Goal: Task Accomplishment & Management: Complete application form

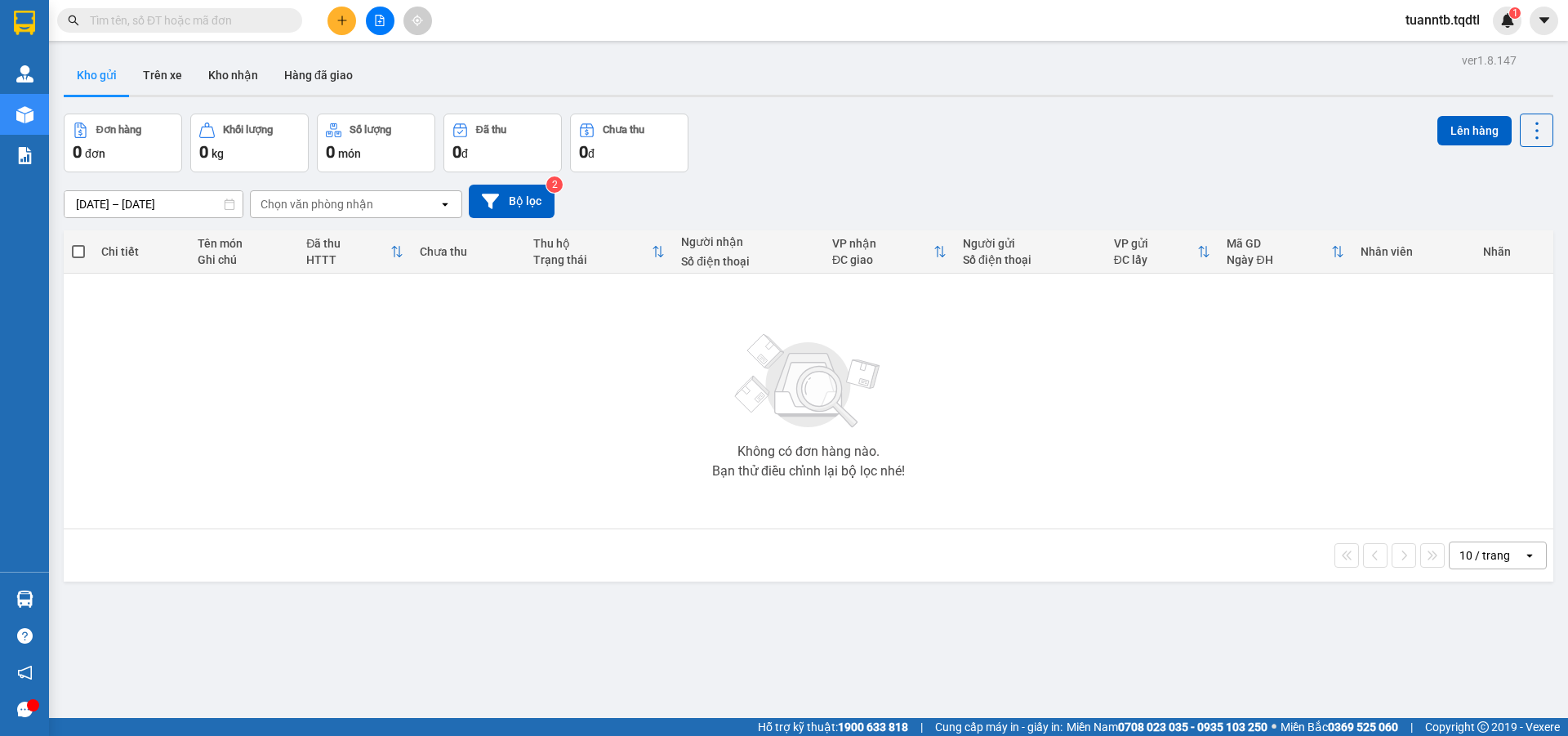
click at [384, 27] on button at bounding box center [380, 20] width 29 height 29
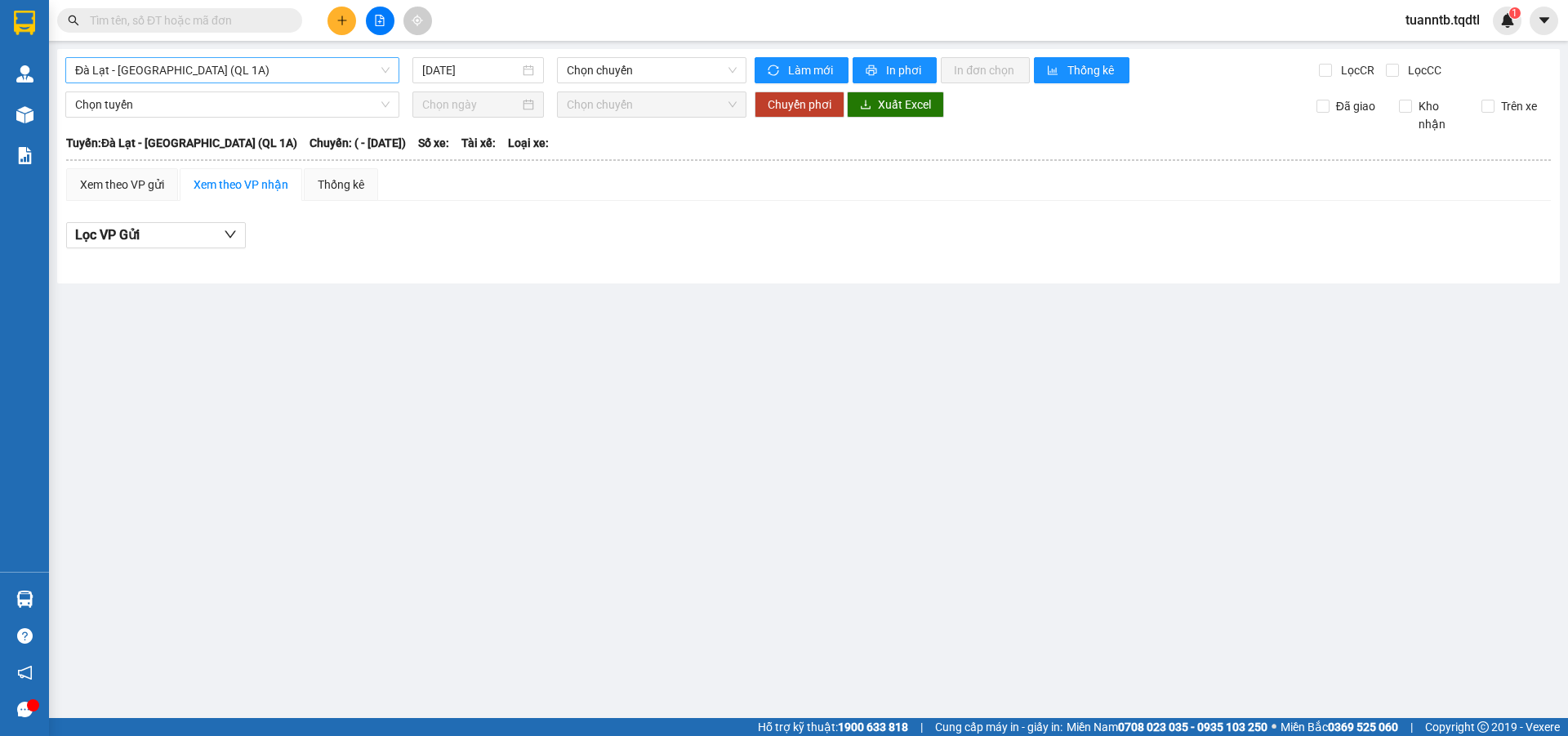
click at [220, 76] on span "Đà Lạt - [GEOGRAPHIC_DATA] (QL 1A)" at bounding box center [232, 70] width 314 height 25
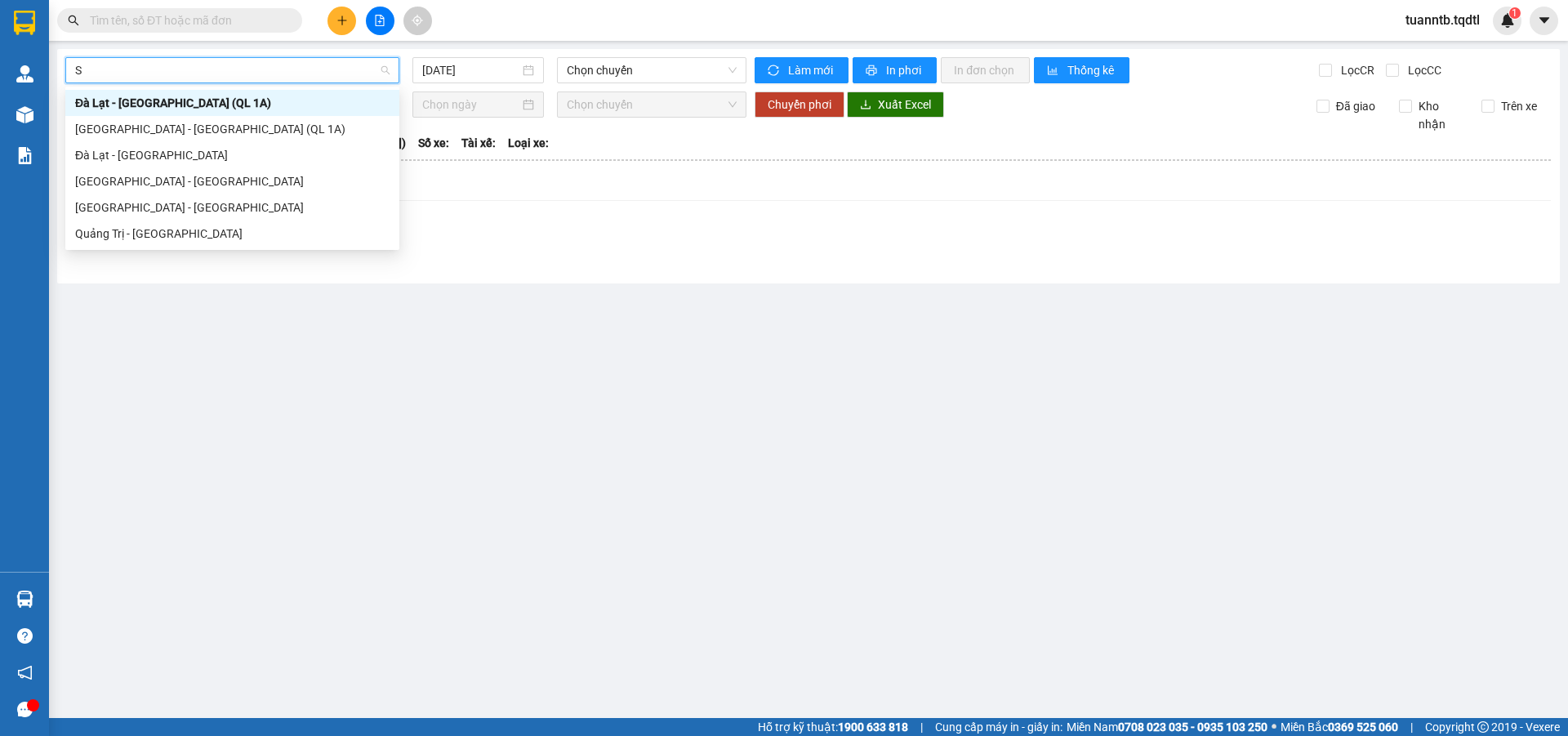
type input "SA"
click at [118, 188] on div "[GEOGRAPHIC_DATA] - [GEOGRAPHIC_DATA]" at bounding box center [232, 181] width 314 height 18
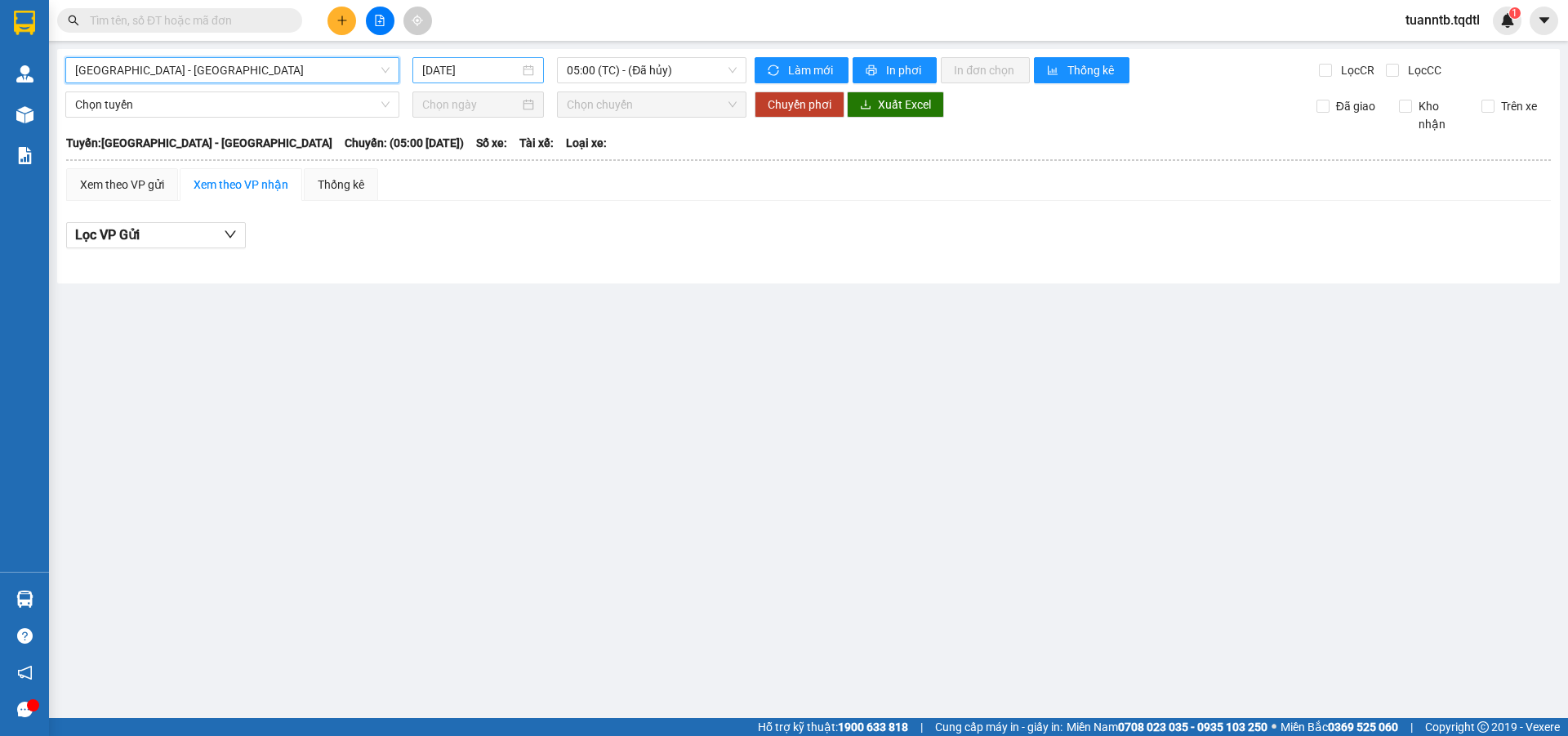
click at [486, 73] on input "[DATE]" at bounding box center [470, 70] width 97 height 18
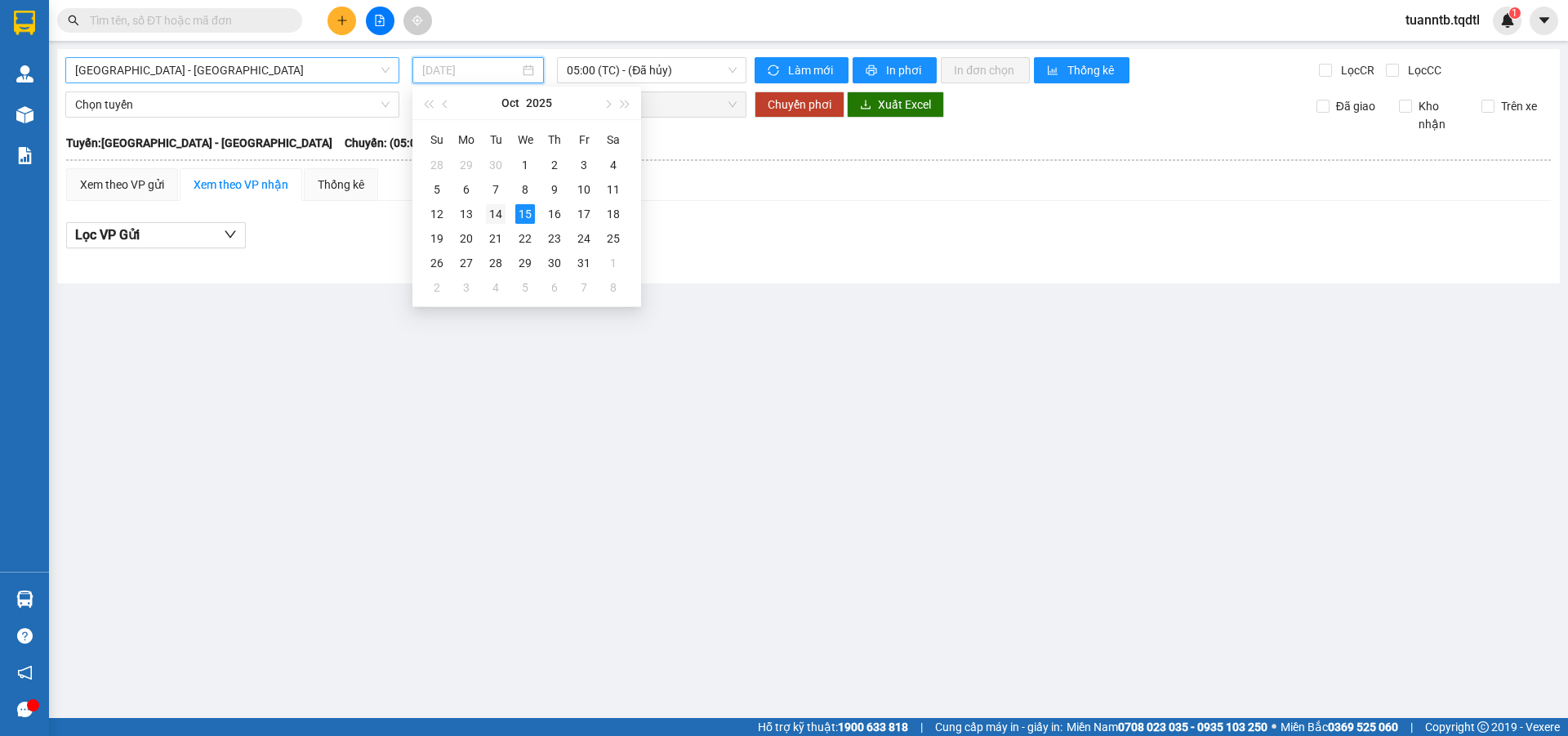
click at [500, 224] on td "14" at bounding box center [496, 214] width 30 height 25
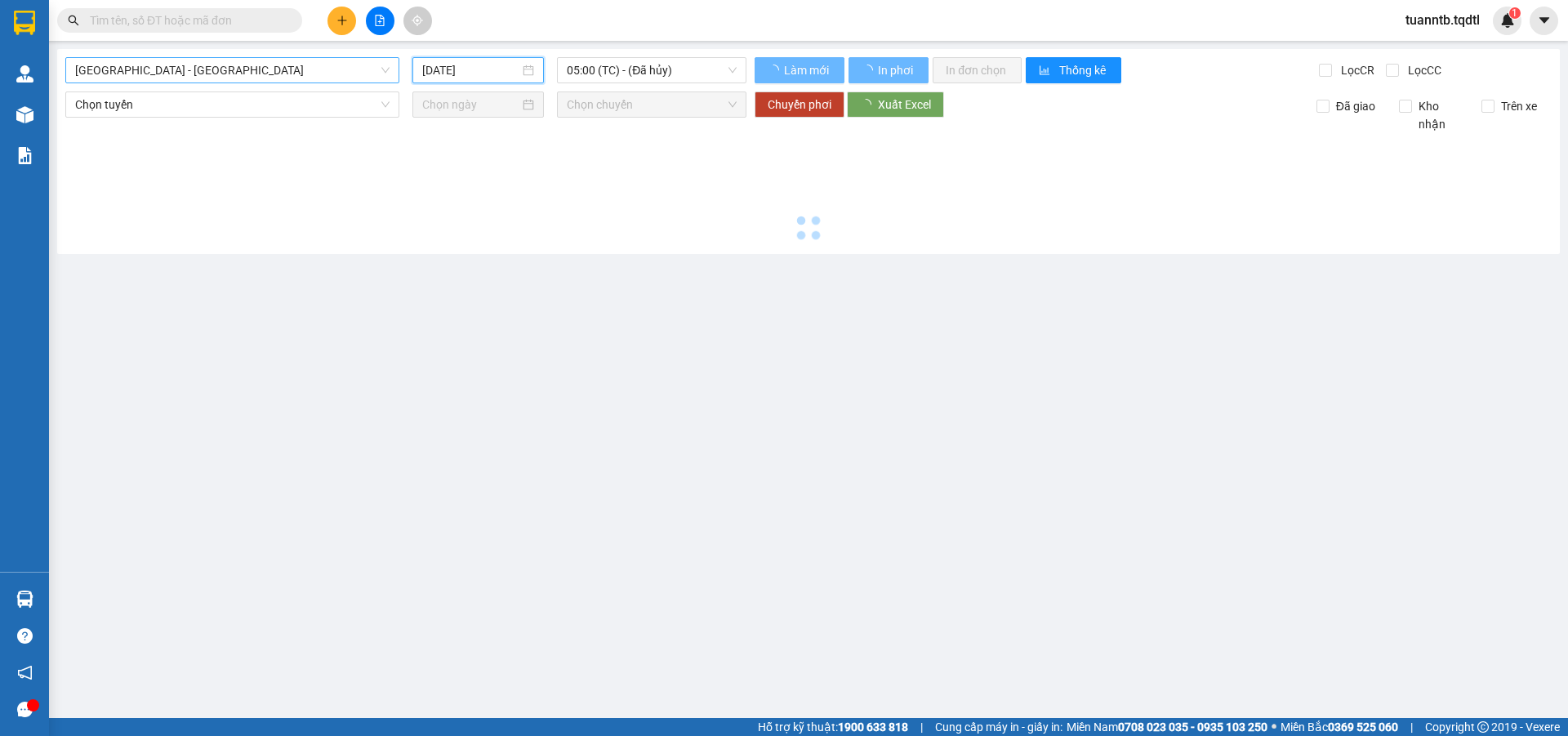
type input "[DATE]"
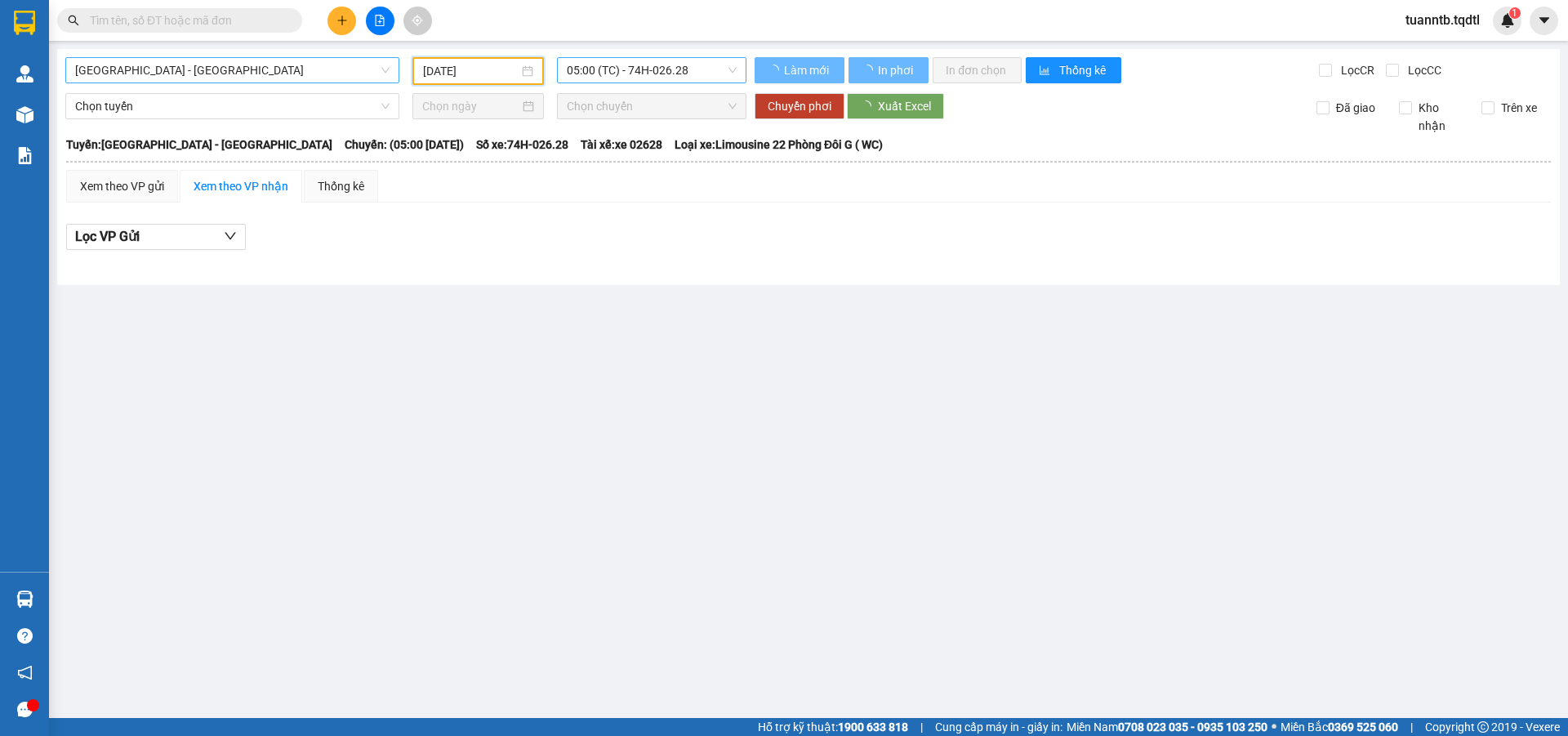
click at [663, 72] on span "05:00 (TC) - 74H-026.28" at bounding box center [652, 70] width 170 height 25
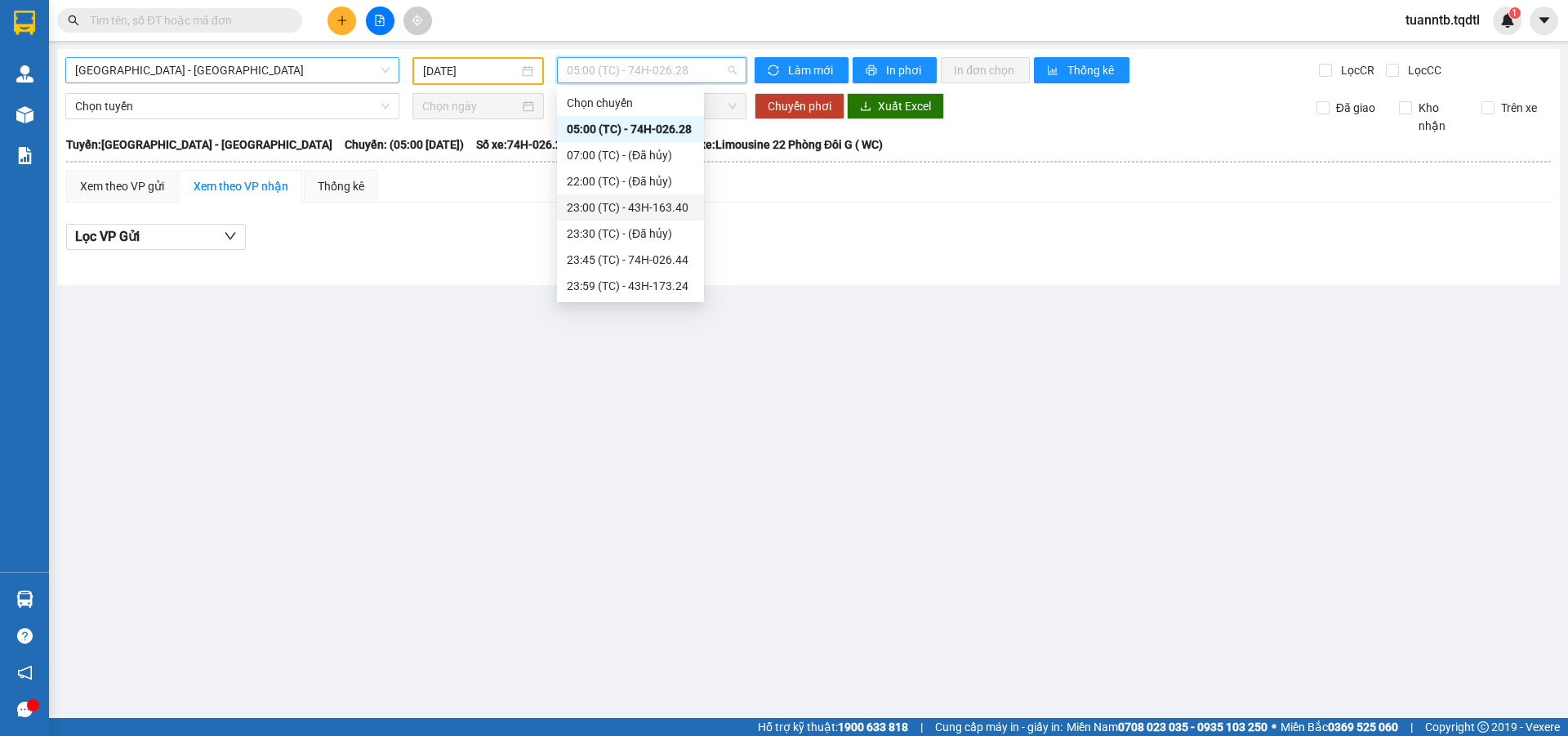
click at [674, 210] on div "23:00 (TC) - 43H-163.40" at bounding box center [631, 207] width 128 height 18
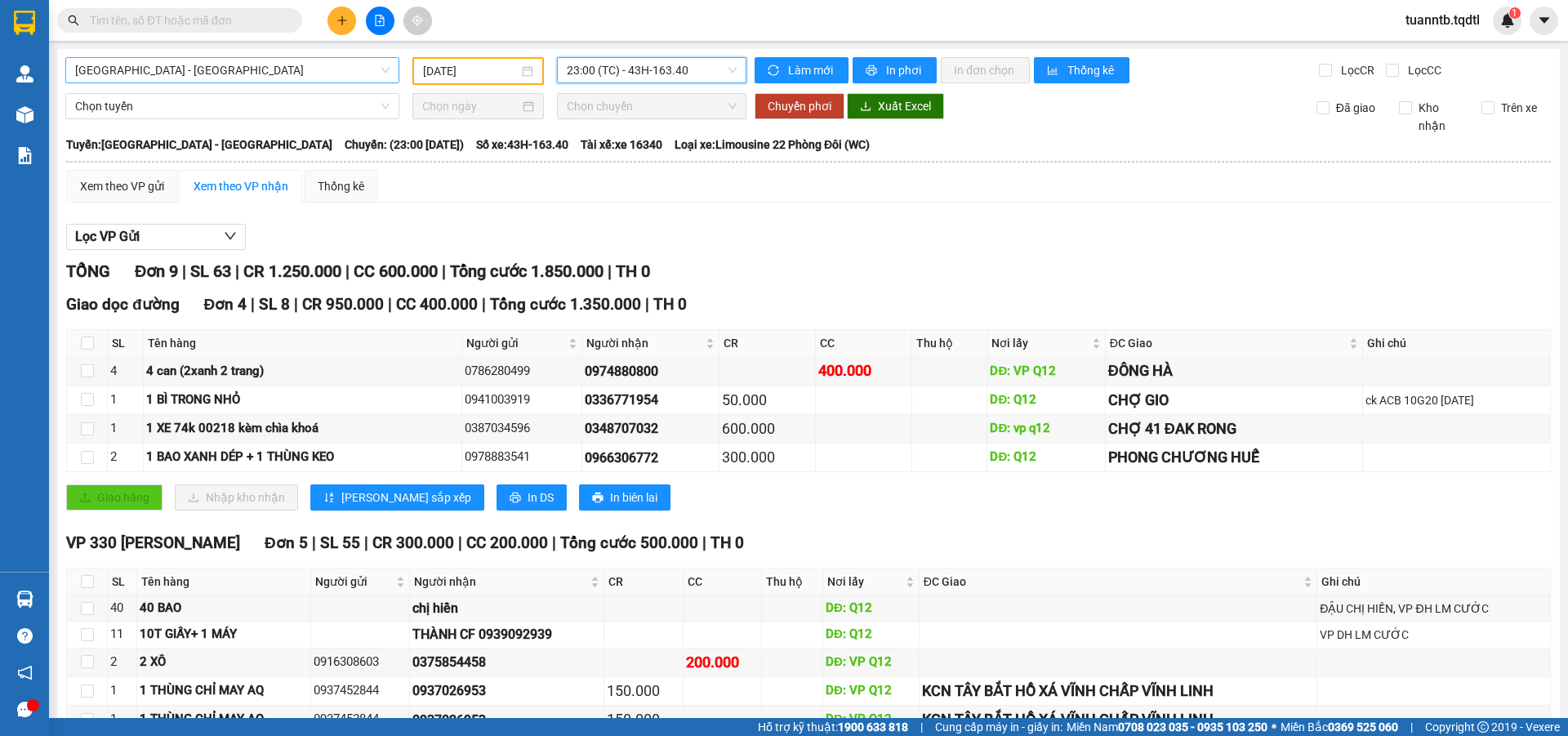
click at [702, 74] on span "23:00 (TC) - 43H-163.40" at bounding box center [652, 70] width 170 height 25
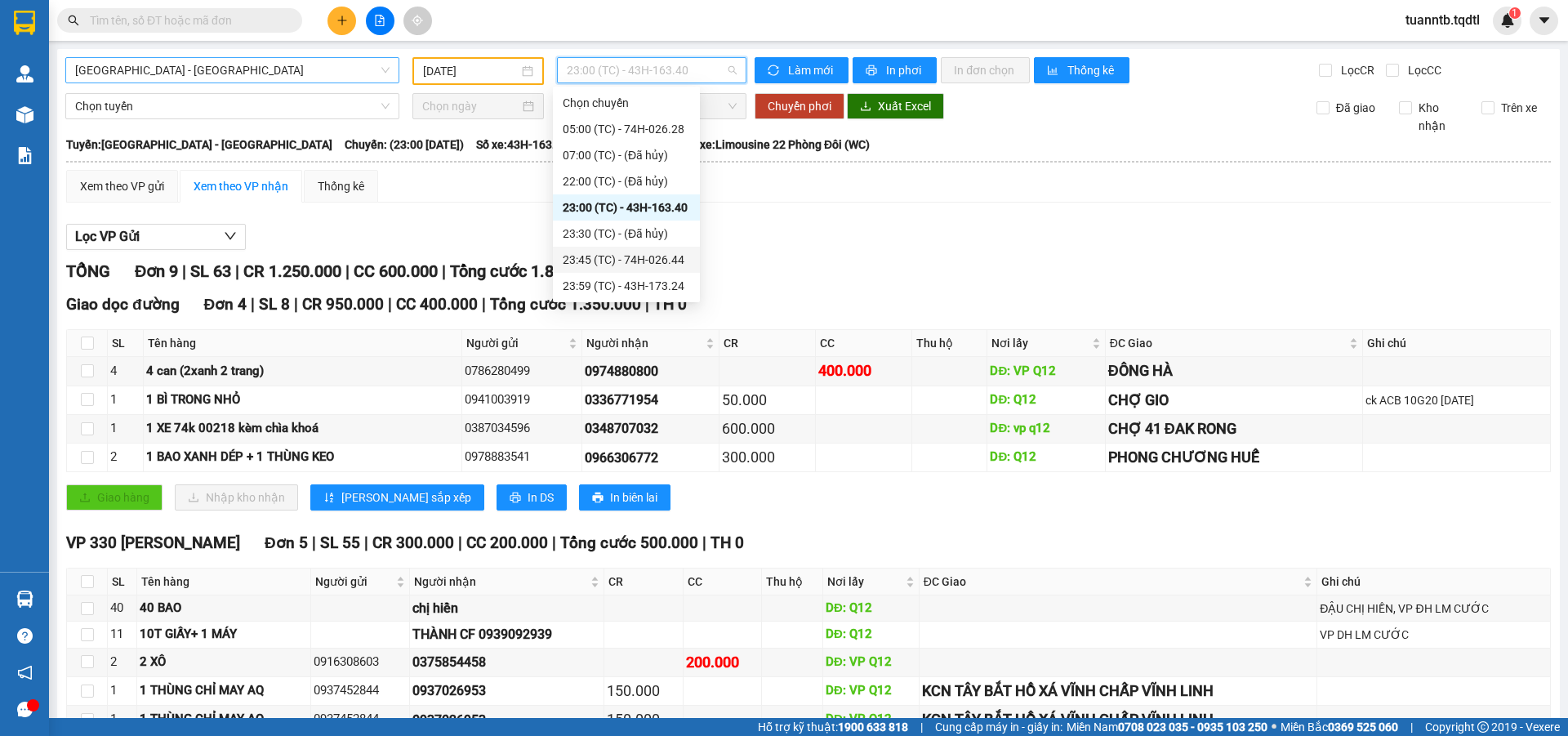
click at [683, 259] on div "23:45 (TC) - 74H-026.44" at bounding box center [626, 259] width 128 height 18
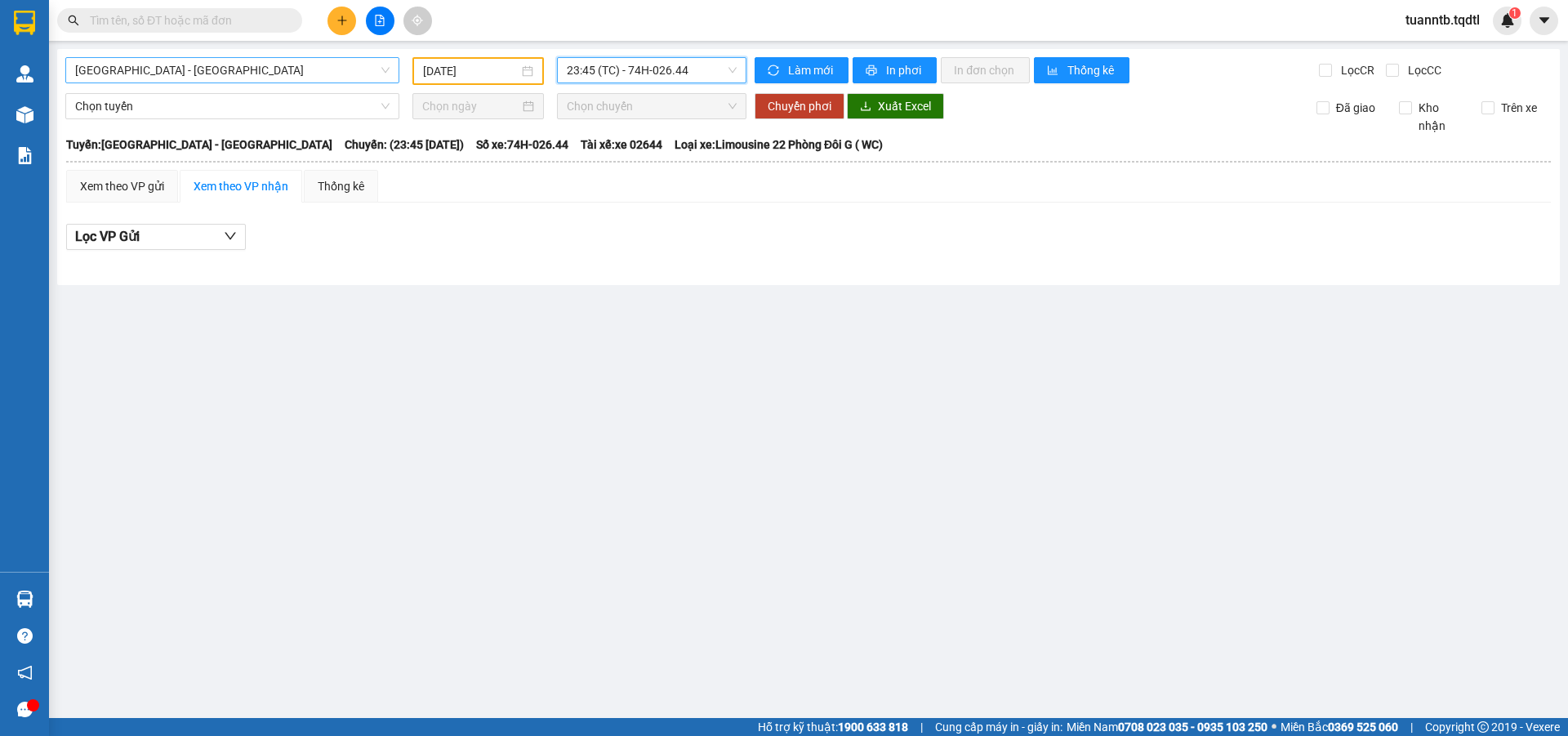
click at [709, 67] on span "23:45 (TC) - 74H-026.44" at bounding box center [652, 70] width 170 height 25
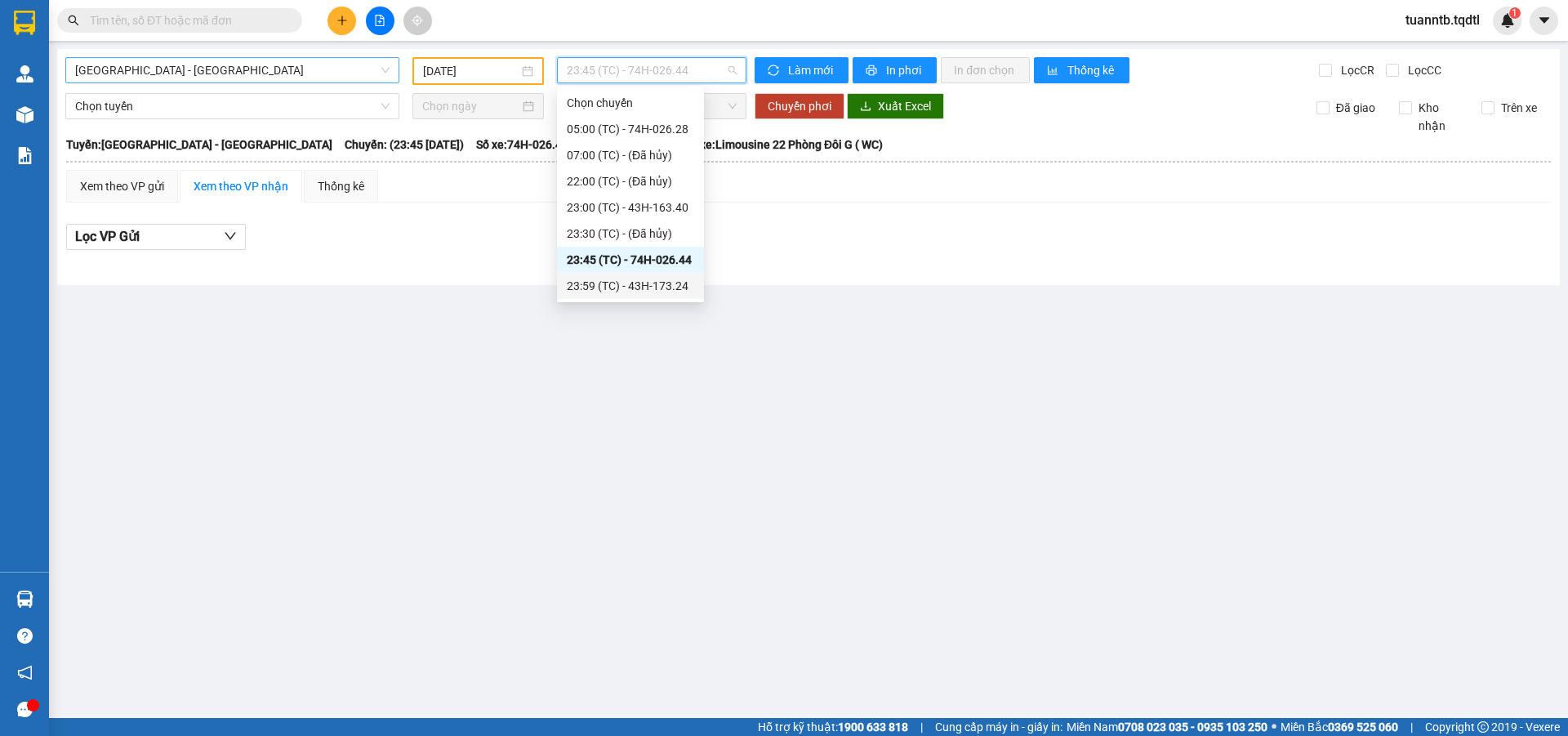
drag, startPoint x: 678, startPoint y: 284, endPoint x: 671, endPoint y: 304, distance: 21.2
click at [678, 285] on div "23:59 (TC) - 43H-173.24" at bounding box center [631, 285] width 128 height 18
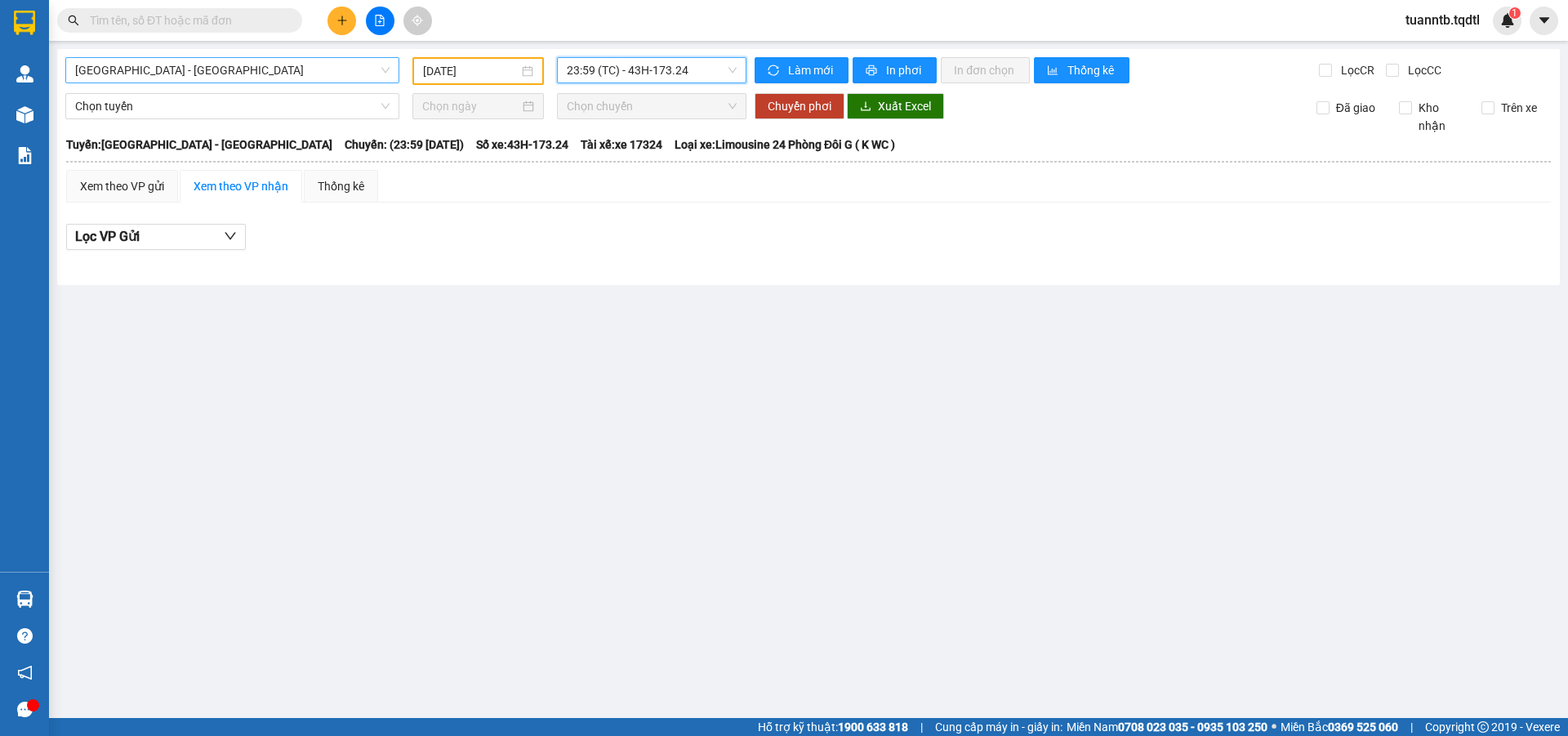
click at [653, 74] on span "23:59 (TC) - 43H-173.24" at bounding box center [652, 70] width 170 height 25
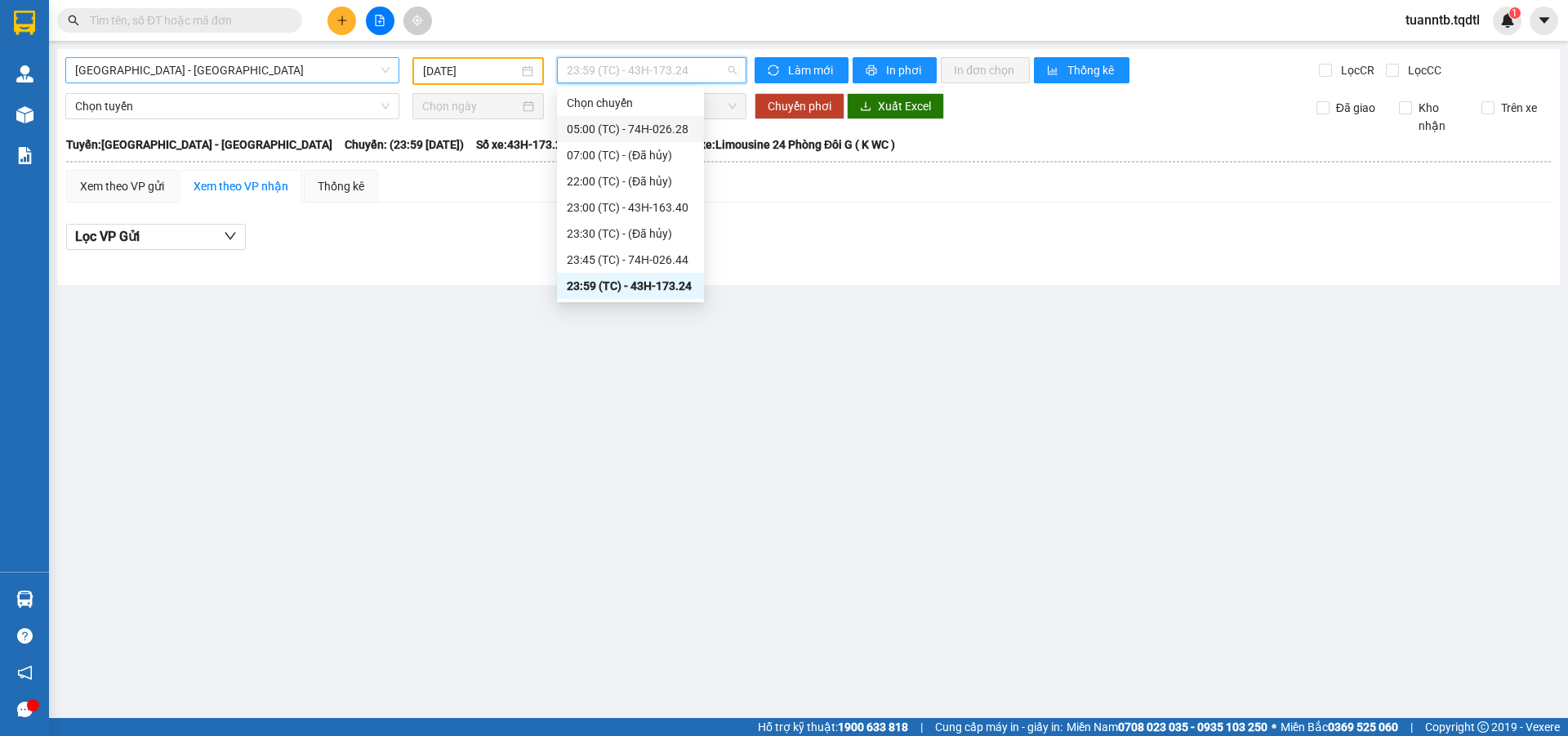
click at [678, 129] on div "05:00 (TC) - 74H-026.28" at bounding box center [631, 129] width 128 height 18
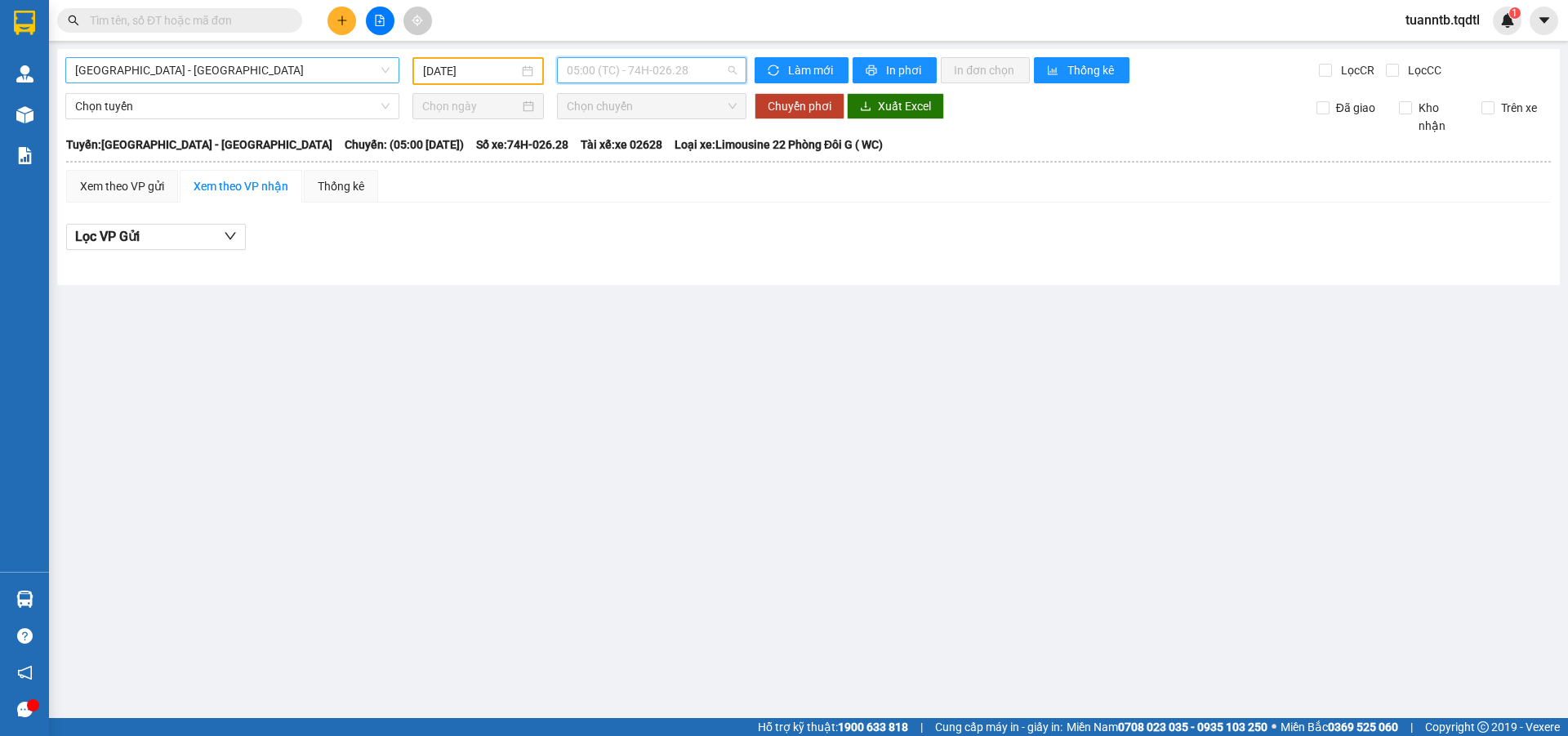
click at [689, 74] on span "05:00 (TC) - 74H-026.28" at bounding box center [652, 70] width 170 height 25
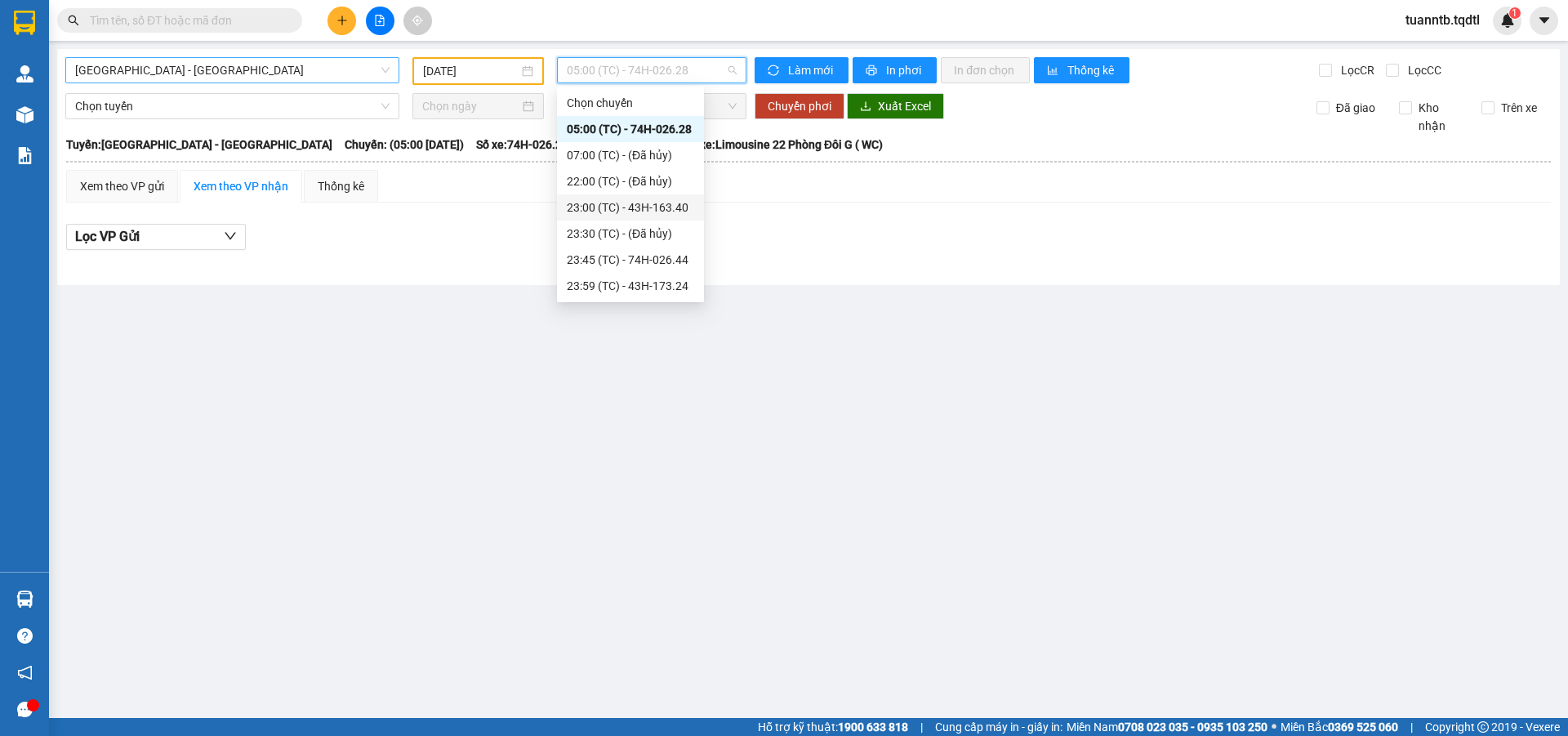
click at [671, 205] on div "23:00 (TC) - 43H-163.40" at bounding box center [631, 207] width 128 height 18
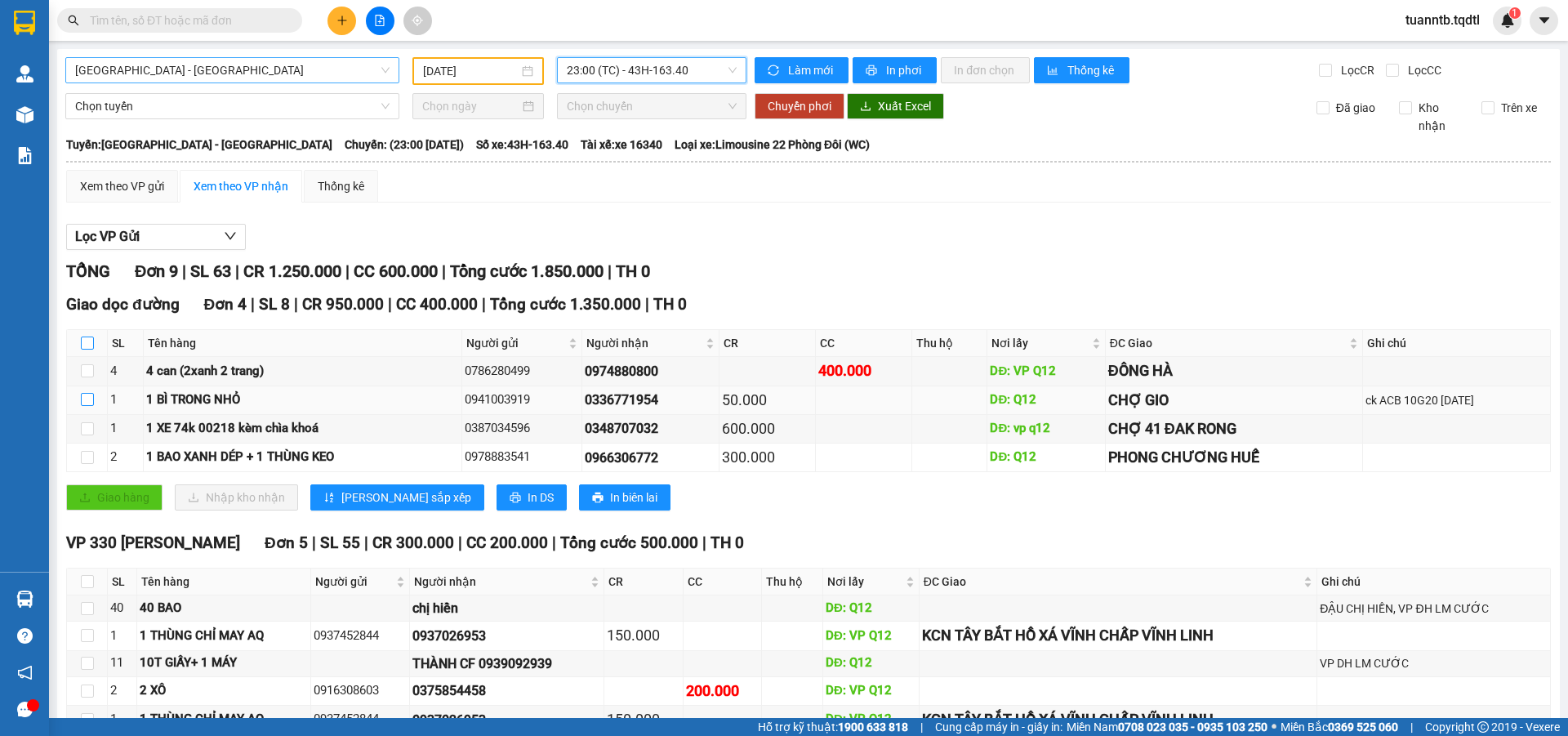
click at [92, 337] on input "checkbox" at bounding box center [87, 342] width 13 height 13
checkbox input "true"
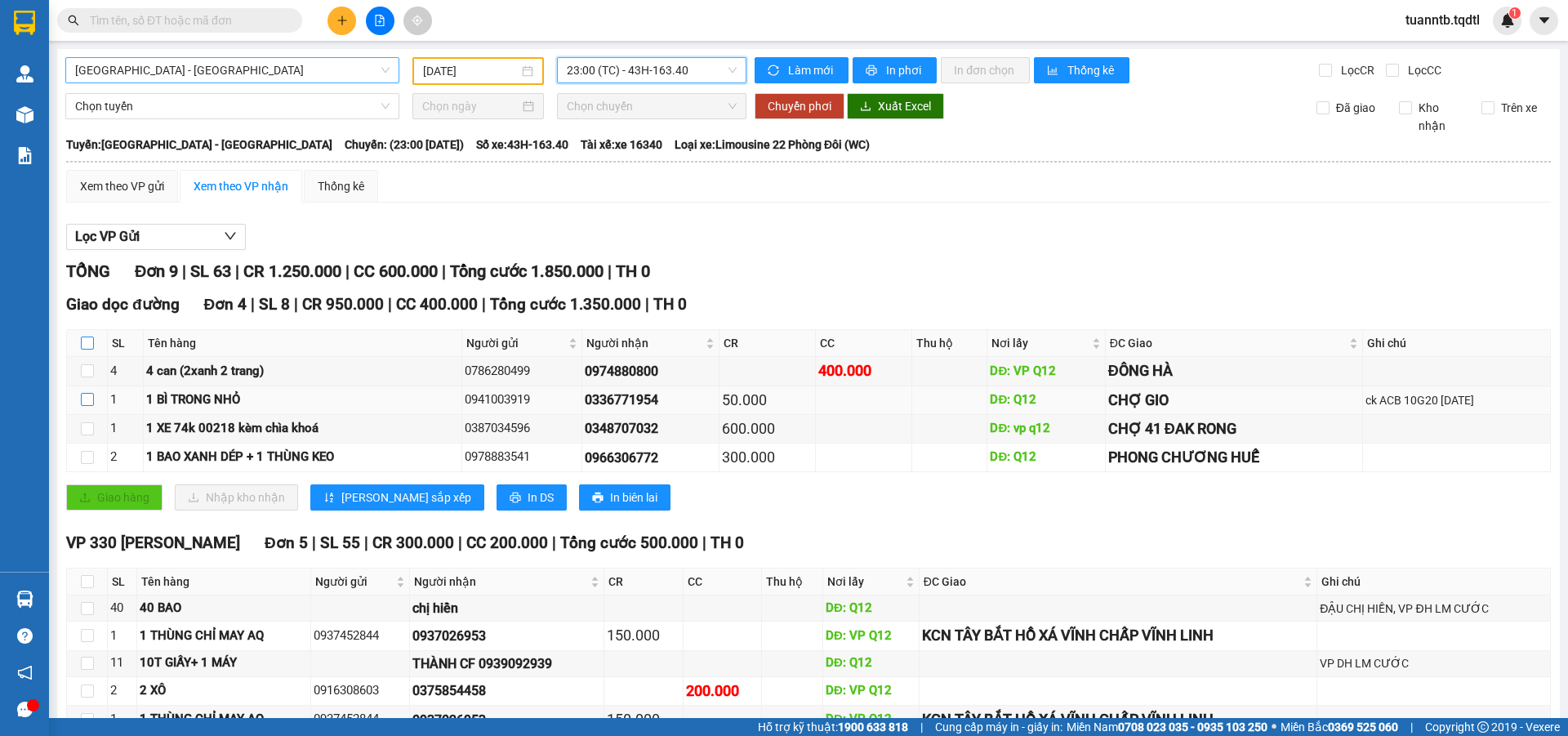
checkbox input "true"
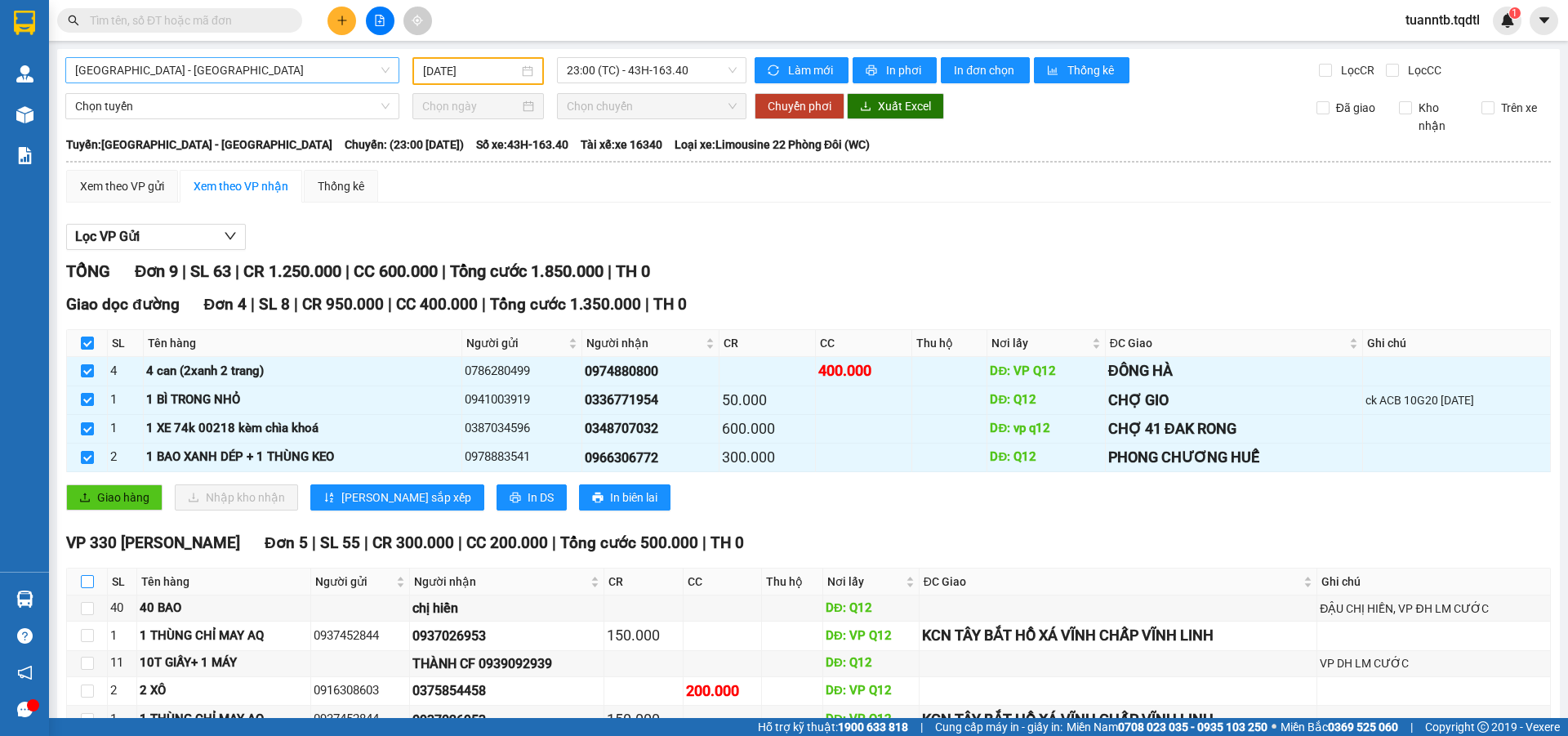
click at [87, 590] on label at bounding box center [87, 581] width 13 height 18
click at [87, 588] on input "checkbox" at bounding box center [87, 581] width 13 height 13
checkbox input "true"
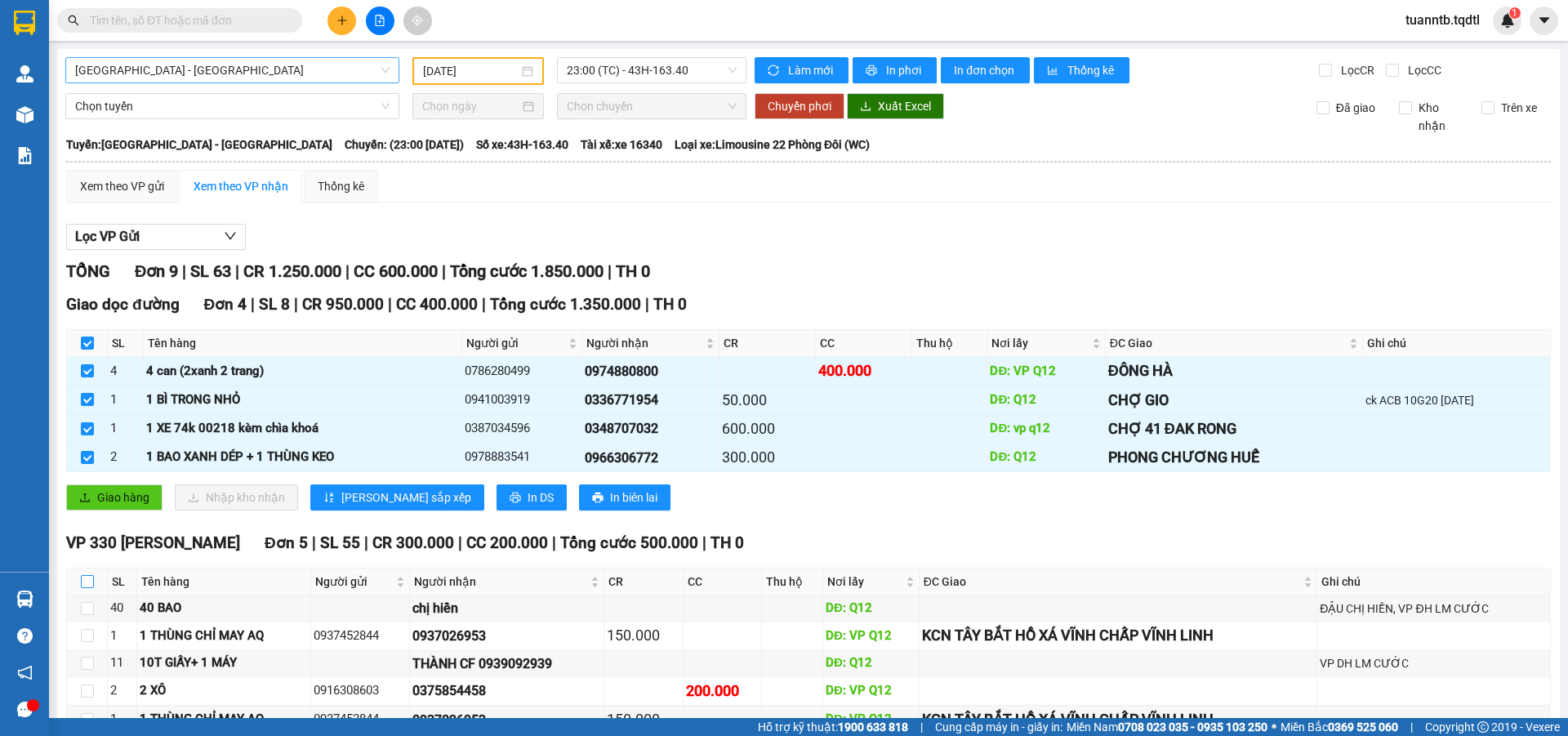
checkbox input "true"
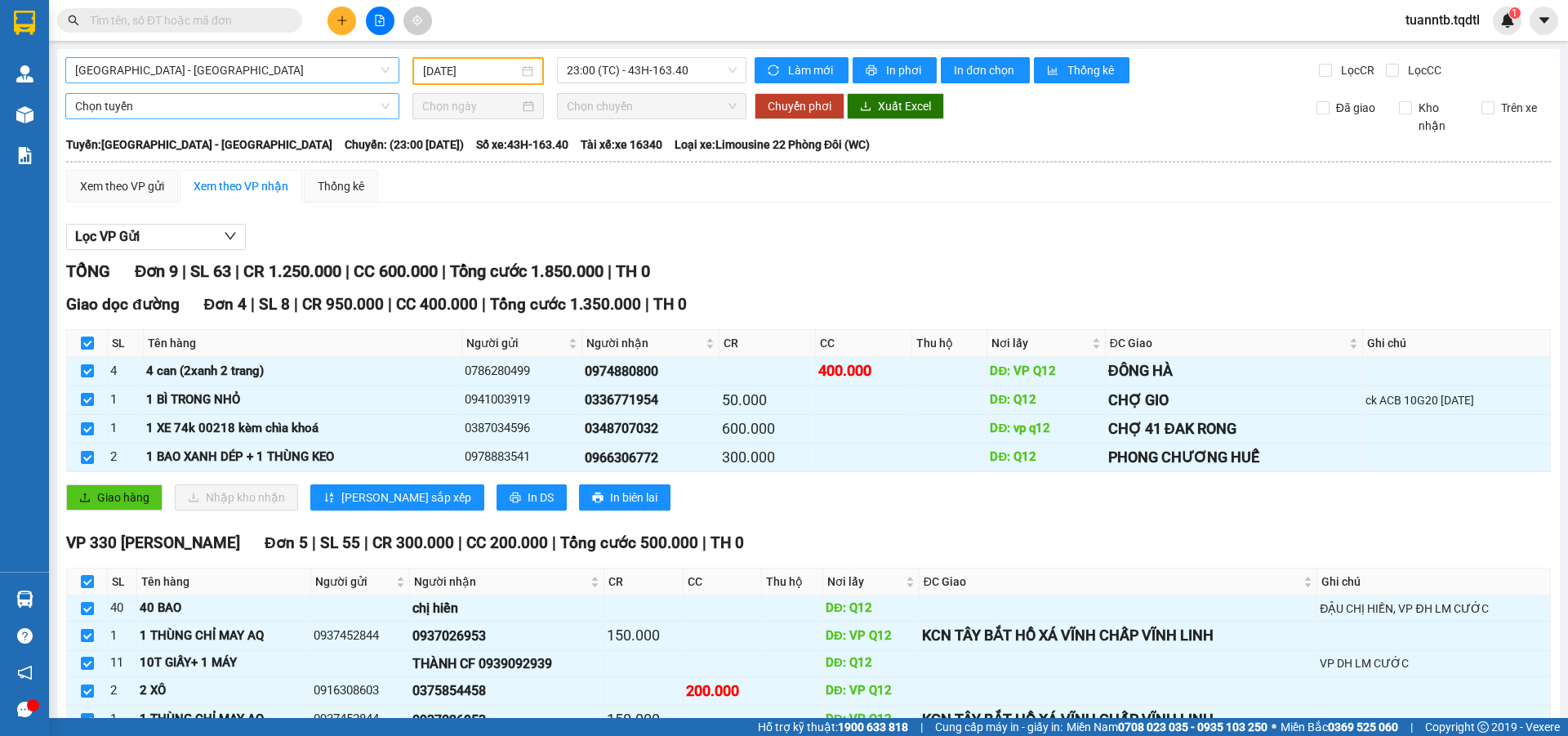
click at [111, 101] on span "Chọn tuyến" at bounding box center [232, 106] width 314 height 25
click at [145, 110] on span "Chọn tuyến" at bounding box center [232, 106] width 314 height 25
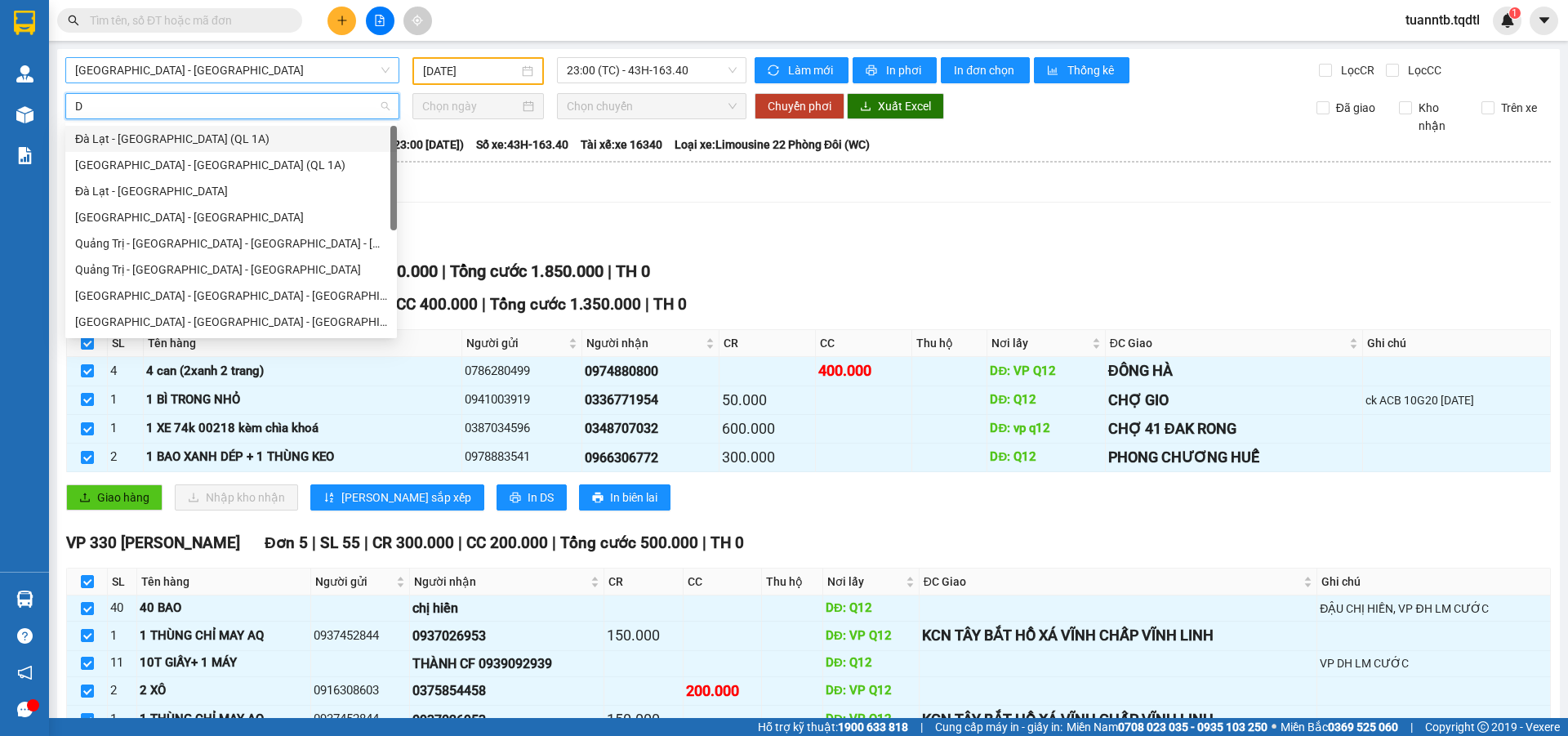
type input "DA"
click at [136, 199] on div "Đà Lạt - [GEOGRAPHIC_DATA]" at bounding box center [231, 191] width 312 height 18
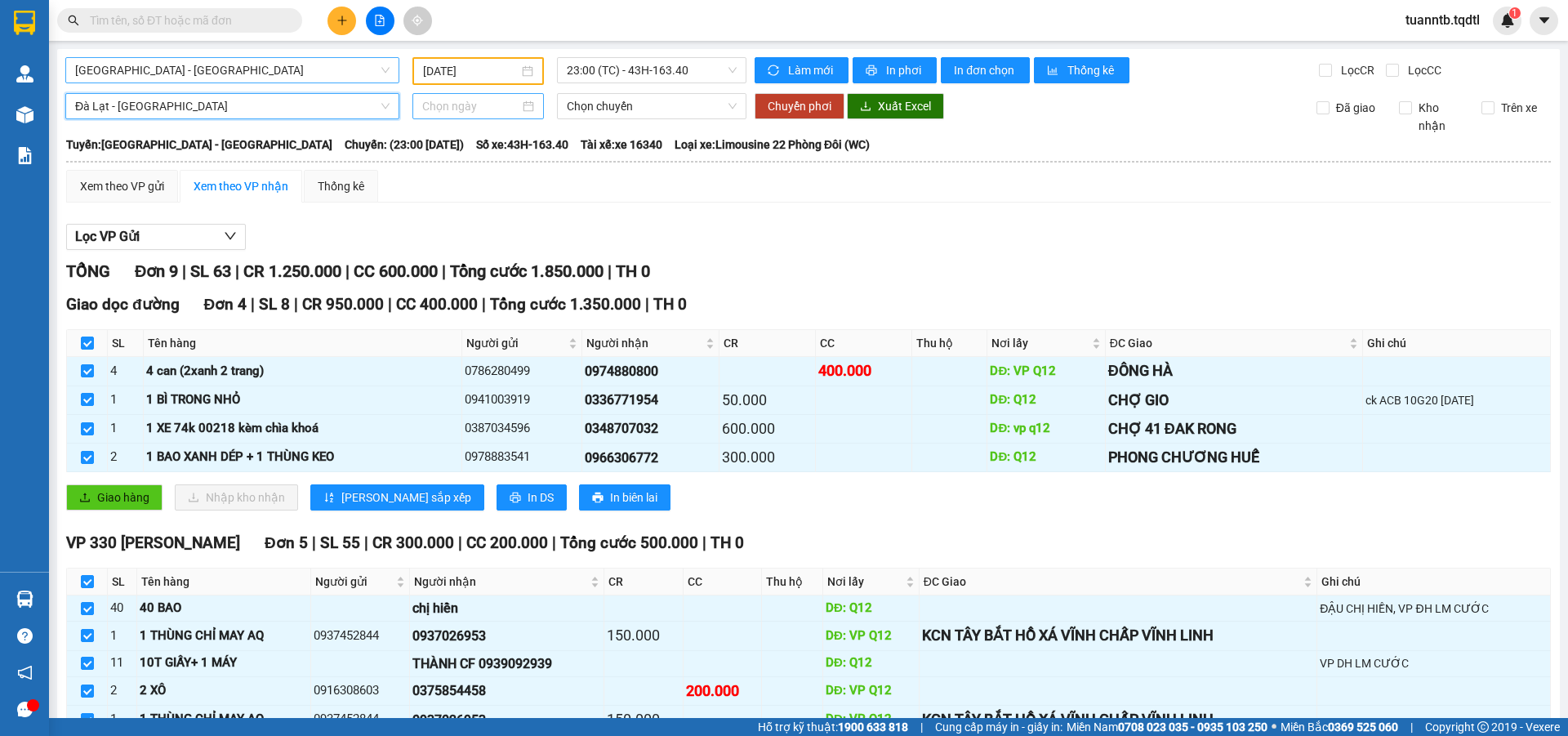
click at [456, 103] on input at bounding box center [470, 106] width 97 height 18
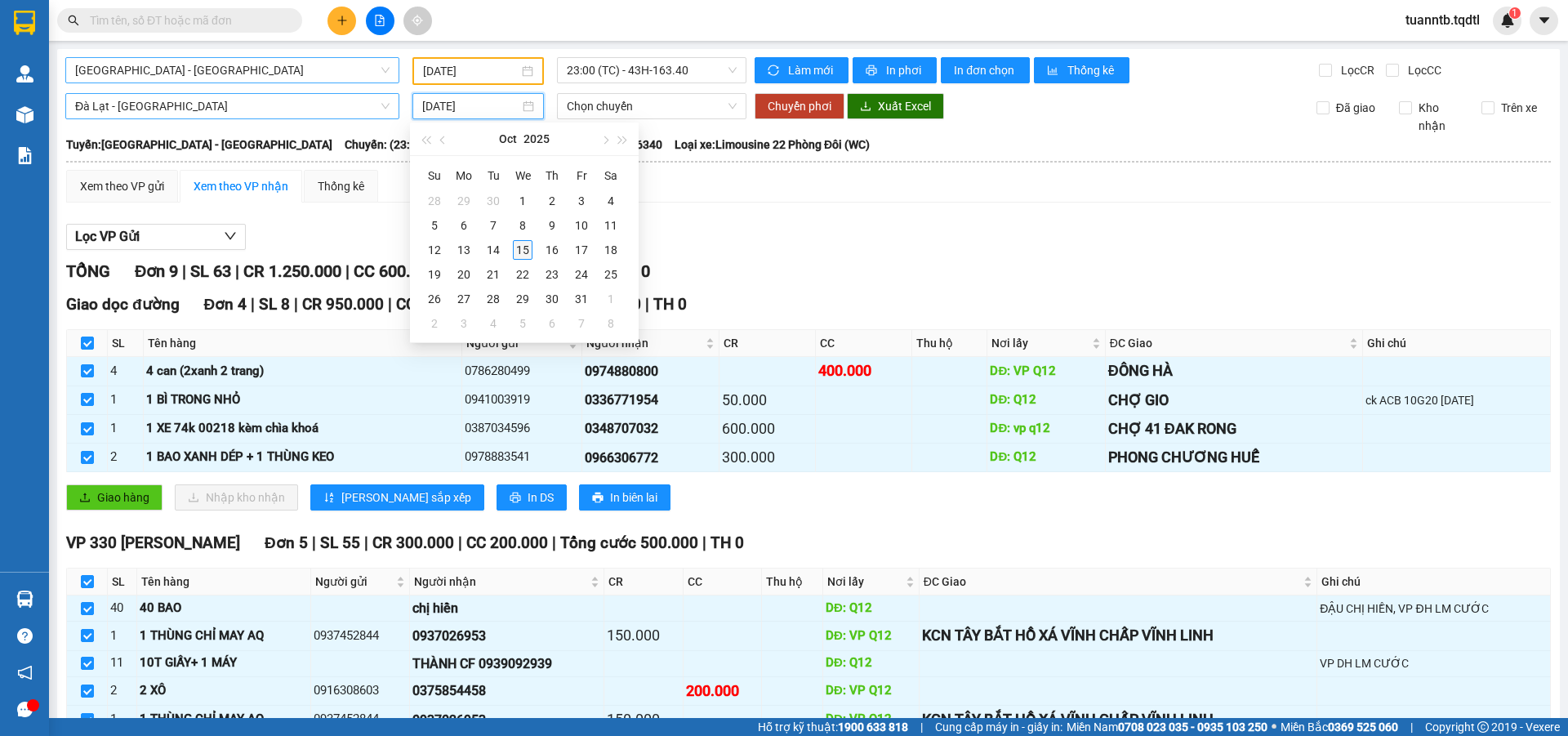
type input "[DATE]"
click at [520, 256] on div "15" at bounding box center [522, 249] width 19 height 19
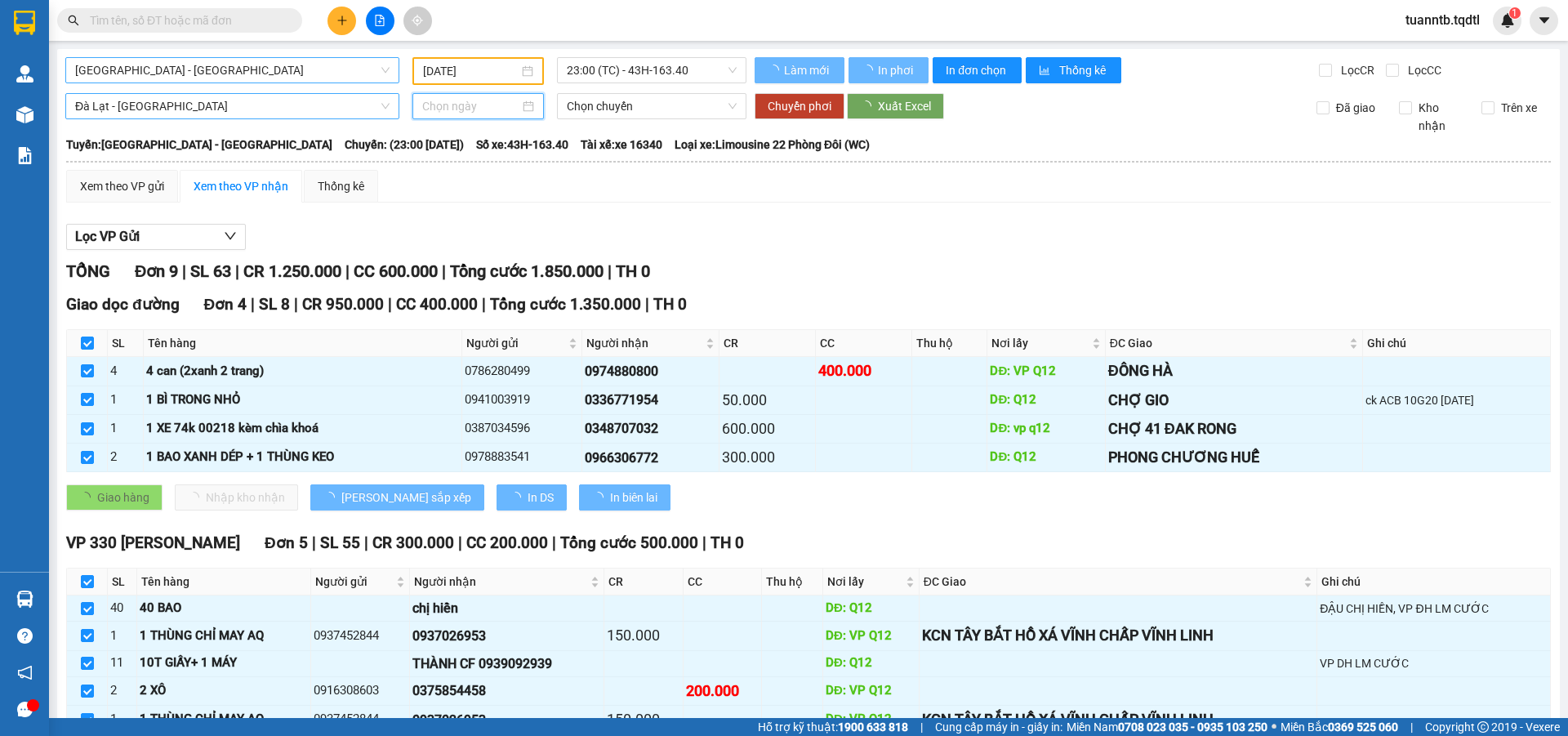
type input "[DATE]"
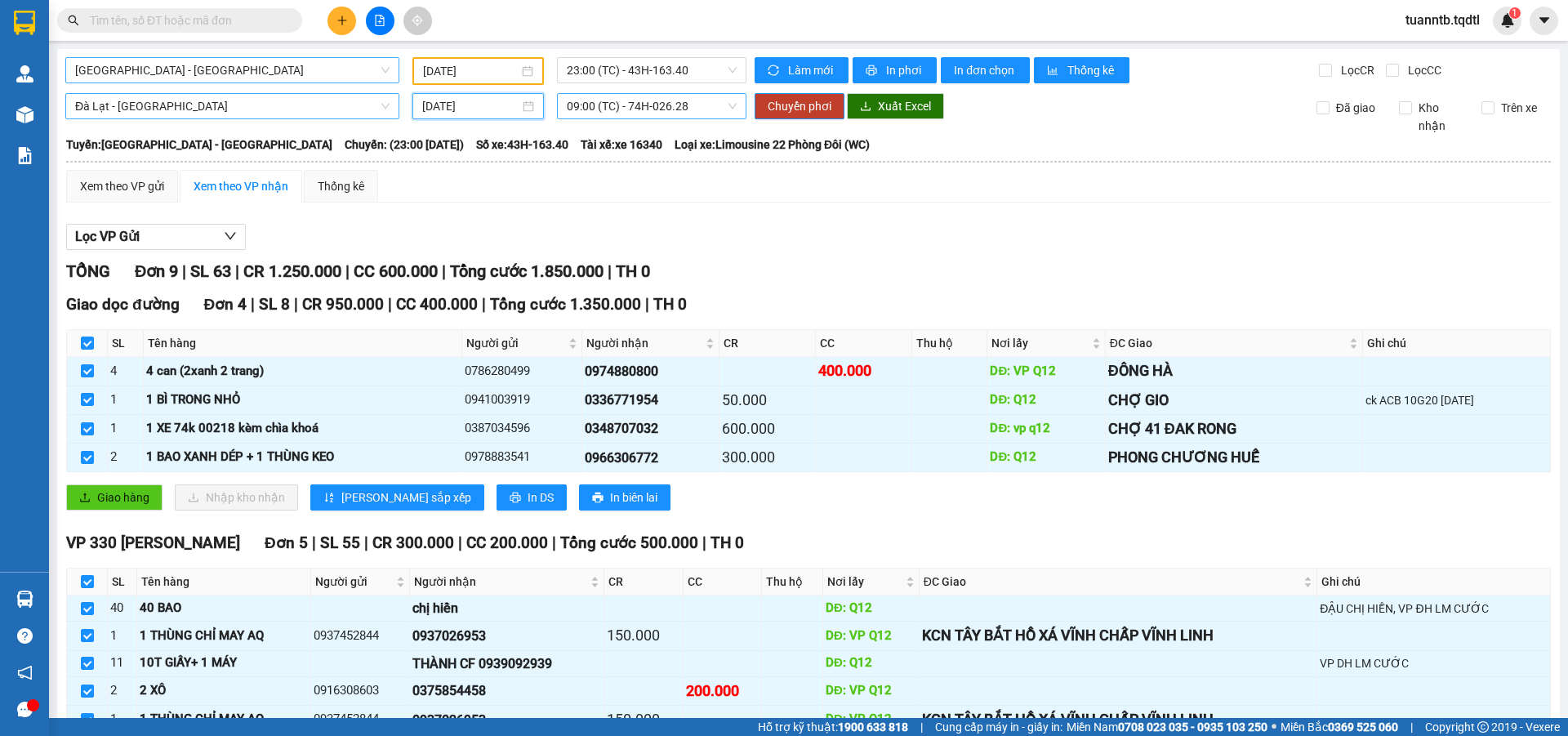
click at [703, 114] on span "09:00 (TC) - 74H-026.28" at bounding box center [652, 106] width 170 height 25
click at [293, 109] on span "Đà Lạt - [GEOGRAPHIC_DATA]" at bounding box center [232, 106] width 314 height 25
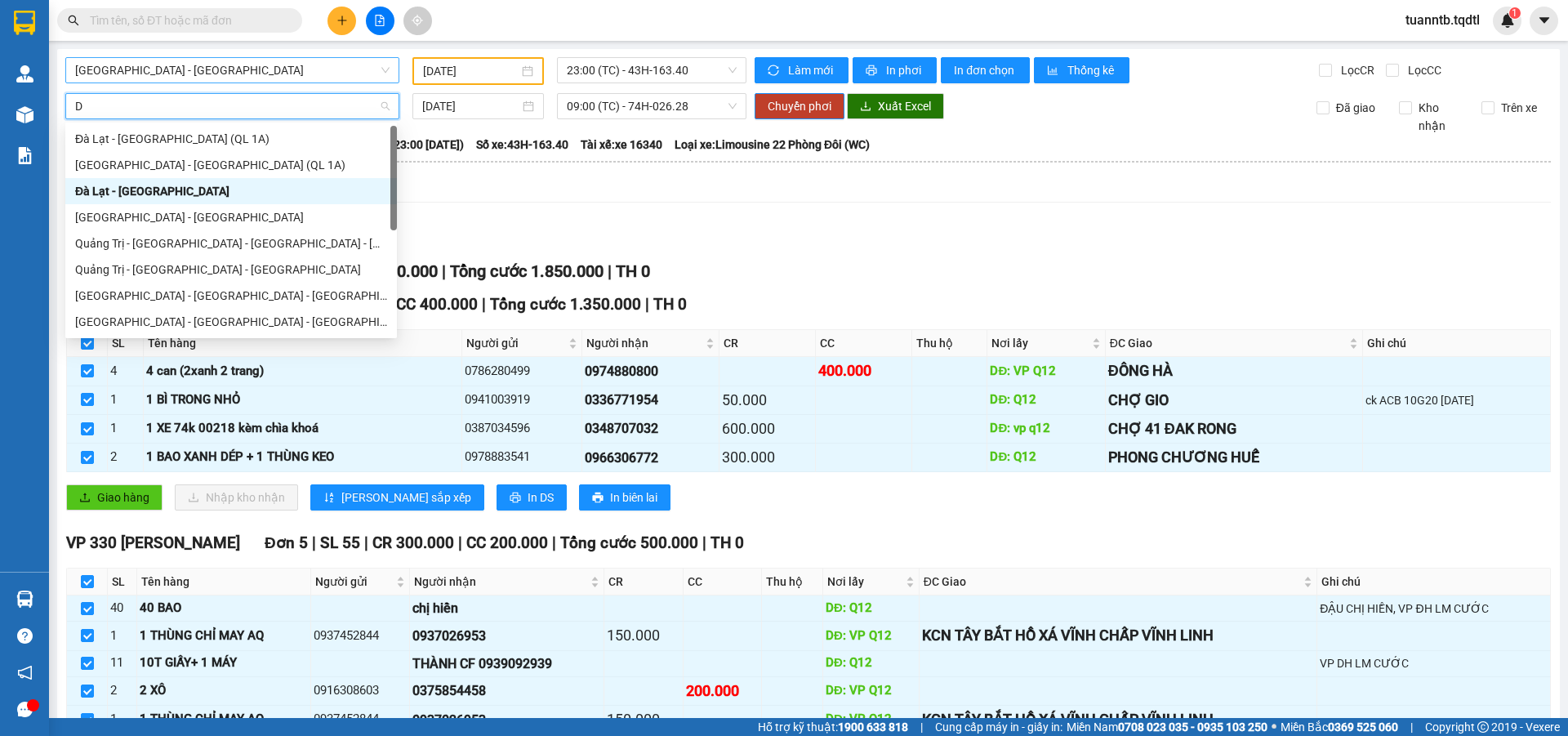
type input "DA"
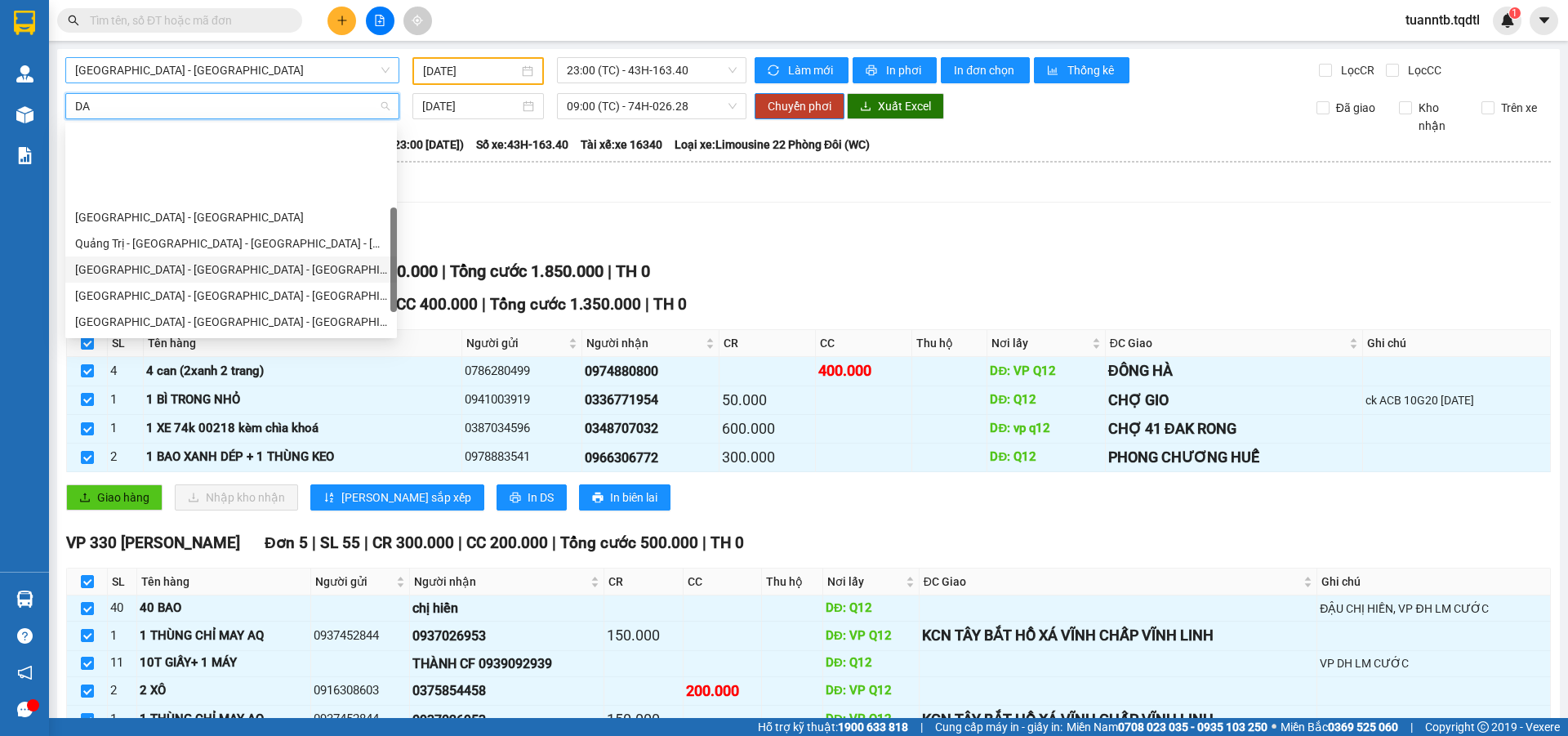
scroll to position [81, 0]
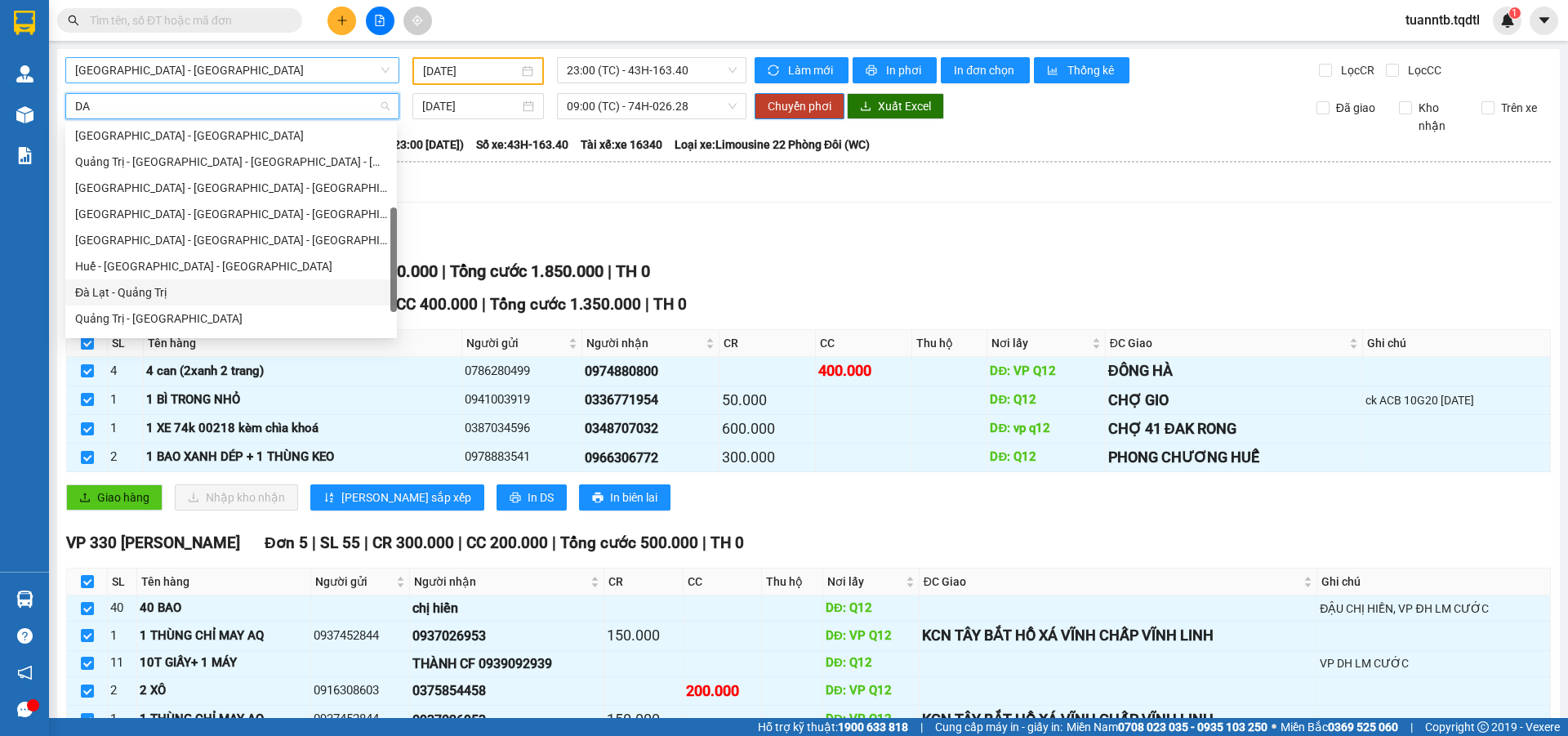
click at [148, 285] on div "Đà Lạt - Quảng Trị" at bounding box center [231, 292] width 312 height 18
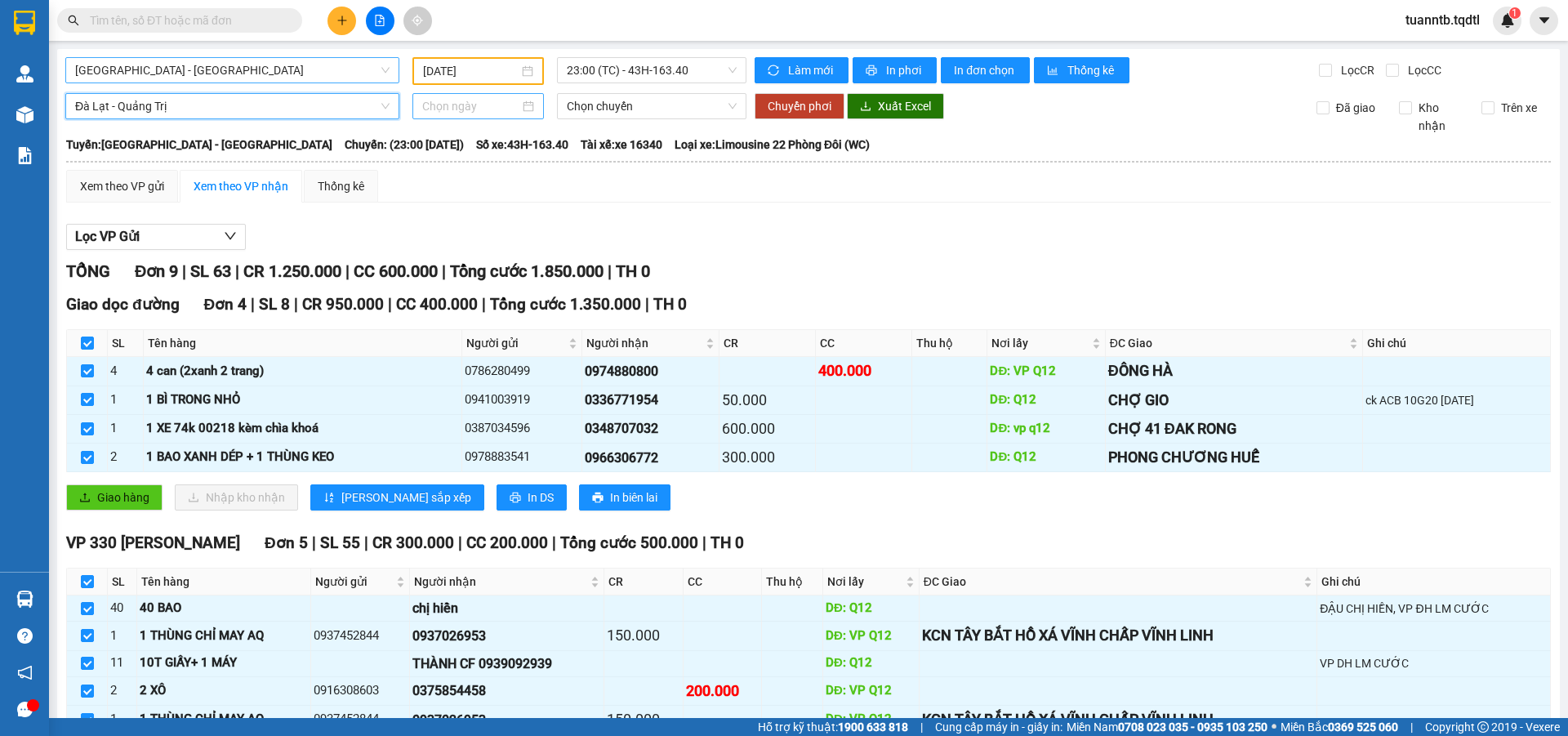
click at [439, 112] on input at bounding box center [470, 106] width 97 height 18
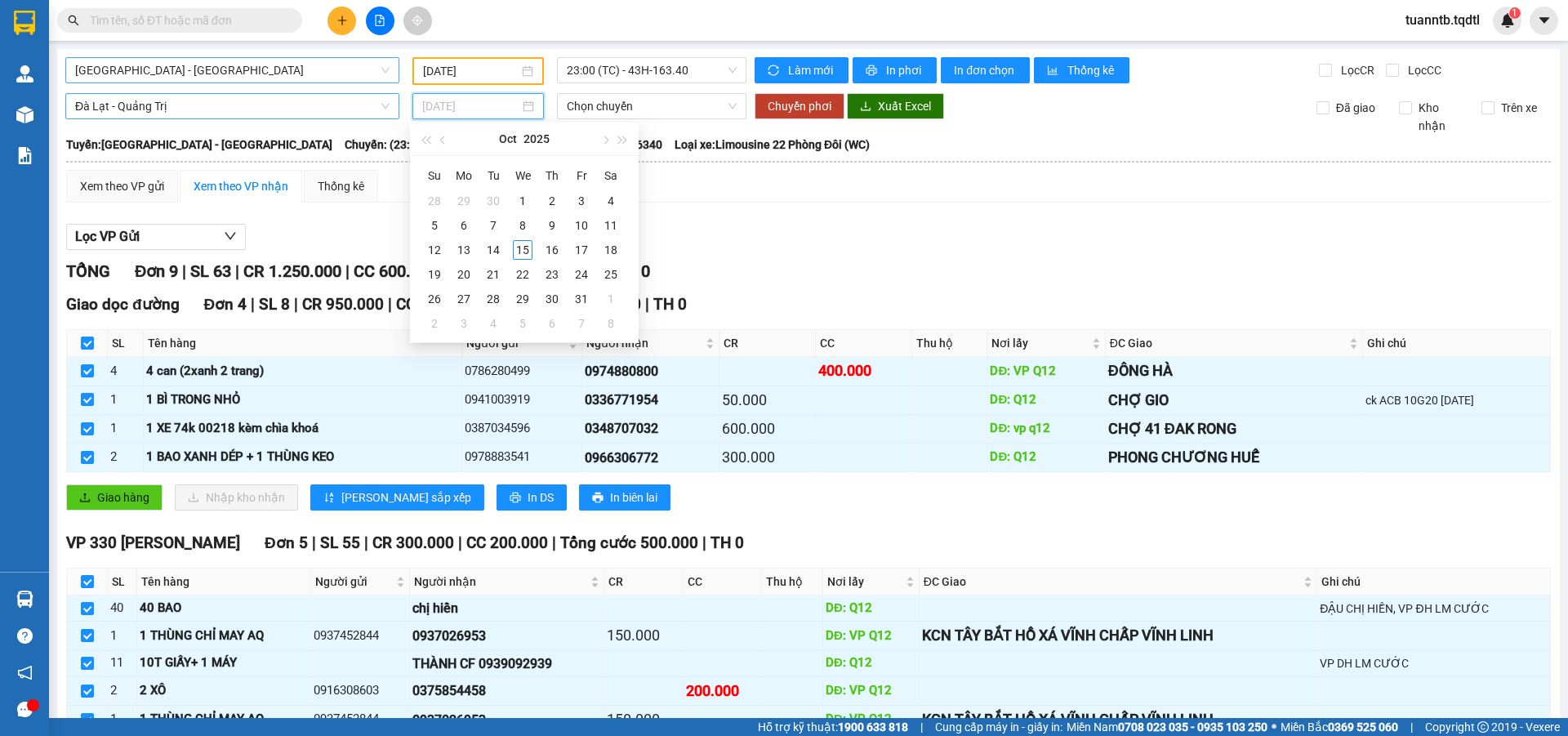
type input "[DATE]"
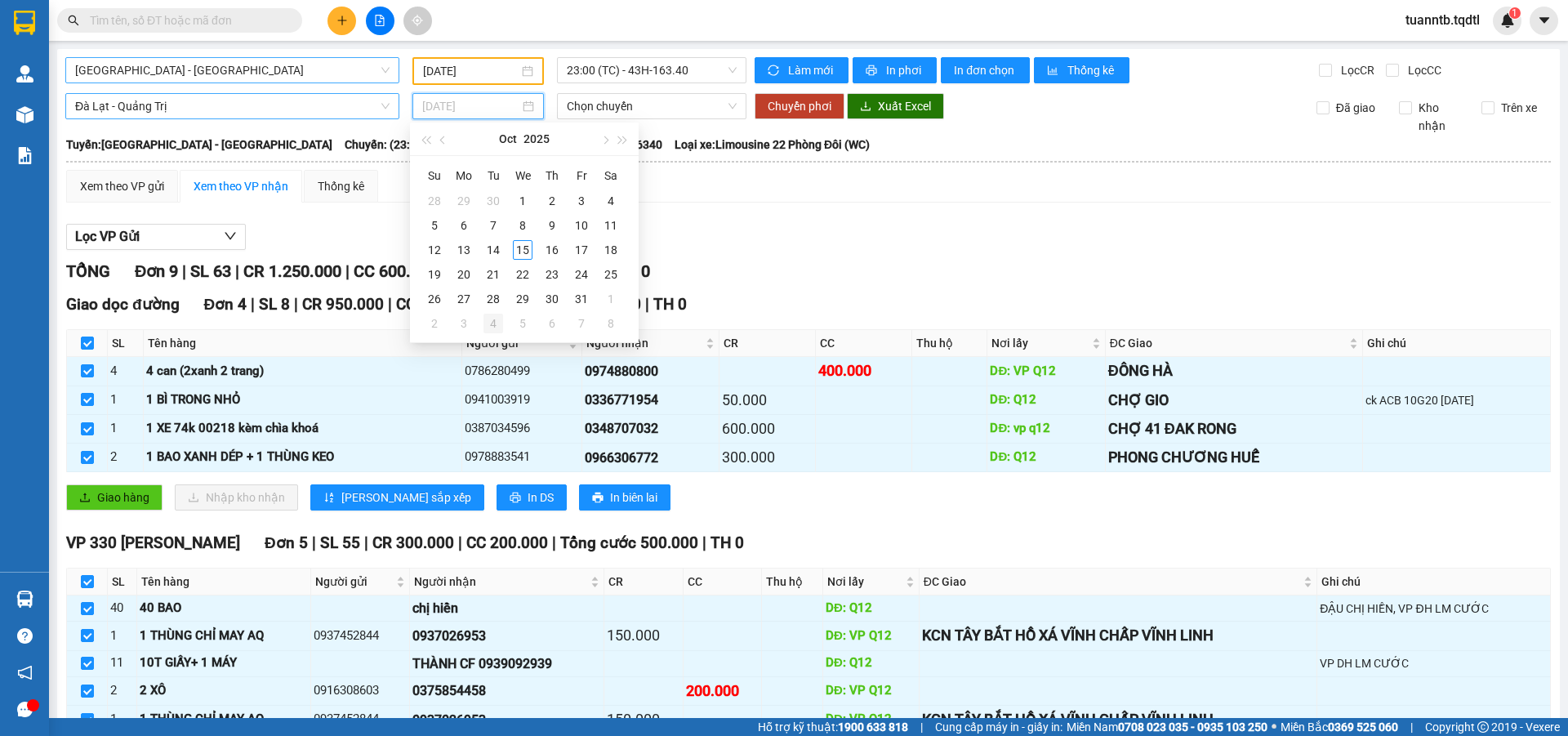
type input "[DATE]"
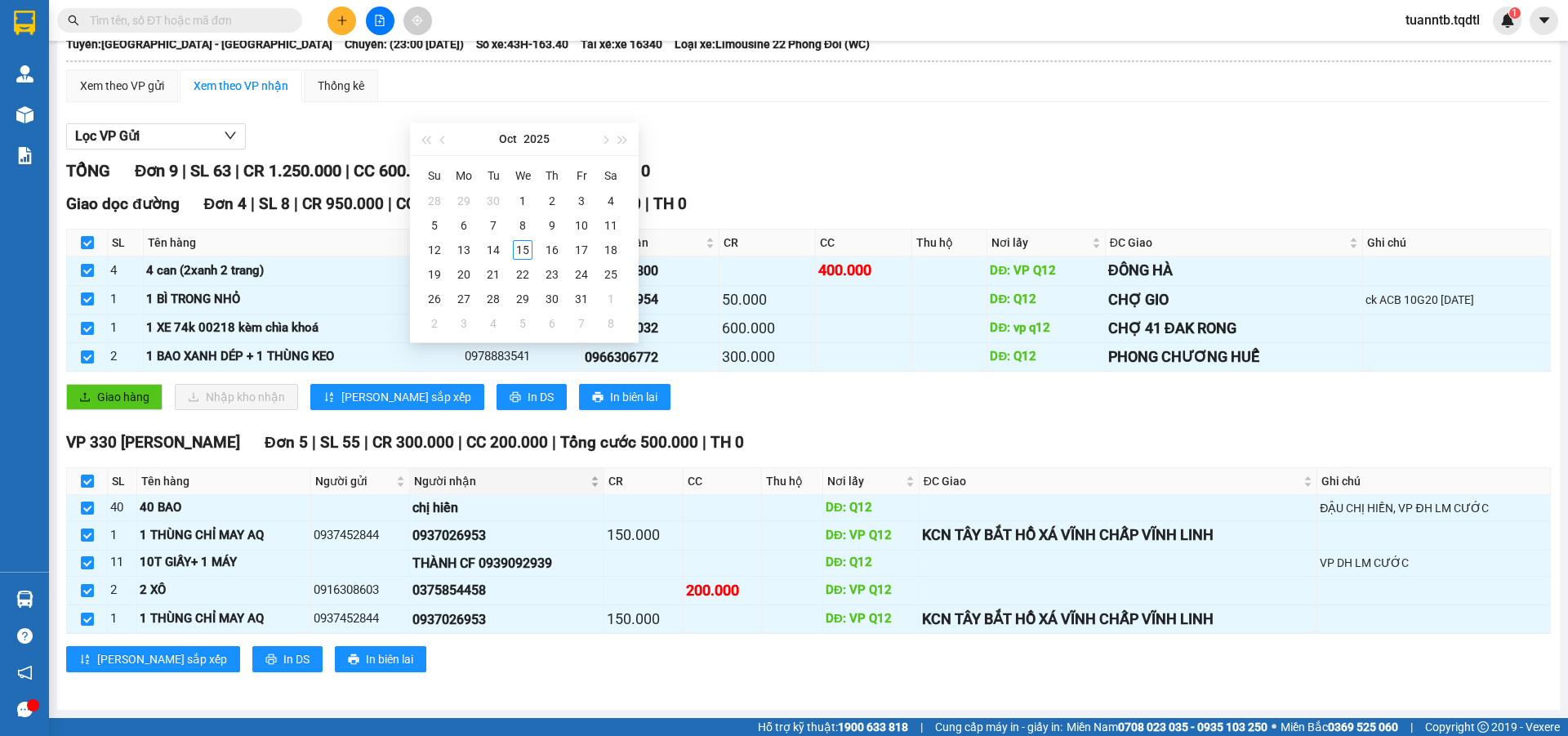
scroll to position [18, 0]
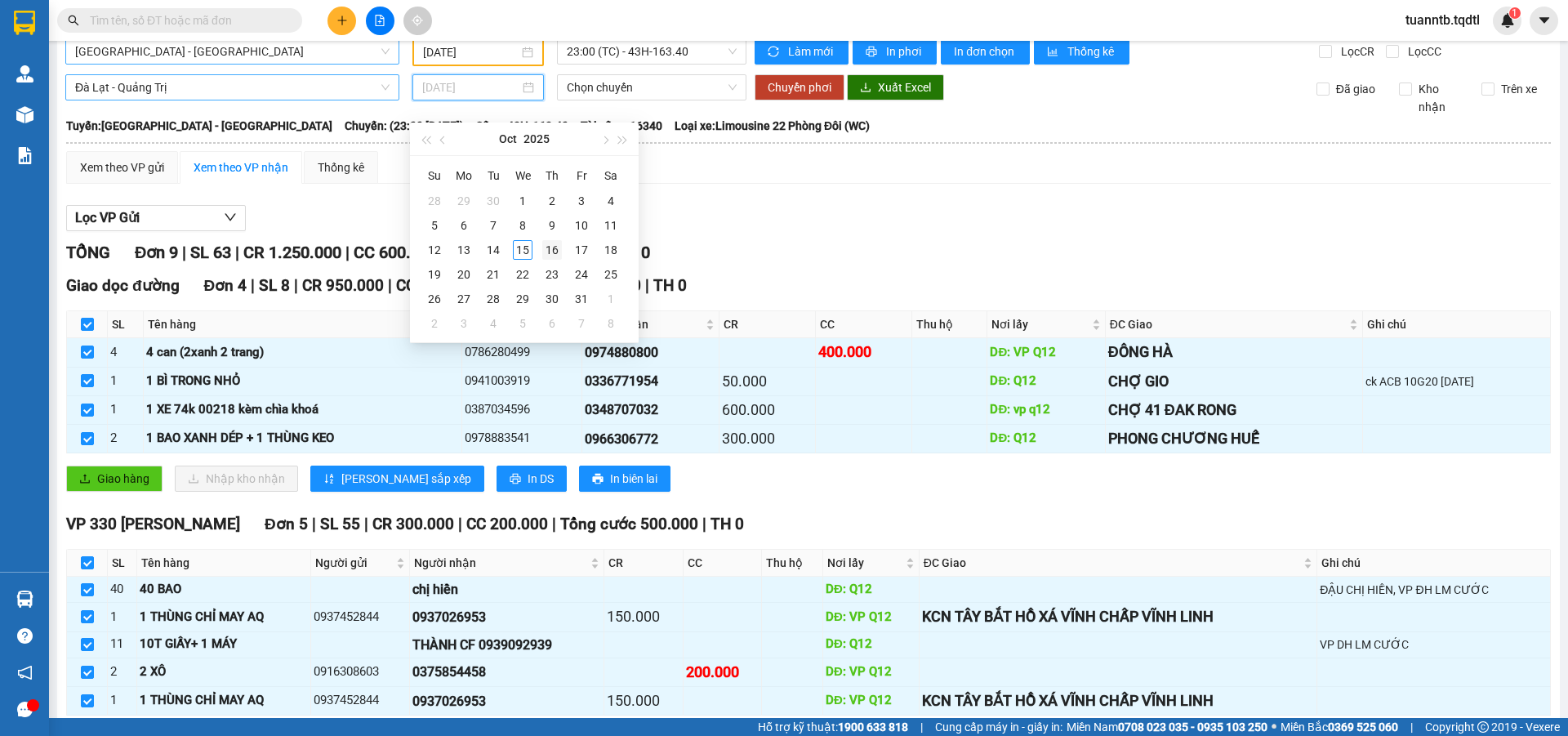
type input "[DATE]"
click at [556, 253] on div "16" at bounding box center [552, 249] width 19 height 19
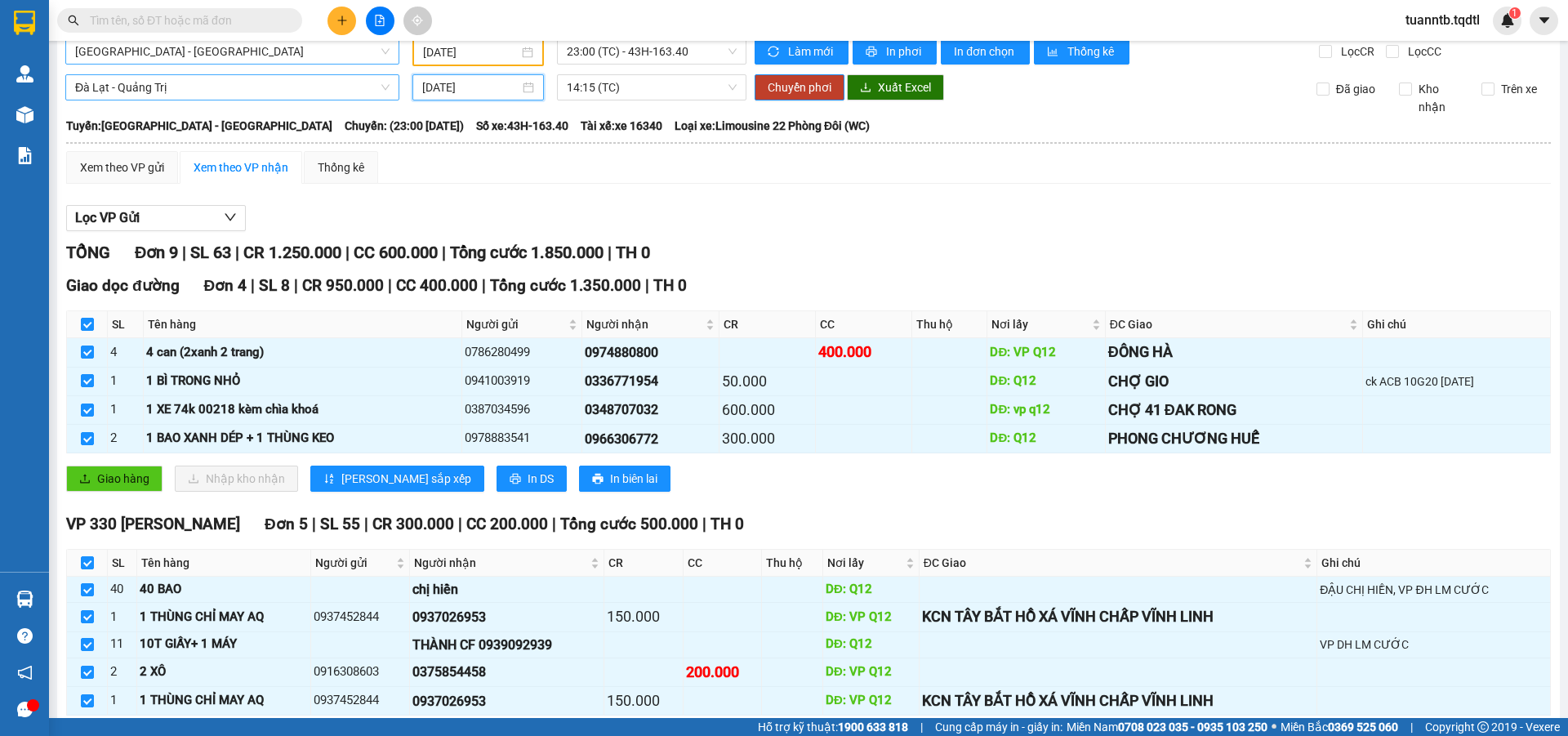
click at [459, 83] on input "[DATE]" at bounding box center [470, 88] width 97 height 18
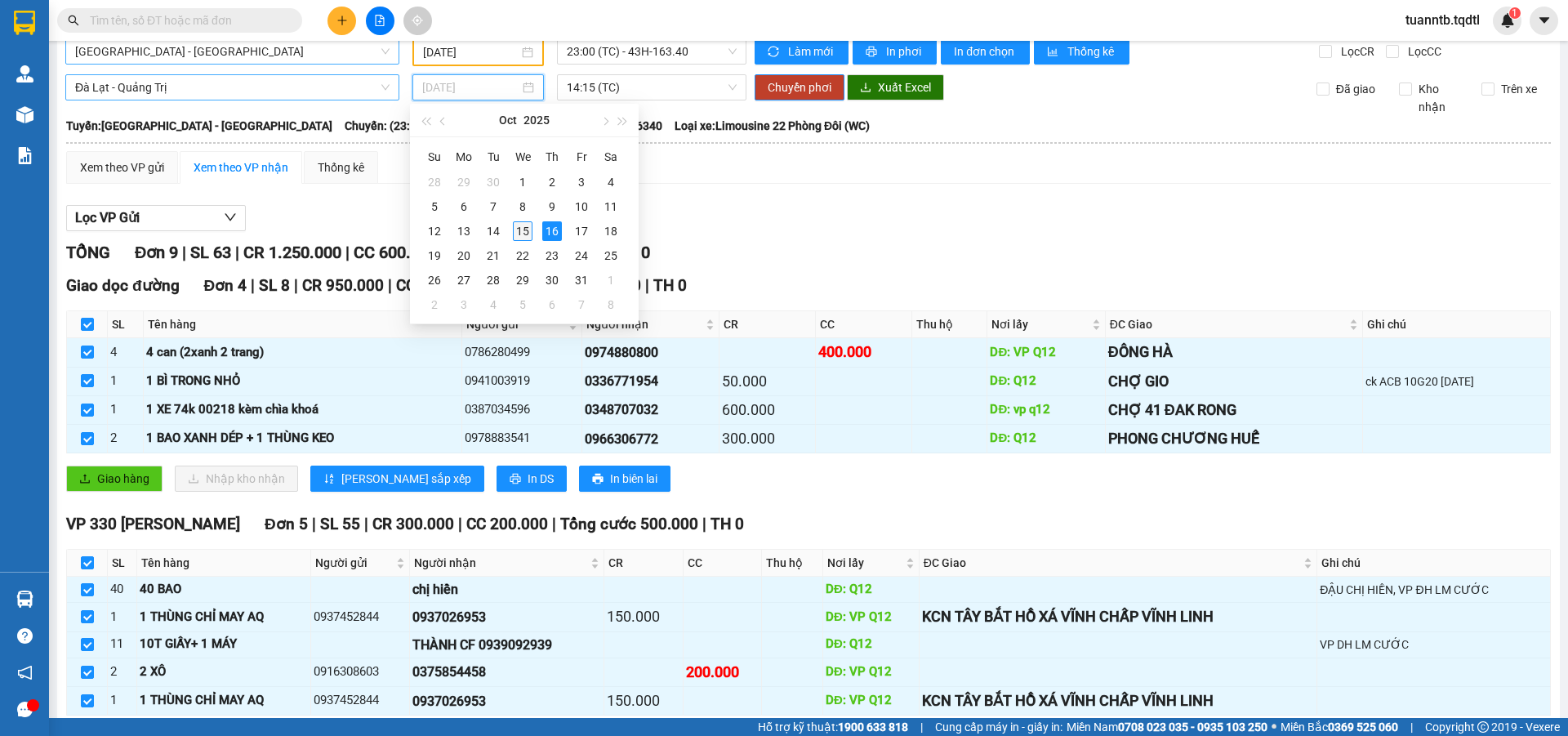
click at [528, 235] on div "15" at bounding box center [522, 231] width 19 height 19
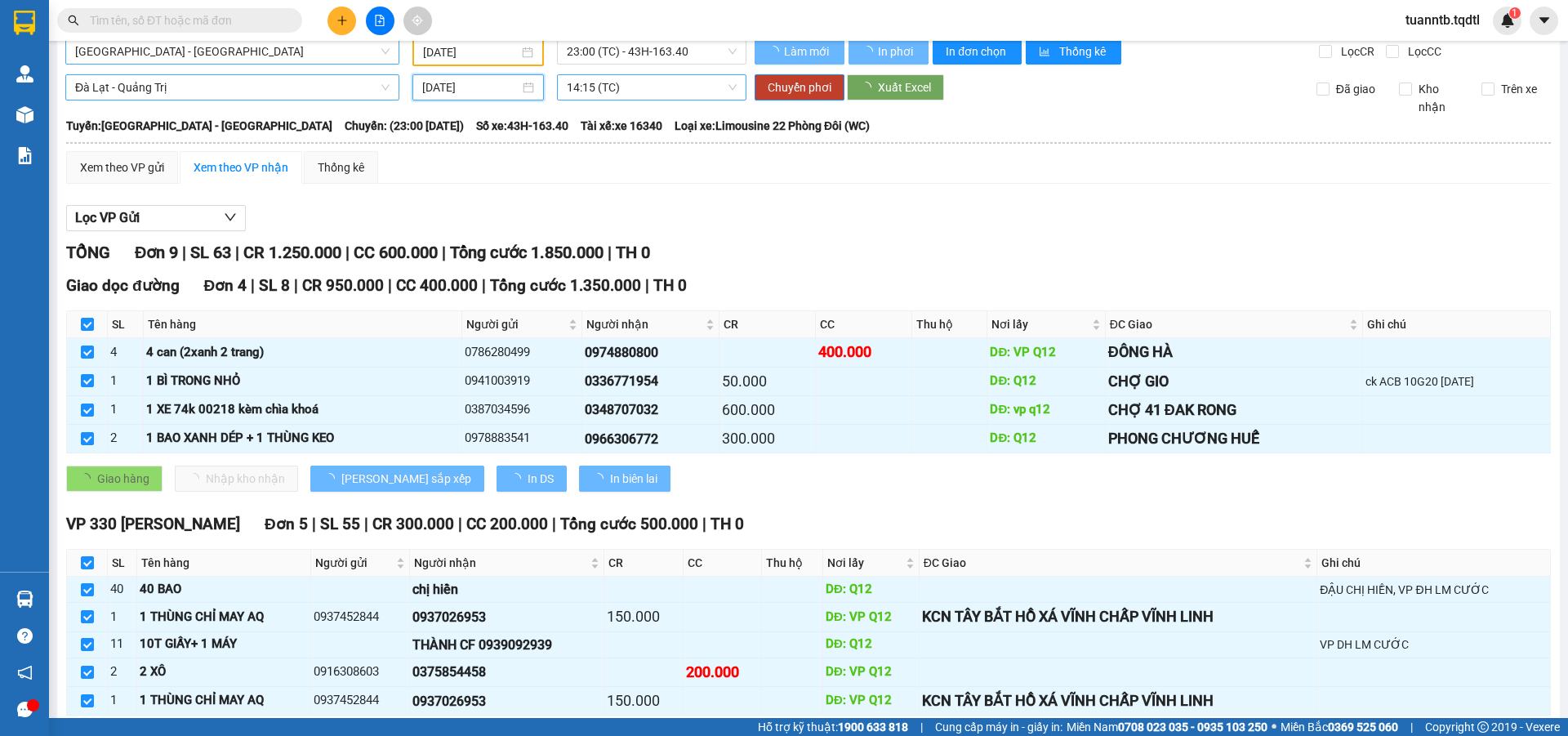
type input "[DATE]"
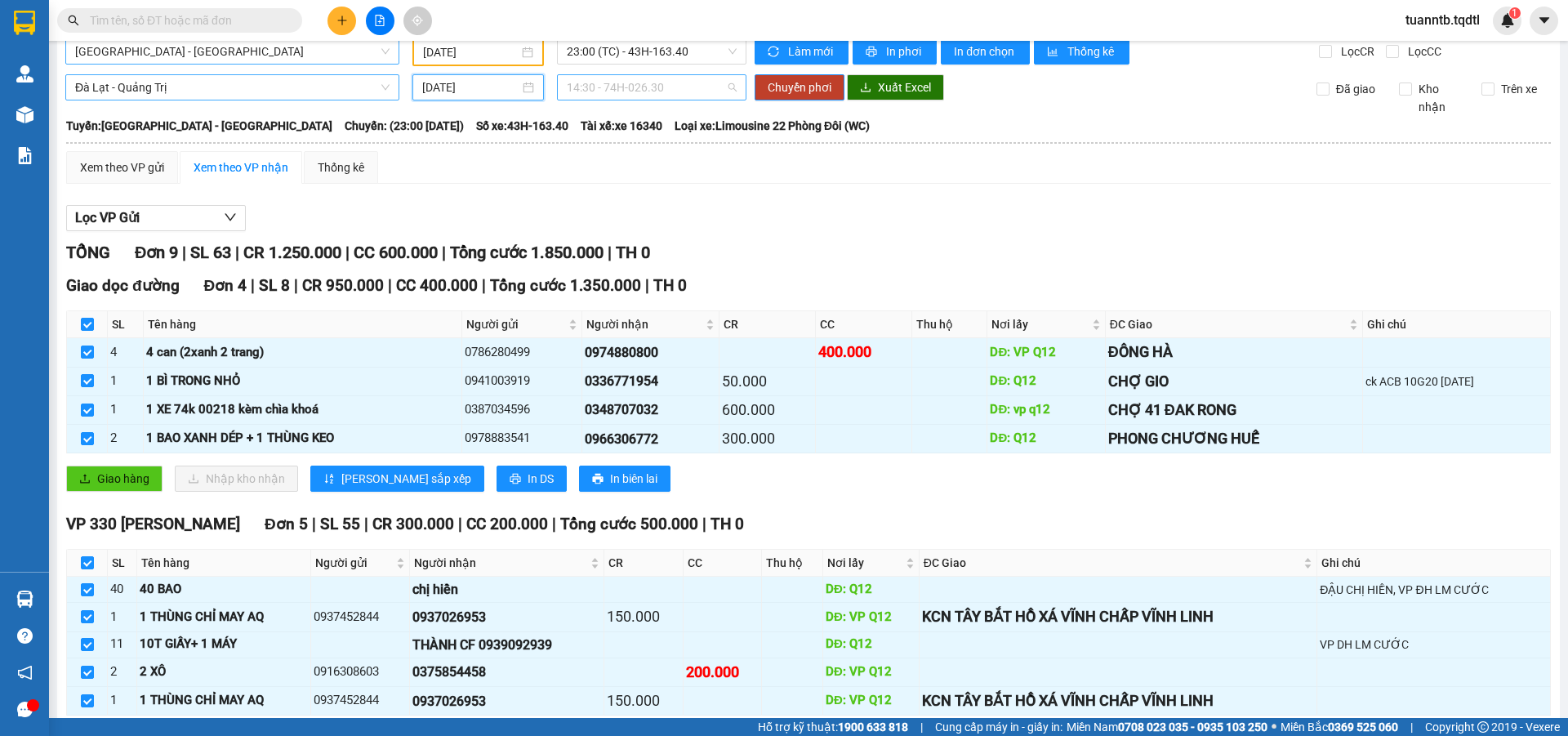
click at [641, 92] on span "14:30 - 74H-026.30" at bounding box center [652, 88] width 170 height 25
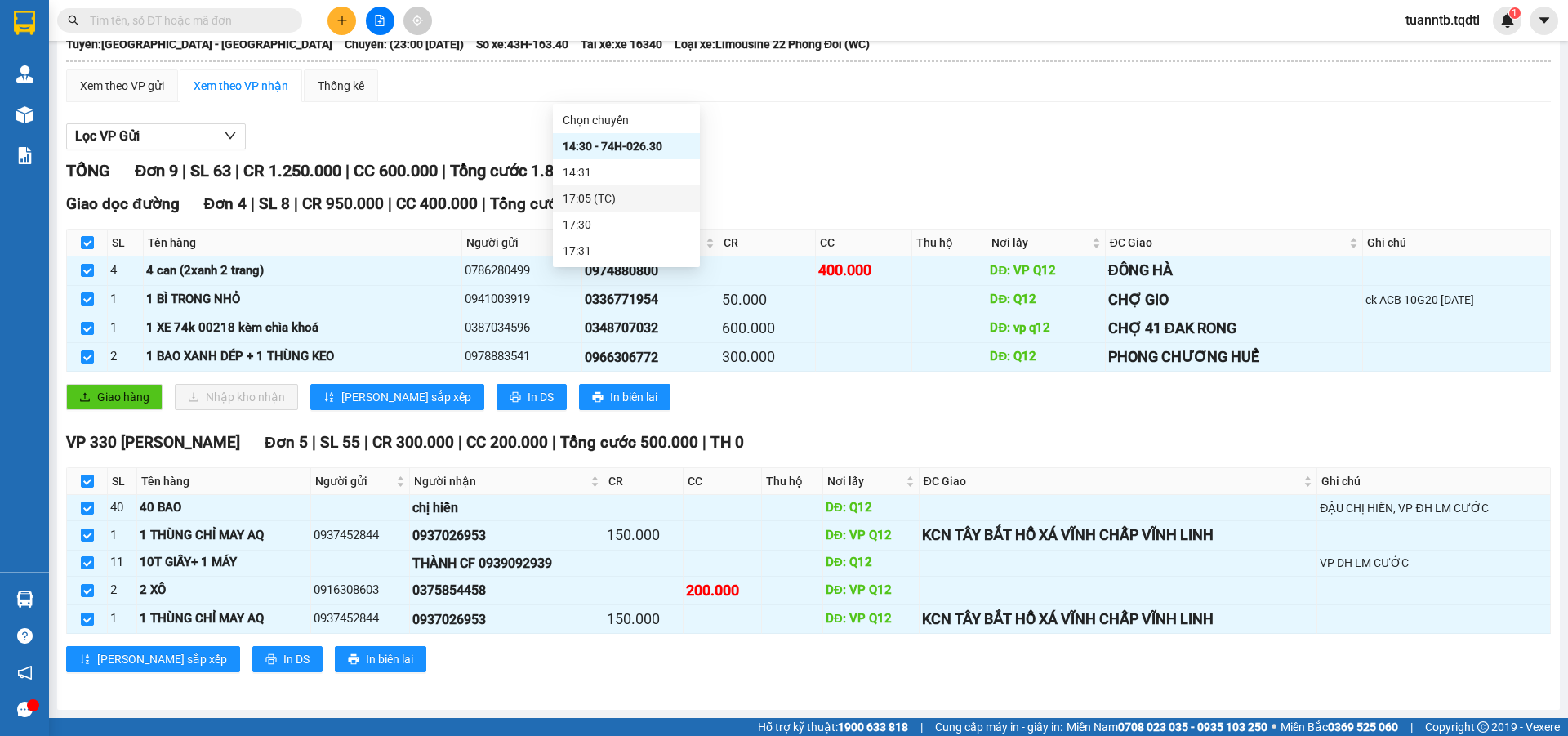
scroll to position [0, 0]
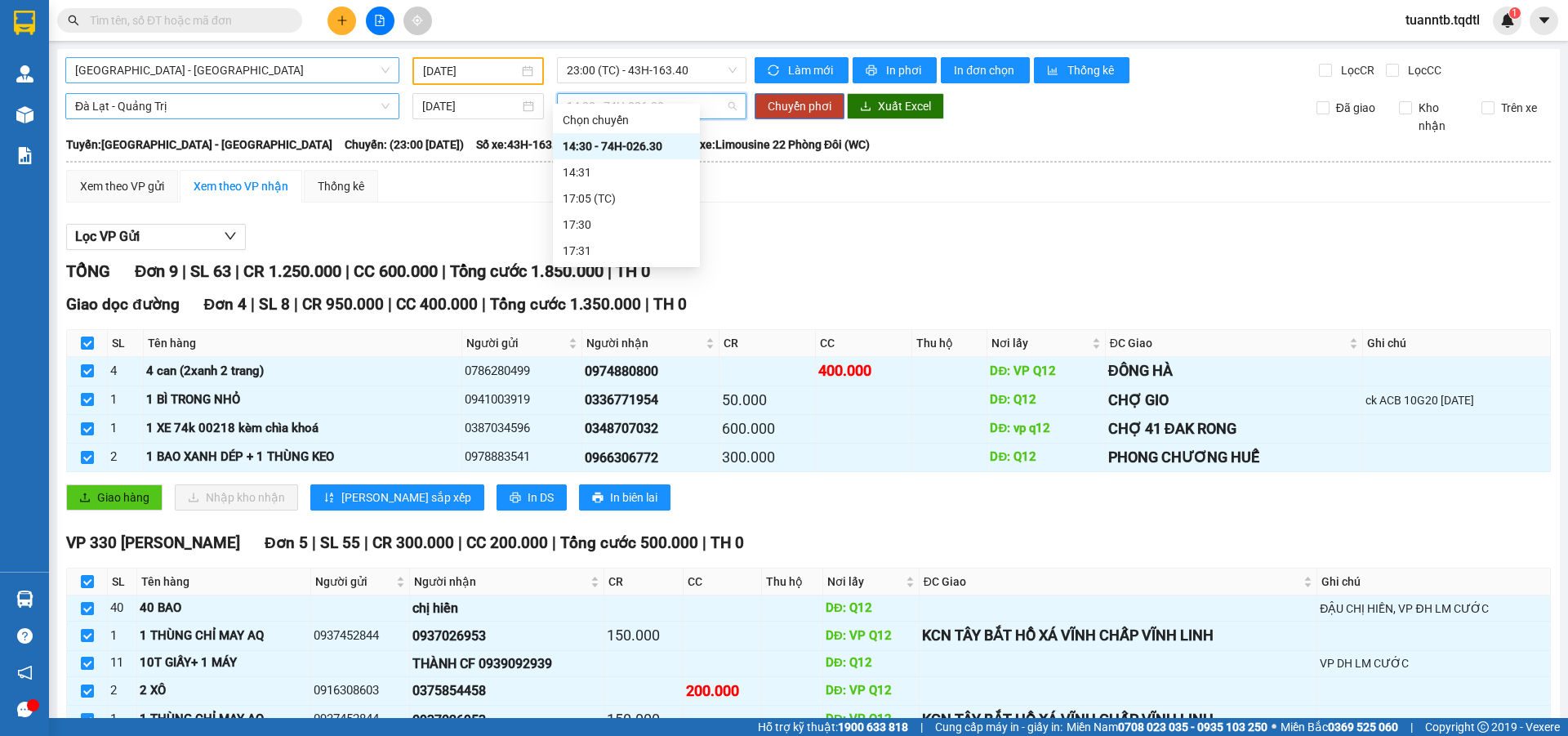
click at [273, 111] on span "Đà Lạt - Quảng Trị" at bounding box center [232, 106] width 314 height 25
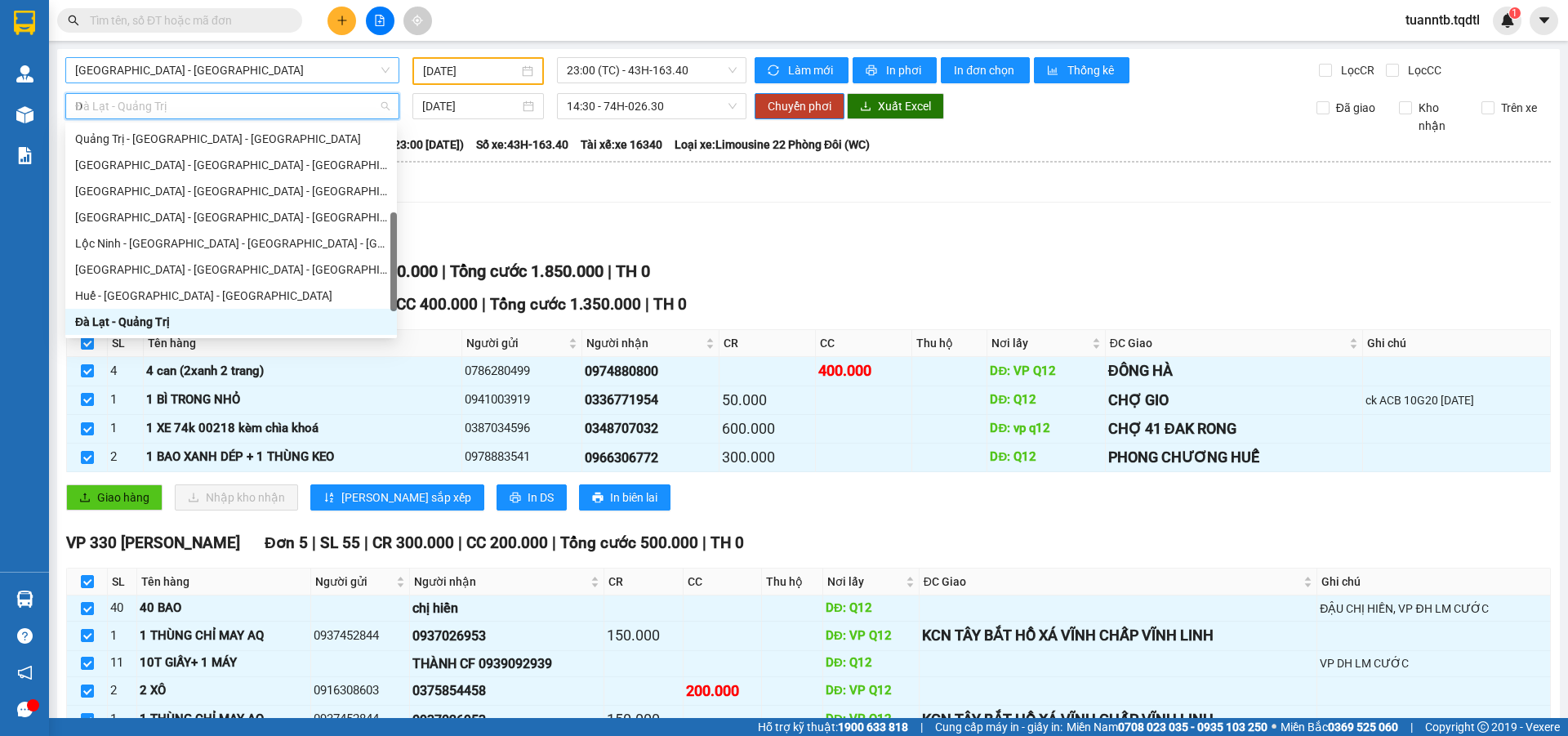
type input "DA"
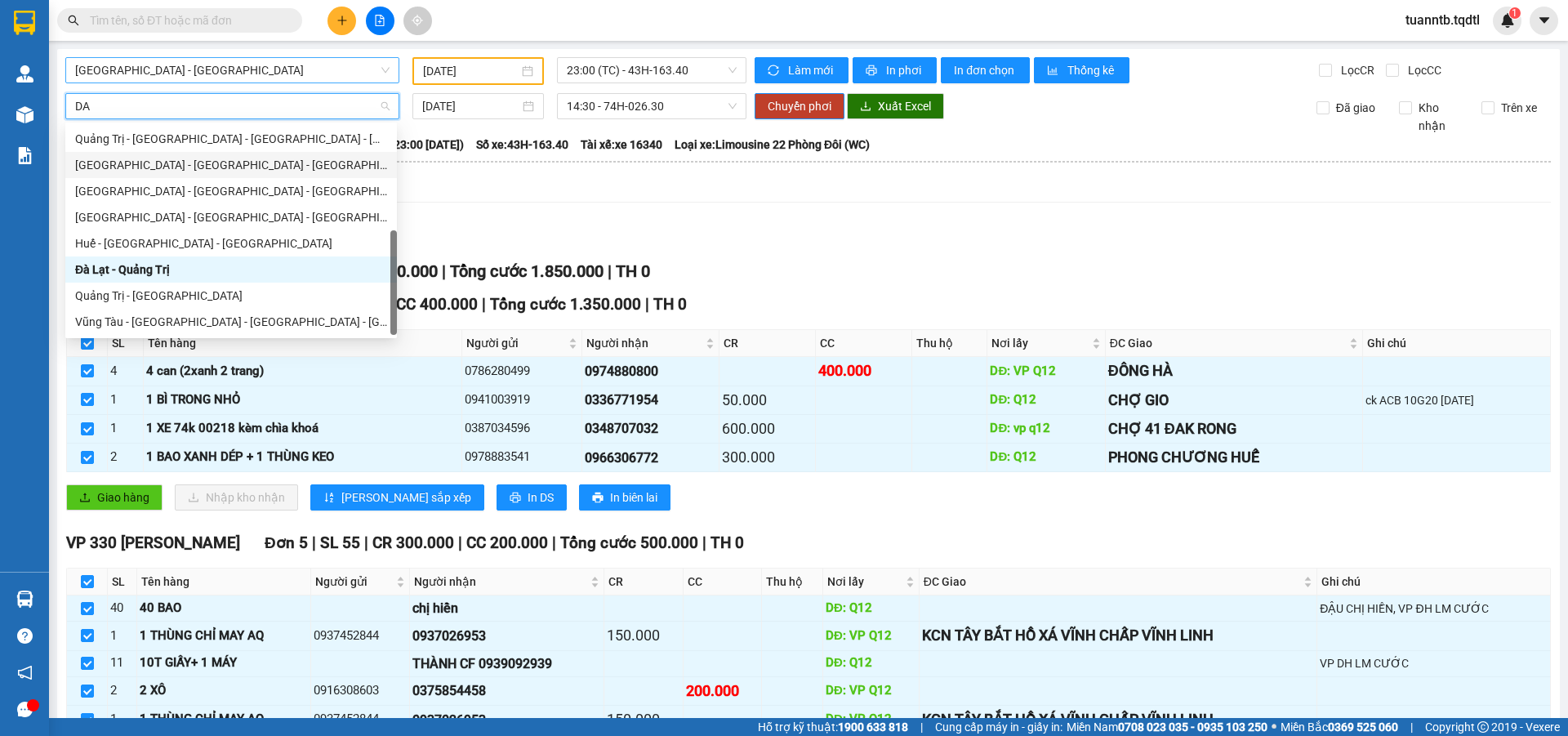
click at [217, 169] on div "[GEOGRAPHIC_DATA] - [GEOGRAPHIC_DATA] - [GEOGRAPHIC_DATA]" at bounding box center [231, 165] width 312 height 18
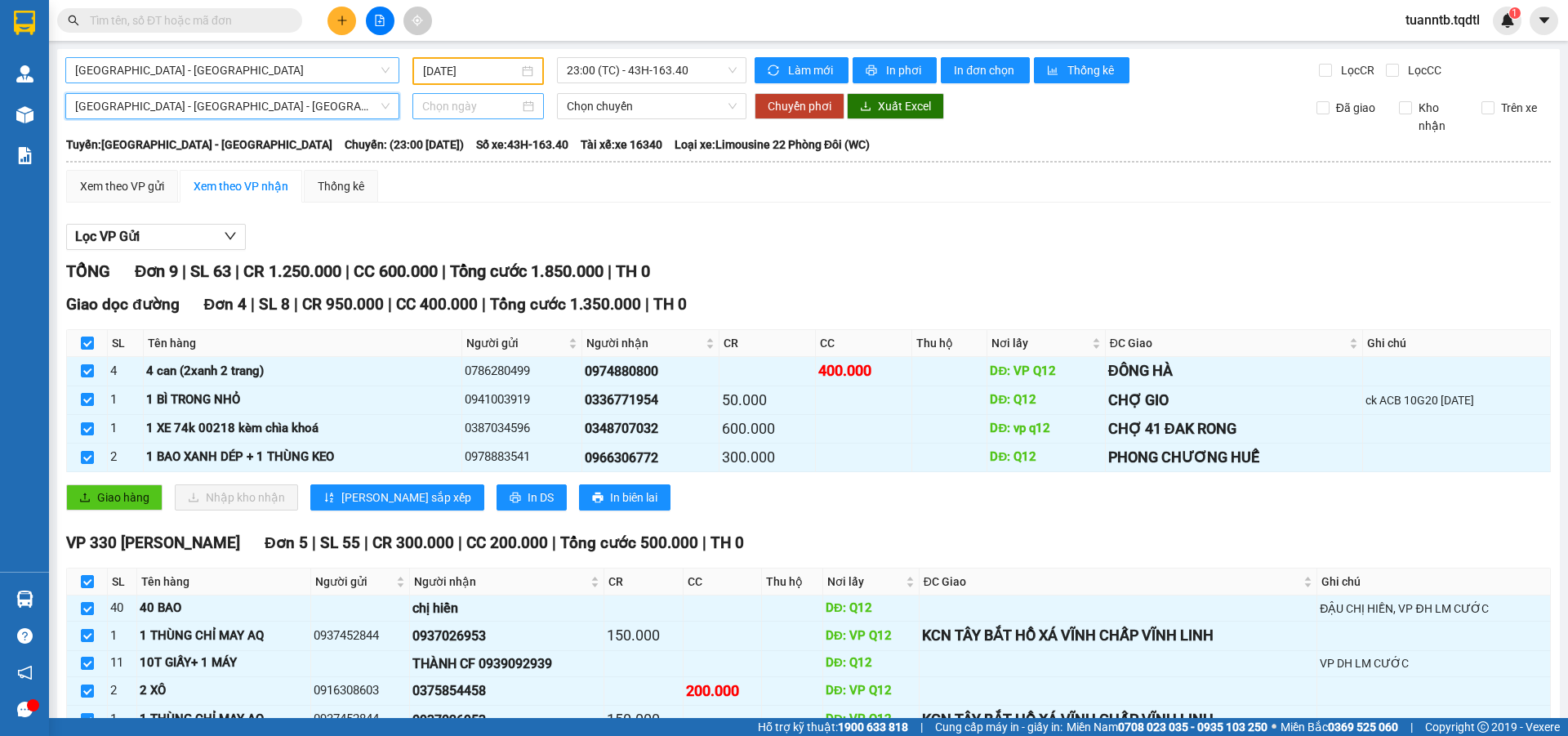
click at [450, 104] on input at bounding box center [470, 106] width 97 height 18
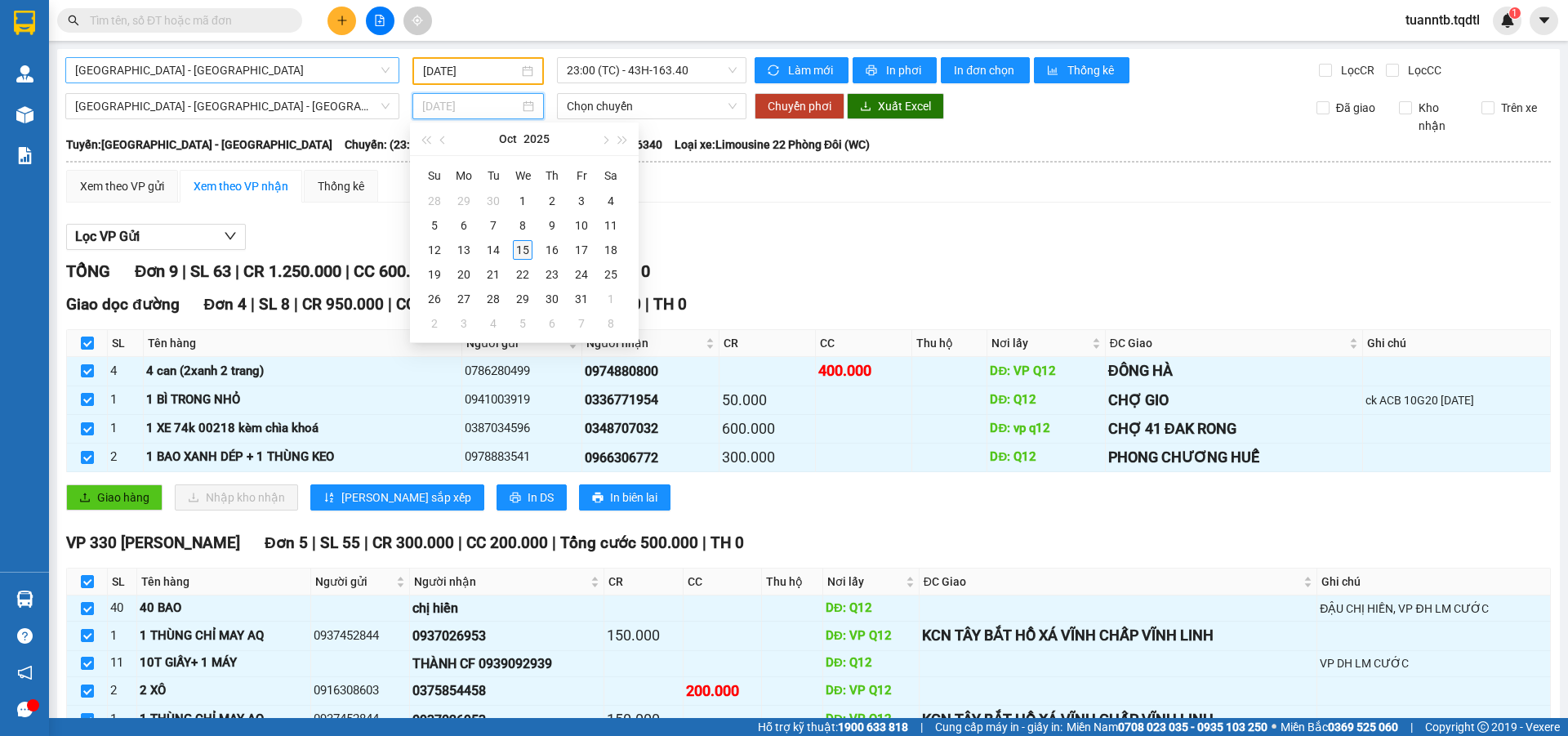
type input "[DATE]"
click at [522, 250] on div "15" at bounding box center [522, 249] width 19 height 19
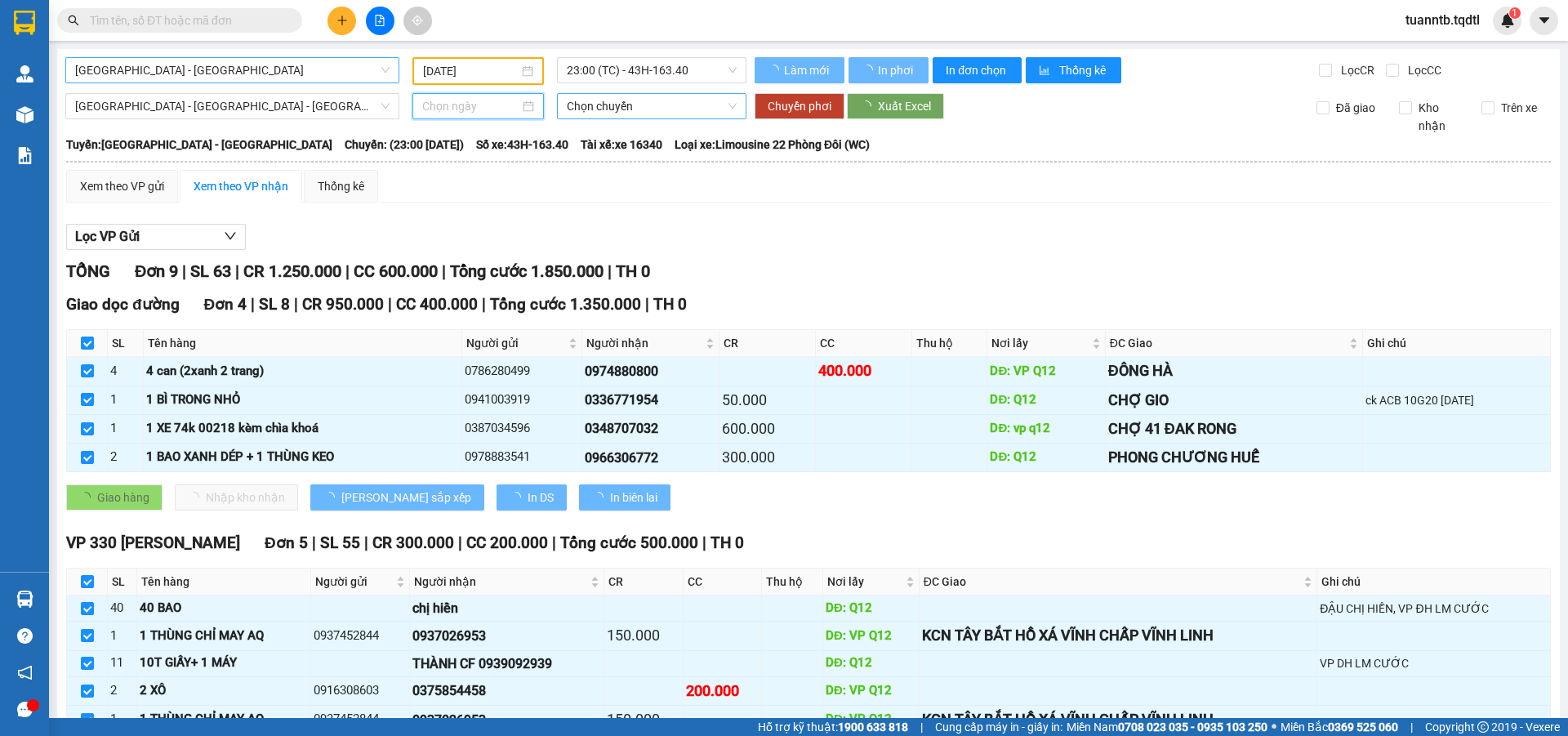
type input "[DATE]"
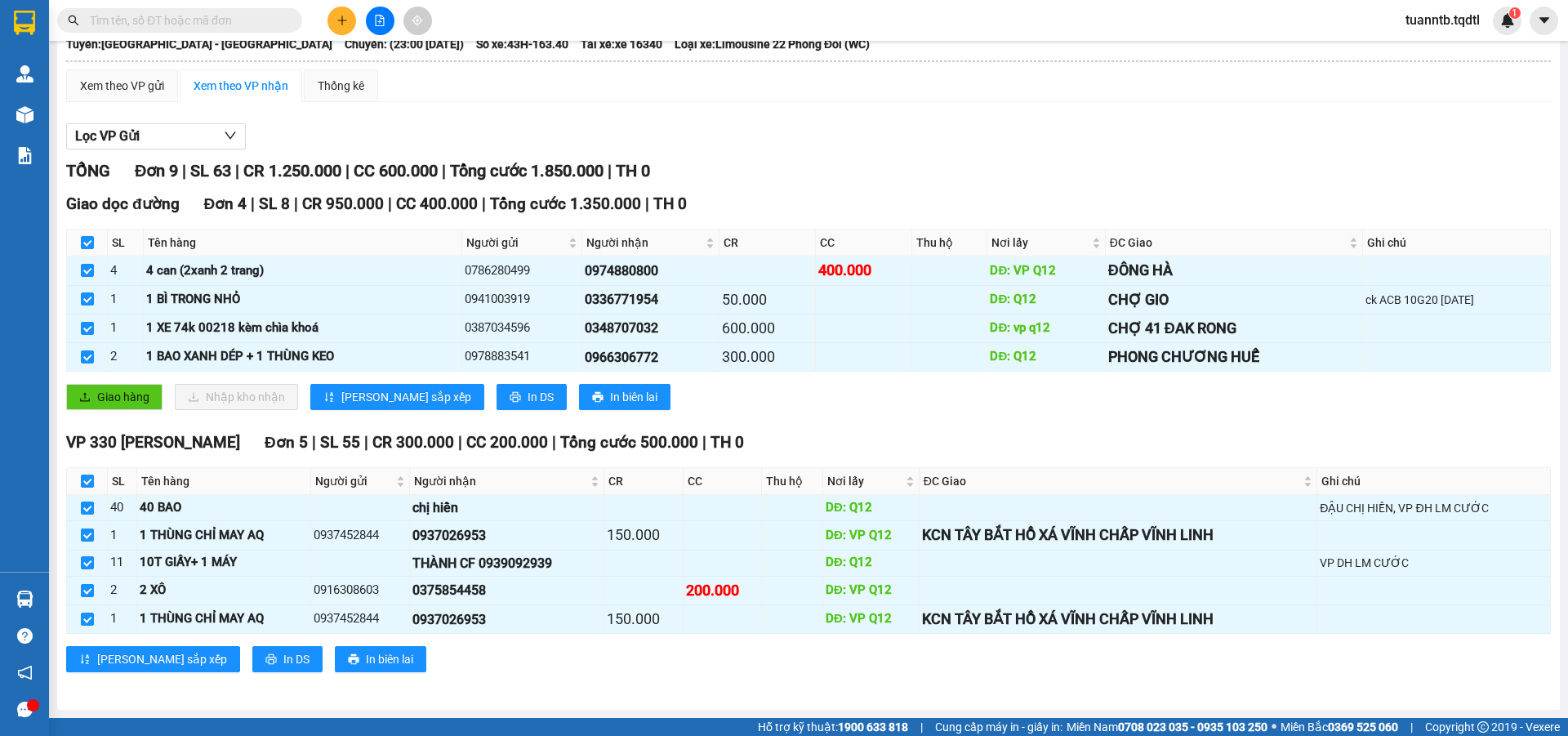
scroll to position [0, 0]
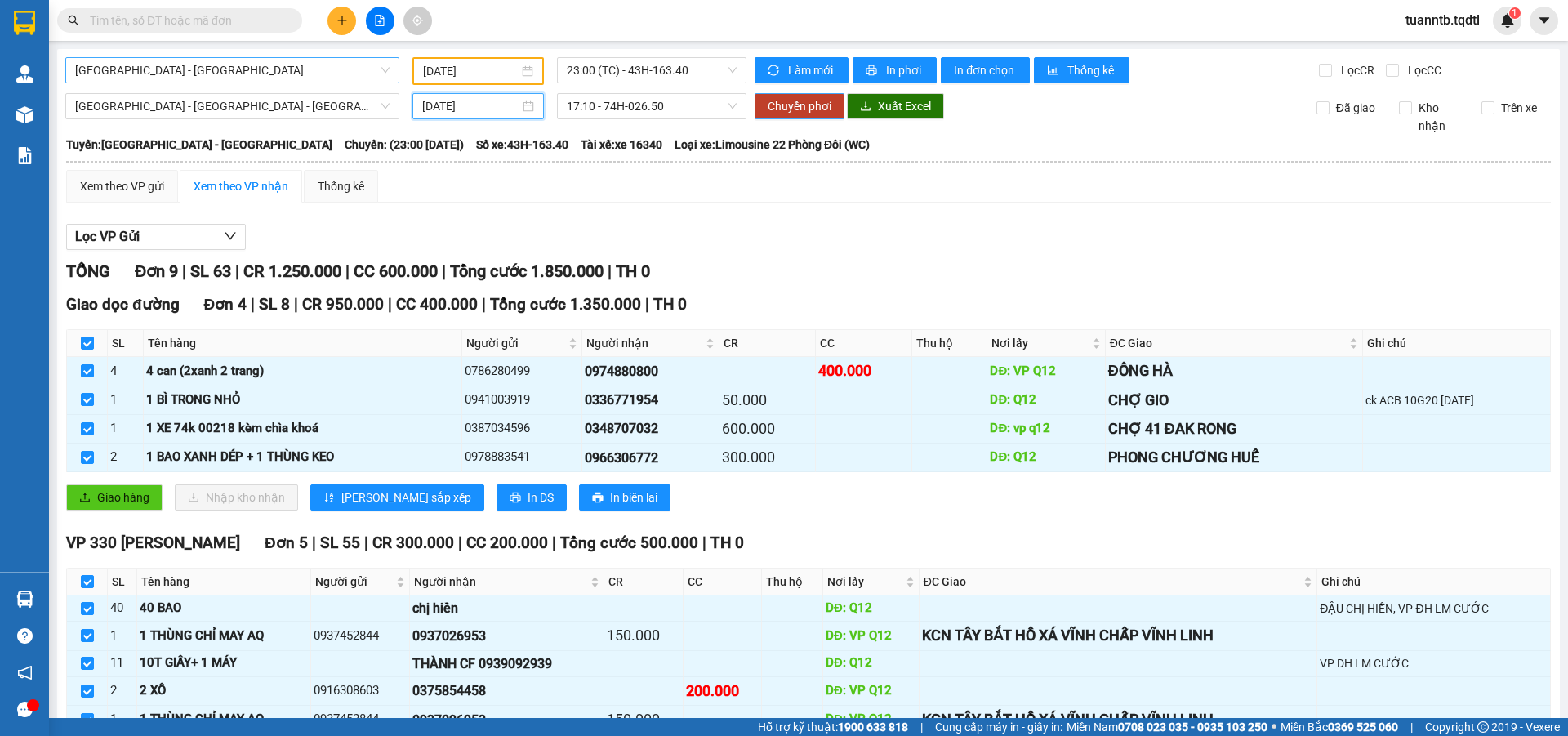
click at [819, 109] on span "Chuyển phơi" at bounding box center [799, 106] width 64 height 18
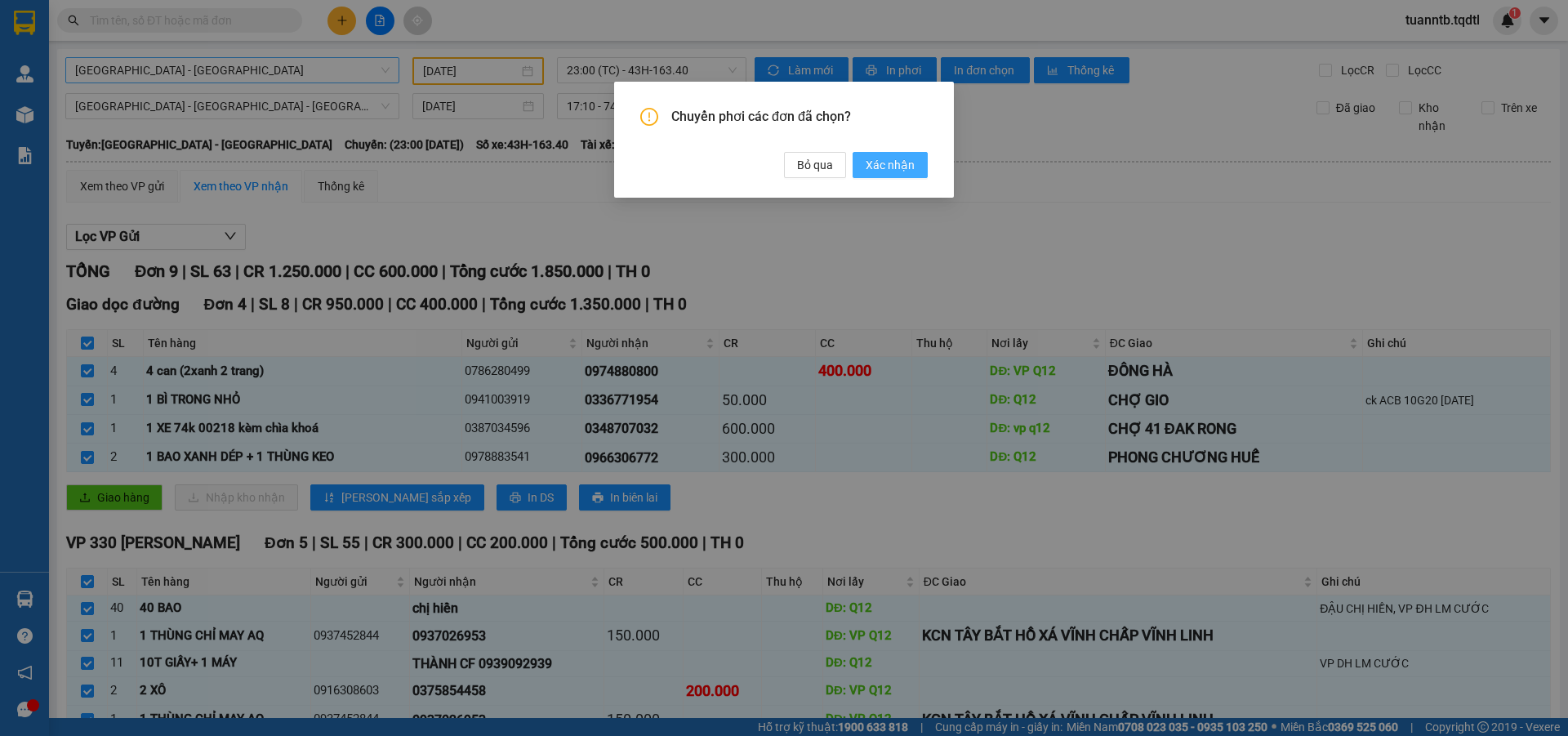
click at [898, 161] on span "Xác nhận" at bounding box center [890, 165] width 49 height 18
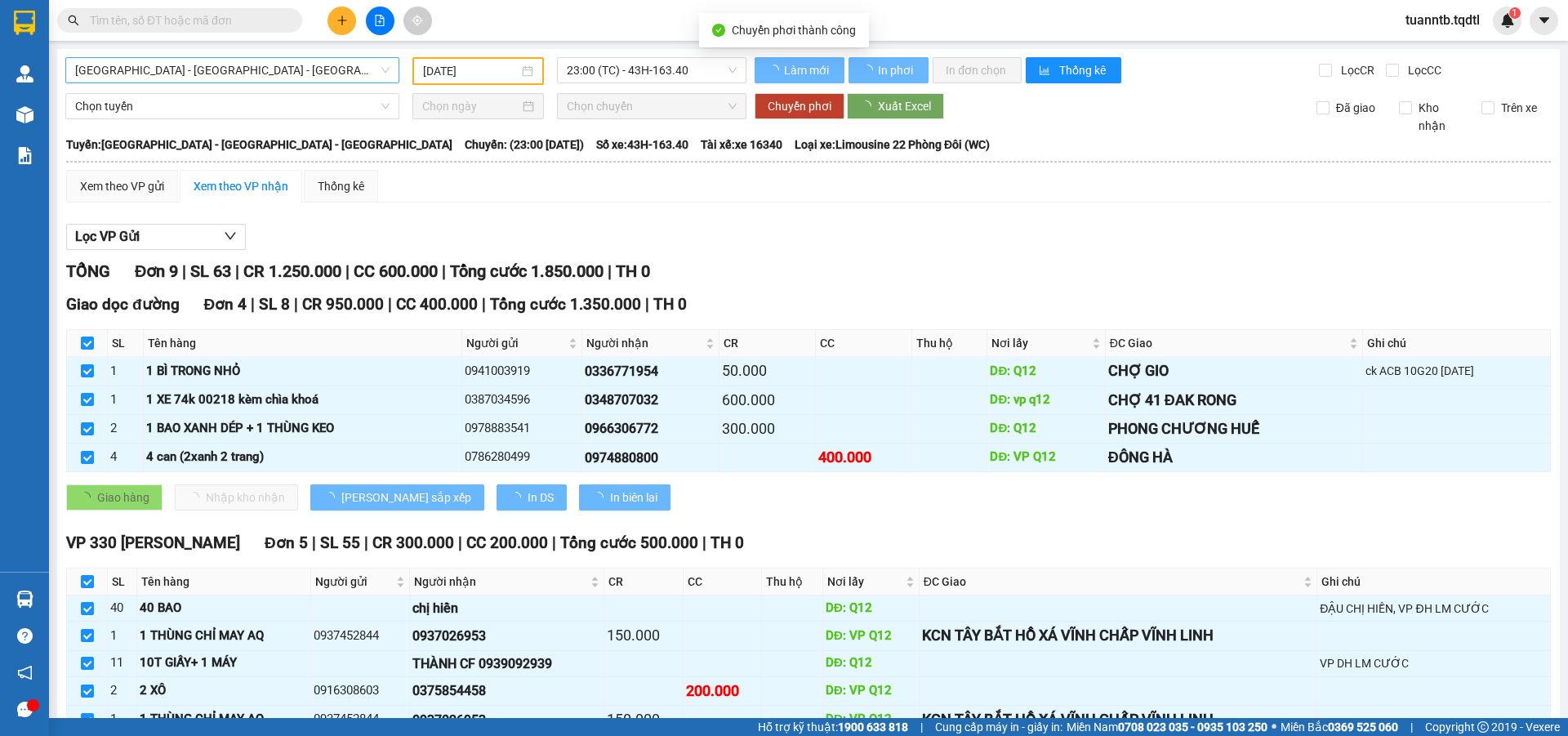
type input "[DATE]"
checkbox input "false"
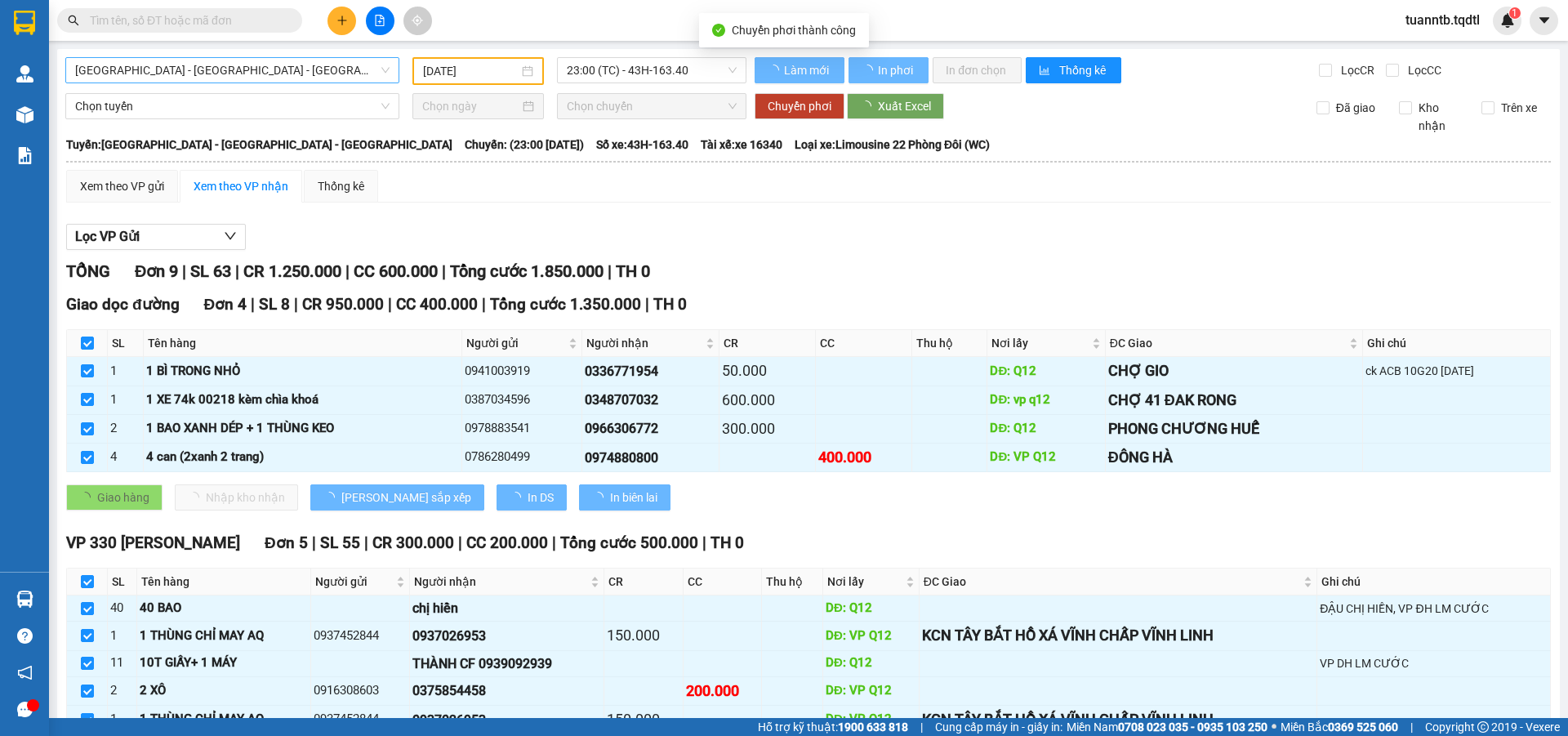
checkbox input "false"
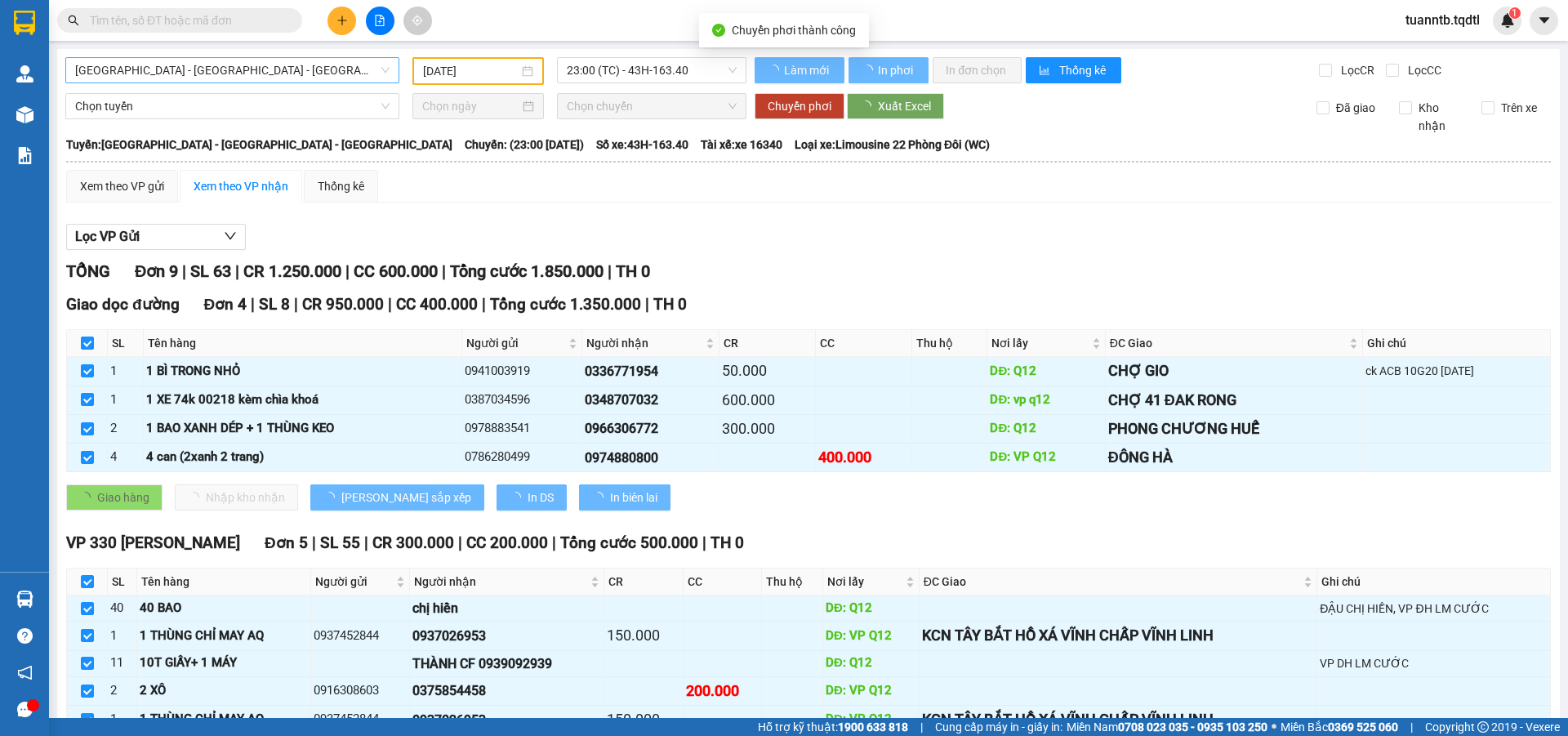
checkbox input "false"
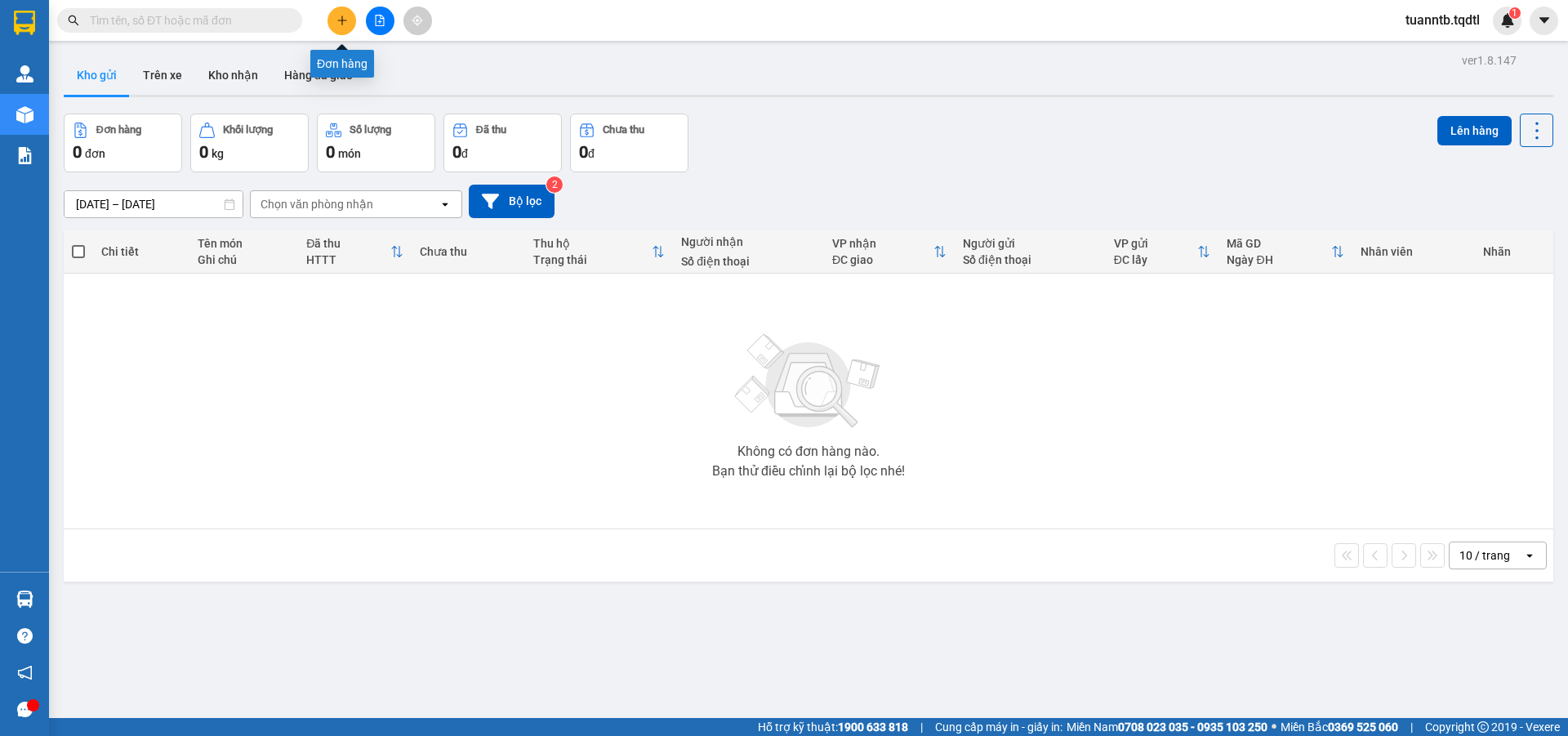
click at [338, 22] on icon "plus" at bounding box center [341, 20] width 11 height 11
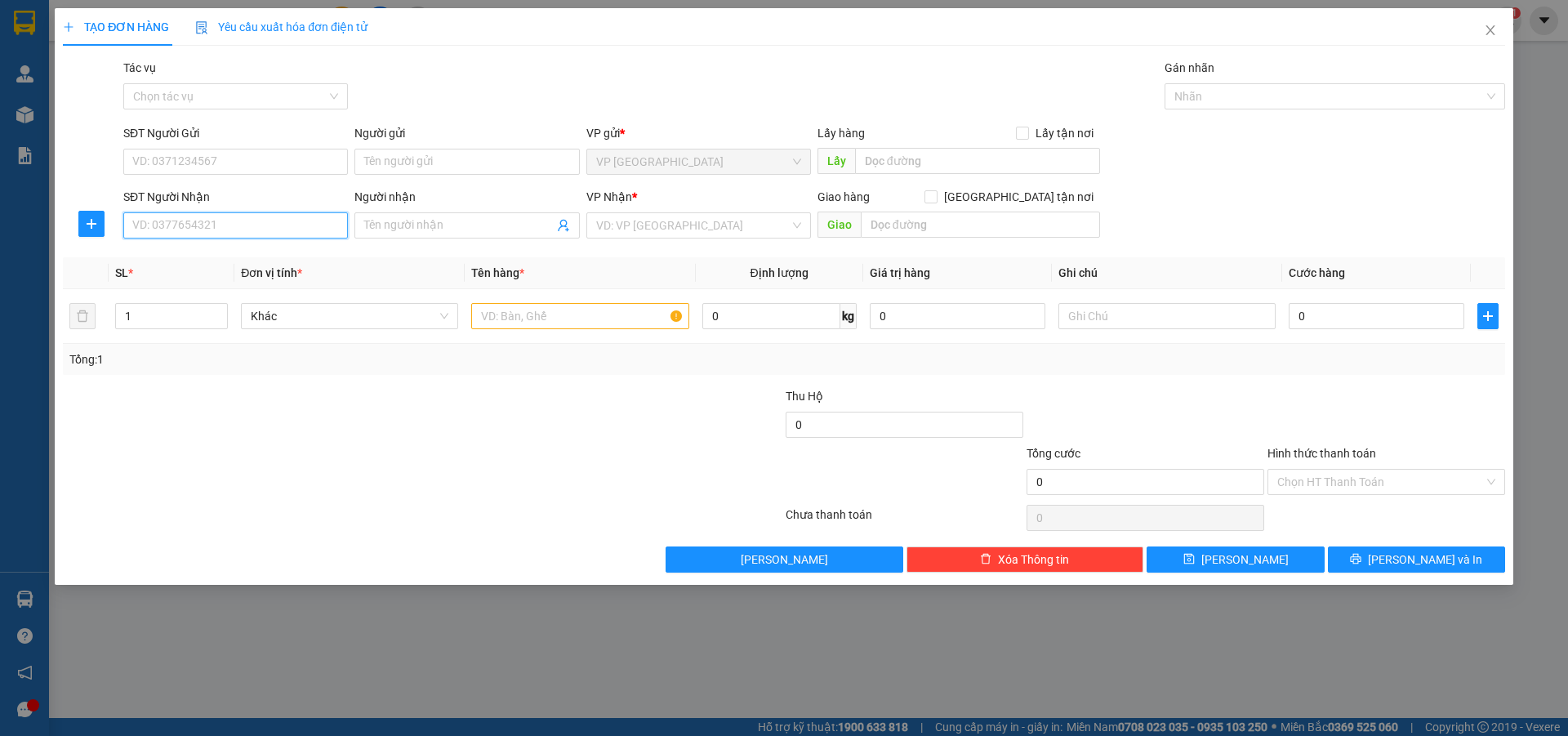
click at [298, 234] on input "SĐT Người Nhận" at bounding box center [235, 226] width 225 height 26
click at [242, 168] on input "SĐT Người Gửi" at bounding box center [235, 162] width 225 height 26
click at [252, 189] on div "0918290573 - CHỊ [PERSON_NAME]" at bounding box center [235, 194] width 205 height 18
type input "0918290573"
type input "CHỊ [PERSON_NAME]"
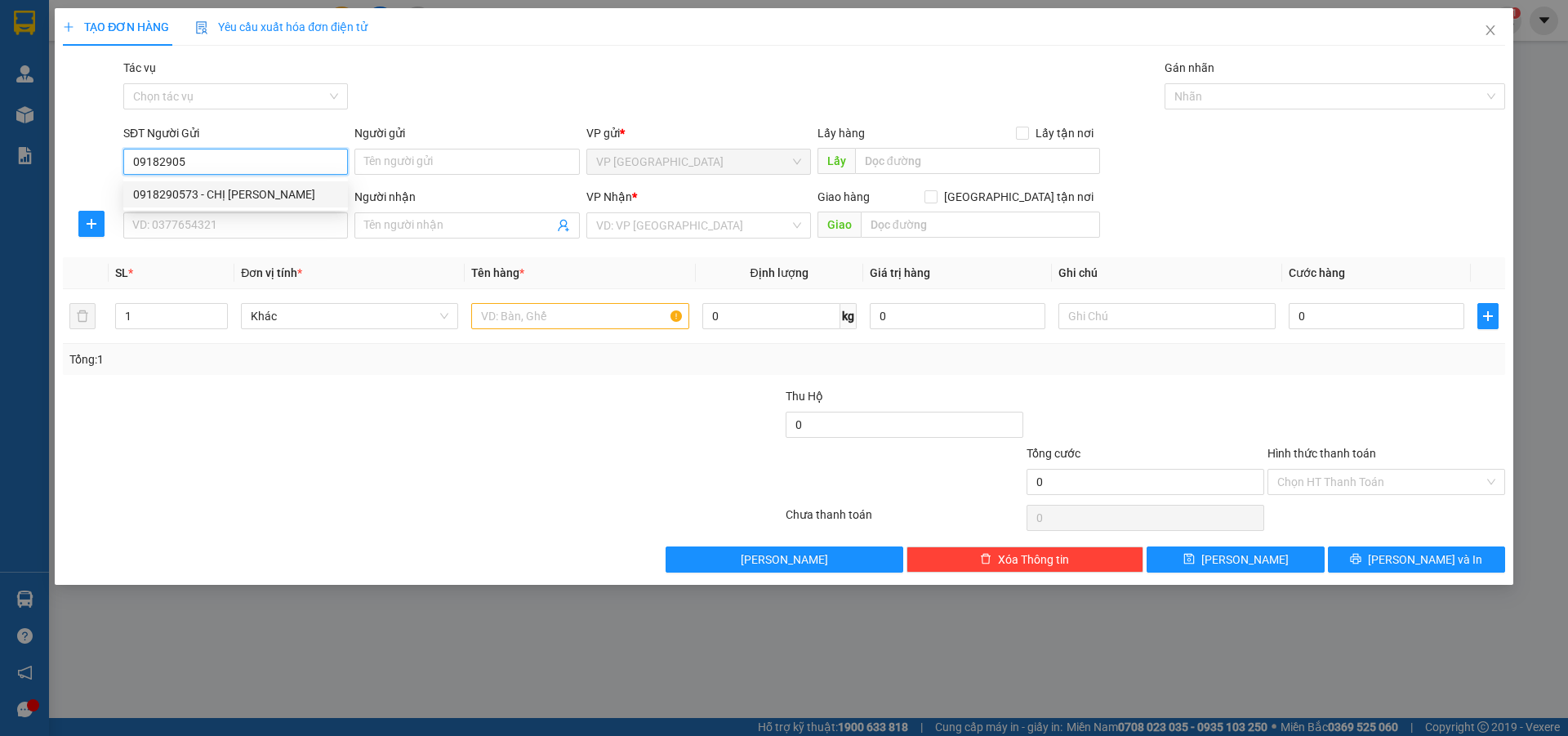
type input "14 ĐỐNG ĐA"
type input "0888099102"
type input "ANH HOÀN"
type input "HỒNG THUỶ QUẢNGT BÌNH"
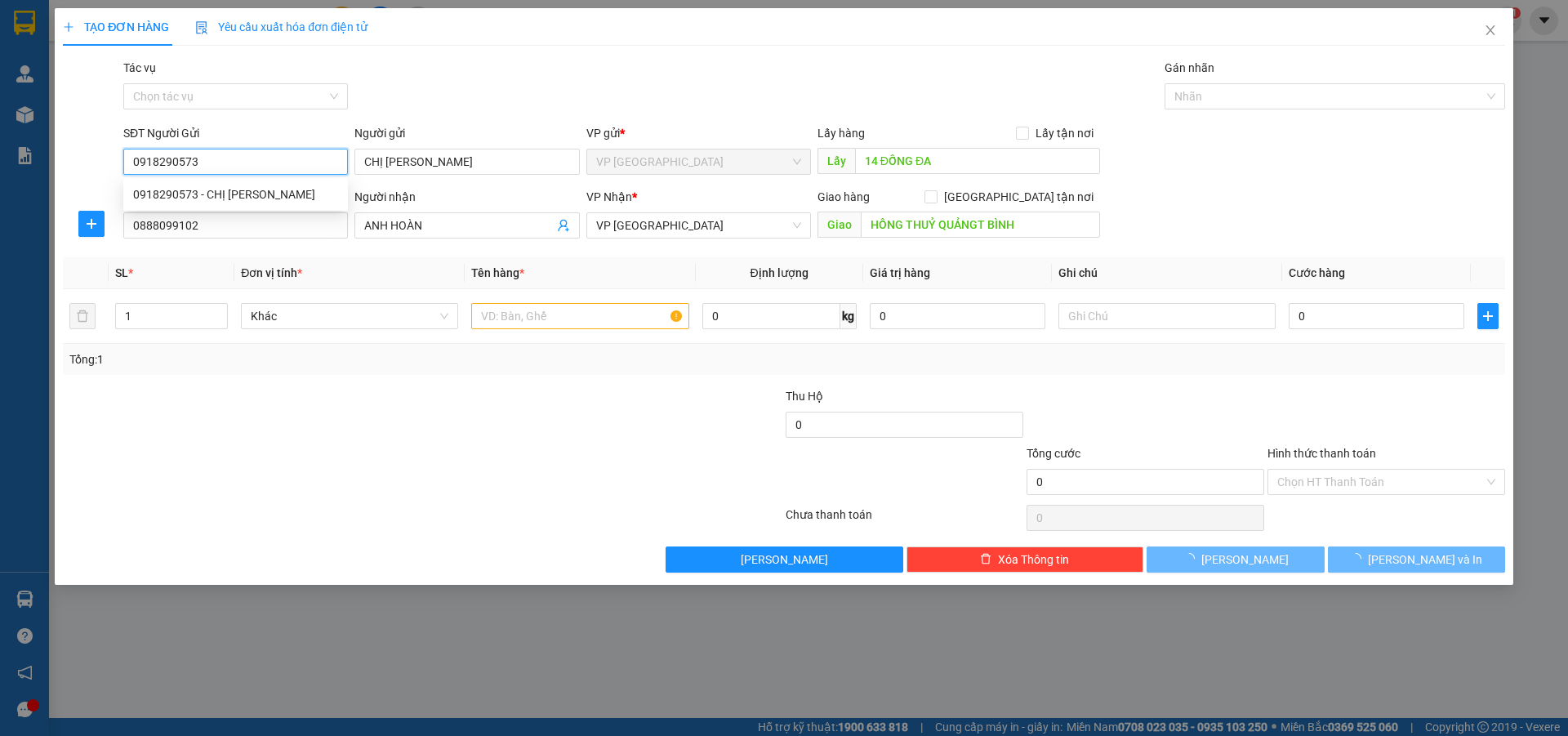
type input "50.000"
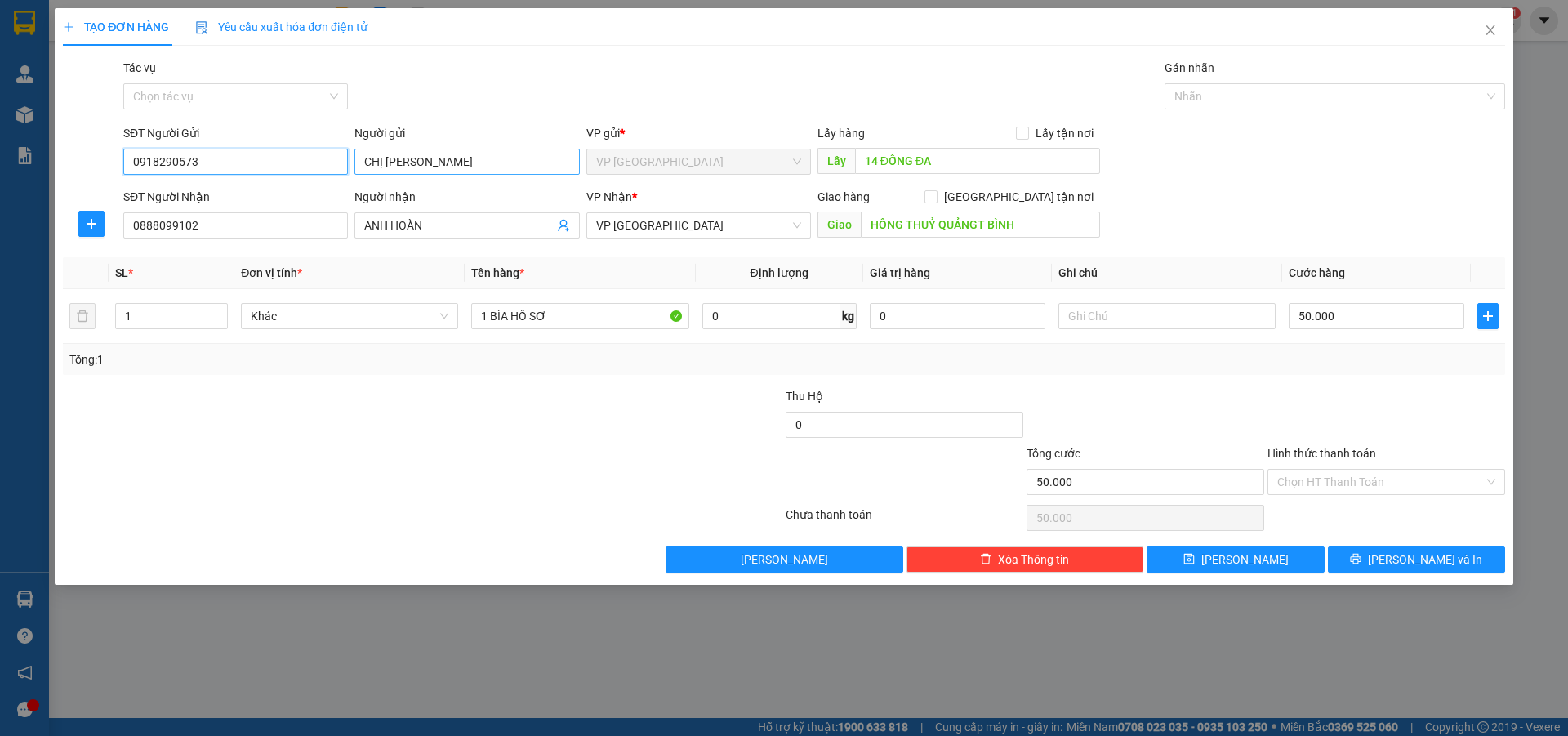
type input "0918290573"
click at [438, 171] on input "CHỊ [PERSON_NAME]" at bounding box center [466, 162] width 225 height 26
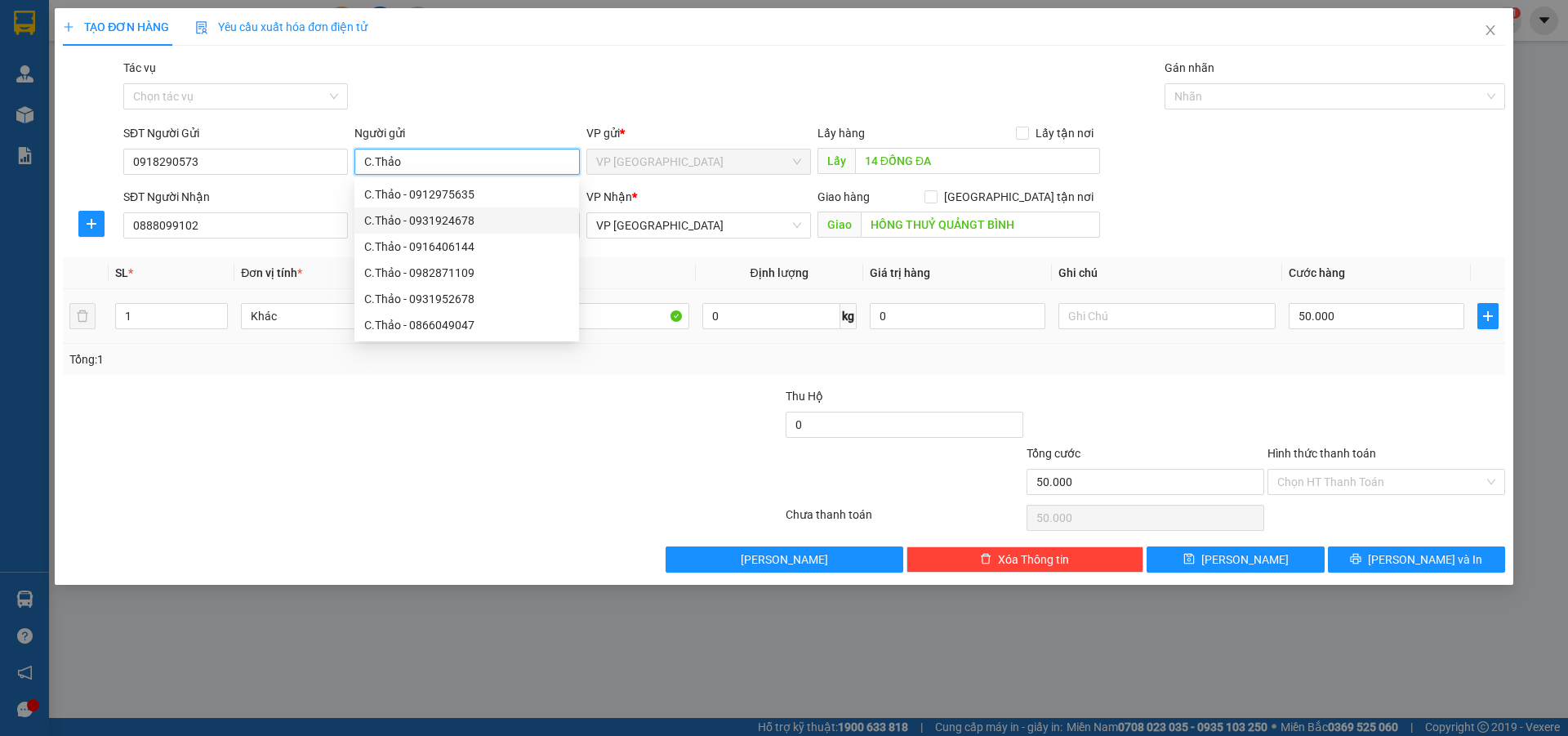
type input "C.Thảo"
click at [642, 279] on th "Tên hàng *" at bounding box center [579, 273] width 230 height 32
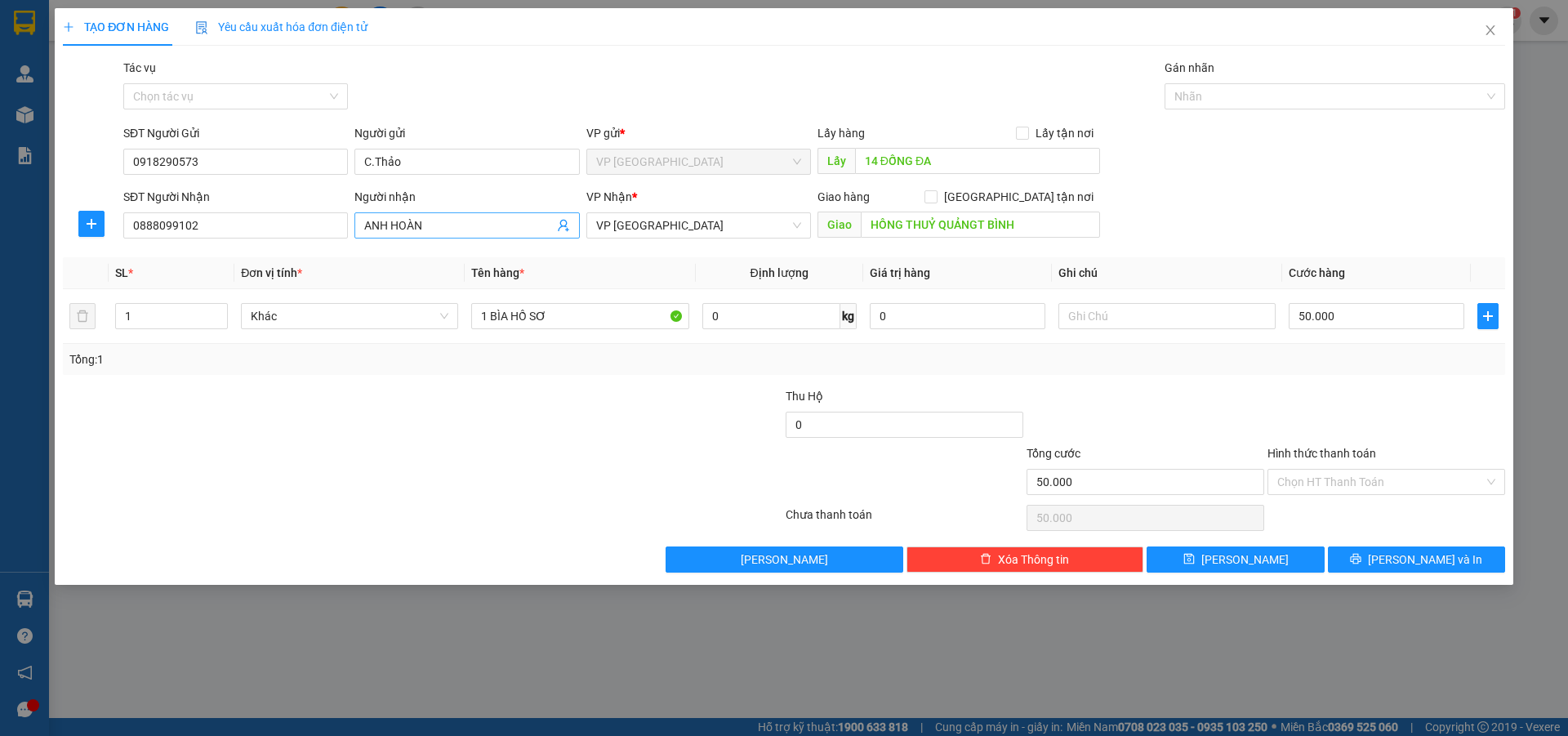
click at [450, 223] on input "ANH HOÀN" at bounding box center [458, 225] width 189 height 18
type input "AHoàn"
click at [987, 228] on input "HỒNG THUỶ QUẢNGT BÌNH" at bounding box center [980, 225] width 239 height 26
click at [995, 352] on div "Tổng: 1" at bounding box center [783, 359] width 1429 height 18
type input "l"
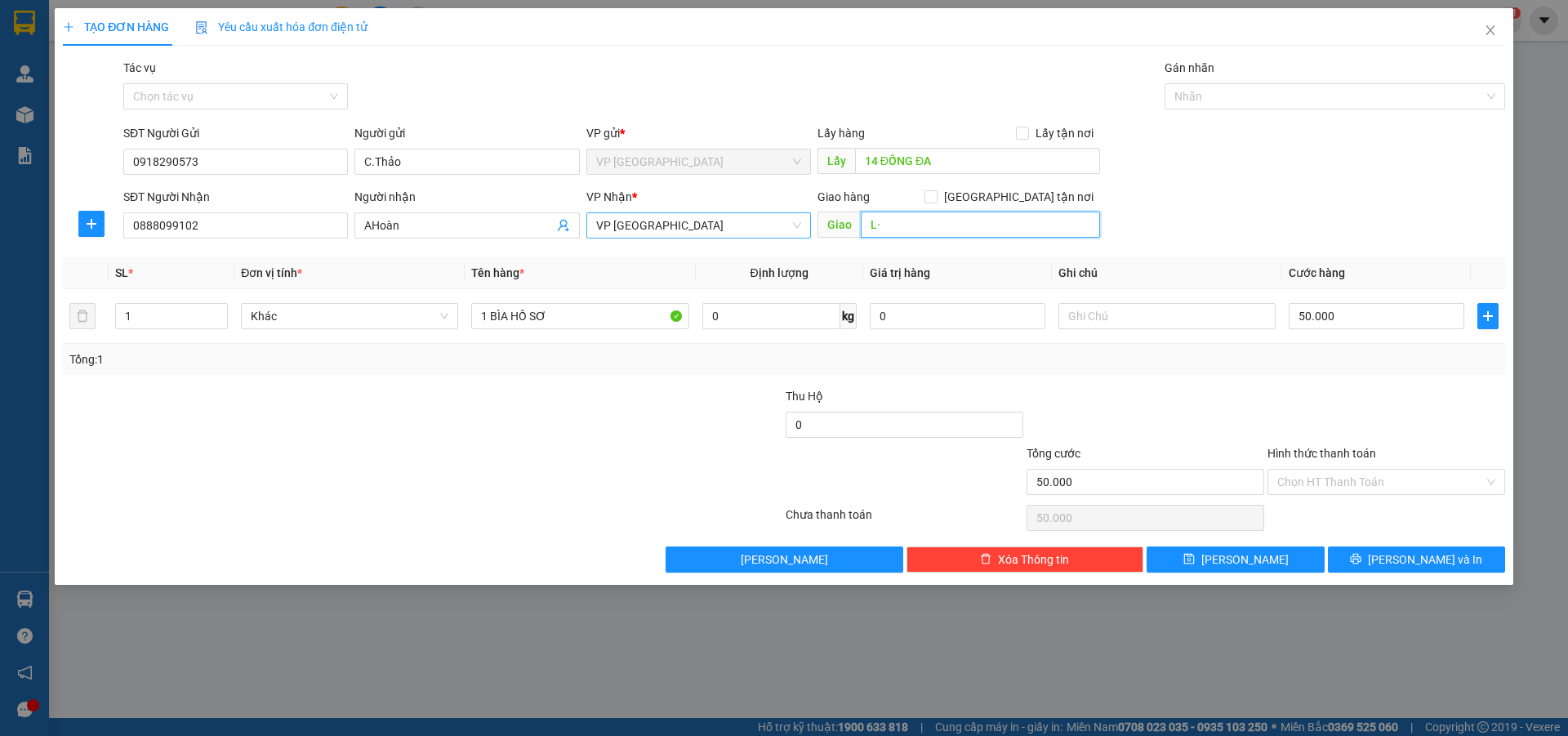
type input "L"
click at [946, 233] on input "CÂY XĂNG 26 HỒNG THUỶ-LỆ THUỶ" at bounding box center [980, 225] width 239 height 26
click at [944, 226] on input "CÂY XĂNG 26 XÃ [GEOGRAPHIC_DATA]-[GEOGRAPHIC_DATA]" at bounding box center [980, 225] width 239 height 26
type input "CÂY XĂNG 26 XÃ [GEOGRAPHIC_DATA]-[GEOGRAPHIC_DATA]"
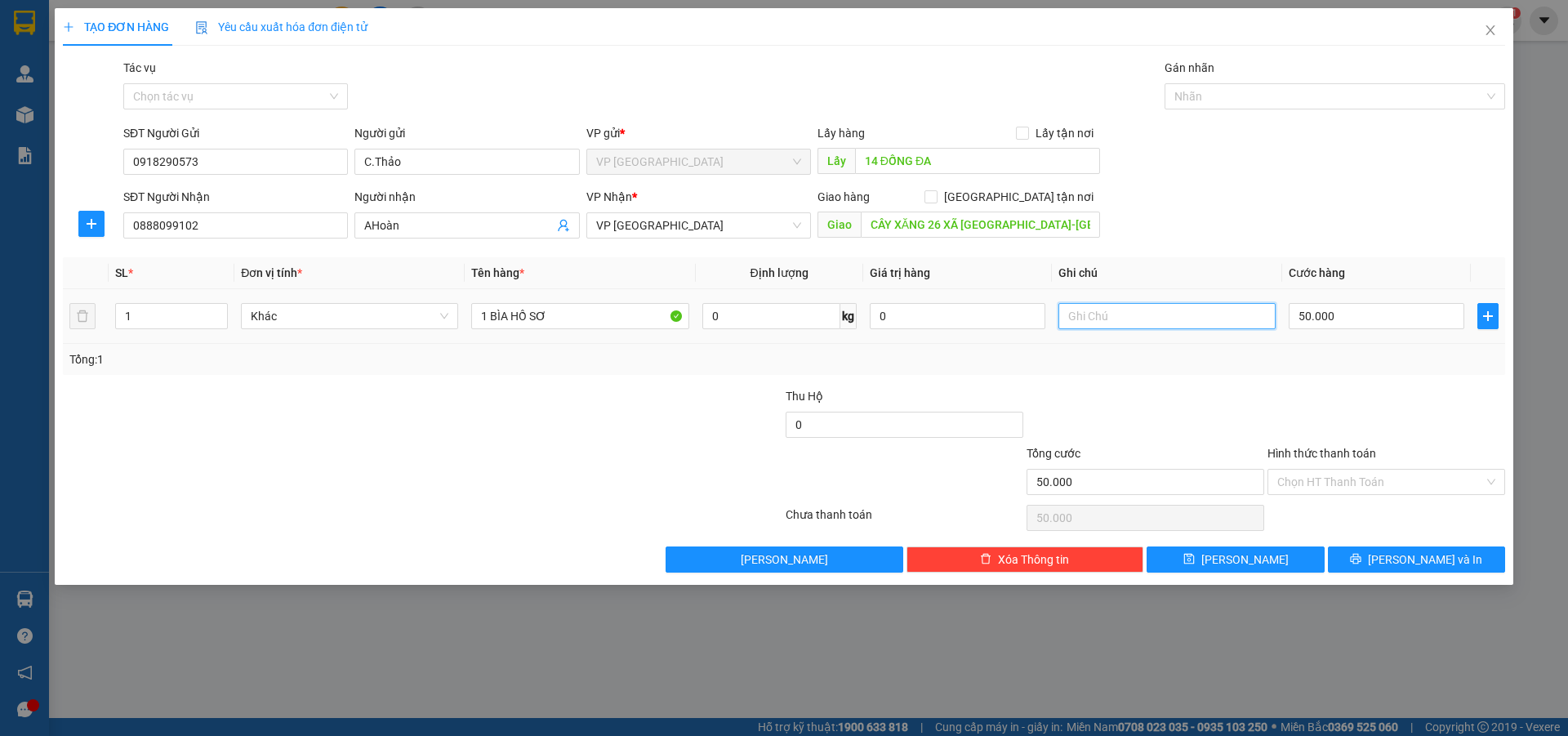
click at [1209, 319] on input "text" at bounding box center [1166, 316] width 217 height 26
type input "CR TẠI VĂN PHÒNG LÚC"
click at [1354, 329] on div "50.000" at bounding box center [1376, 315] width 176 height 32
click at [1352, 482] on input "Hình thức thanh toán" at bounding box center [1380, 482] width 206 height 25
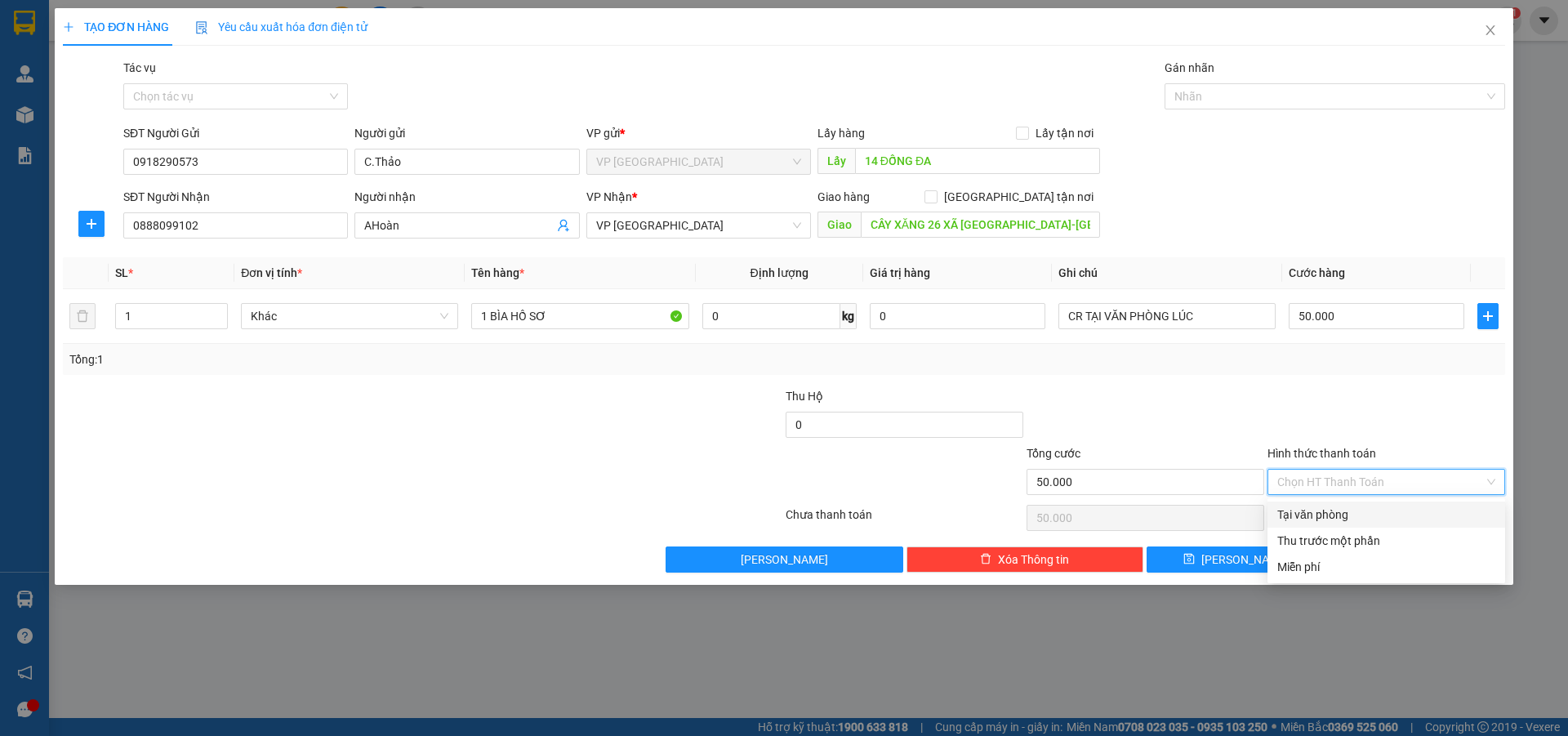
drag, startPoint x: 1338, startPoint y: 513, endPoint x: 1348, endPoint y: 507, distance: 11.7
click at [1335, 511] on div "Tại văn phòng" at bounding box center [1385, 515] width 218 height 18
type input "0"
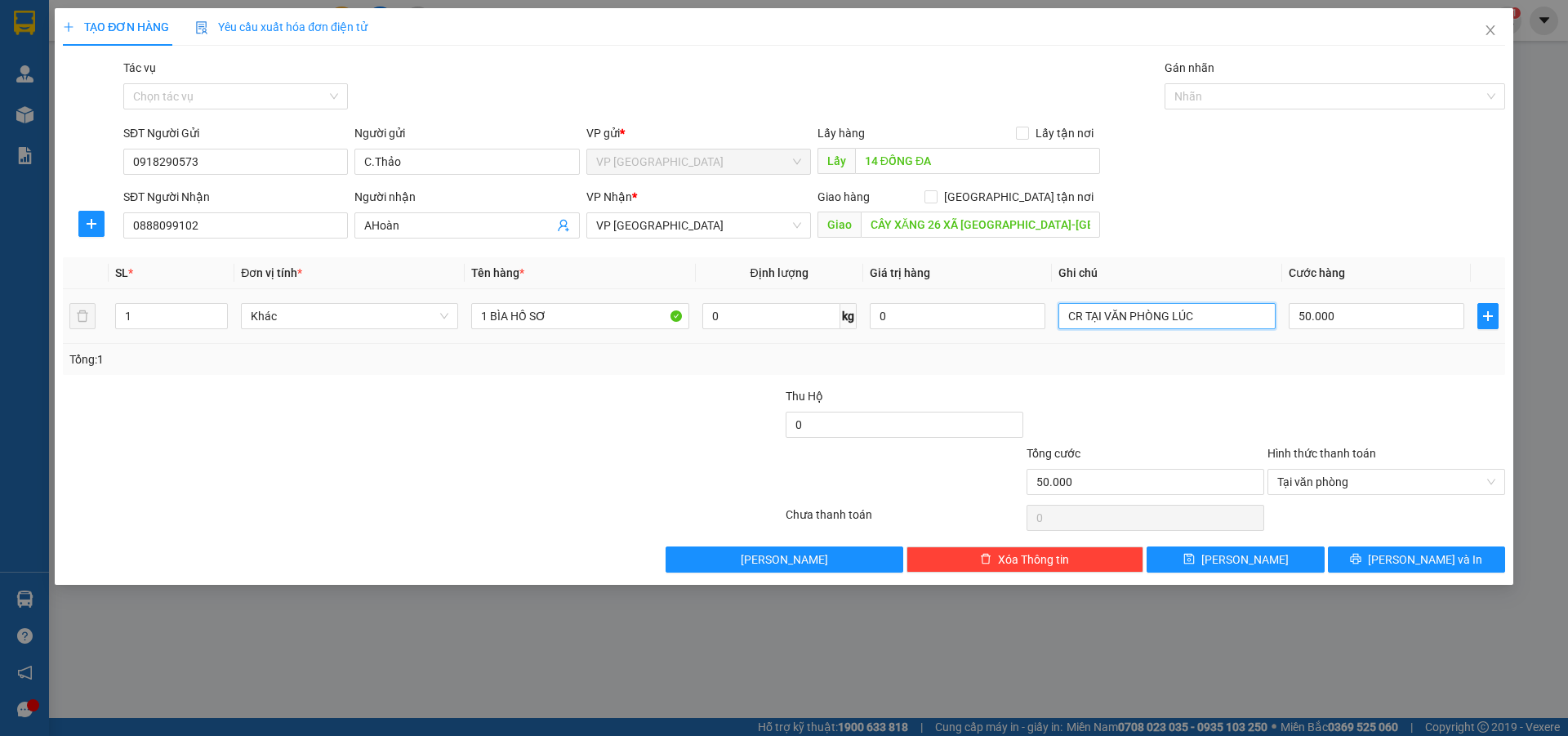
click at [1244, 317] on input "CR TẠI VĂN PHÒNG LÚC" at bounding box center [1166, 316] width 217 height 26
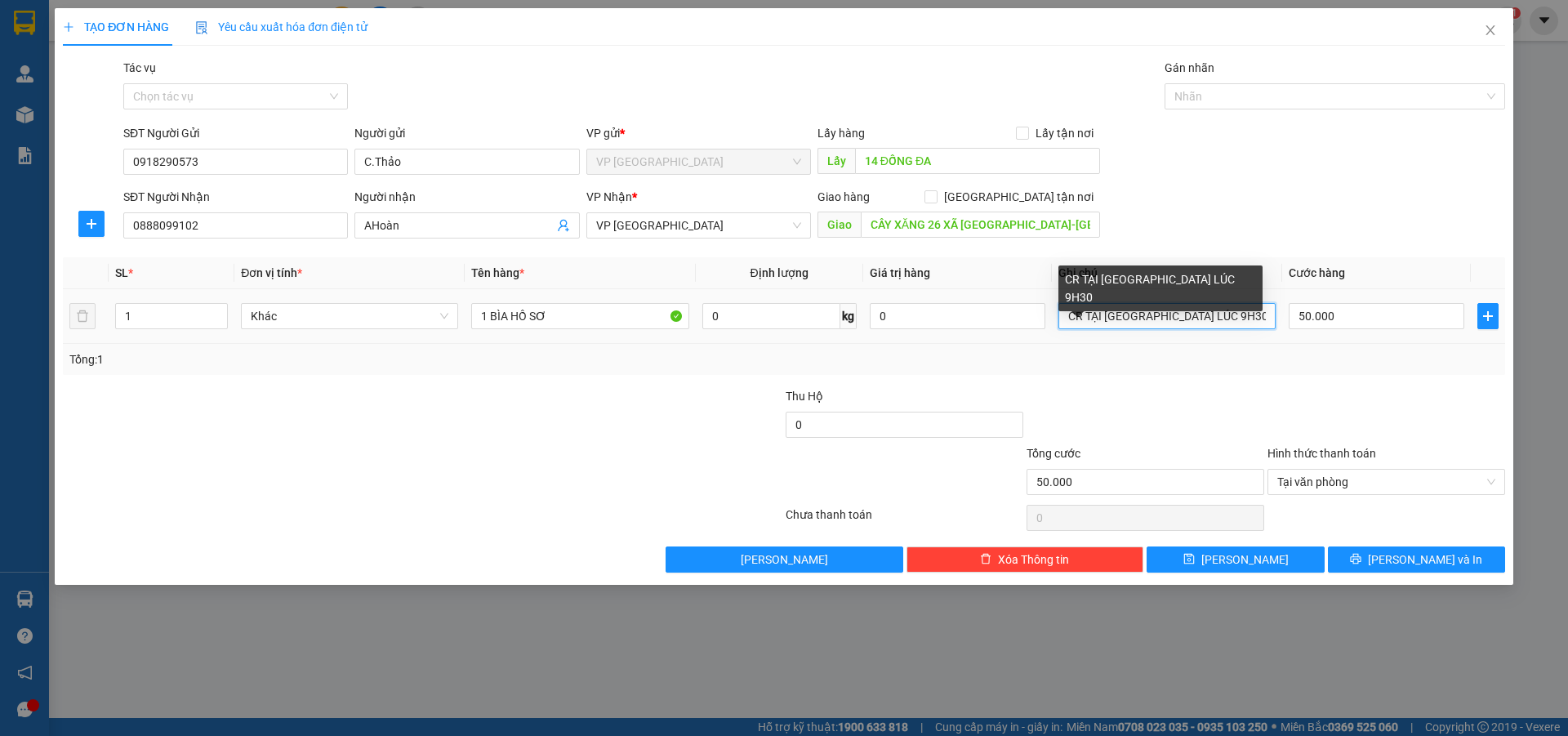
click at [1082, 322] on input "CR TẠI [GEOGRAPHIC_DATA] LÚC 9H30" at bounding box center [1166, 316] width 217 height 26
click at [1227, 311] on input "CR TẠI [GEOGRAPHIC_DATA] LÚC 9H30" at bounding box center [1166, 316] width 217 height 26
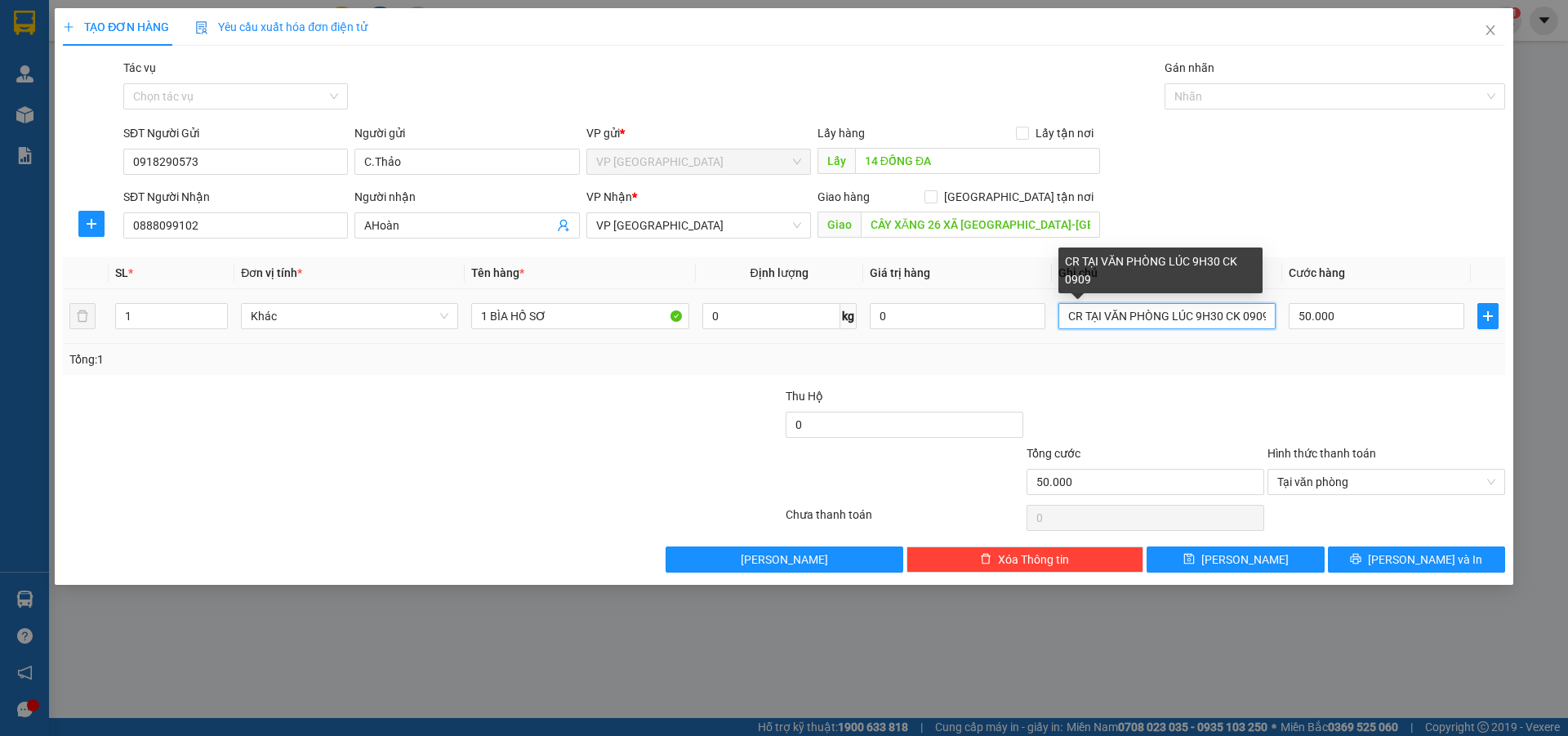
scroll to position [0, 1]
click at [1239, 324] on input "CR TẠI VĂN PHÒNG LÚC 9H30 CK 0909" at bounding box center [1166, 316] width 217 height 26
drag, startPoint x: 1159, startPoint y: 316, endPoint x: 1270, endPoint y: 326, distance: 111.4
click at [1270, 326] on input "CR TẠI VĂN PHÒNG LÚC 9H30 CK LỘC PHÁT 0909" at bounding box center [1166, 316] width 217 height 26
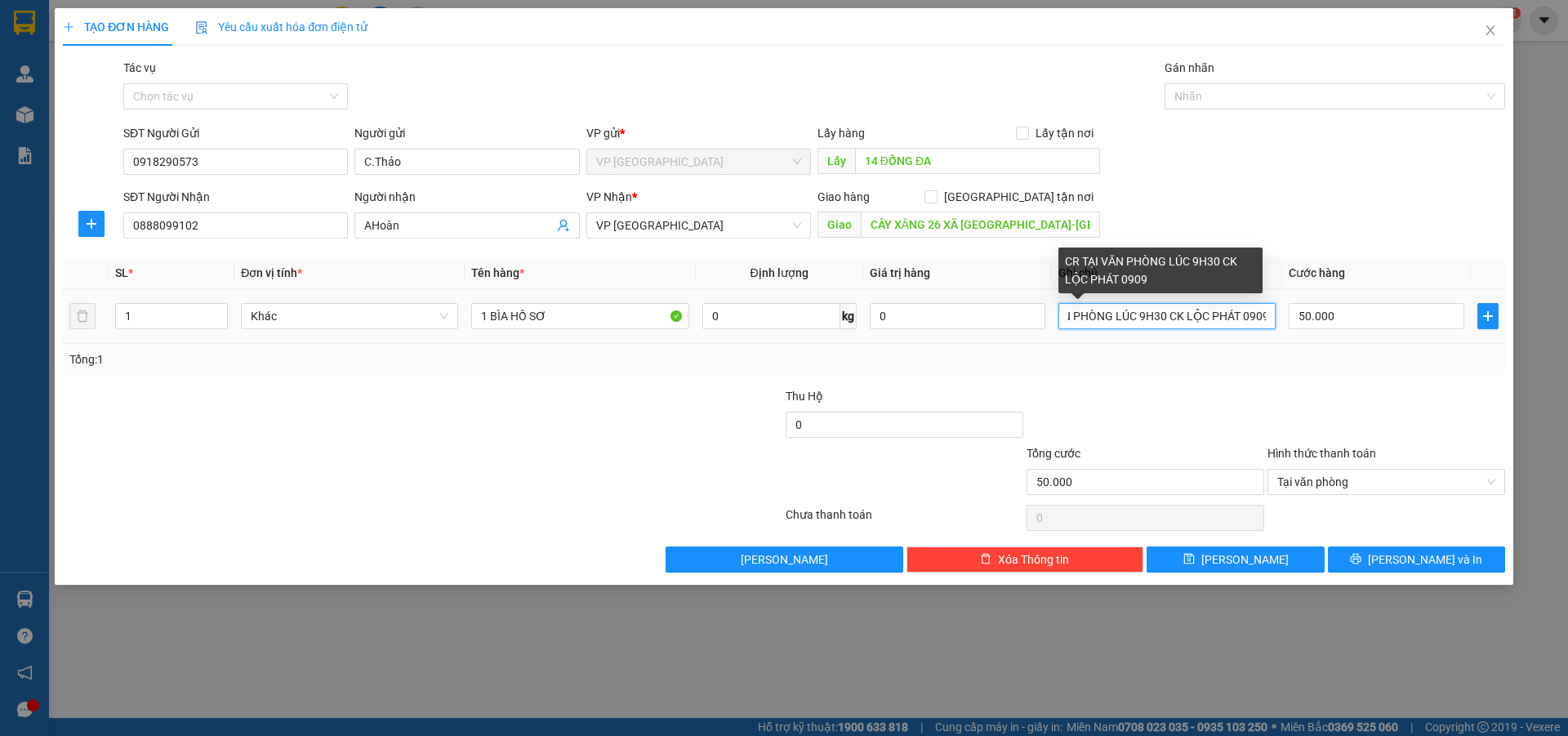
click at [1270, 326] on input "CR TẠI VĂN PHÒNG LÚC 9H30 CK LỘC PHÁT 0909" at bounding box center [1166, 316] width 217 height 26
drag, startPoint x: 1189, startPoint y: 325, endPoint x: 983, endPoint y: 324, distance: 206.0
click at [983, 324] on tr "1 Khác 1 BÌA HỒ SƠ 0 kg 0 CR TẠI VĂN PHÒNG LÚC 9H30 CK LỘC PHÁT 0909 NGÀY 15/10…" at bounding box center [784, 316] width 1442 height 55
click at [1084, 319] on input "CR TẠI VĂN PHÒNG LÚC 9H30 CK LỘC PHÁT 0909 NGÀY 15/10" at bounding box center [1166, 316] width 217 height 26
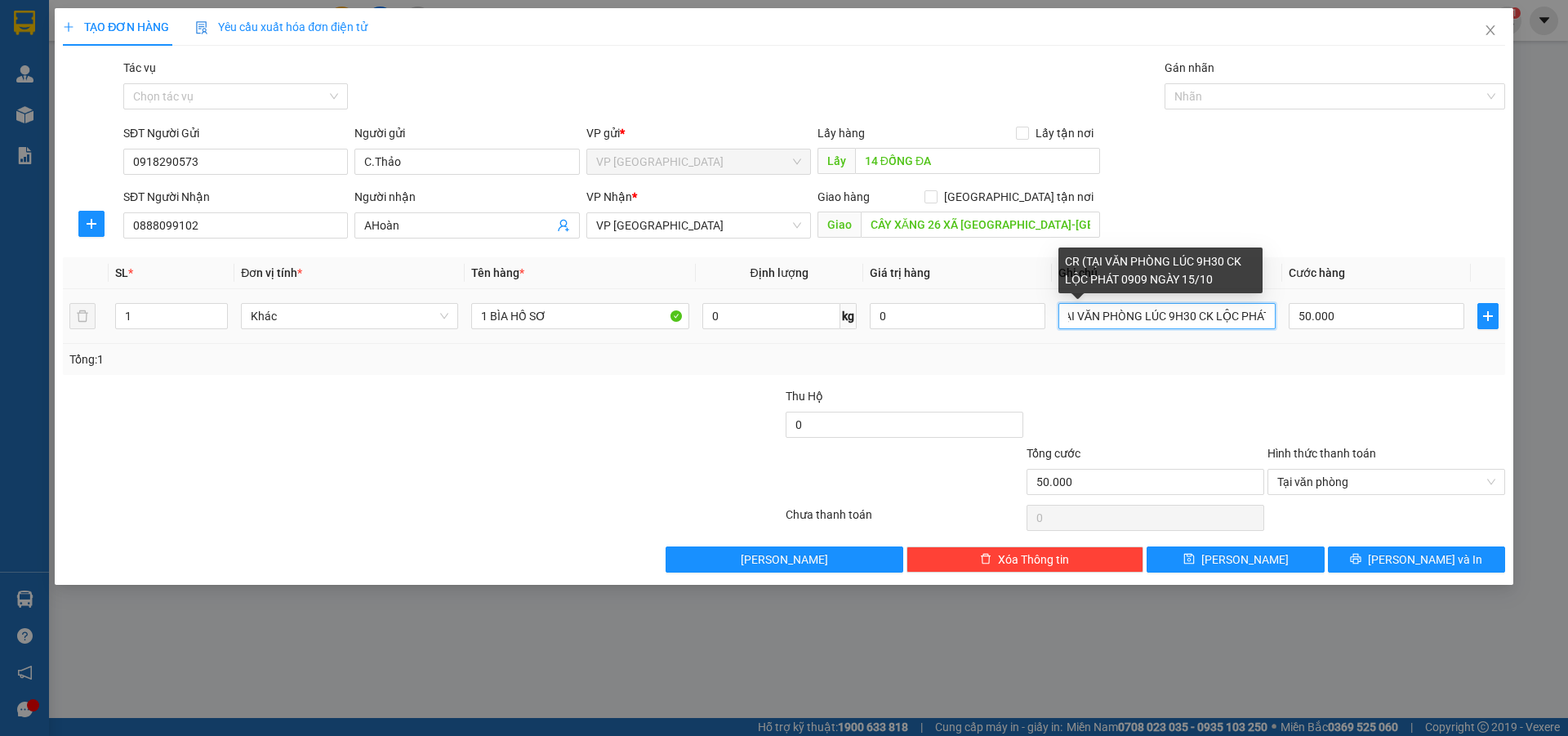
drag, startPoint x: 1211, startPoint y: 319, endPoint x: 1225, endPoint y: 328, distance: 16.6
click at [1249, 322] on input "CR (TẠI VĂN PHÒNG LÚC 9H30 CK LỘC PHÁT 0909 NGÀY 15/10" at bounding box center [1166, 316] width 217 height 26
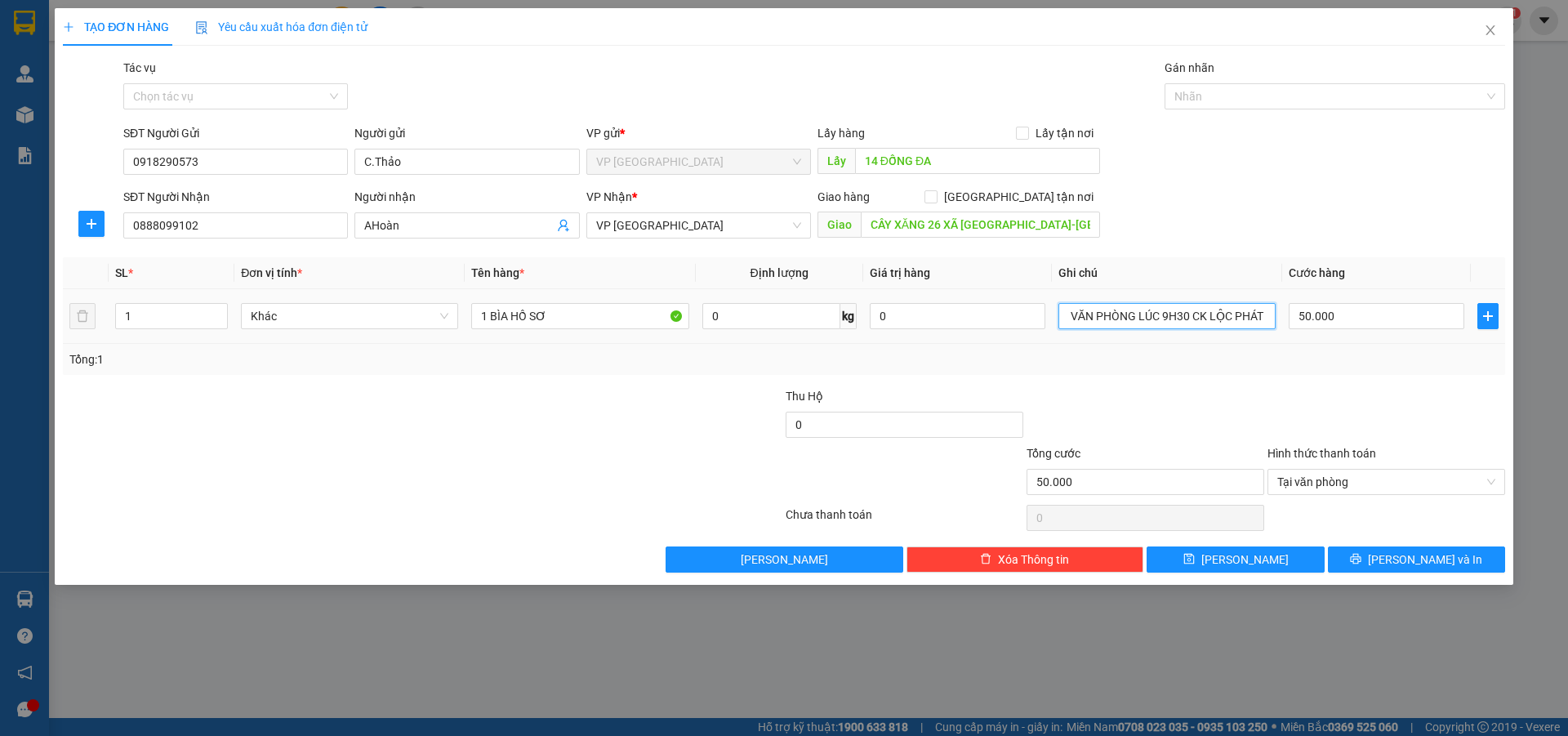
click at [1218, 319] on input "CR (TẠI VĂN PHÒNG LÚC 9H30 CK LỘC PHÁT 0909 NGÀY 15/10" at bounding box center [1166, 316] width 217 height 26
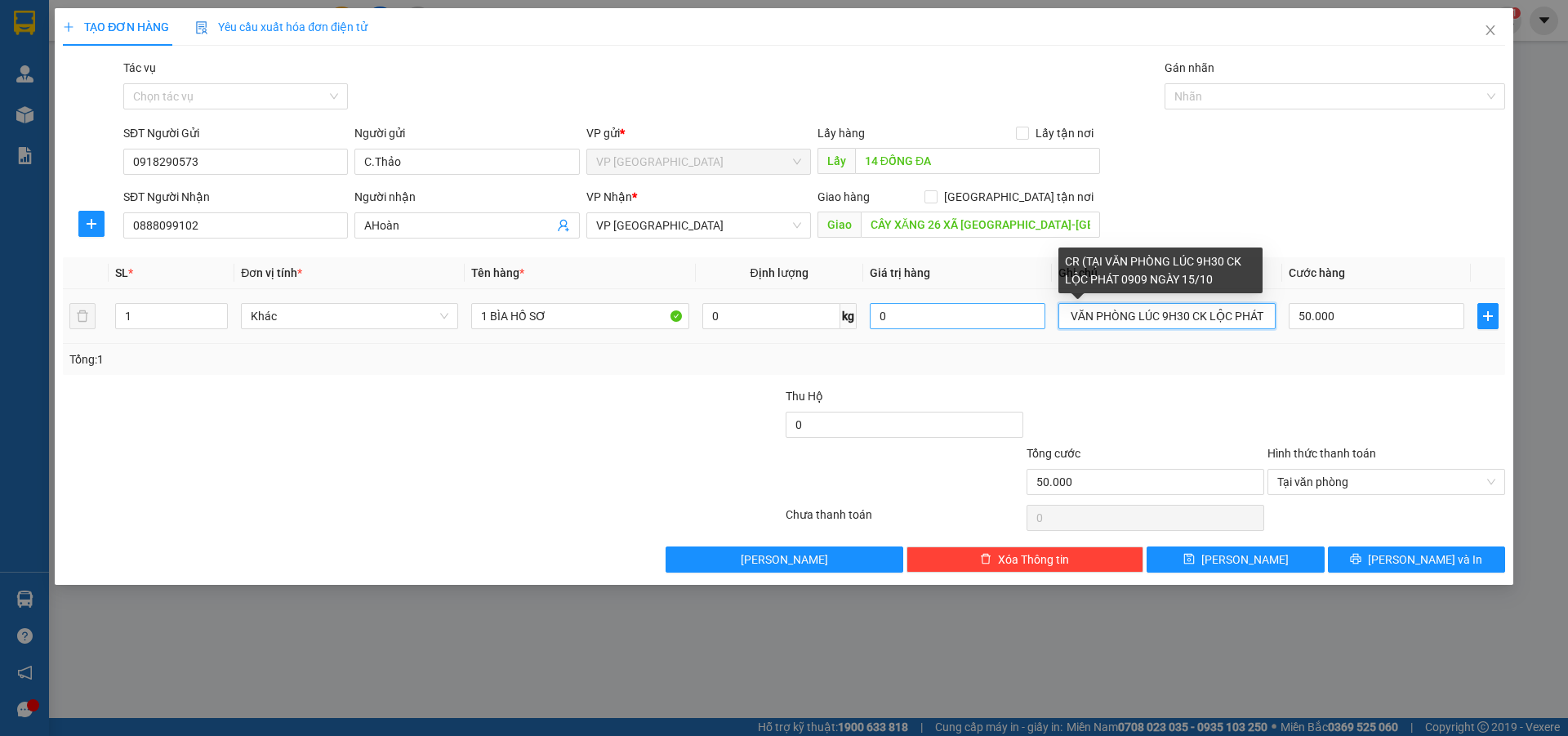
scroll to position [0, 0]
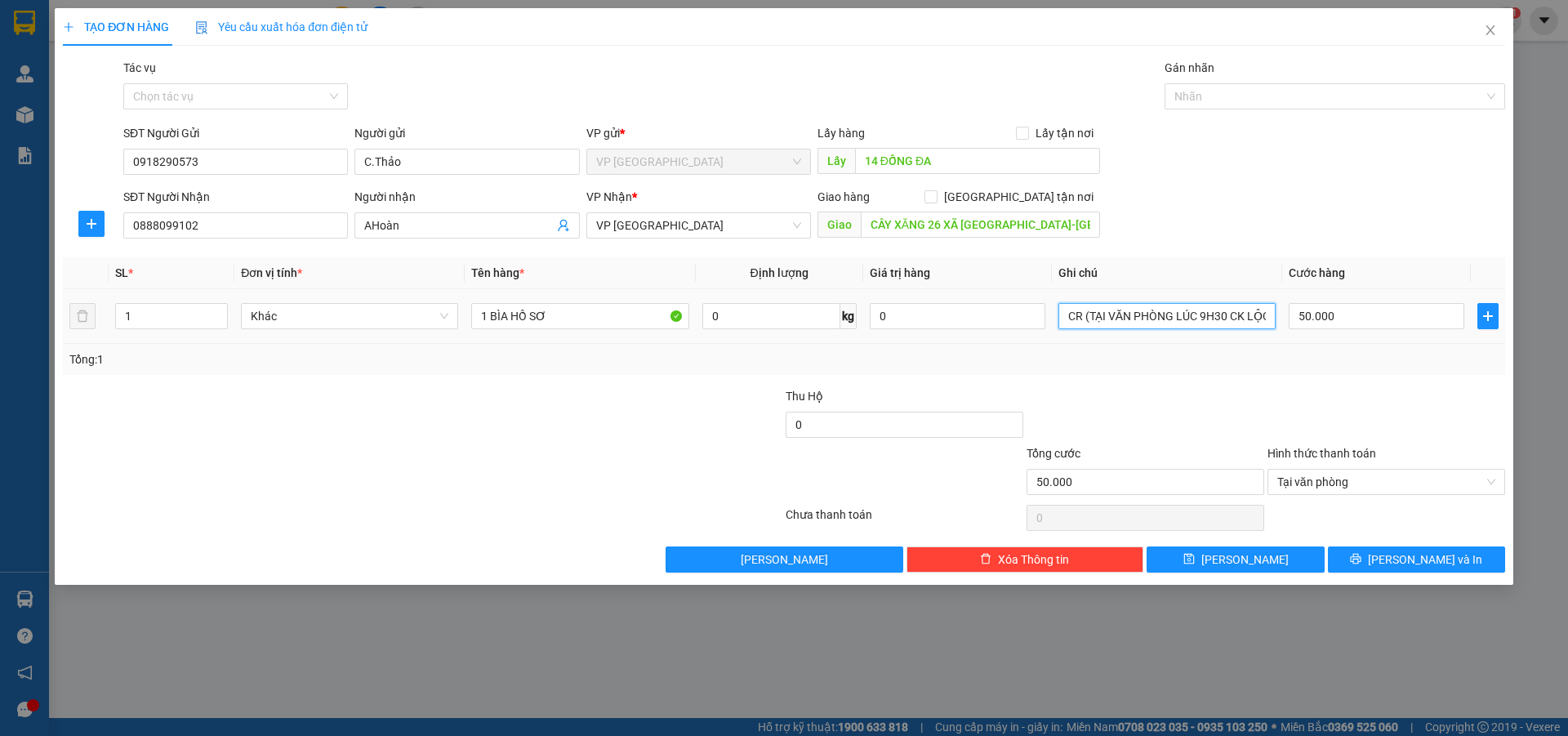
drag, startPoint x: 1218, startPoint y: 319, endPoint x: 1110, endPoint y: 333, distance: 108.9
click at [1072, 317] on input "CR (TẠI VĂN PHÒNG LÚC 9H30 CK LỘC PHÁT 0909 NGÀY 15/10" at bounding box center [1166, 316] width 217 height 26
click at [1129, 350] on div "Tổng: 1" at bounding box center [783, 359] width 1429 height 18
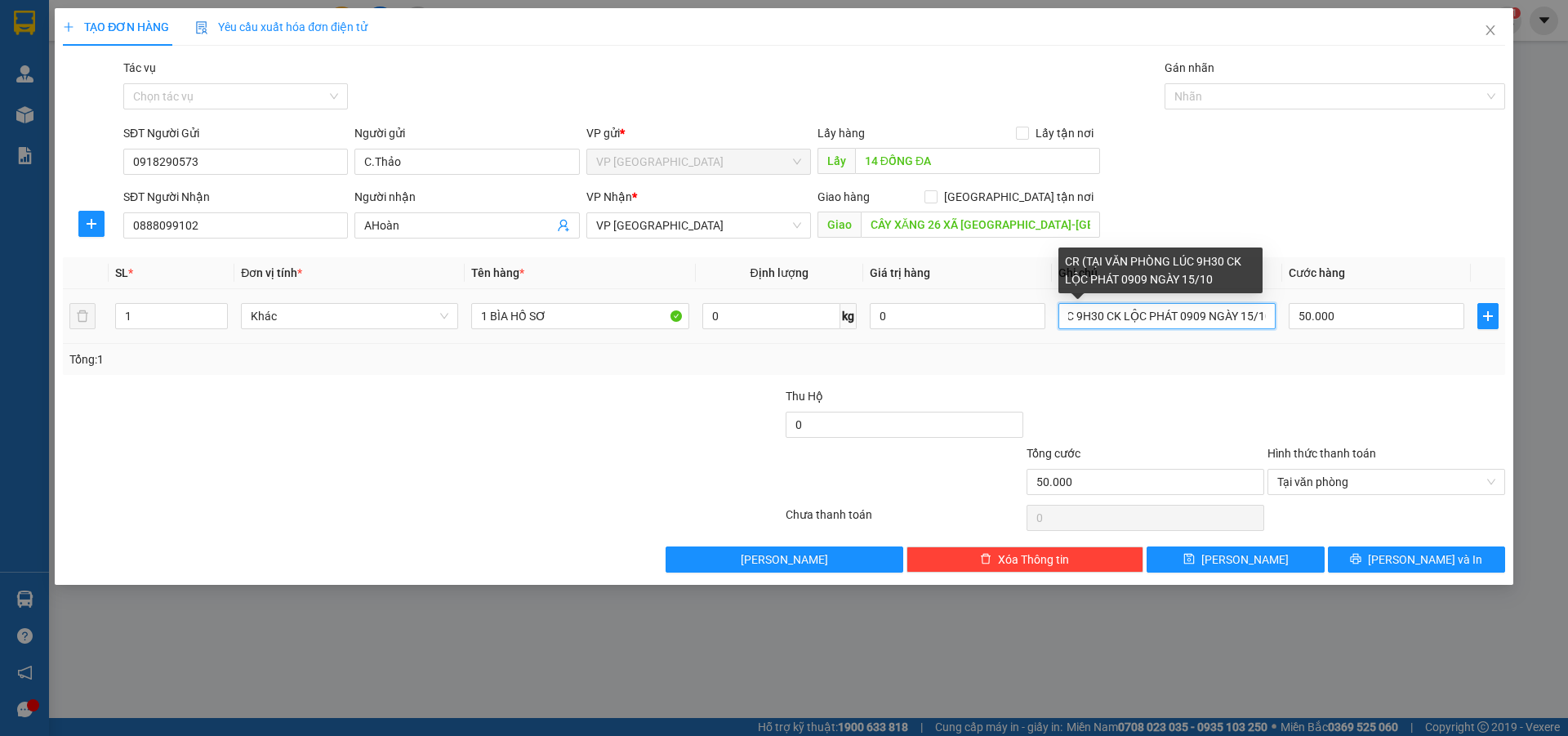
scroll to position [0, 124]
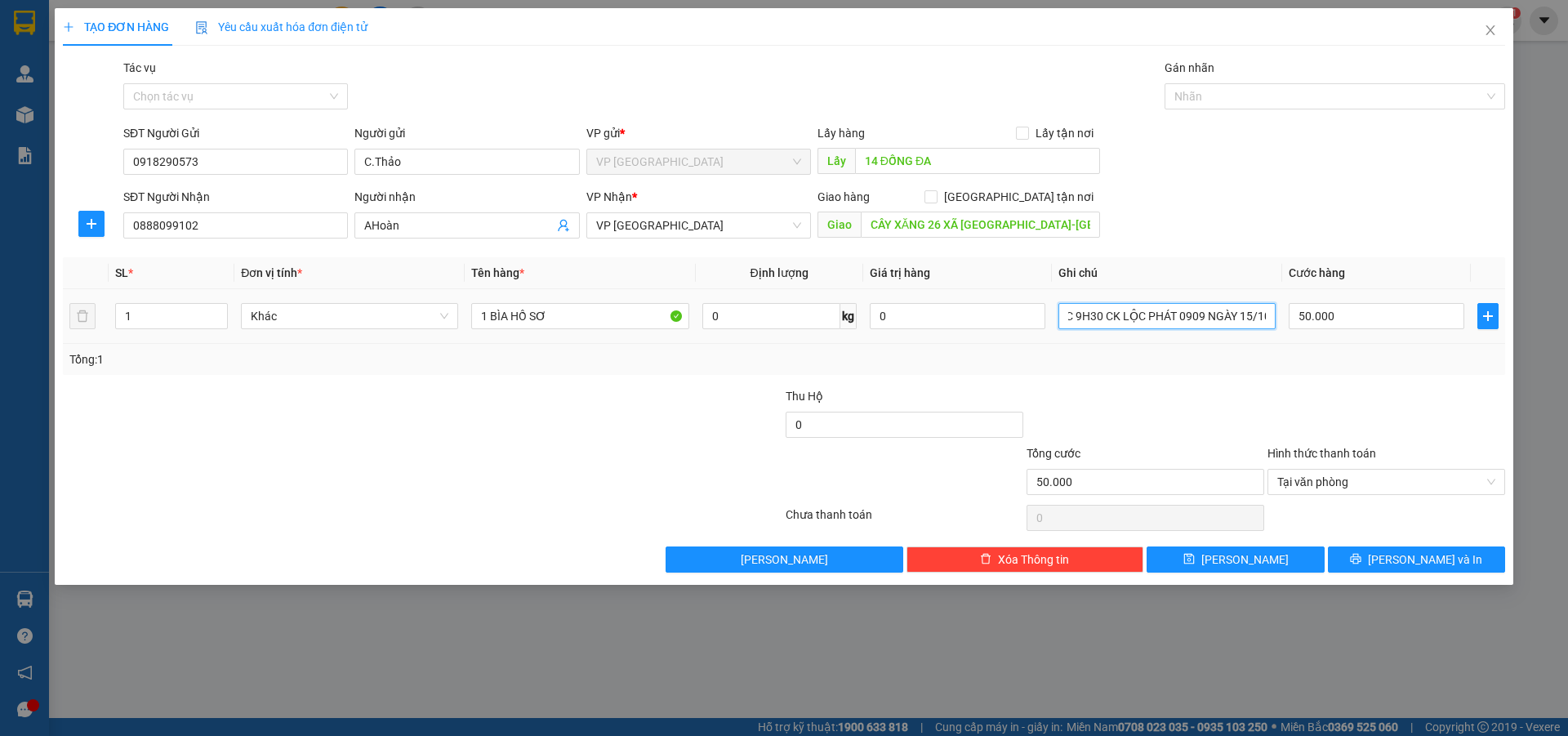
drag, startPoint x: 1238, startPoint y: 320, endPoint x: 1225, endPoint y: 334, distance: 19.1
click at [1225, 334] on td "CR (TẠI VĂN PHÒNG LÚC 9H30 CK LỘC PHÁT 0909 NGÀY 15/10" at bounding box center [1166, 316] width 230 height 55
click at [1214, 369] on div "Tổng: 1" at bounding box center [784, 359] width 1442 height 31
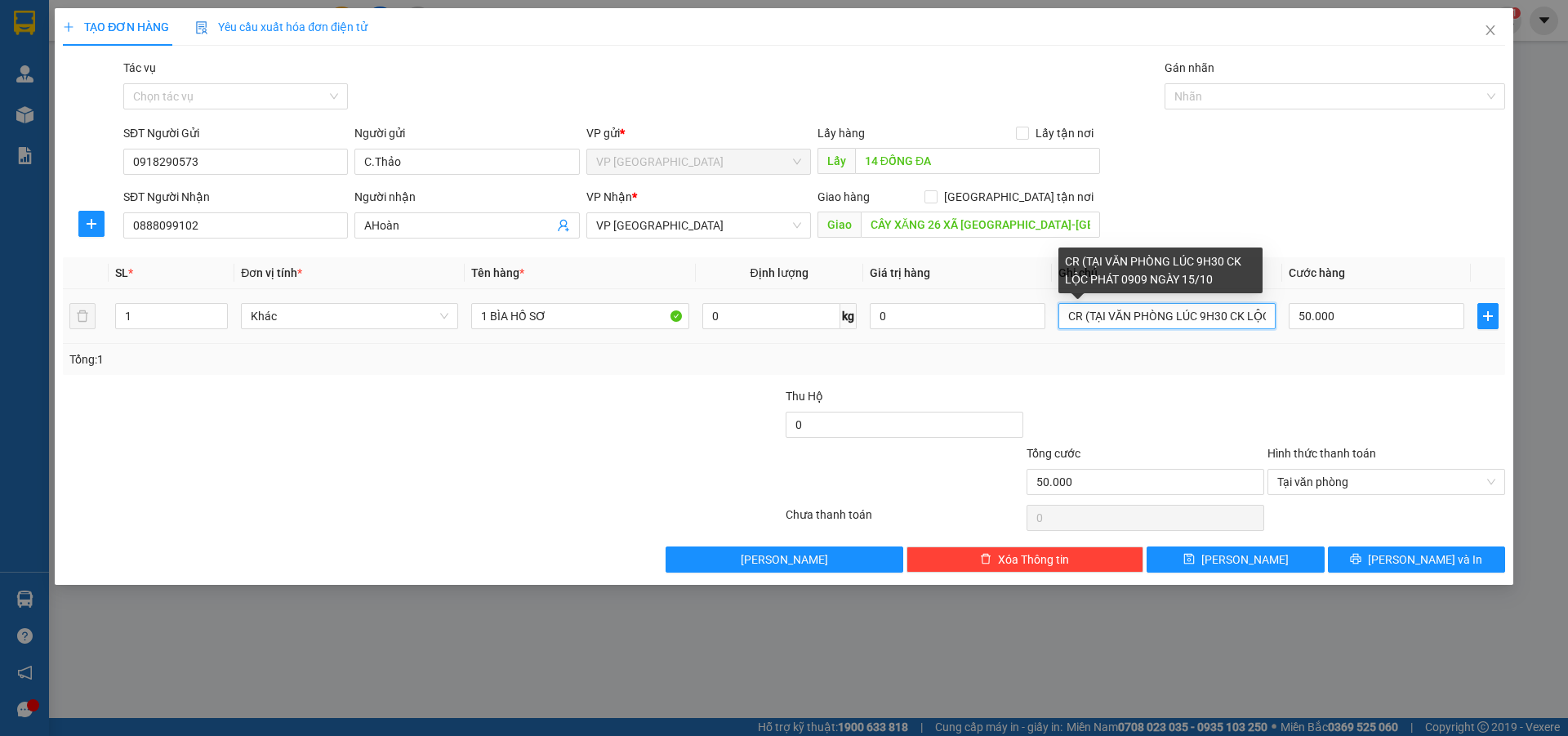
drag, startPoint x: 1170, startPoint y: 322, endPoint x: 1111, endPoint y: 324, distance: 59.0
click at [1111, 324] on input "CR (TẠI VĂN PHÒNG LÚC 9H30 CK LỘC PHÁT 0909 NGÀY 15/10" at bounding box center [1166, 316] width 217 height 26
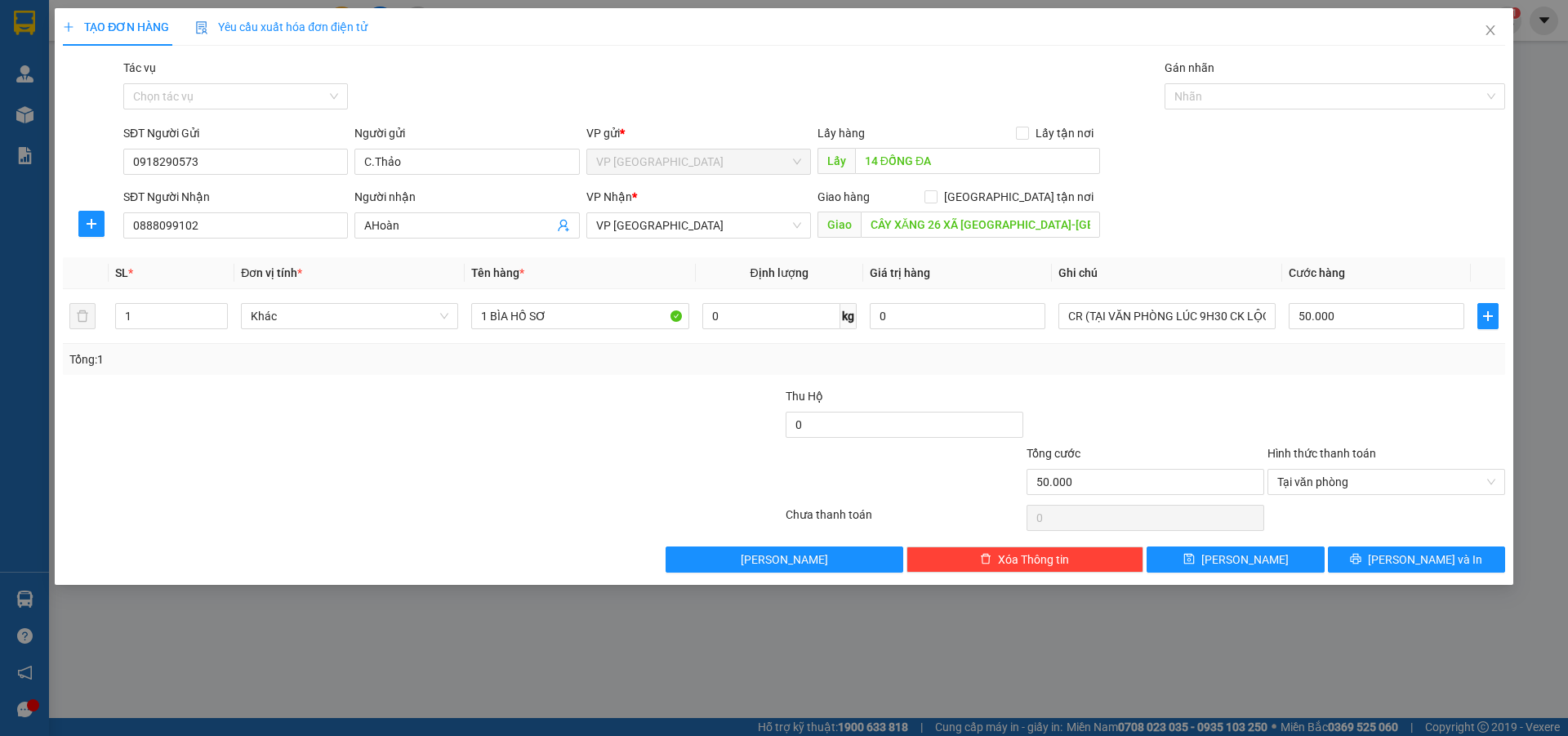
click at [1134, 374] on div "Tổng: 1" at bounding box center [784, 359] width 1442 height 31
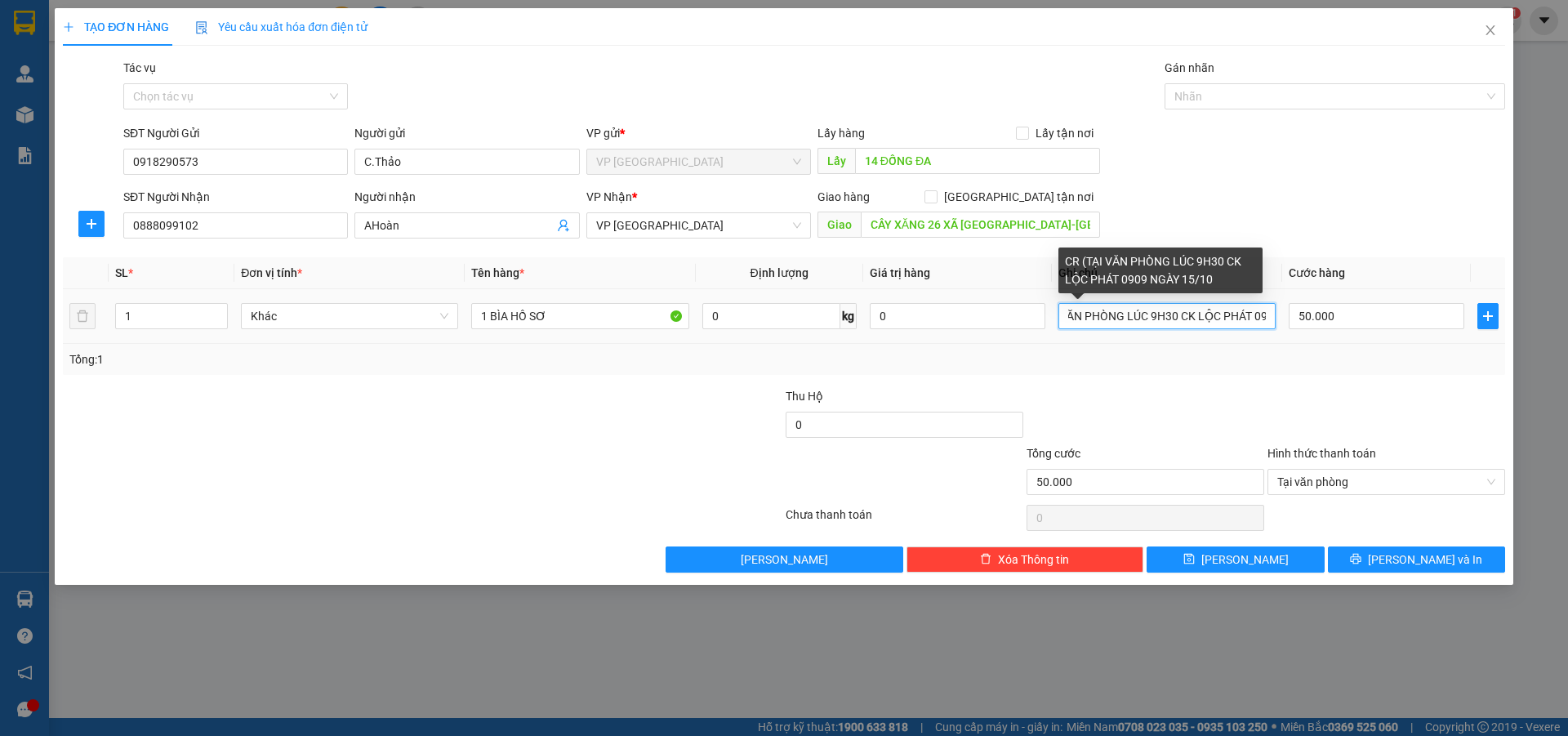
scroll to position [0, 124]
drag, startPoint x: 1222, startPoint y: 325, endPoint x: 1270, endPoint y: 326, distance: 48.0
click at [1270, 326] on input "CR (TẠI VĂN PHÒNG LÚC 9H30 CK LỘC PHÁT 0909 NGÀY 15/10" at bounding box center [1166, 316] width 217 height 26
click at [1270, 326] on input "CR (TẠI VĂN PHÒNG LÚC 9H30 CK LỘC PHÁT 0909 NGÀY 15/10" at bounding box center [1166, 316] width 217 height 26
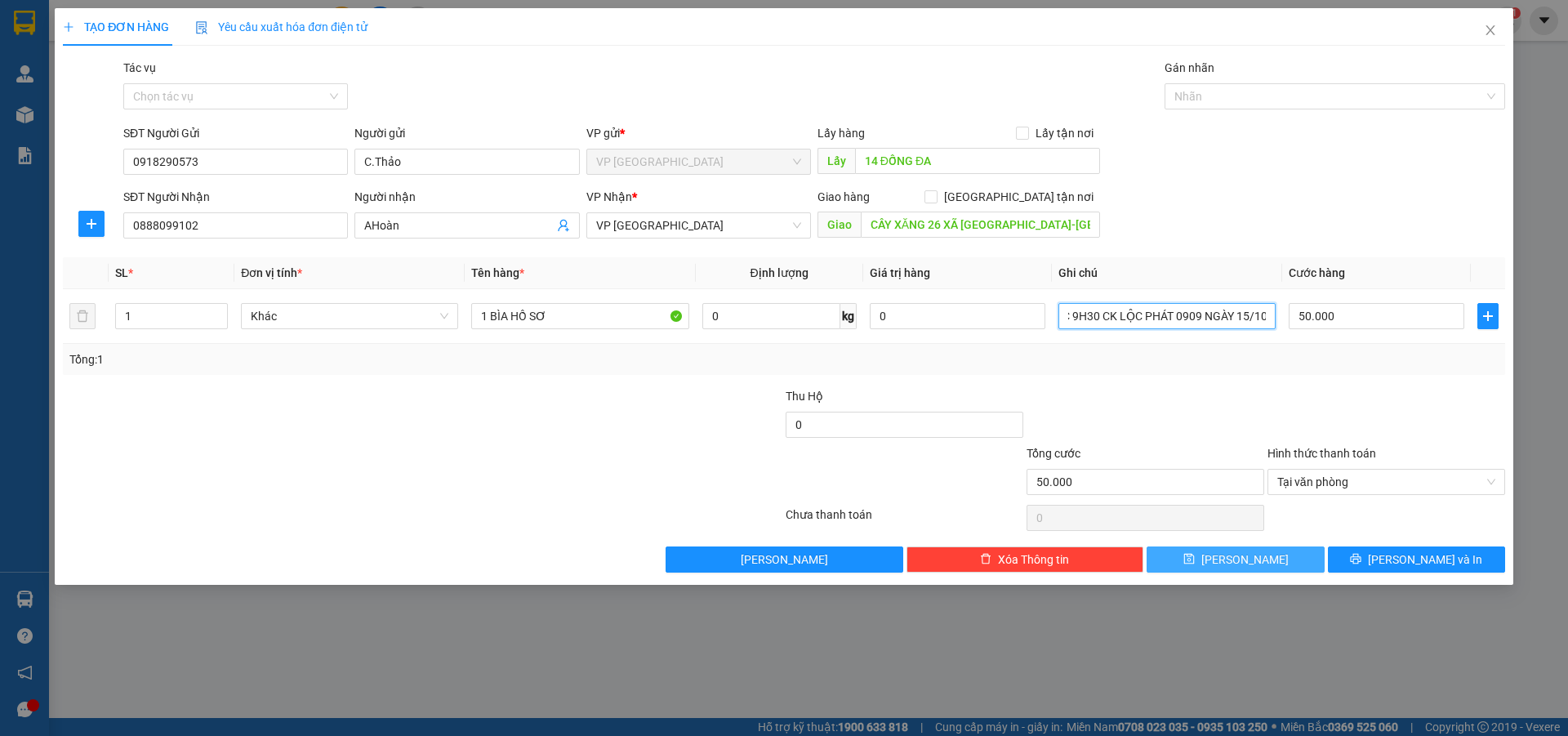
type input "CR (TẠI VĂN PHÒNG LÚC 9H30 CK LỘC PHÁT 0909 NGÀY 15/10)"
click at [1292, 559] on button "[PERSON_NAME]" at bounding box center [1235, 559] width 177 height 26
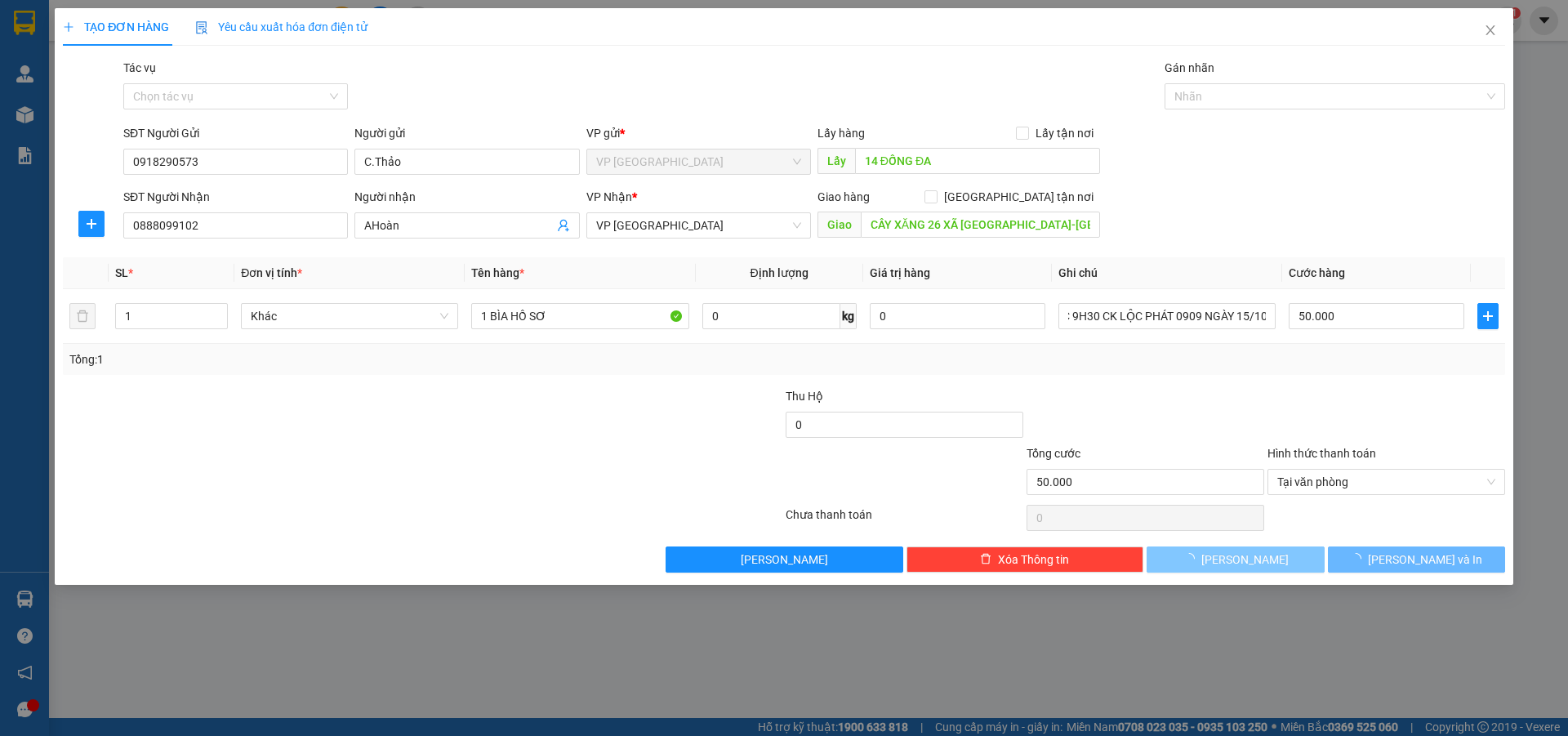
scroll to position [0, 0]
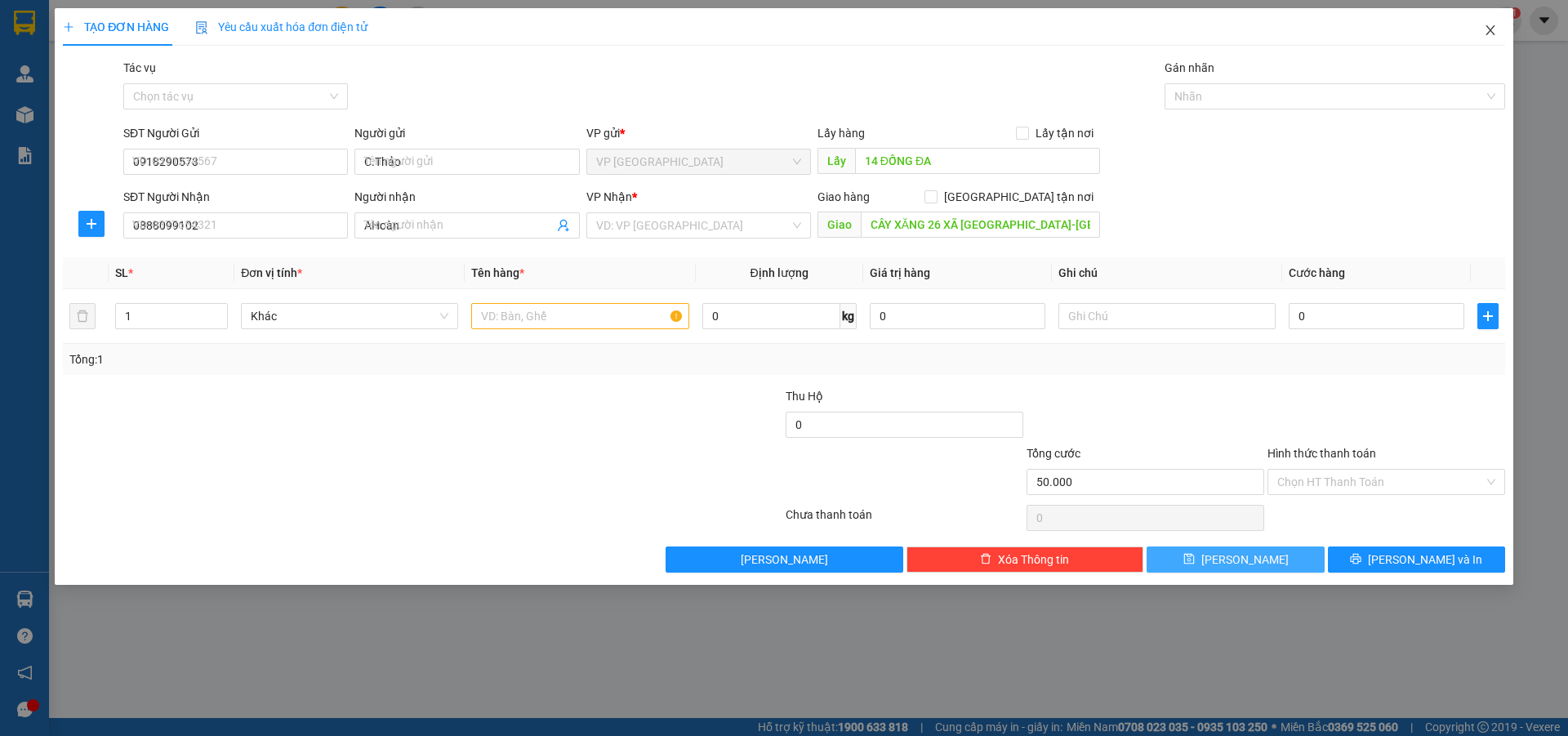
type input "0"
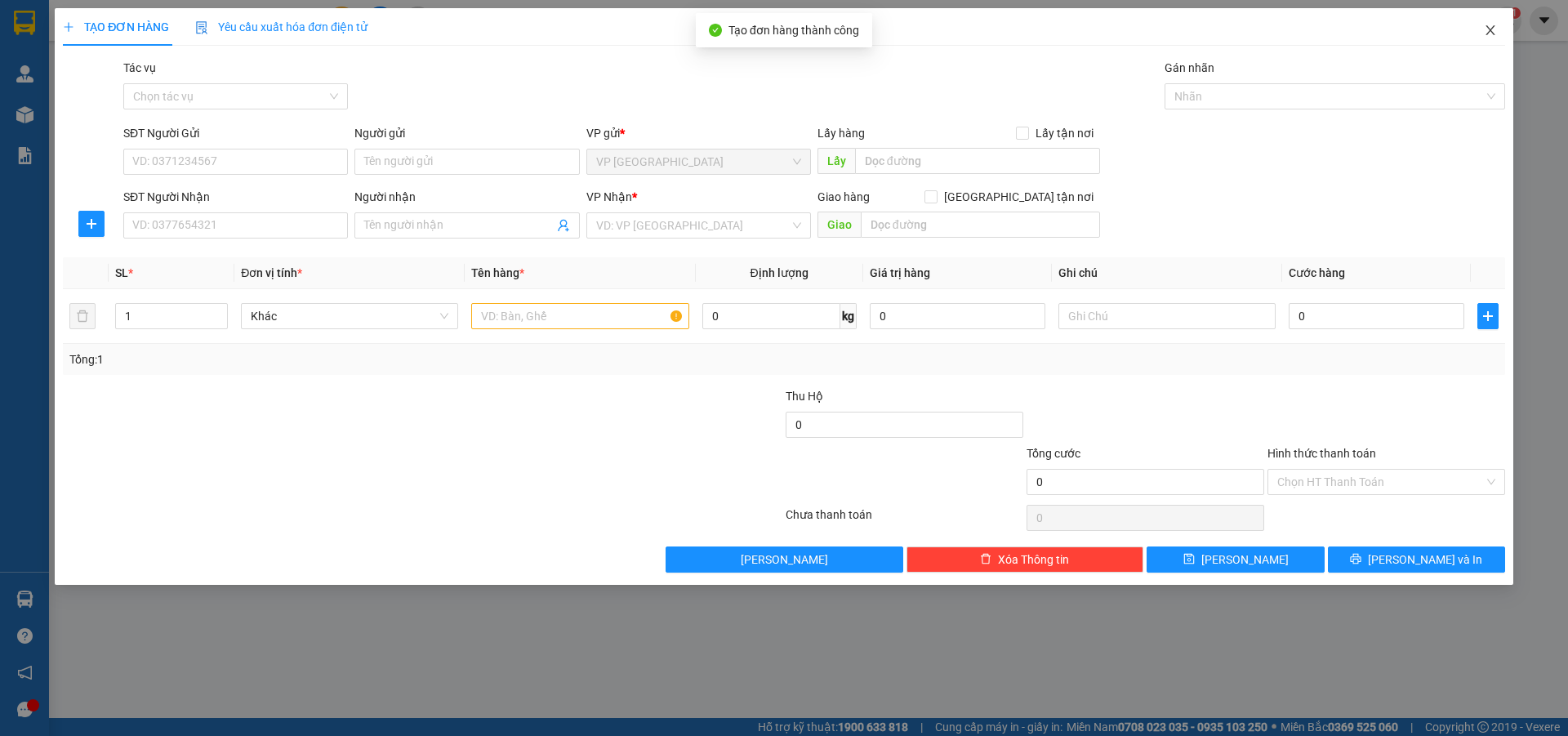
click at [1492, 31] on icon "close" at bounding box center [1490, 30] width 13 height 13
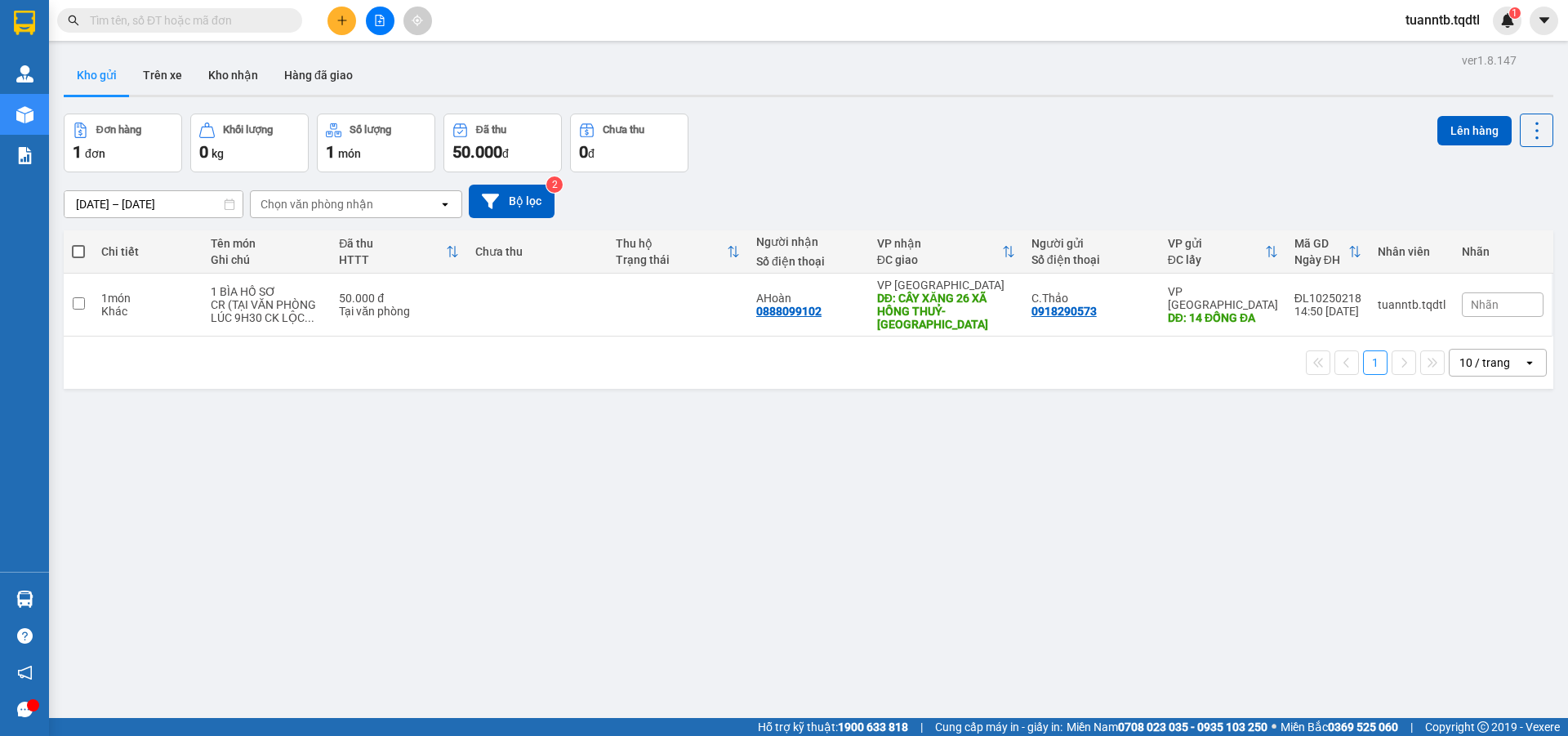
click at [350, 23] on button at bounding box center [341, 20] width 29 height 29
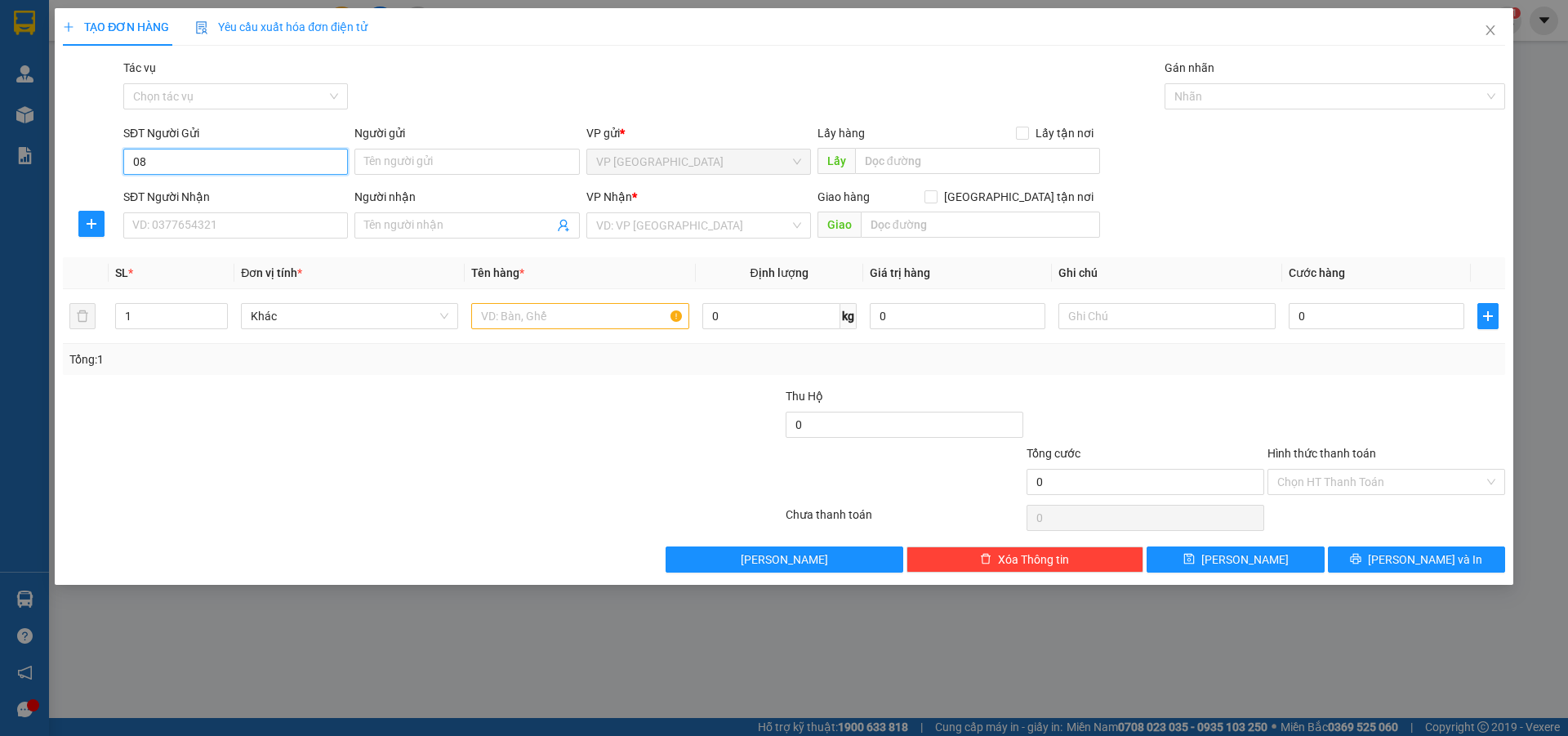
type input "0"
click at [156, 235] on input "SĐT Người Nhận" at bounding box center [235, 226] width 225 height 26
type input "0888620388"
click at [713, 220] on input "search" at bounding box center [692, 226] width 193 height 25
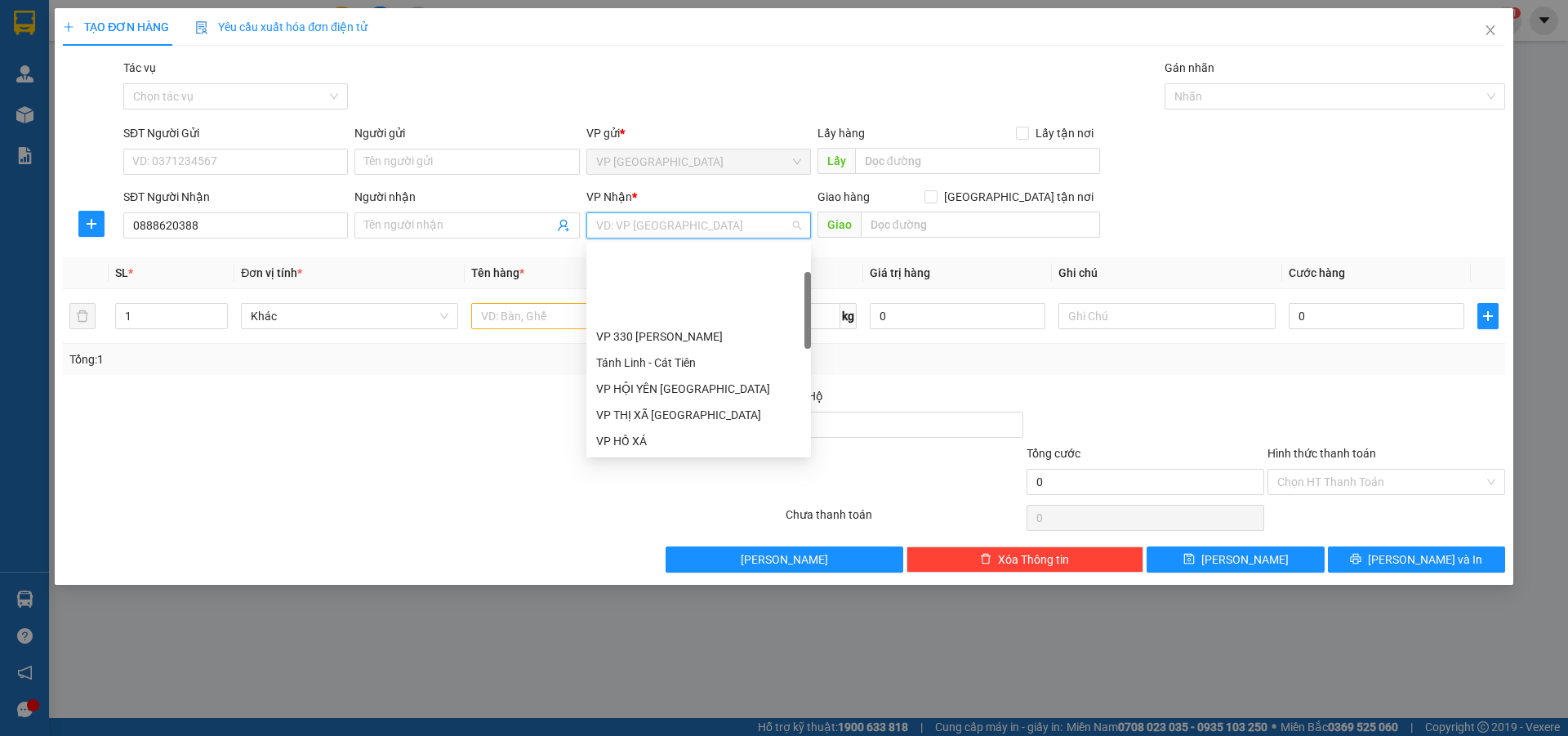
scroll to position [164, 0]
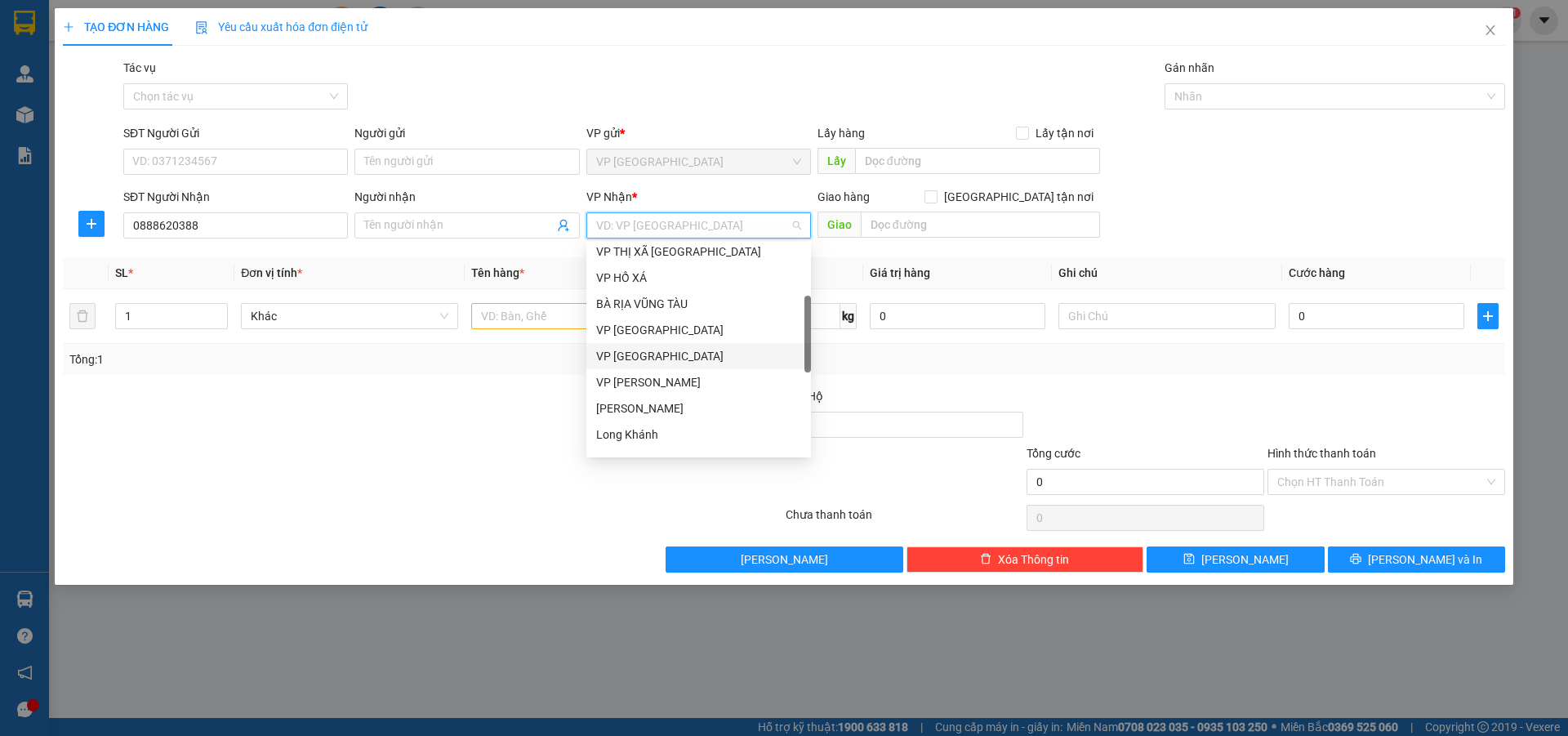
click at [649, 354] on div "VP [GEOGRAPHIC_DATA]" at bounding box center [698, 356] width 205 height 18
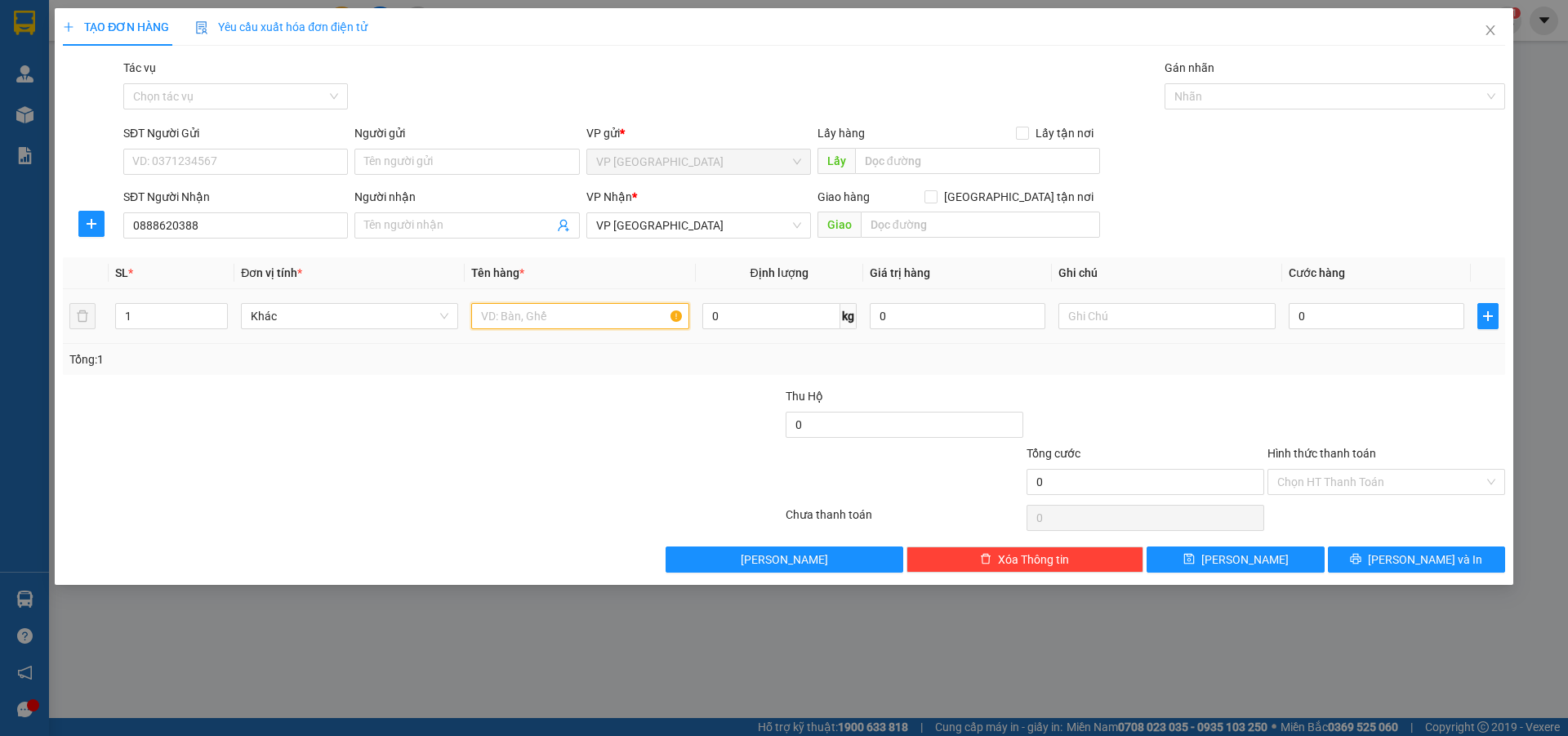
click at [571, 321] on input "text" at bounding box center [579, 316] width 217 height 26
type input "1T GIẤY DÀI"
click at [1234, 308] on input "text" at bounding box center [1166, 316] width 217 height 26
type input "CC"
click at [453, 221] on input "Người nhận" at bounding box center [458, 225] width 189 height 18
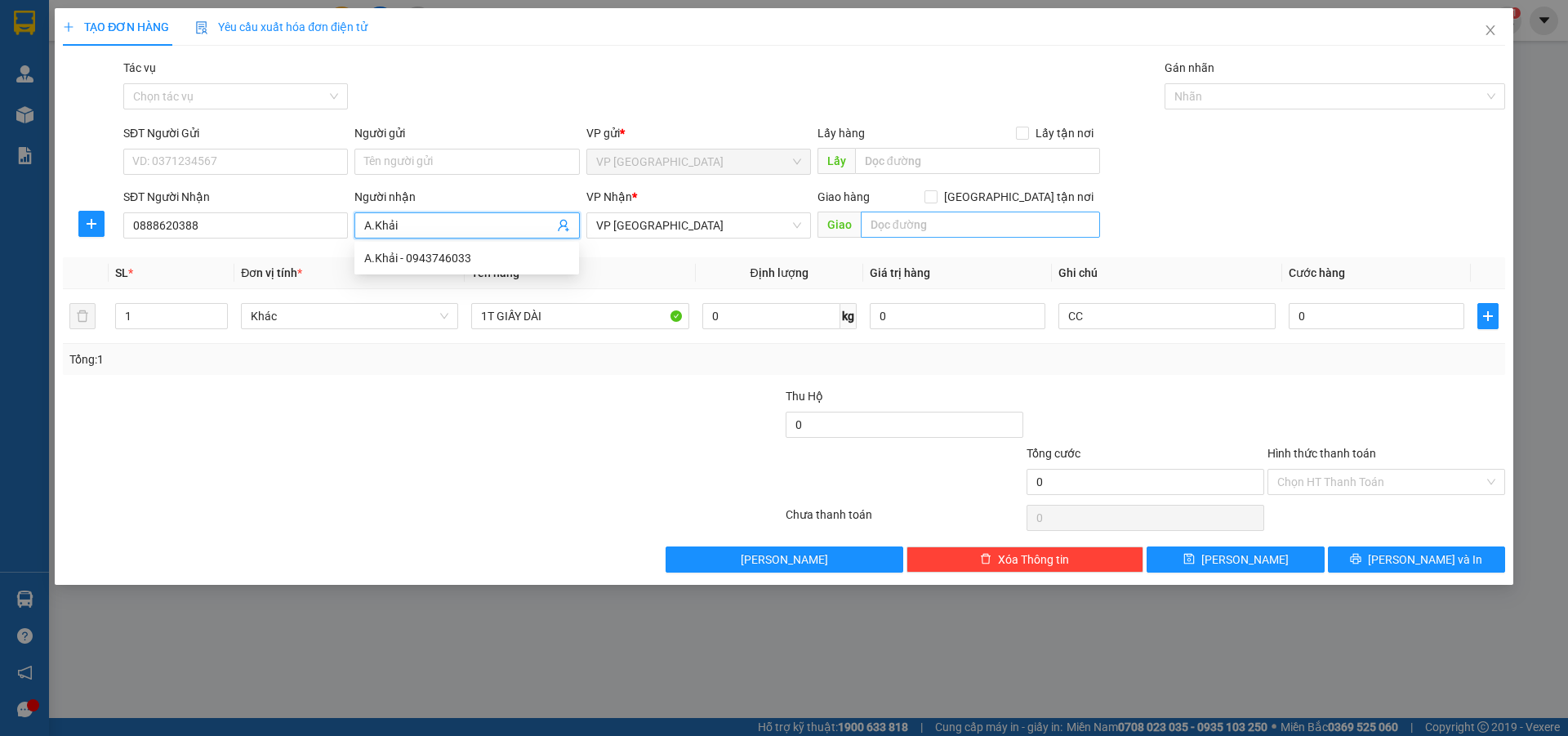
type input "A.Khải"
click at [939, 234] on input "text" at bounding box center [980, 225] width 239 height 26
type input "D"
type input "ĐỒNG HỚI"
click at [1306, 318] on input "0" at bounding box center [1376, 316] width 176 height 26
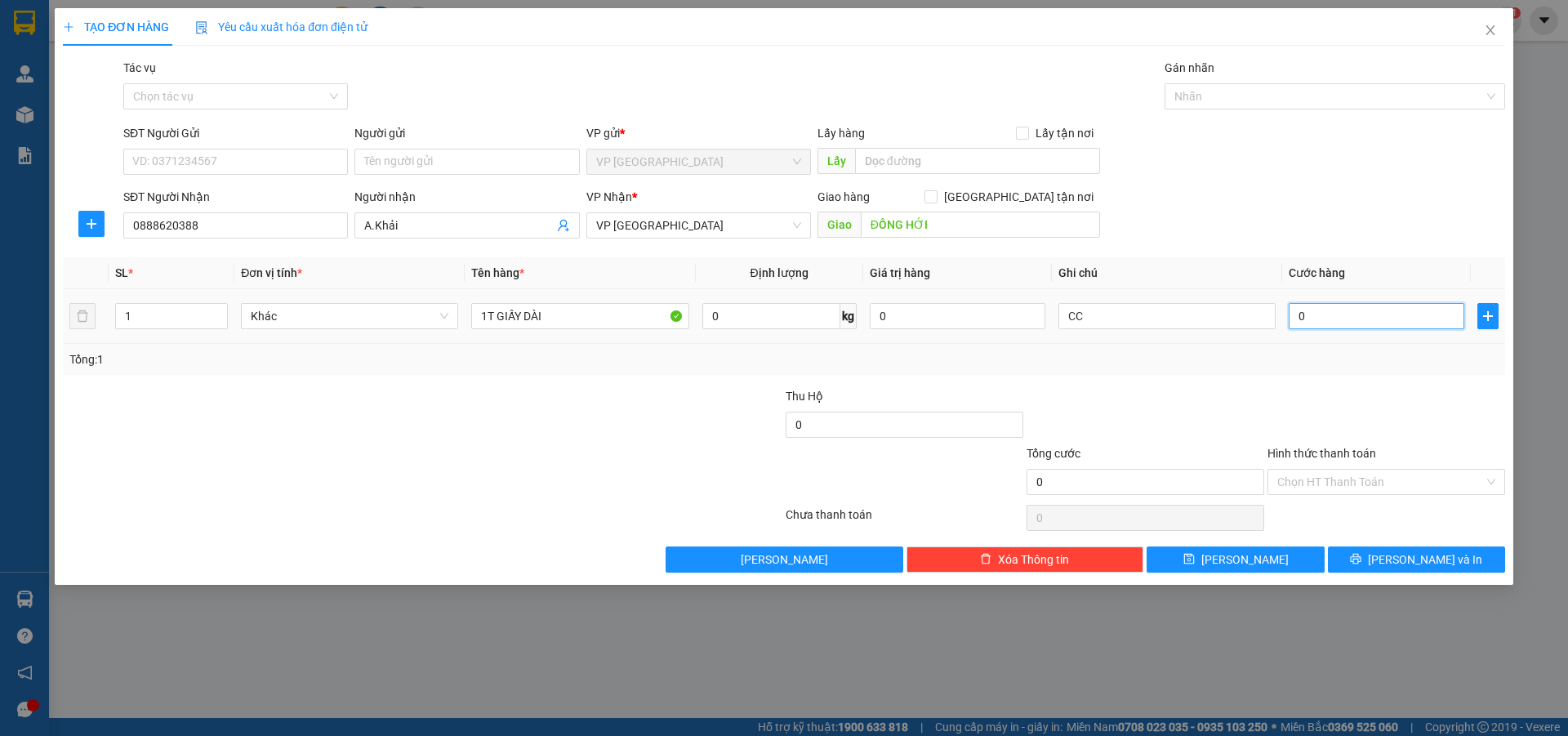
type input "1"
type input "15"
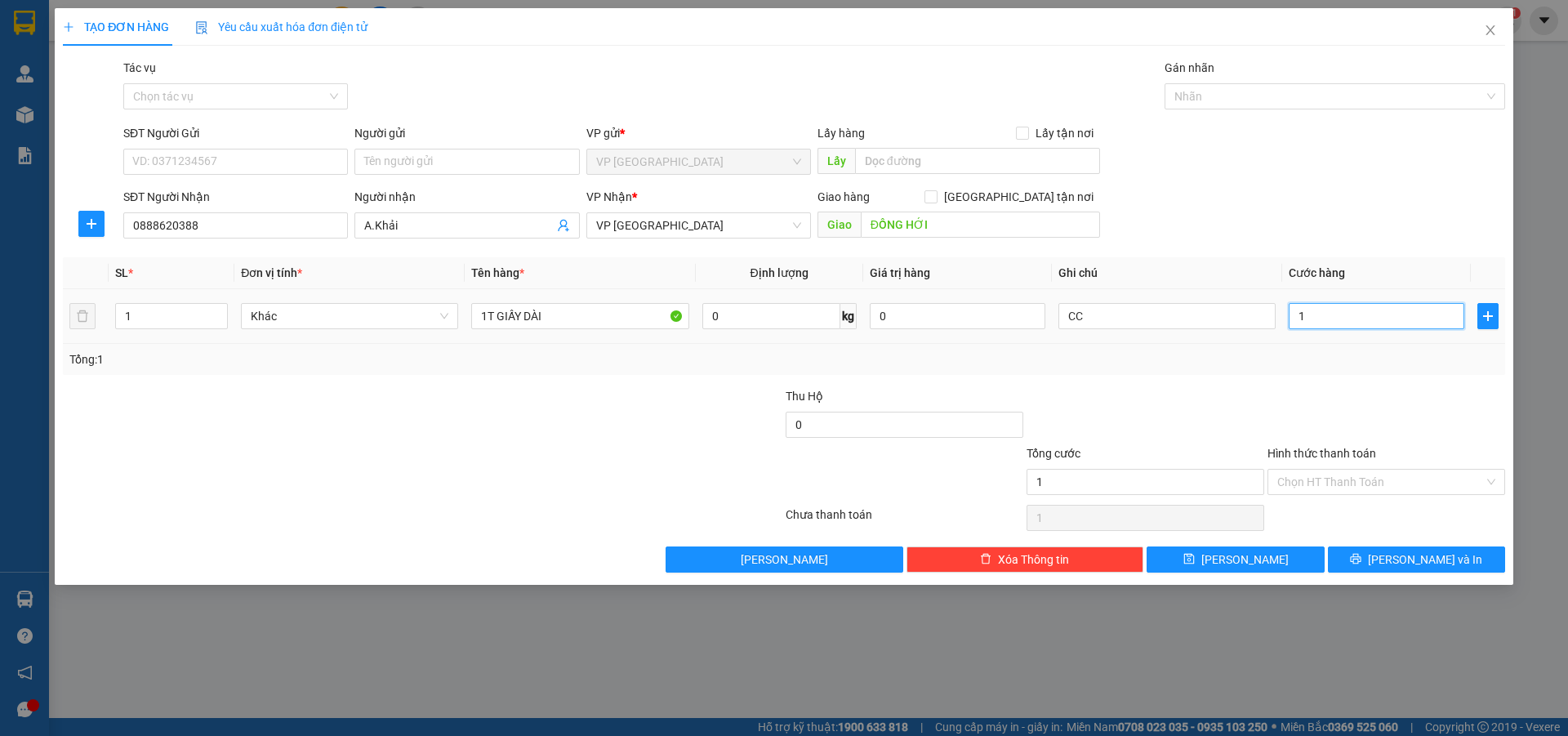
type input "15"
type input "150"
type input "1.500"
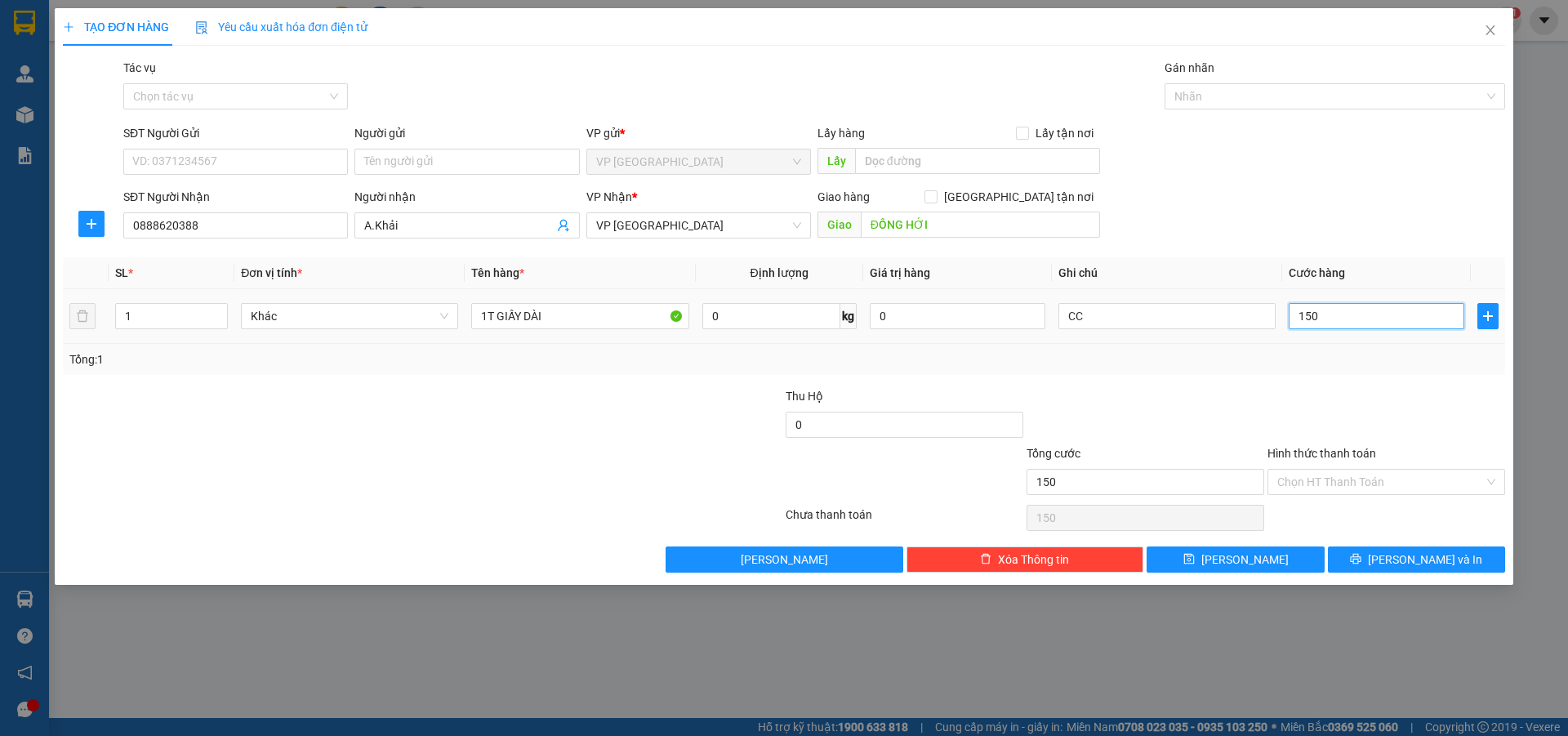
type input "1.500"
type input "15.000"
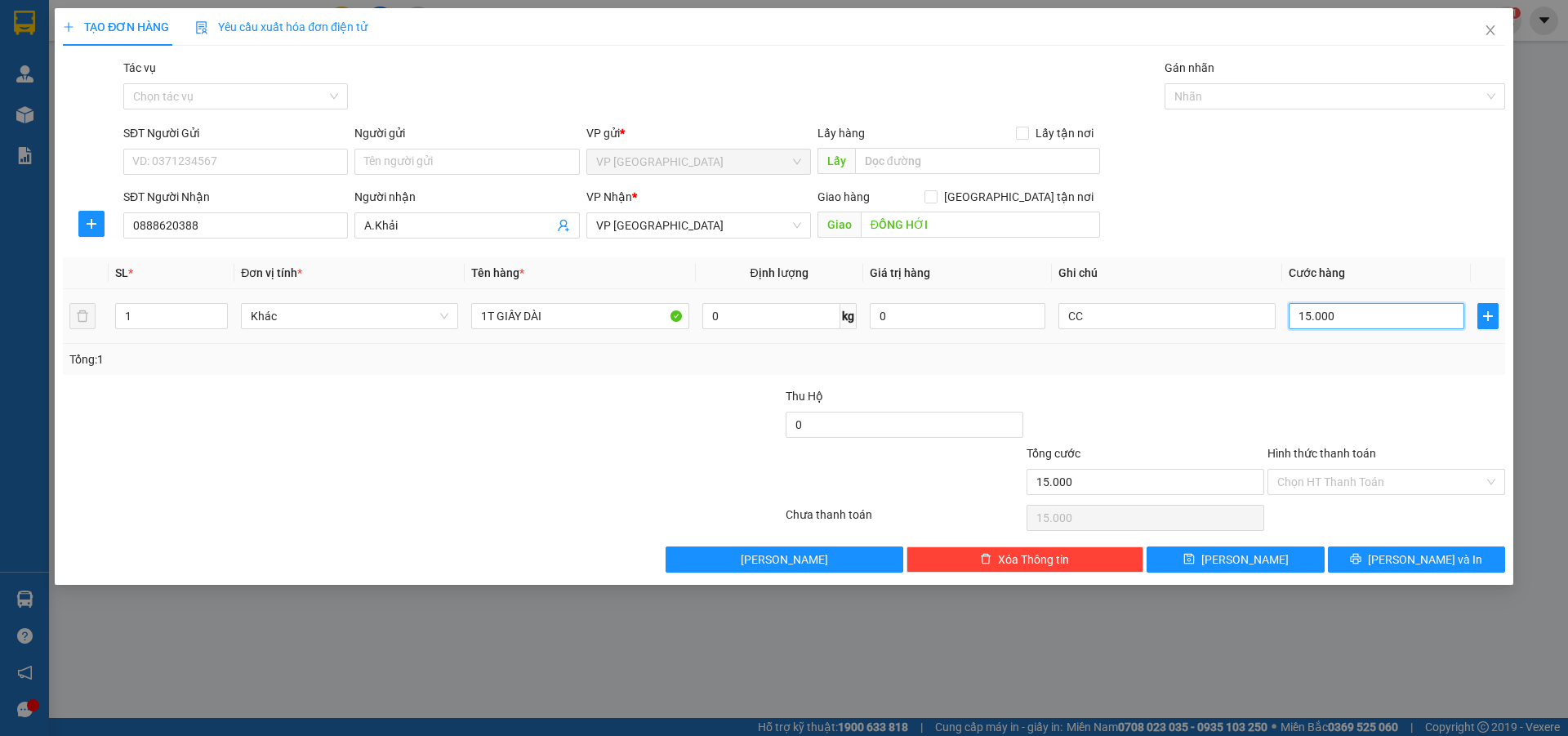
type input "150.000"
click at [1274, 561] on button "[PERSON_NAME]" at bounding box center [1235, 559] width 177 height 26
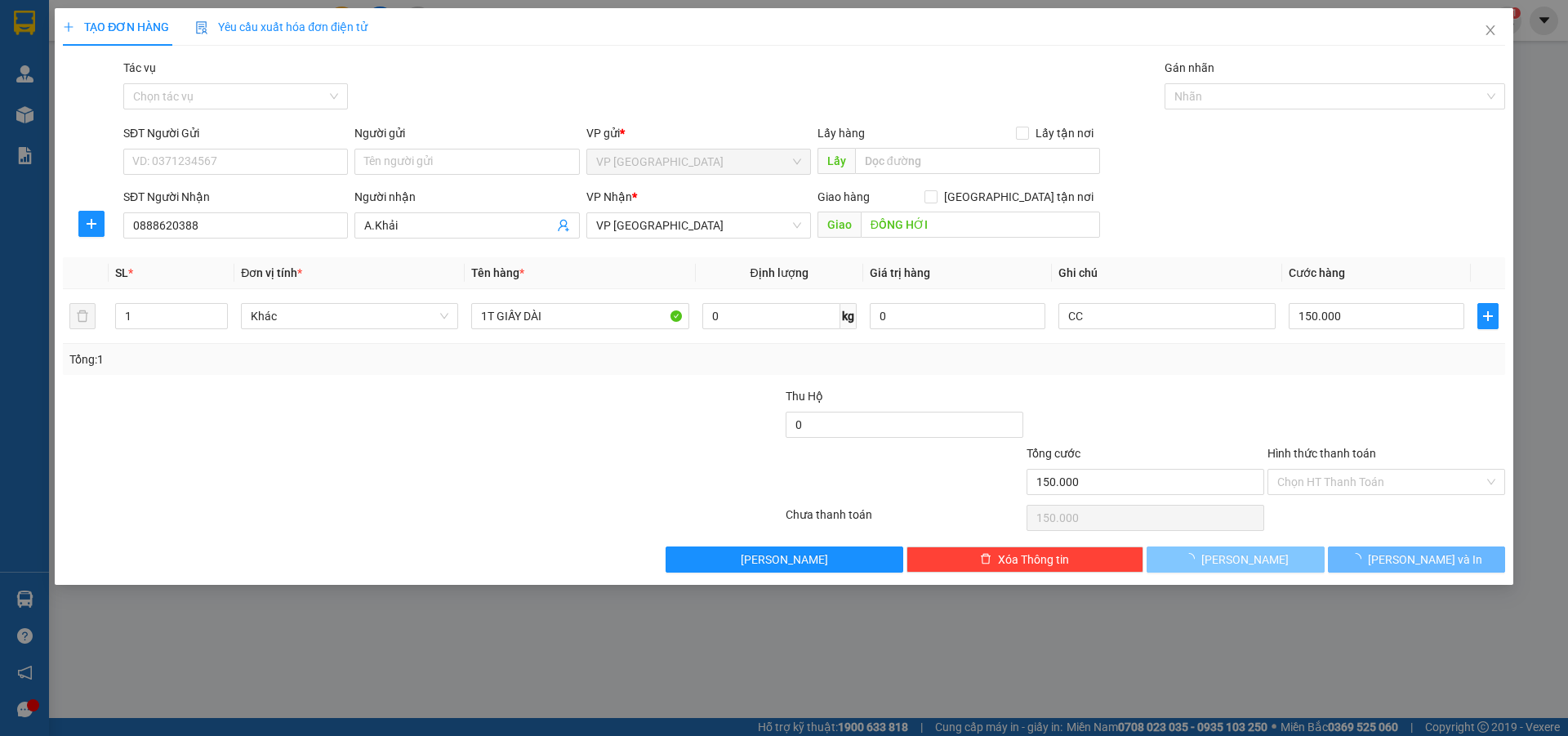
type input "0"
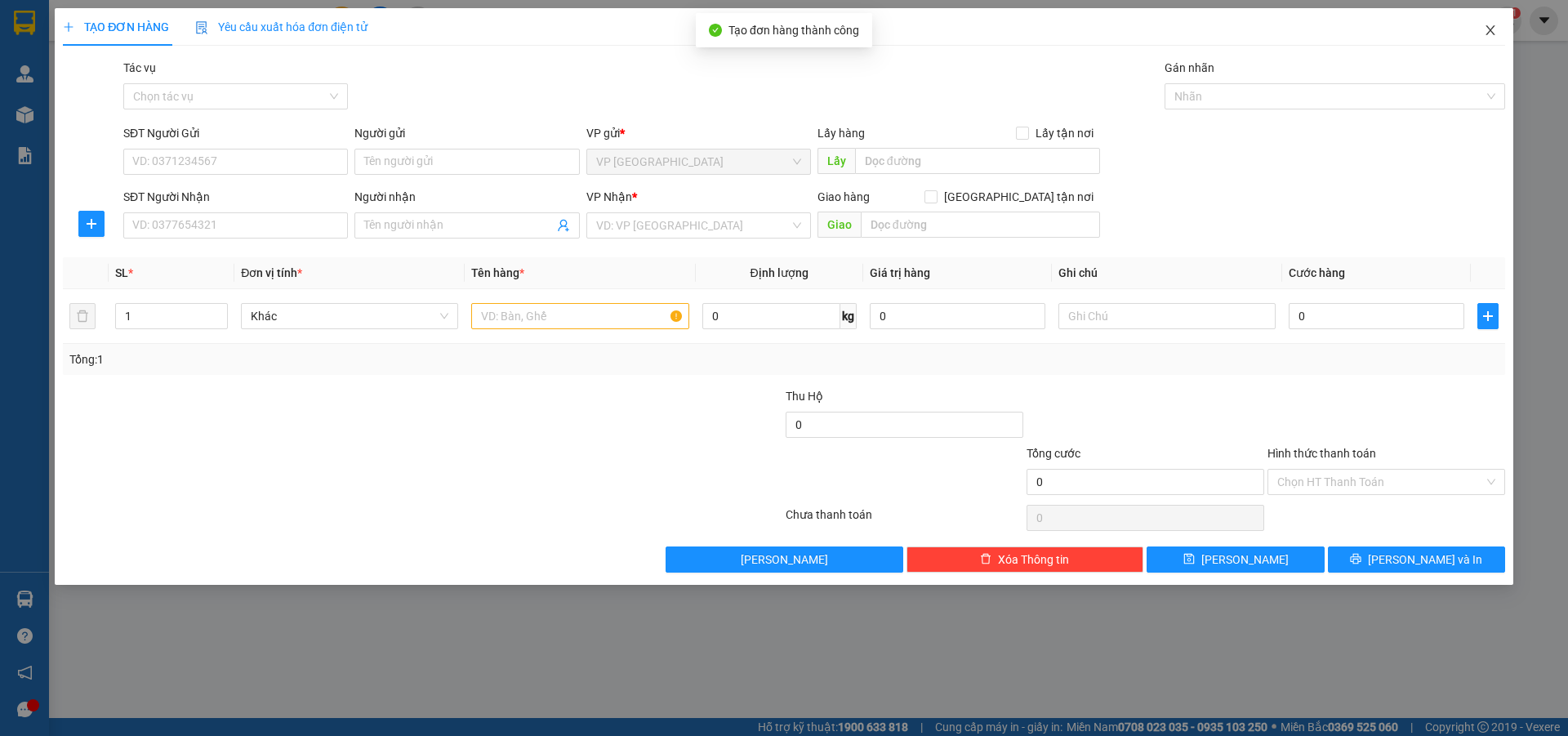
click at [1484, 35] on icon "close" at bounding box center [1490, 30] width 13 height 13
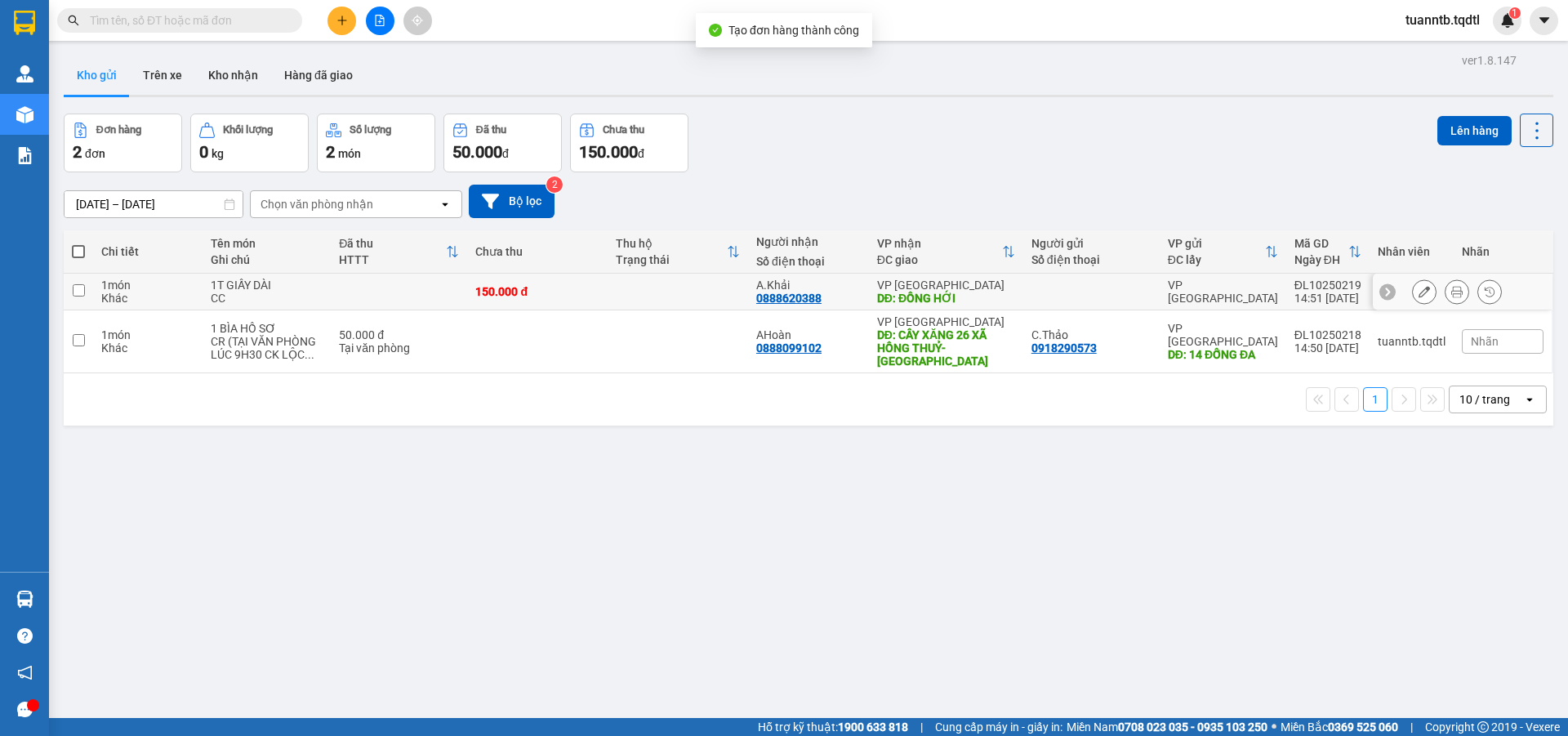
click at [79, 288] on input "checkbox" at bounding box center [79, 291] width 12 height 12
checkbox input "true"
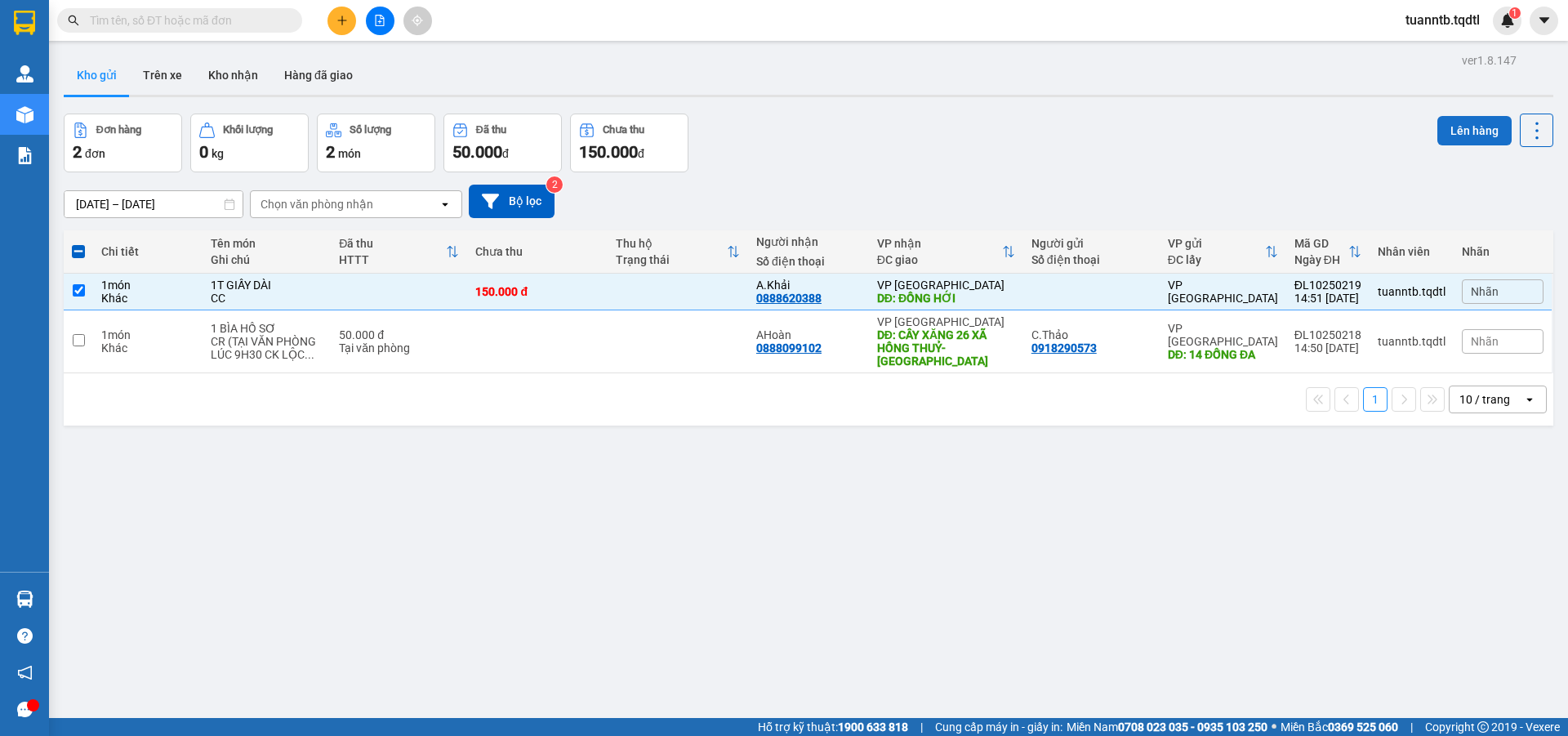
click at [1458, 118] on button "Lên hàng" at bounding box center [1474, 131] width 74 height 30
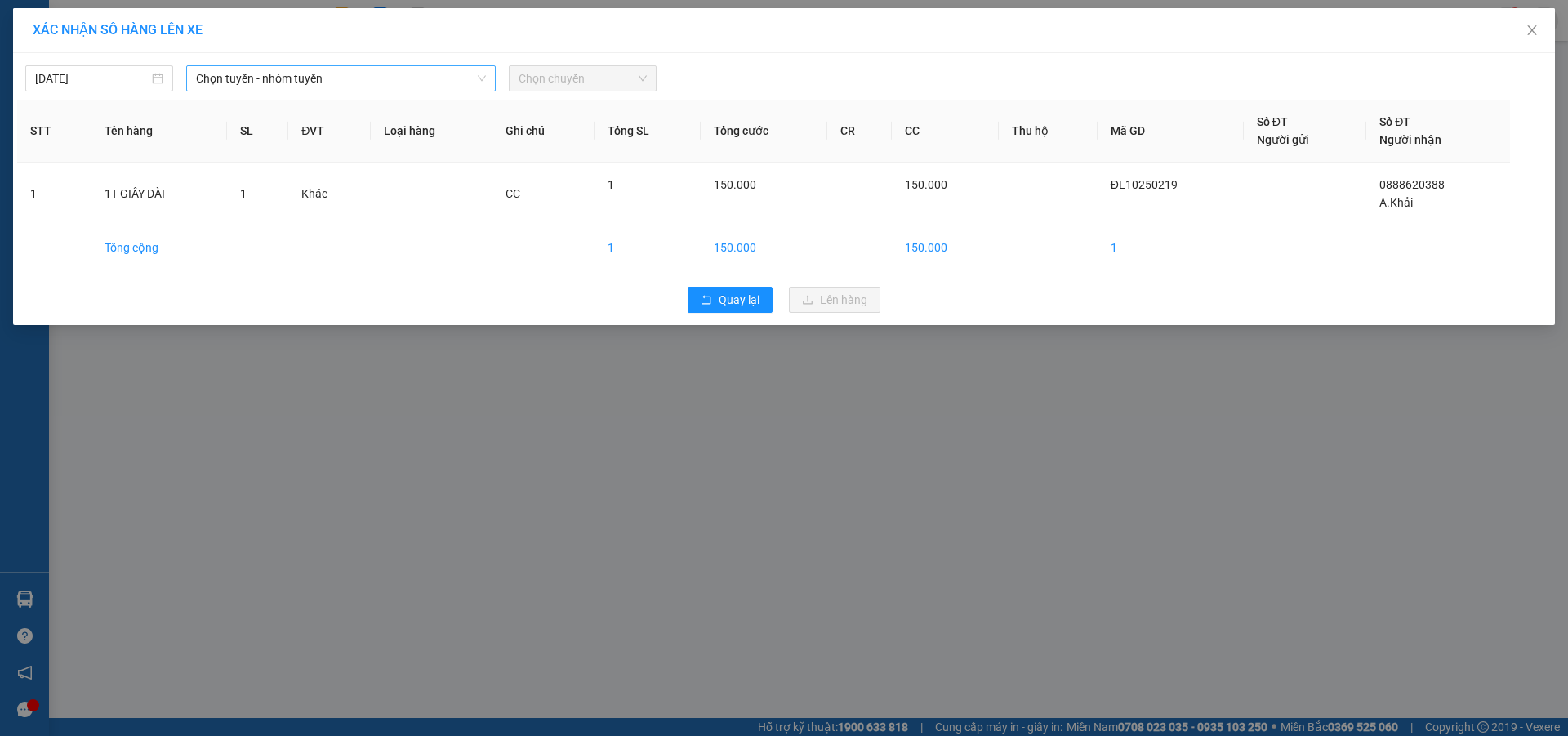
click at [332, 75] on span "Chọn tuyến - nhóm tuyến" at bounding box center [340, 79] width 290 height 25
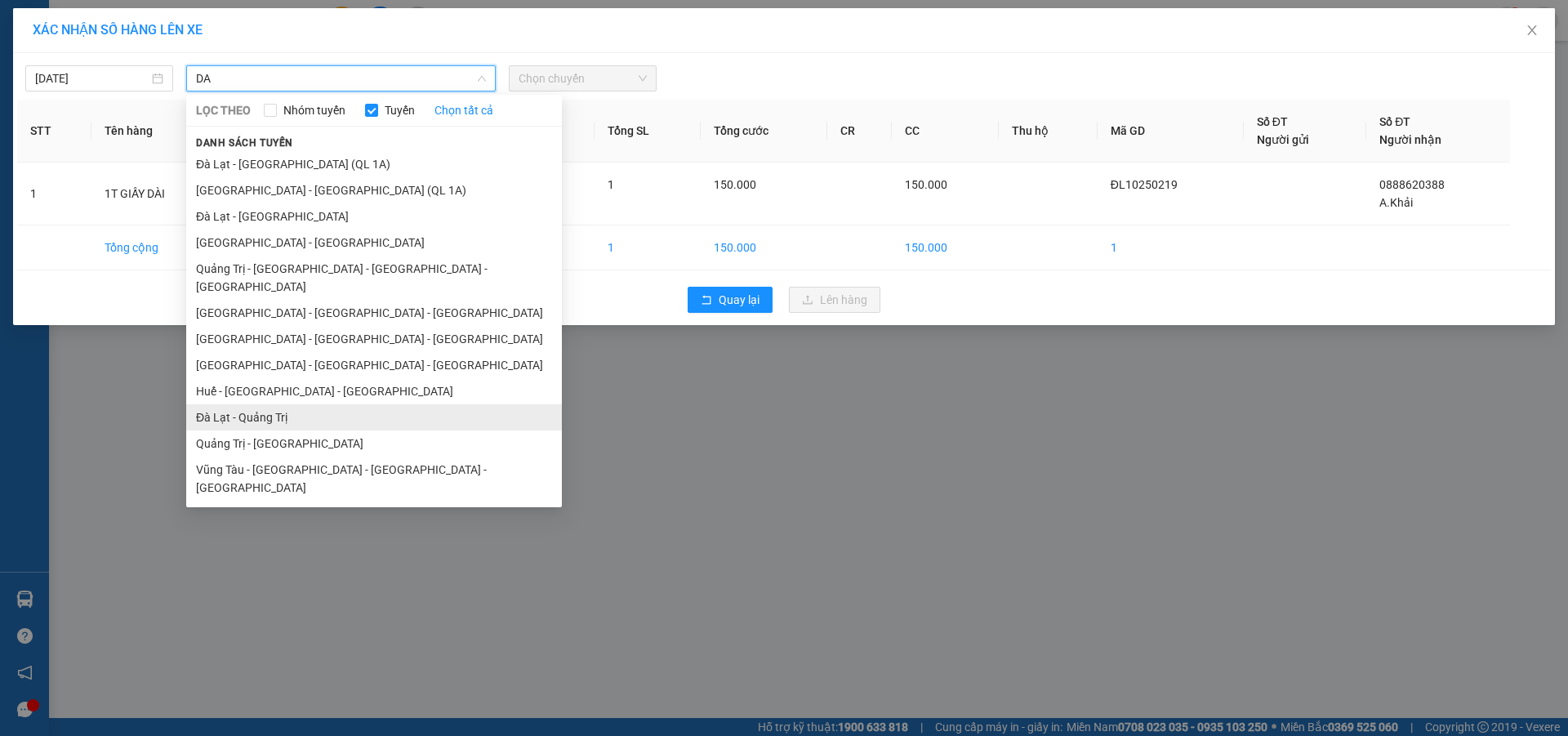
type input "DA"
click at [246, 404] on li "Đà Lạt - Quảng Trị" at bounding box center [374, 417] width 375 height 26
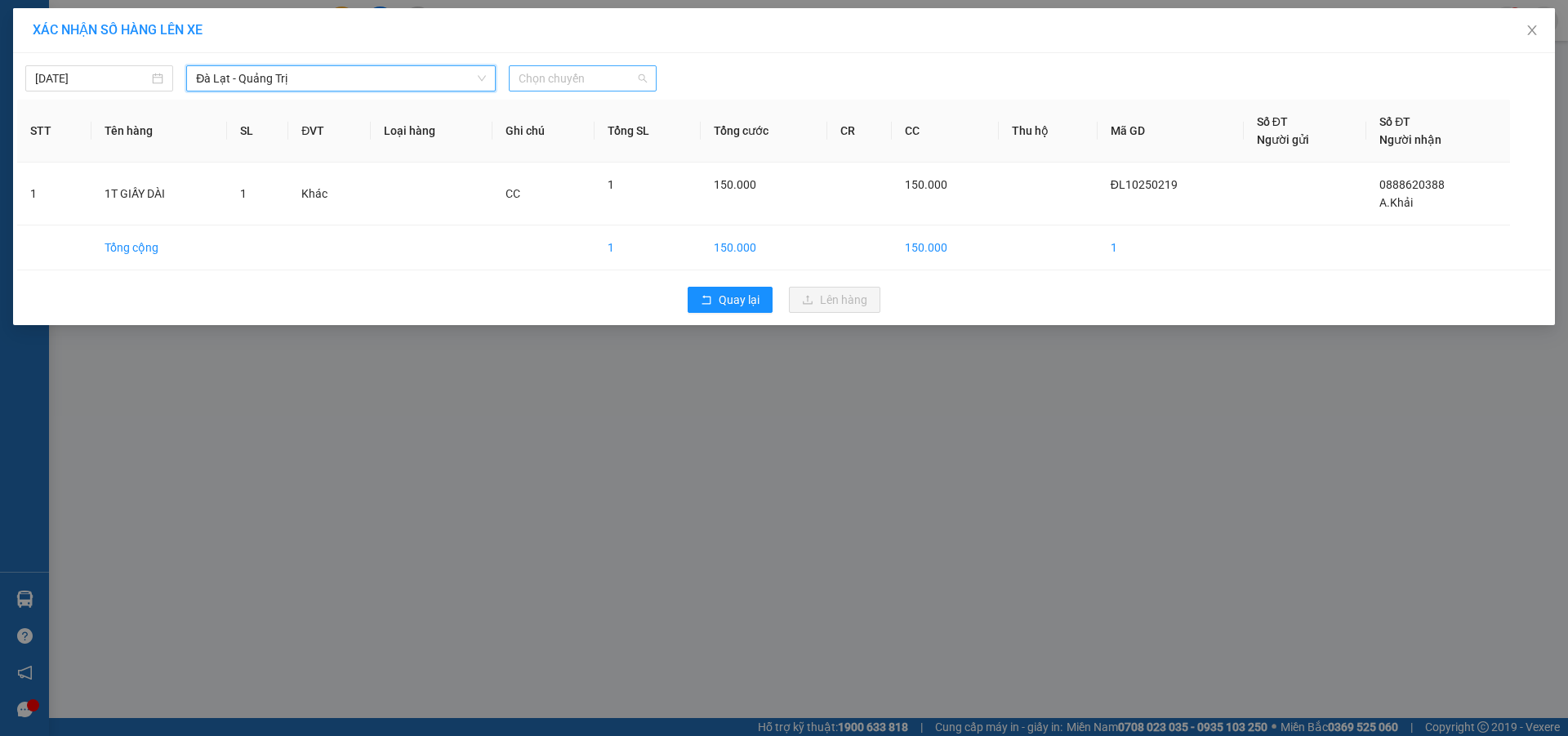
click at [547, 84] on span "Chọn chuyến" at bounding box center [583, 79] width 129 height 25
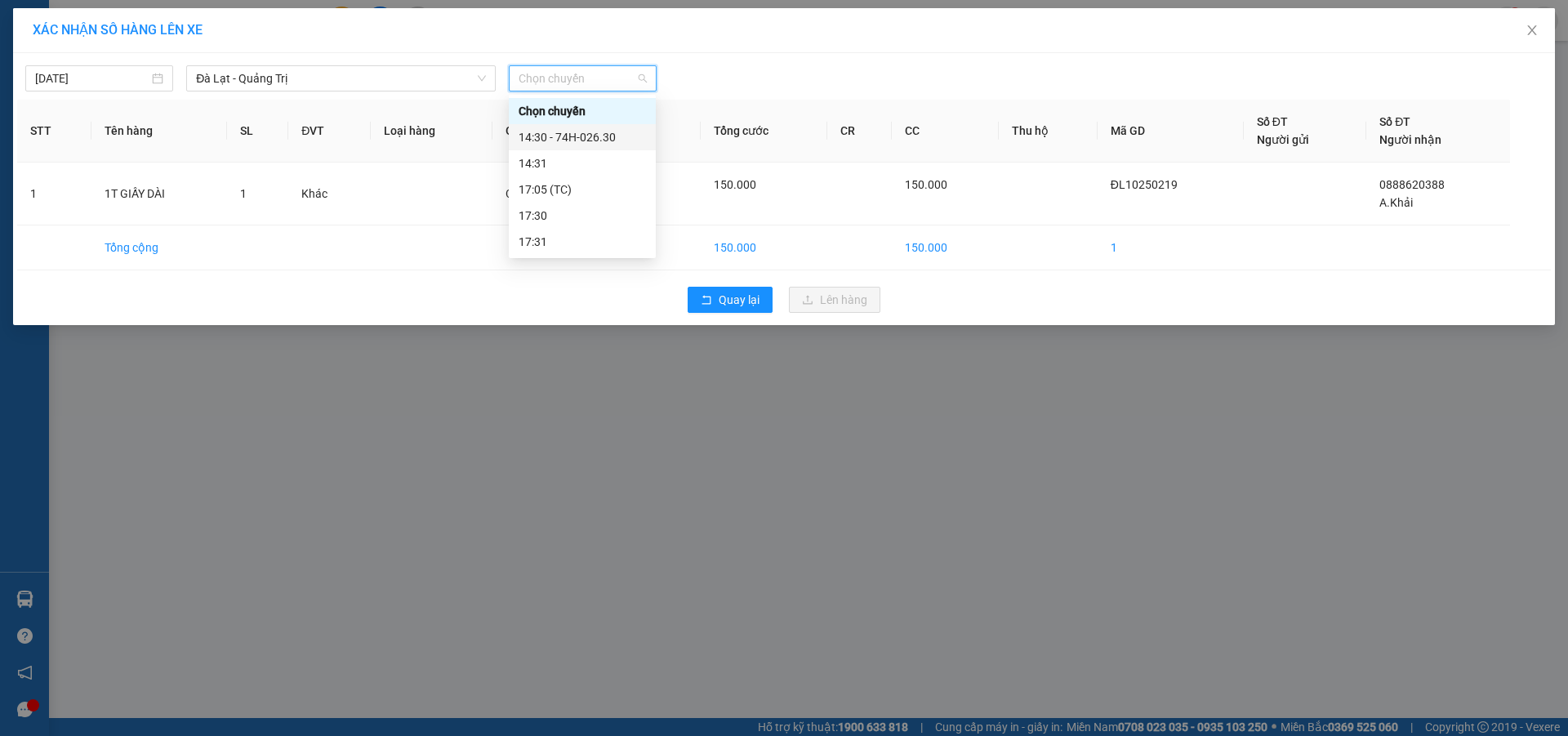
click at [578, 132] on div "14:30 - 74H-026.30" at bounding box center [583, 137] width 128 height 18
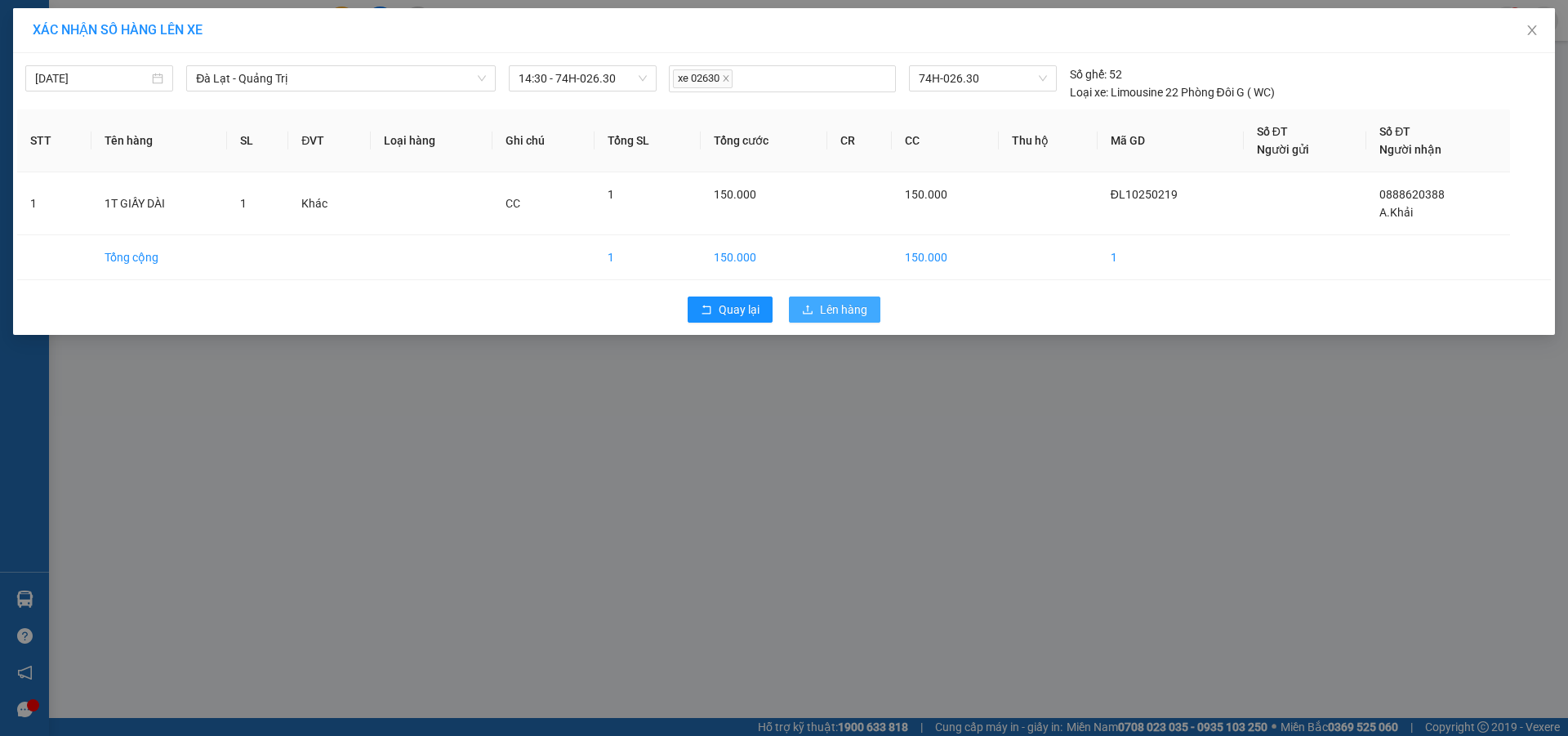
click at [802, 308] on icon "upload" at bounding box center [807, 309] width 11 height 11
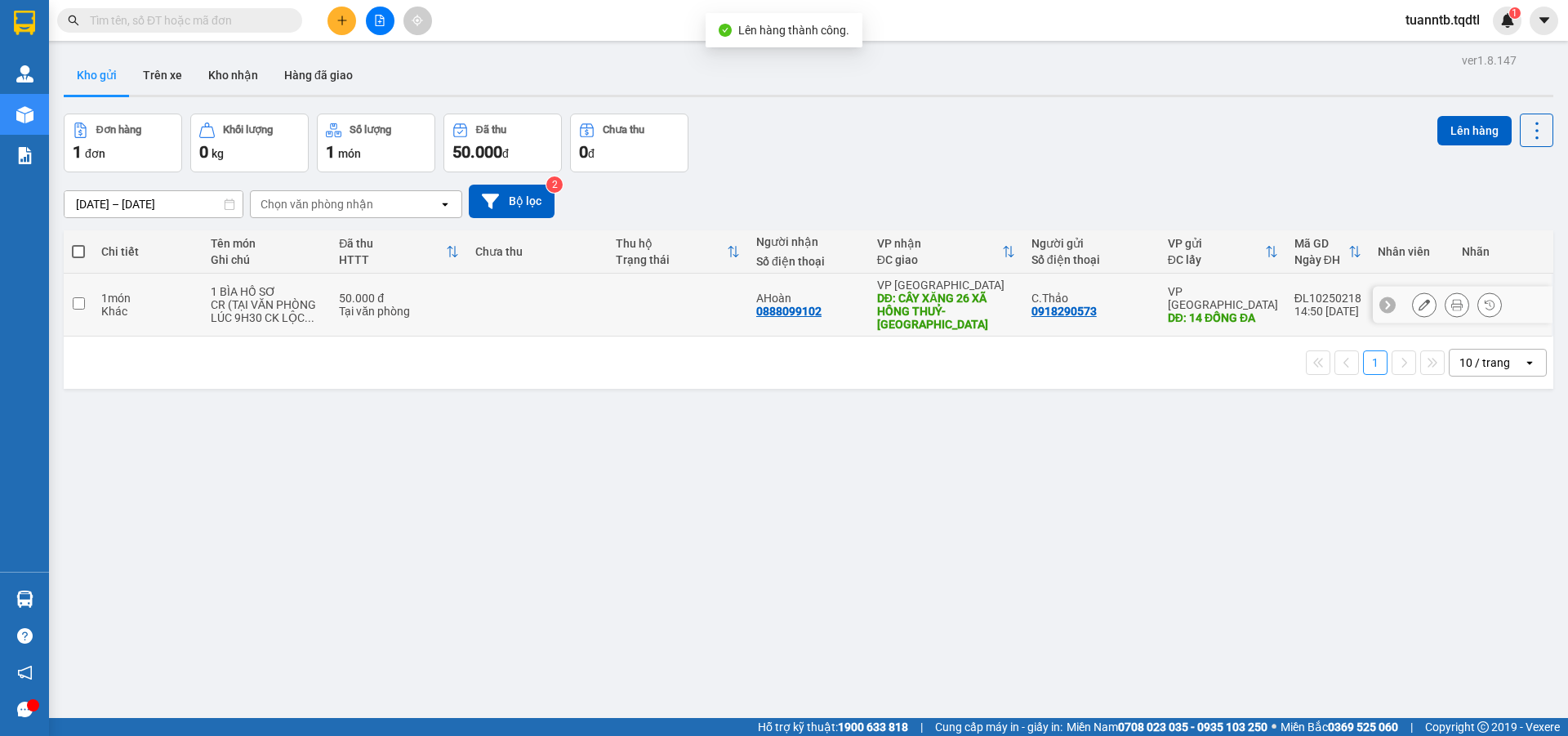
click at [1418, 300] on icon at bounding box center [1424, 305] width 11 height 11
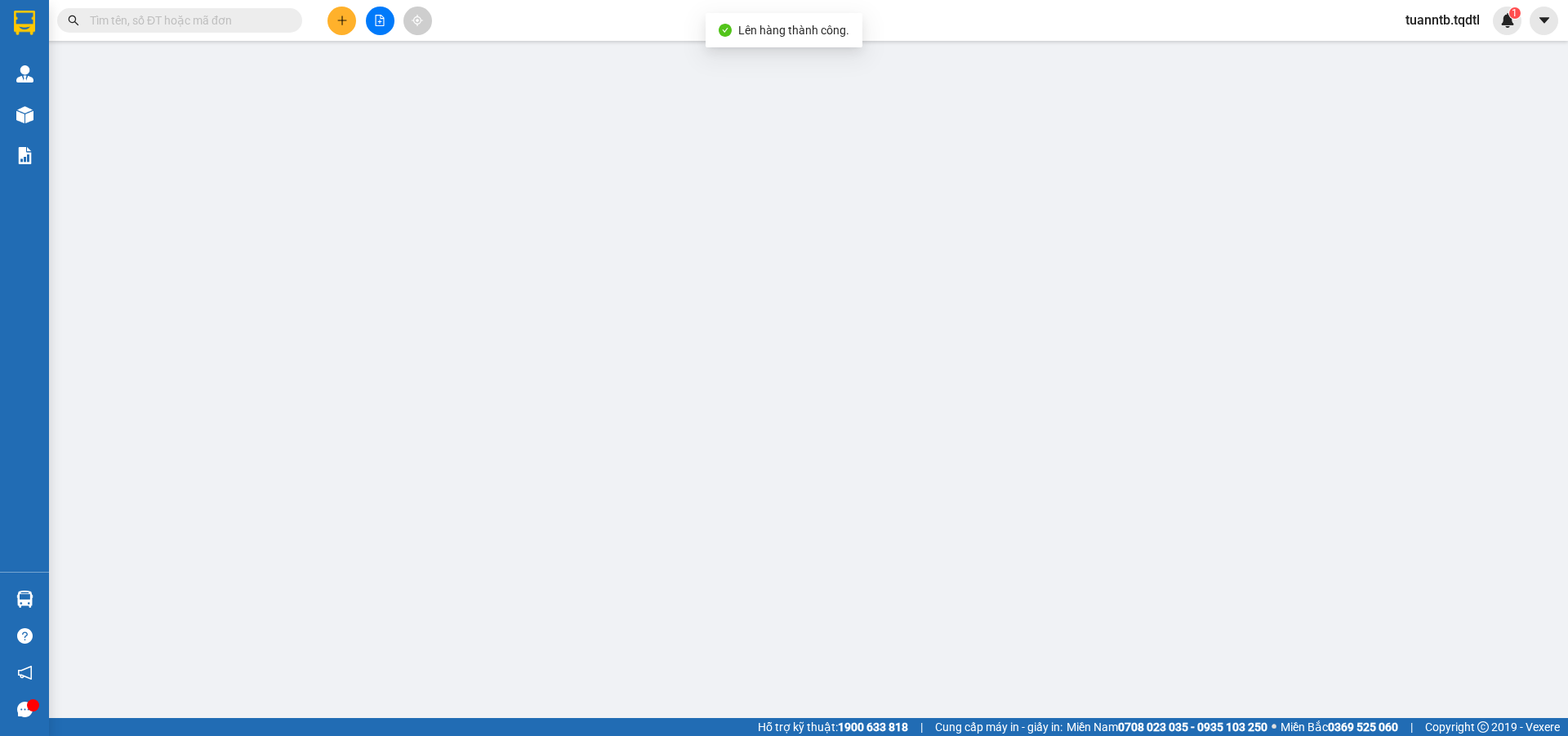
type input "0918290573"
type input "C.Thảo"
type input "14 ĐỐNG ĐA"
type input "0888099102"
type input "AHoàn"
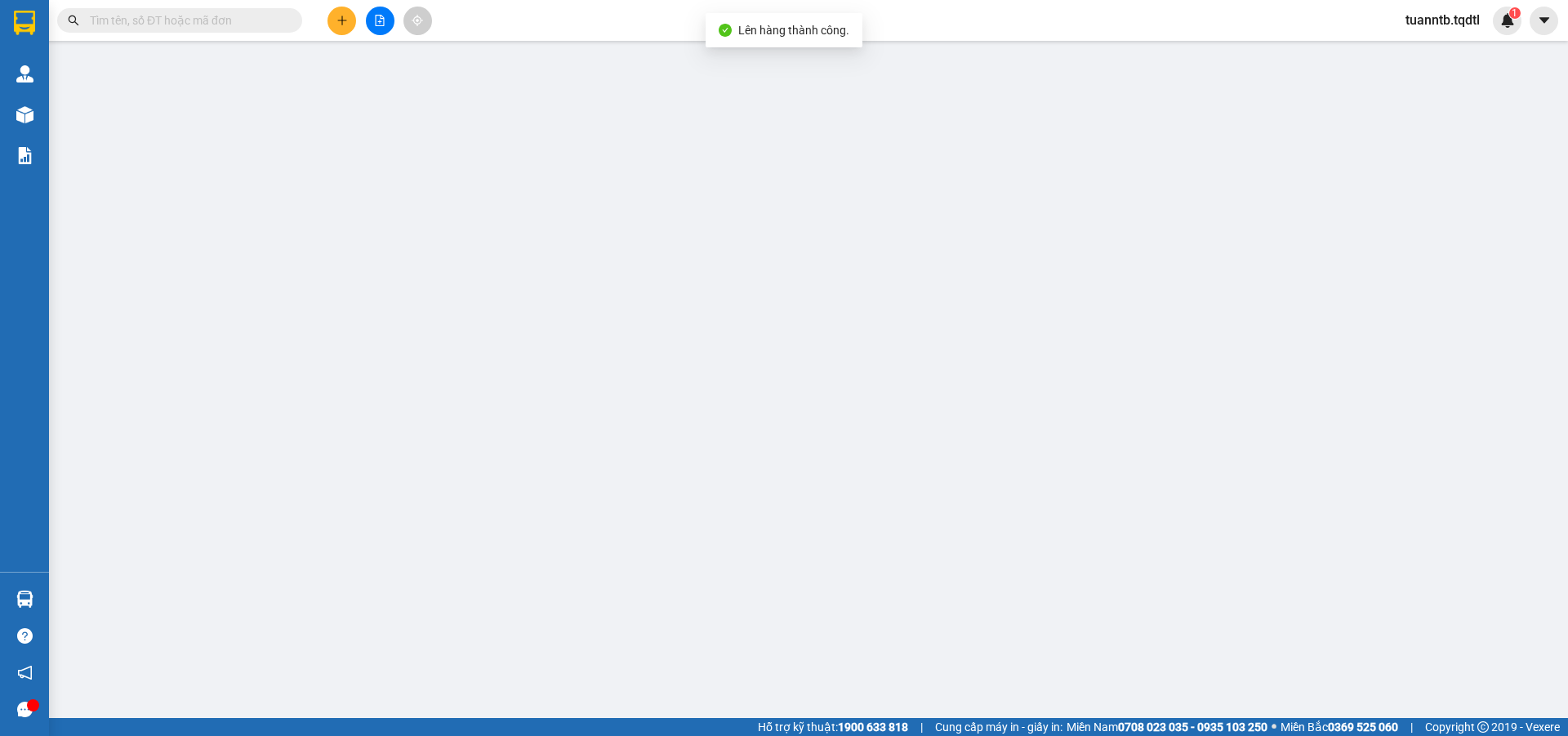
type input "CÂY XĂNG 26 XÃ [GEOGRAPHIC_DATA]-[GEOGRAPHIC_DATA]"
type input "50.000"
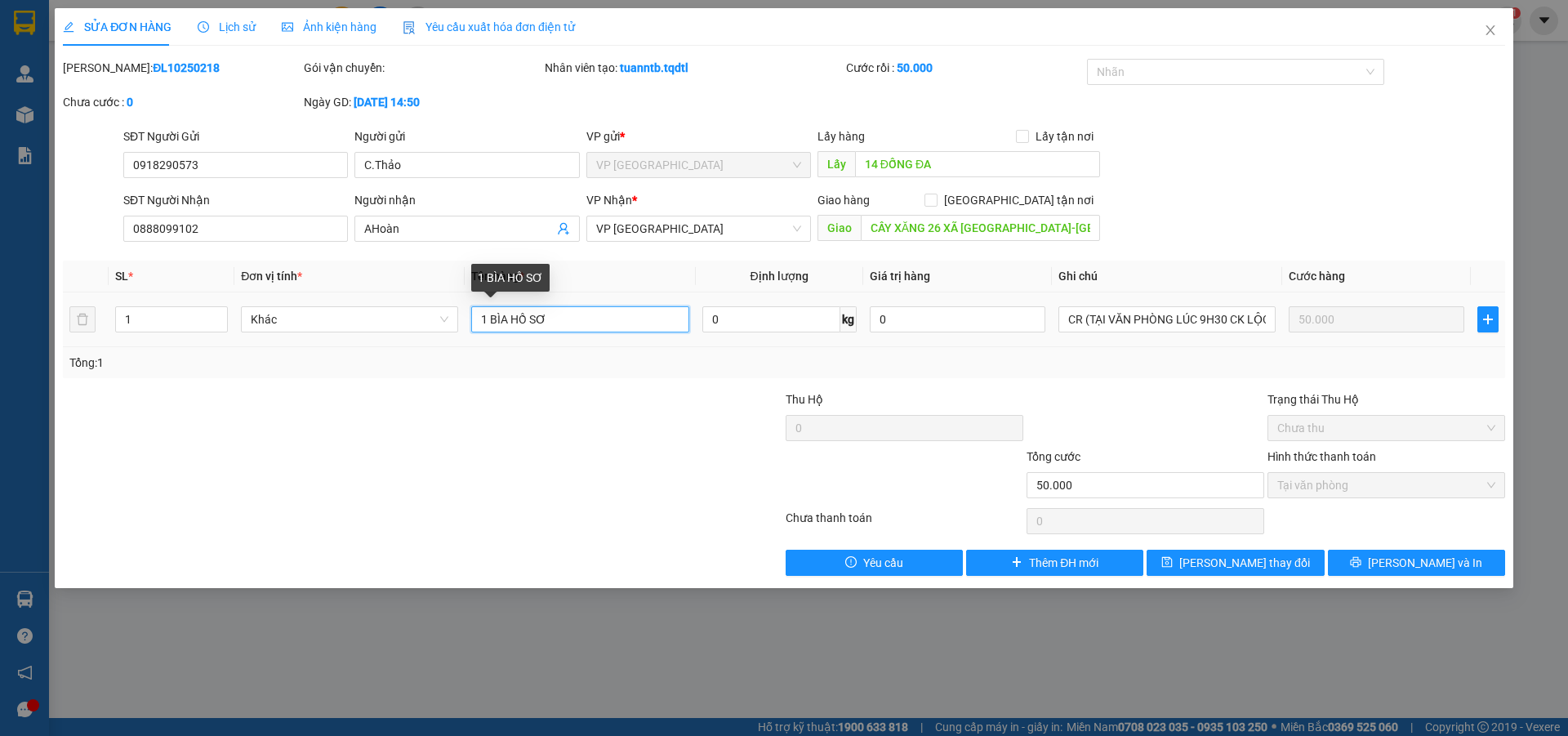
click at [489, 317] on input "1 BÌA HỒ SƠ" at bounding box center [579, 319] width 217 height 26
click at [532, 327] on input "1 TẬP BÌA HỒ SƠ" at bounding box center [579, 319] width 217 height 26
type input "1 TẬP BÌA HỒ SƠ"
click at [1205, 586] on div "SỬA ĐƠN HÀNG Lịch sử Ảnh kiện hàng Yêu cầu xuất hóa đơn điện tử Total Paid Fee …" at bounding box center [784, 298] width 1459 height 580
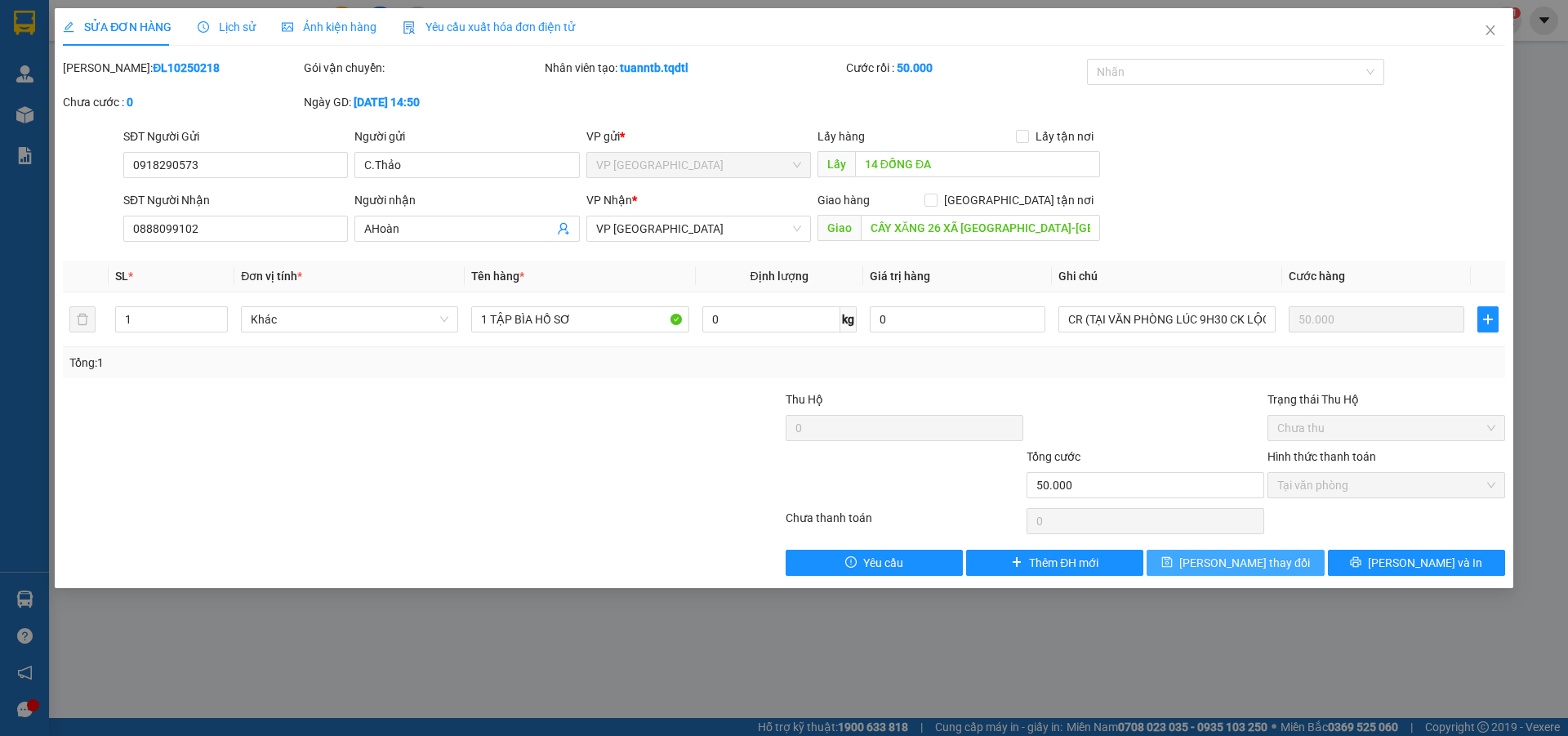
click at [1228, 556] on span "[PERSON_NAME] thay đổi" at bounding box center [1243, 563] width 130 height 18
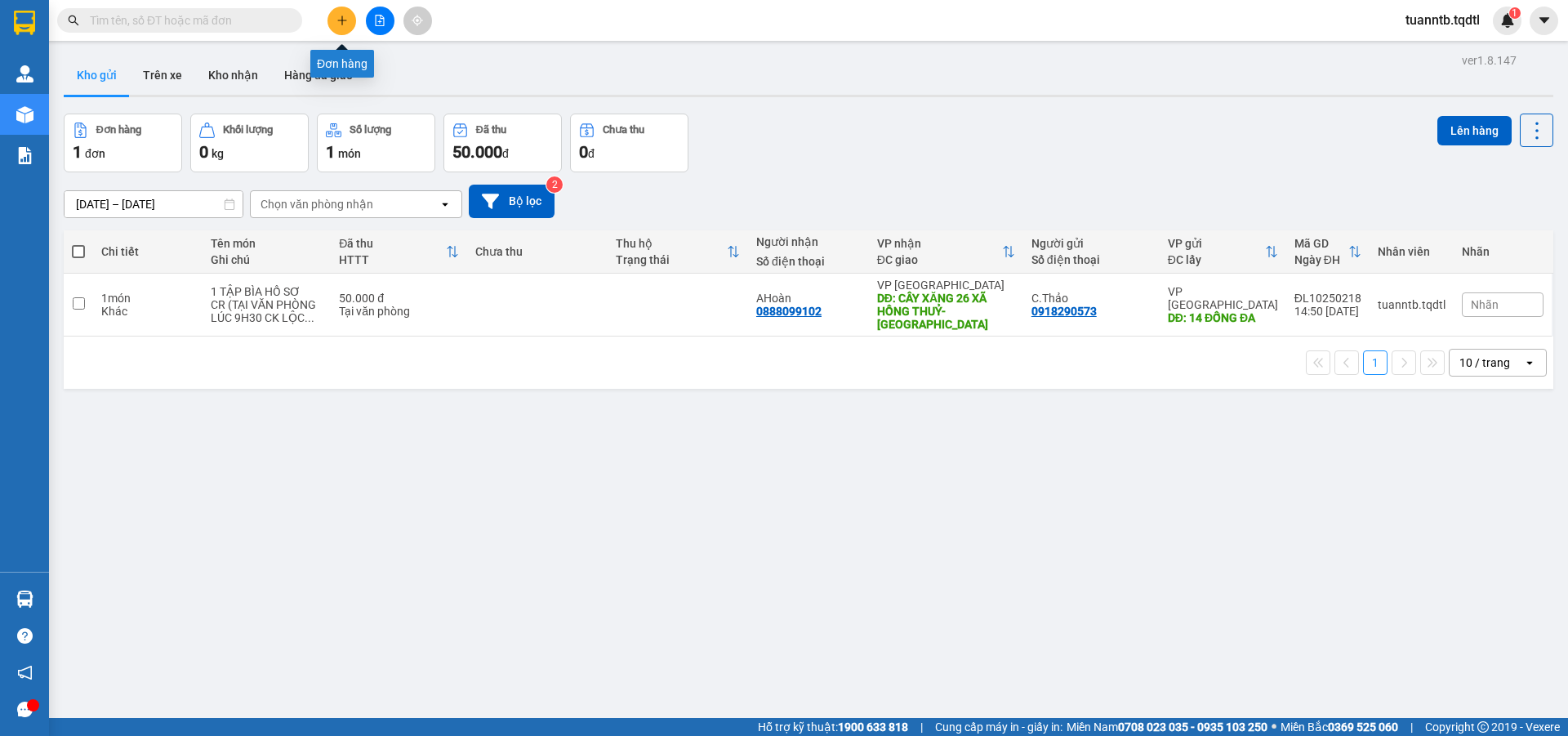
click at [336, 31] on button at bounding box center [341, 20] width 29 height 29
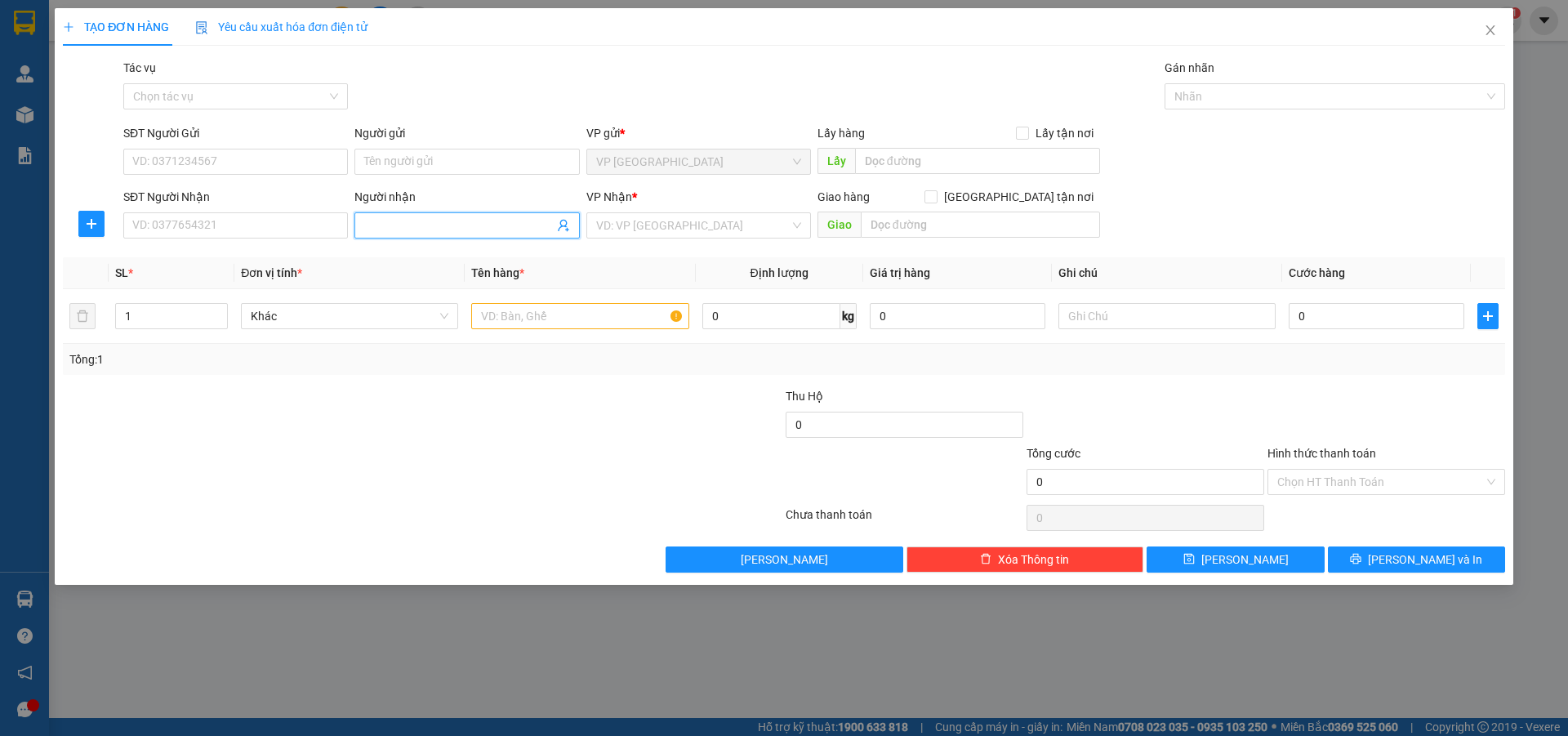
click at [359, 232] on span at bounding box center [466, 226] width 225 height 26
click at [319, 220] on input "SĐT Người Nhận" at bounding box center [235, 226] width 225 height 26
drag, startPoint x: 240, startPoint y: 263, endPoint x: 260, endPoint y: 262, distance: 20.0
click at [240, 262] on div "0386174678 - Tú" at bounding box center [235, 258] width 205 height 18
type input "0386174678"
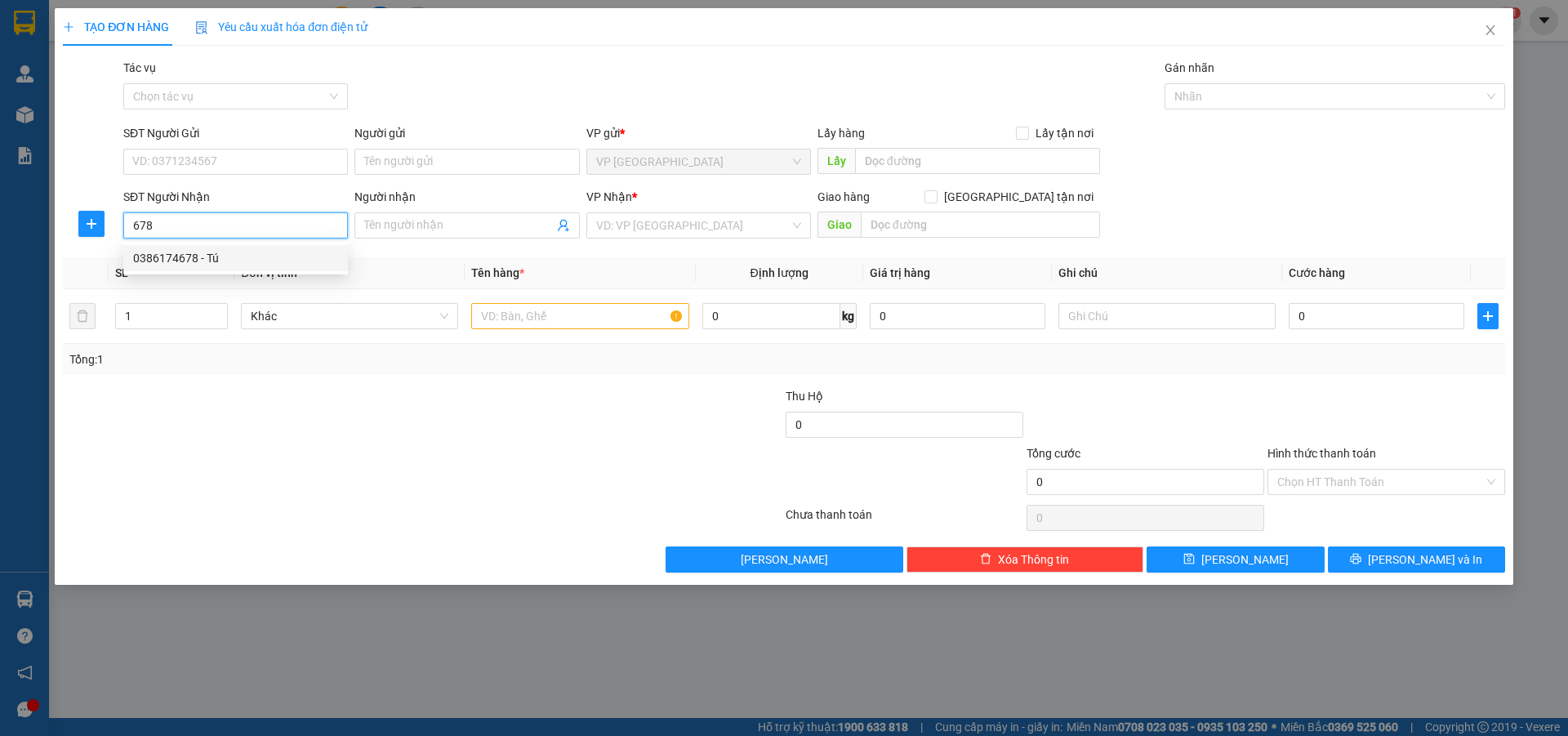
type input "Tú"
type input "HỒ XÁ"
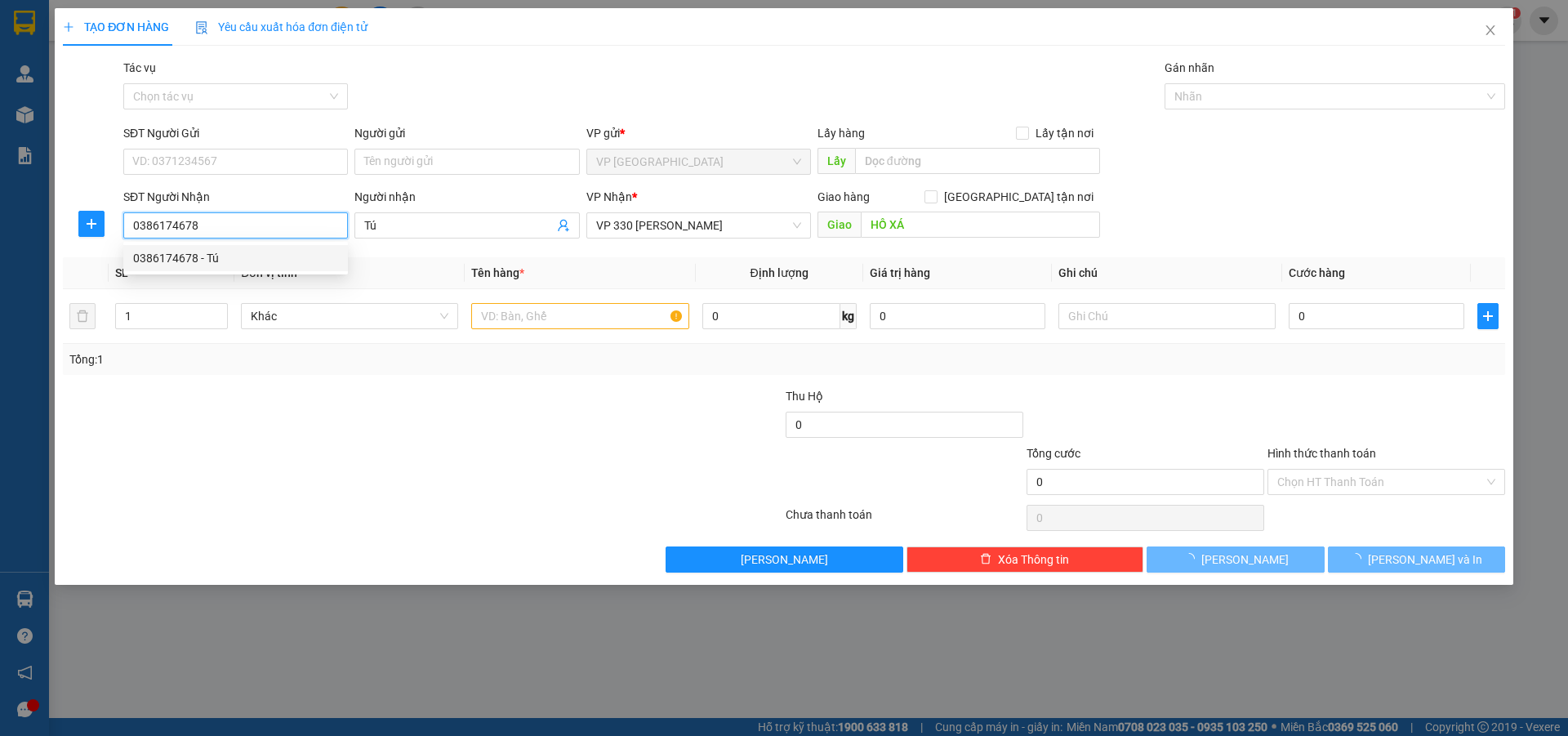
type input "200.000"
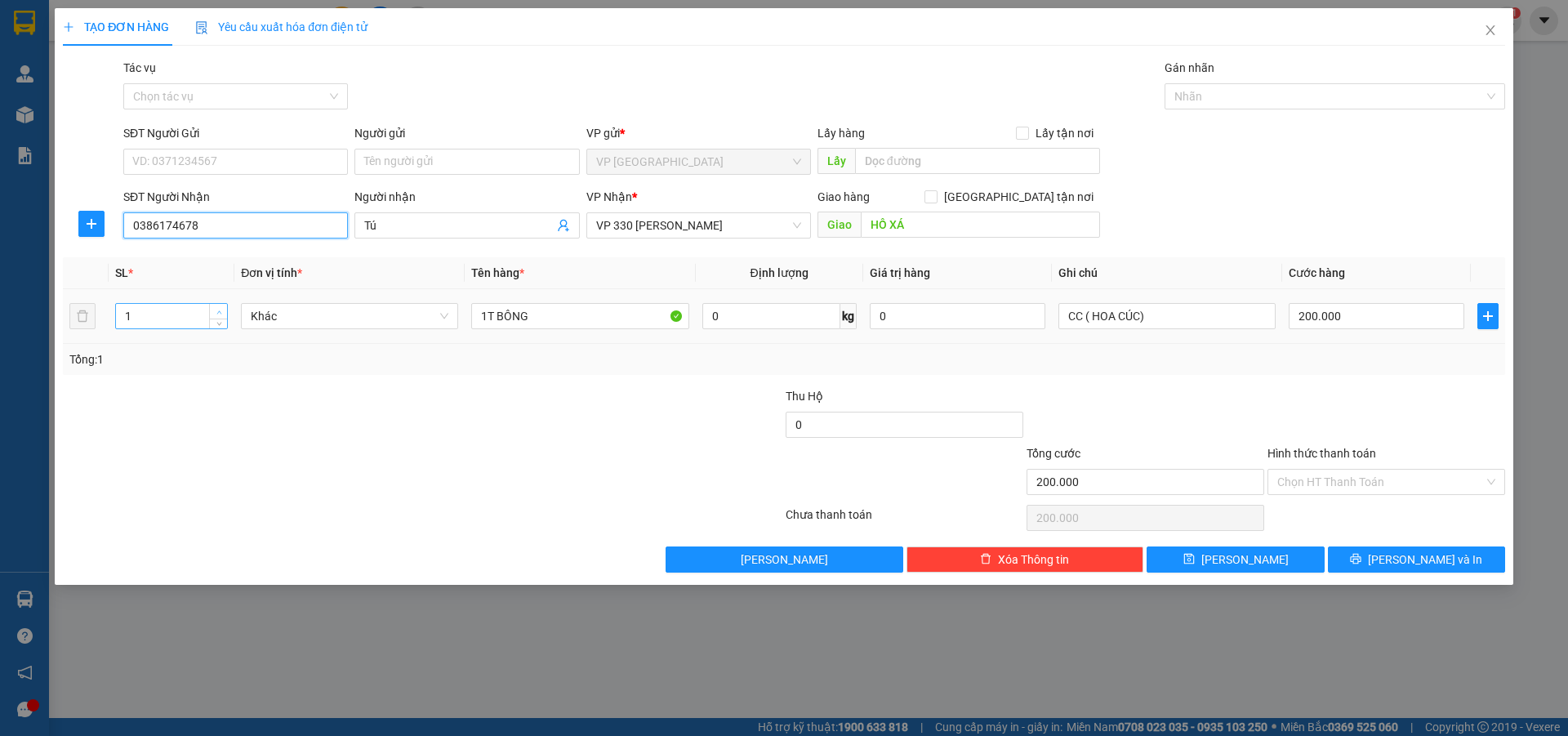
type input "0386174678"
click at [222, 312] on span "up" at bounding box center [218, 312] width 10 height 10
type input "3"
click at [222, 312] on span "up" at bounding box center [218, 312] width 10 height 10
click at [486, 322] on input "1T BÔNG" at bounding box center [579, 316] width 217 height 26
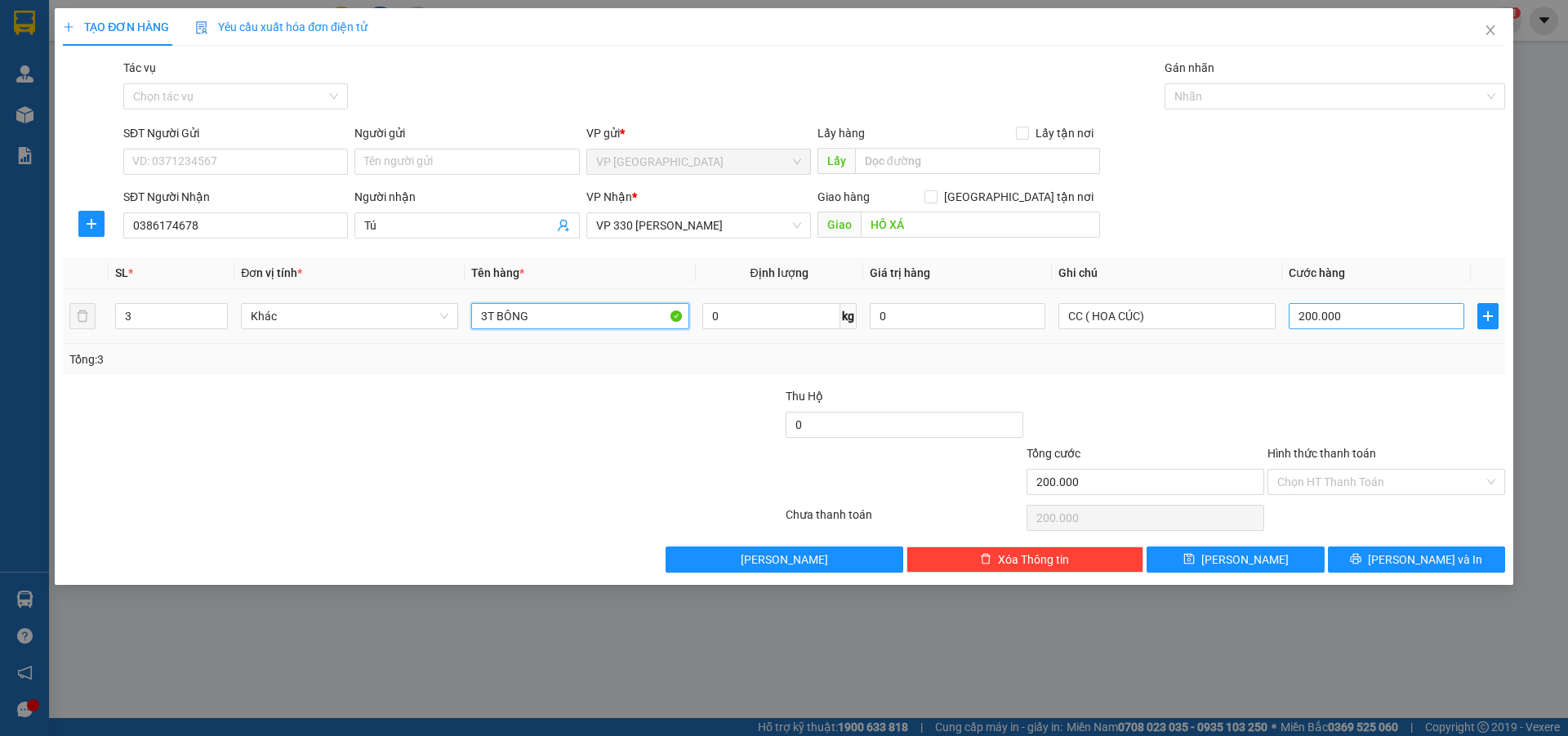
type input "3T BÔNG"
click at [1367, 324] on input "200.000" at bounding box center [1376, 316] width 176 height 26
type input "0"
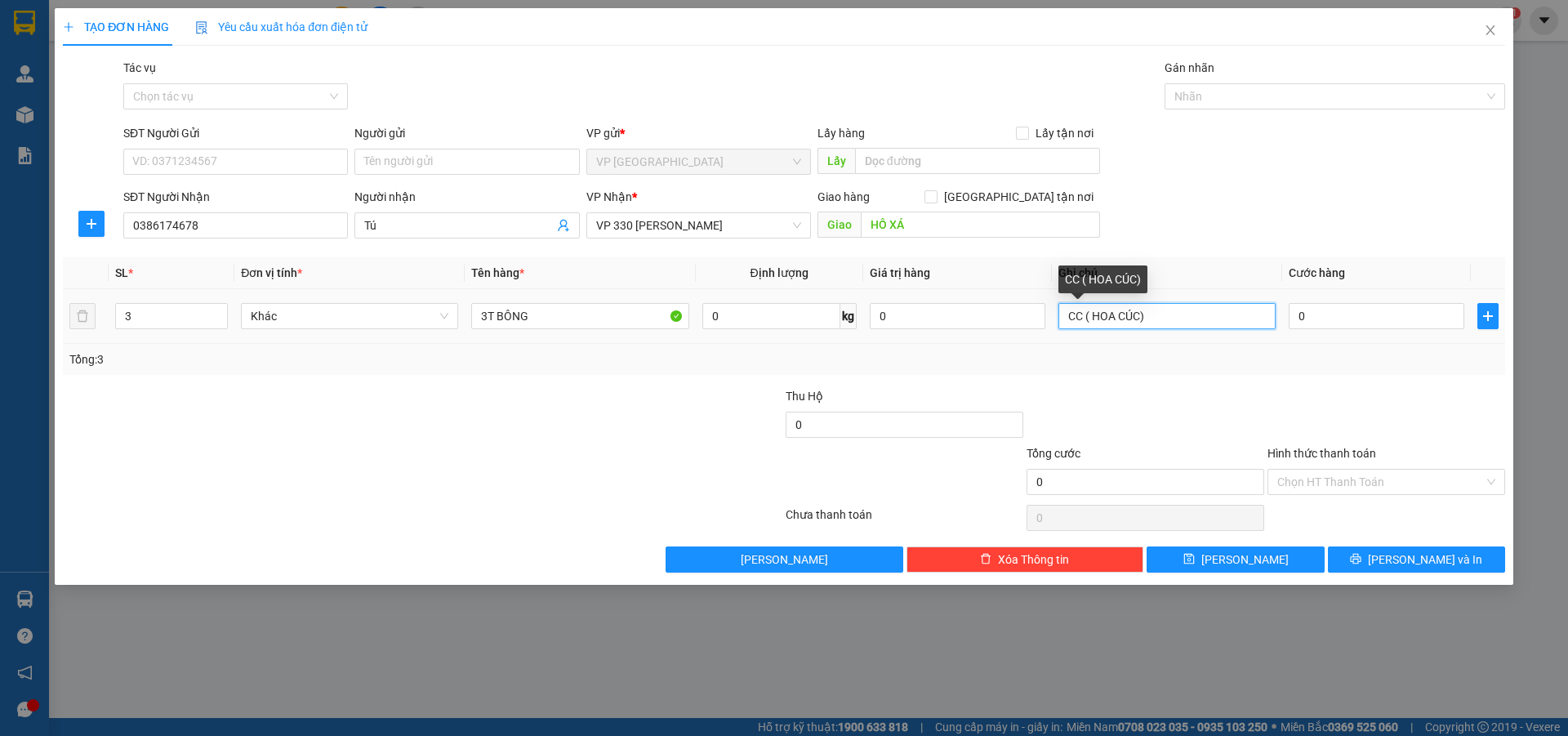
click at [1138, 319] on input "CC ( HOA CÚC)" at bounding box center [1166, 316] width 217 height 26
type input "CC ( HOA HỒNG)"
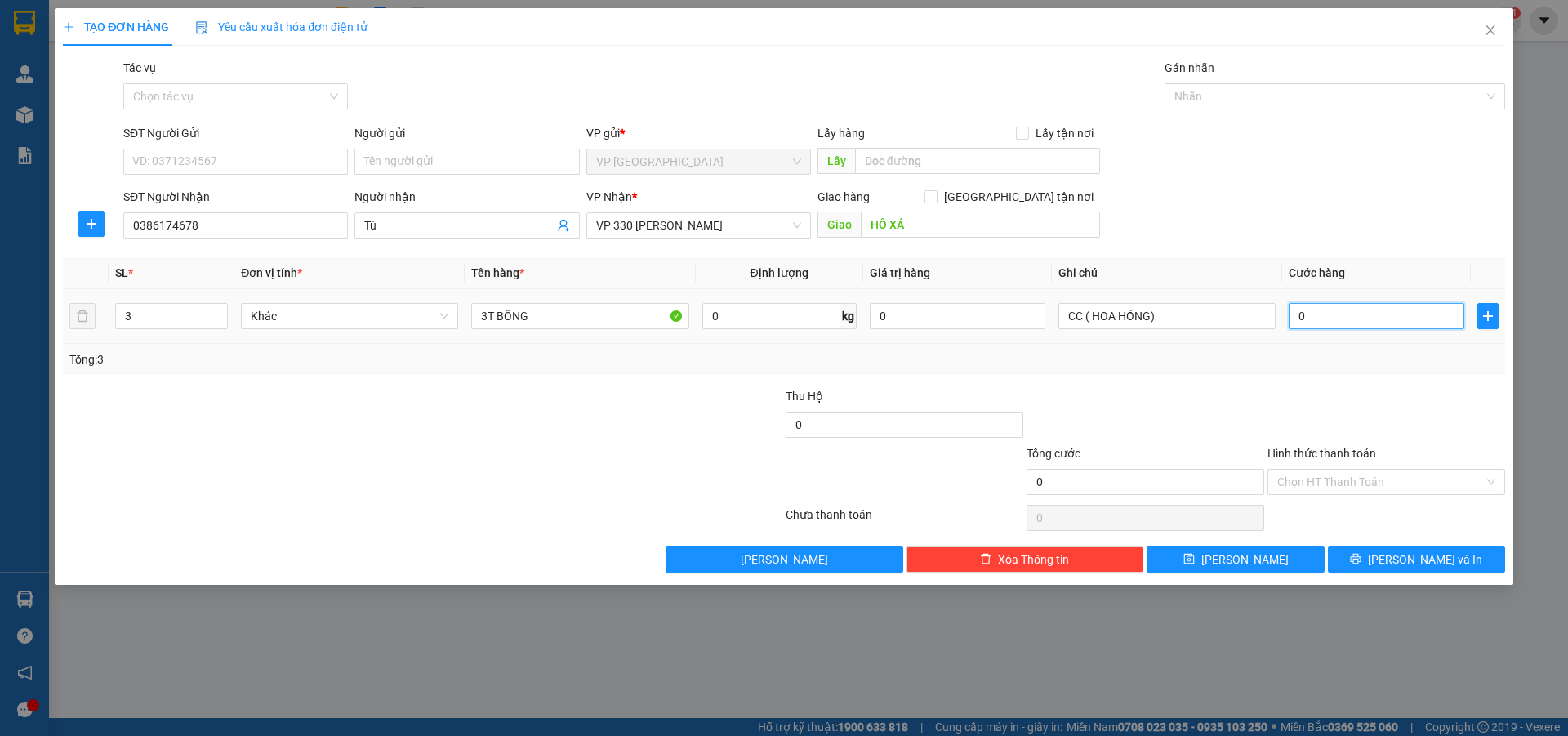
click at [1304, 311] on input "0" at bounding box center [1376, 316] width 176 height 26
type input "1"
type input "10"
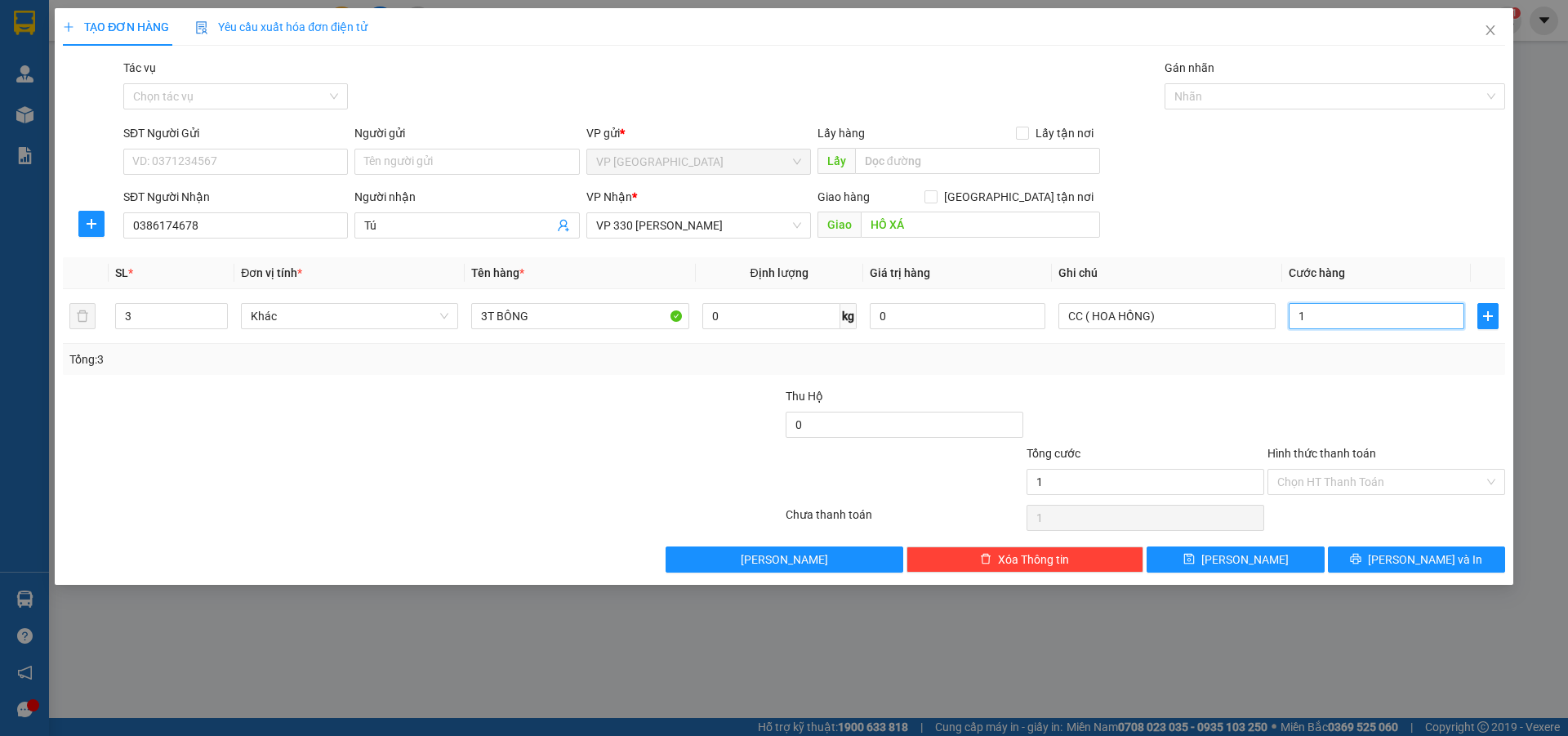
type input "10"
type input "105"
type input "1.050"
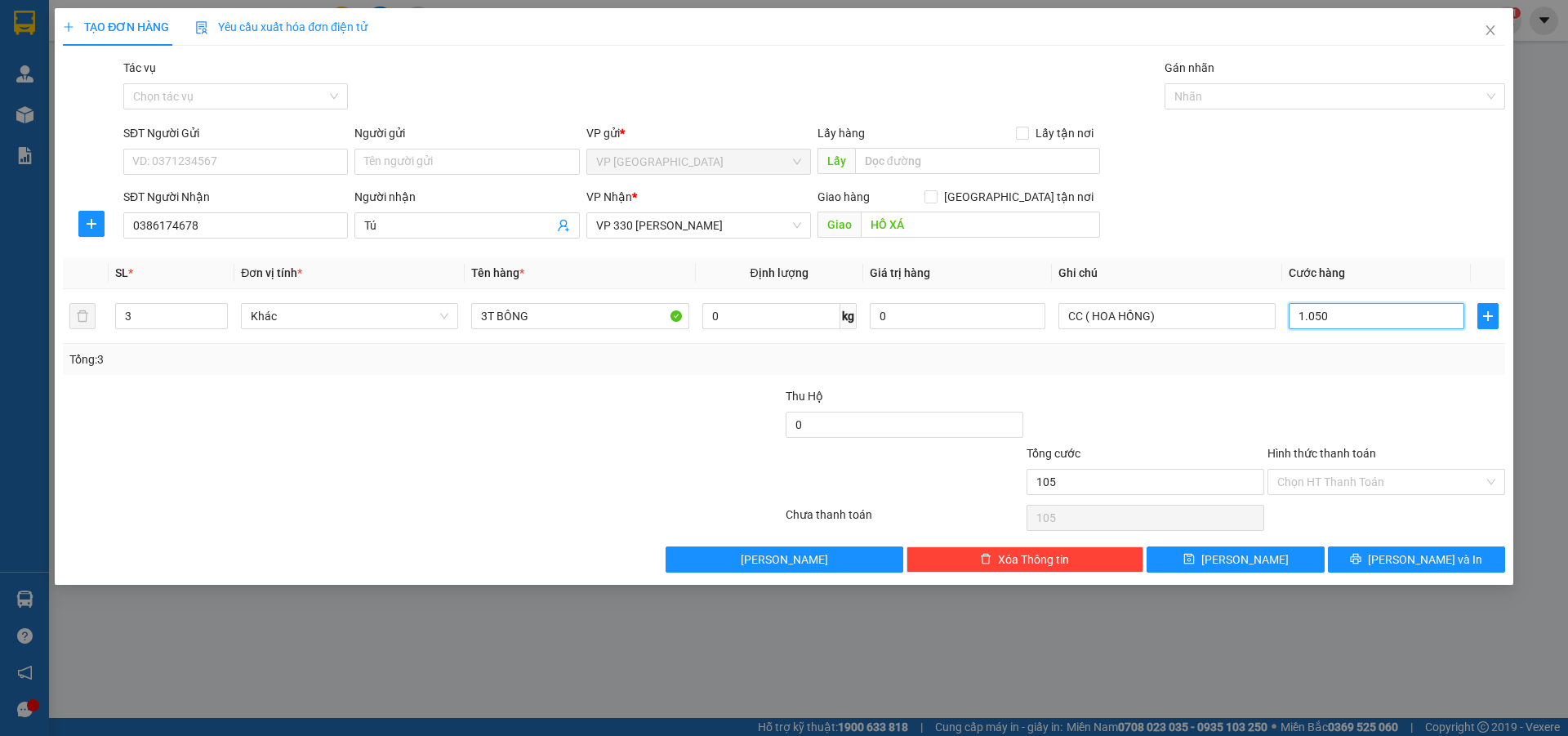
type input "1.050"
type input "10.500"
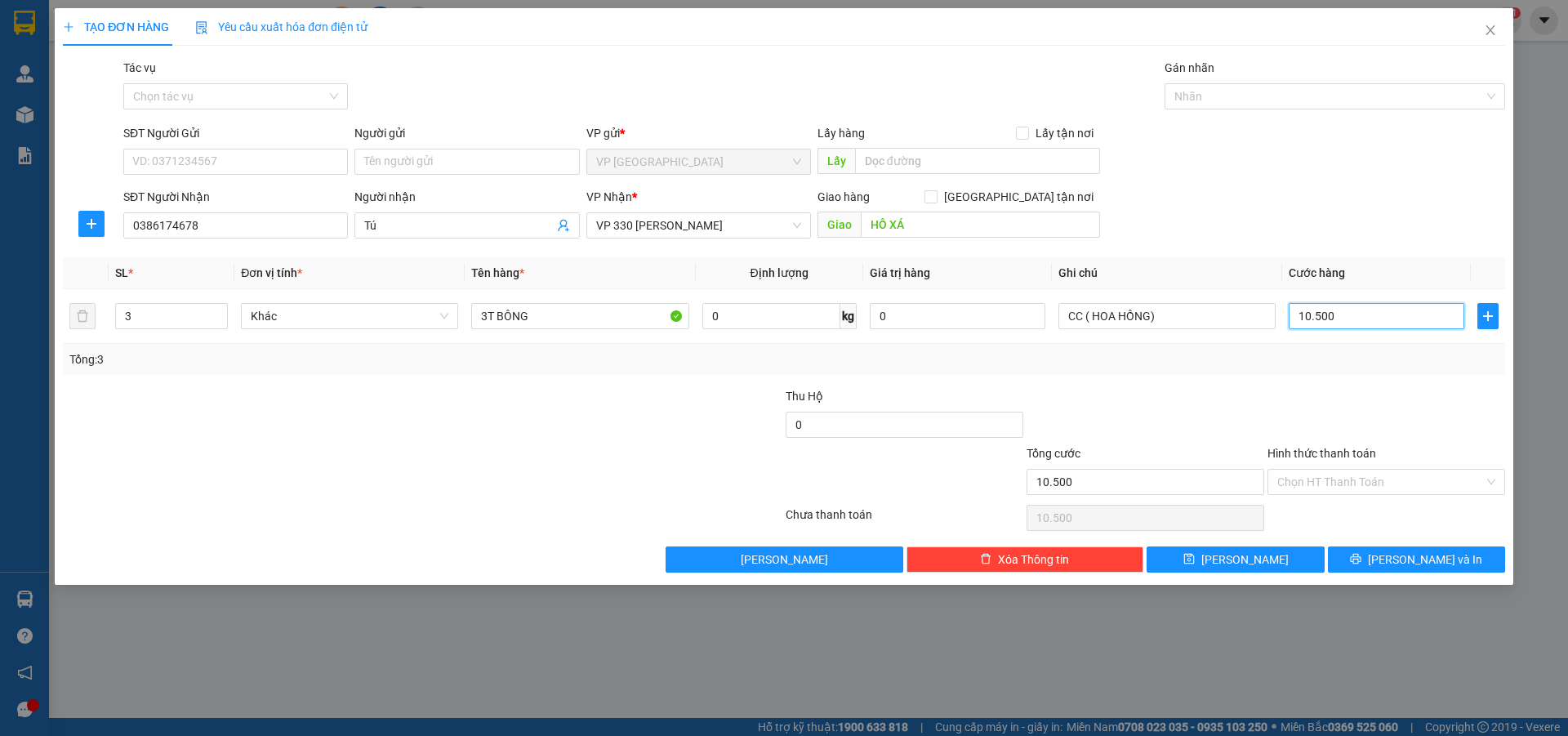
type input "105.000"
type input "1.050.000"
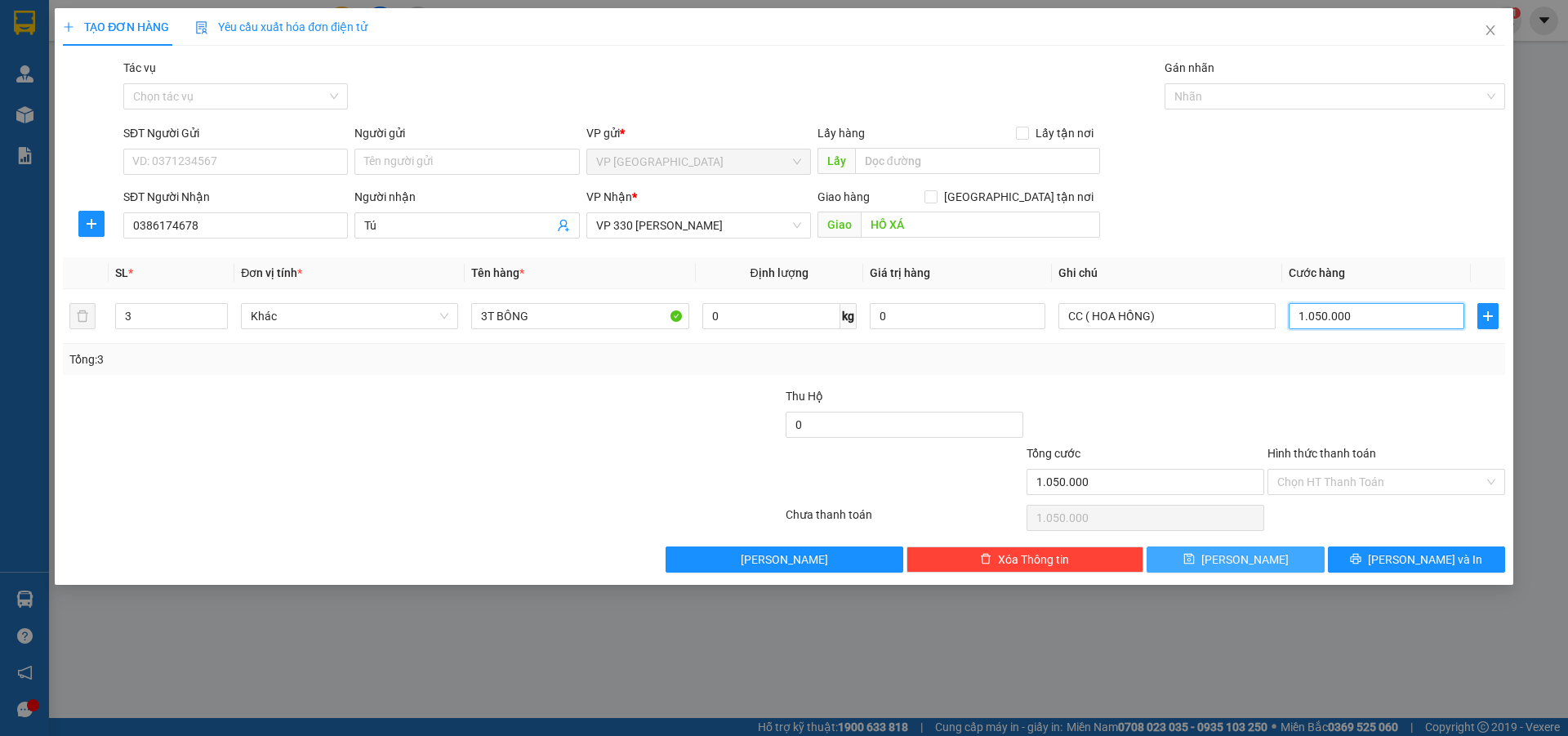
type input "1.050.000"
click at [1208, 563] on button "[PERSON_NAME]" at bounding box center [1235, 559] width 177 height 26
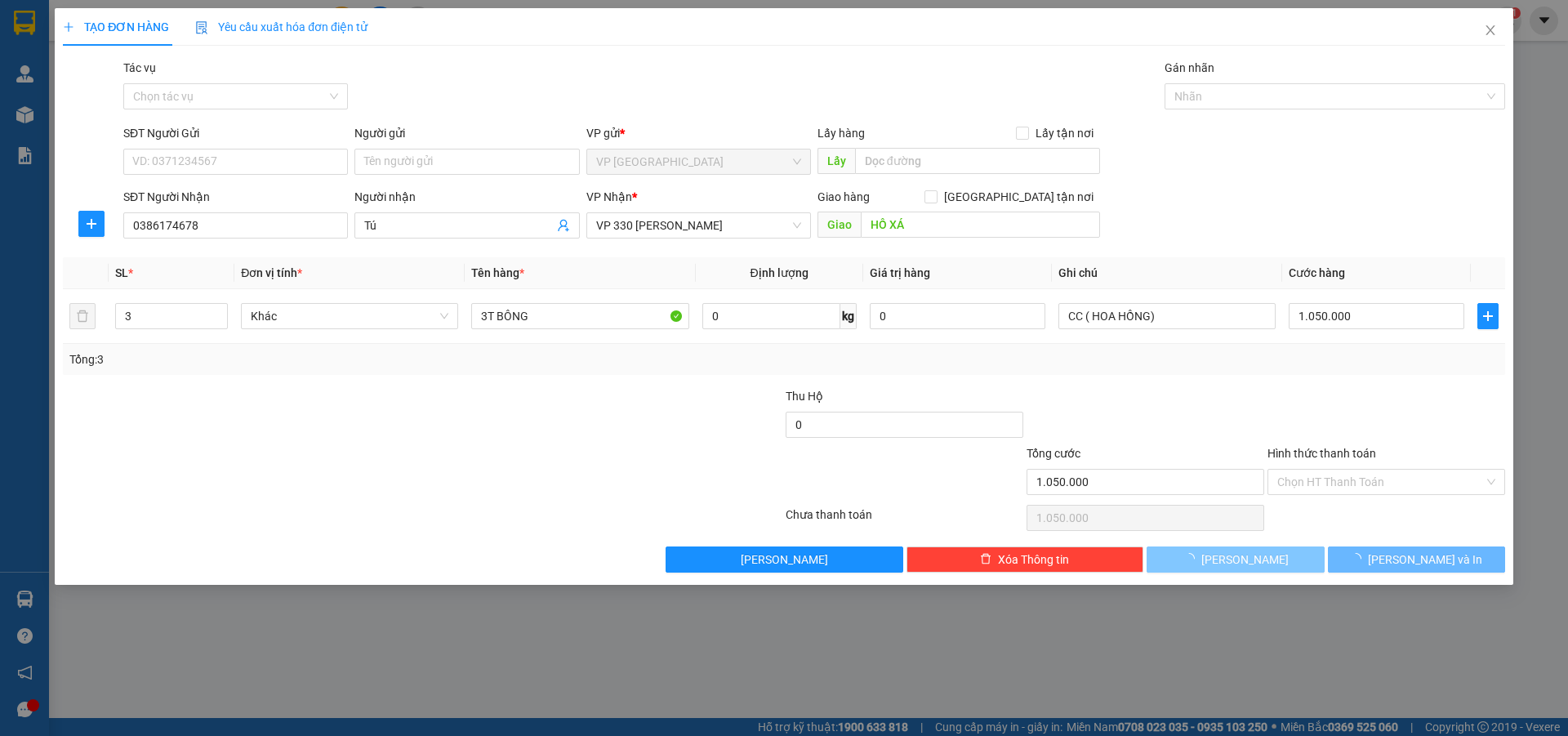
type input "0"
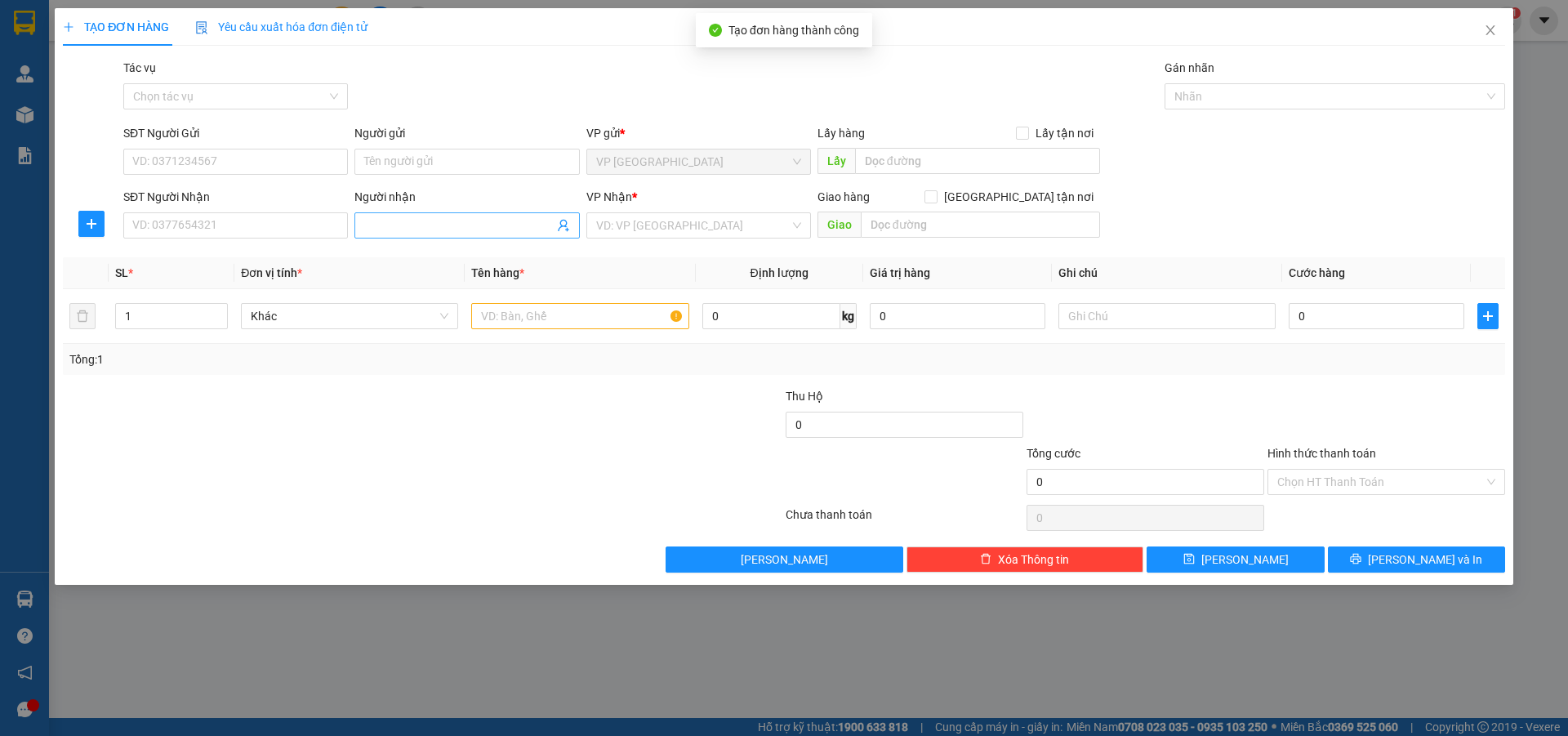
click at [378, 233] on input "Người nhận" at bounding box center [458, 225] width 189 height 18
type input "Bé Bông"
click at [690, 228] on input "search" at bounding box center [692, 226] width 193 height 25
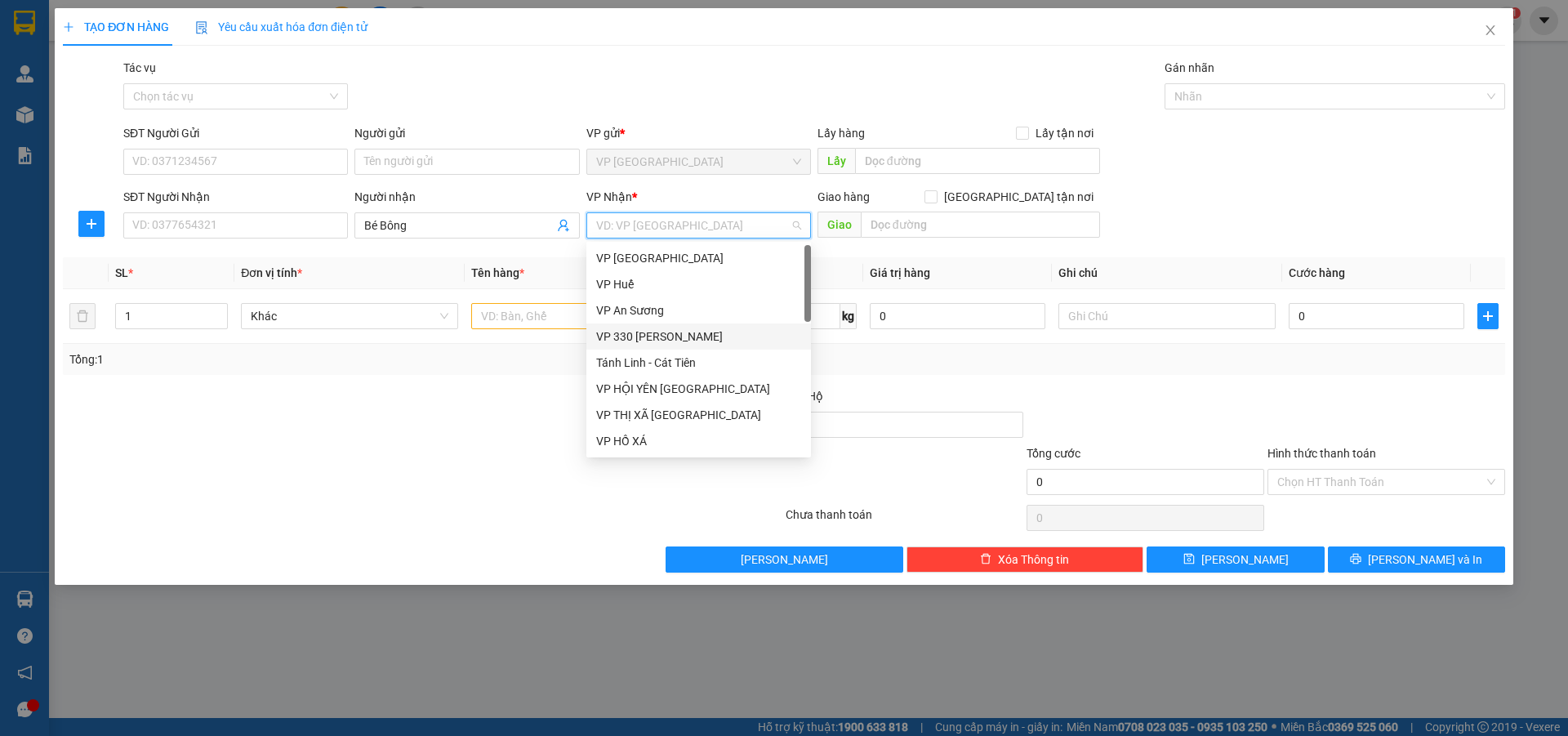
click at [665, 341] on div "VP 330 [PERSON_NAME]" at bounding box center [698, 336] width 205 height 18
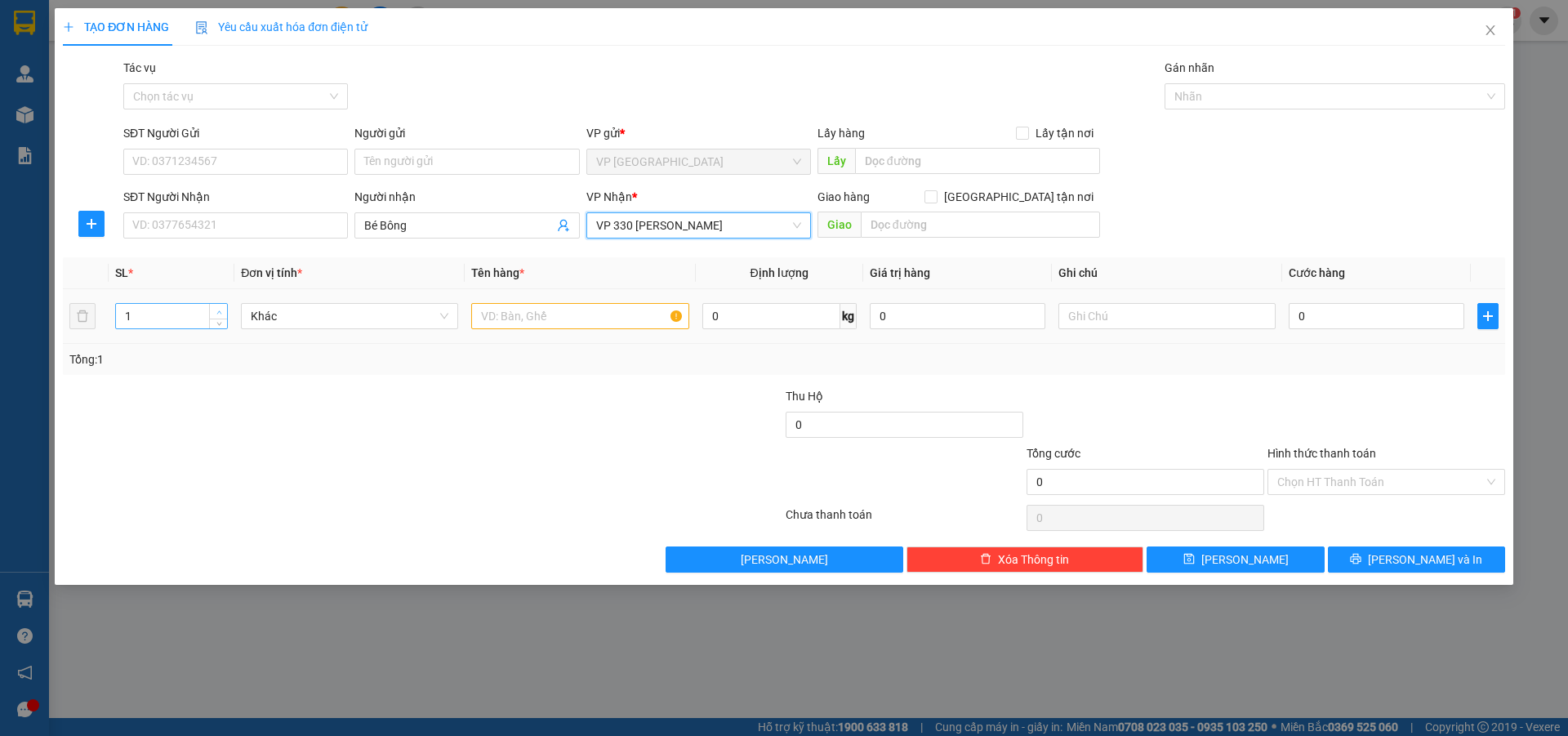
type input "2"
click at [223, 311] on span "up" at bounding box center [218, 312] width 10 height 10
click at [565, 310] on input "text" at bounding box center [579, 316] width 217 height 26
type input "2T BÔNG"
click at [1252, 312] on input "text" at bounding box center [1166, 316] width 217 height 26
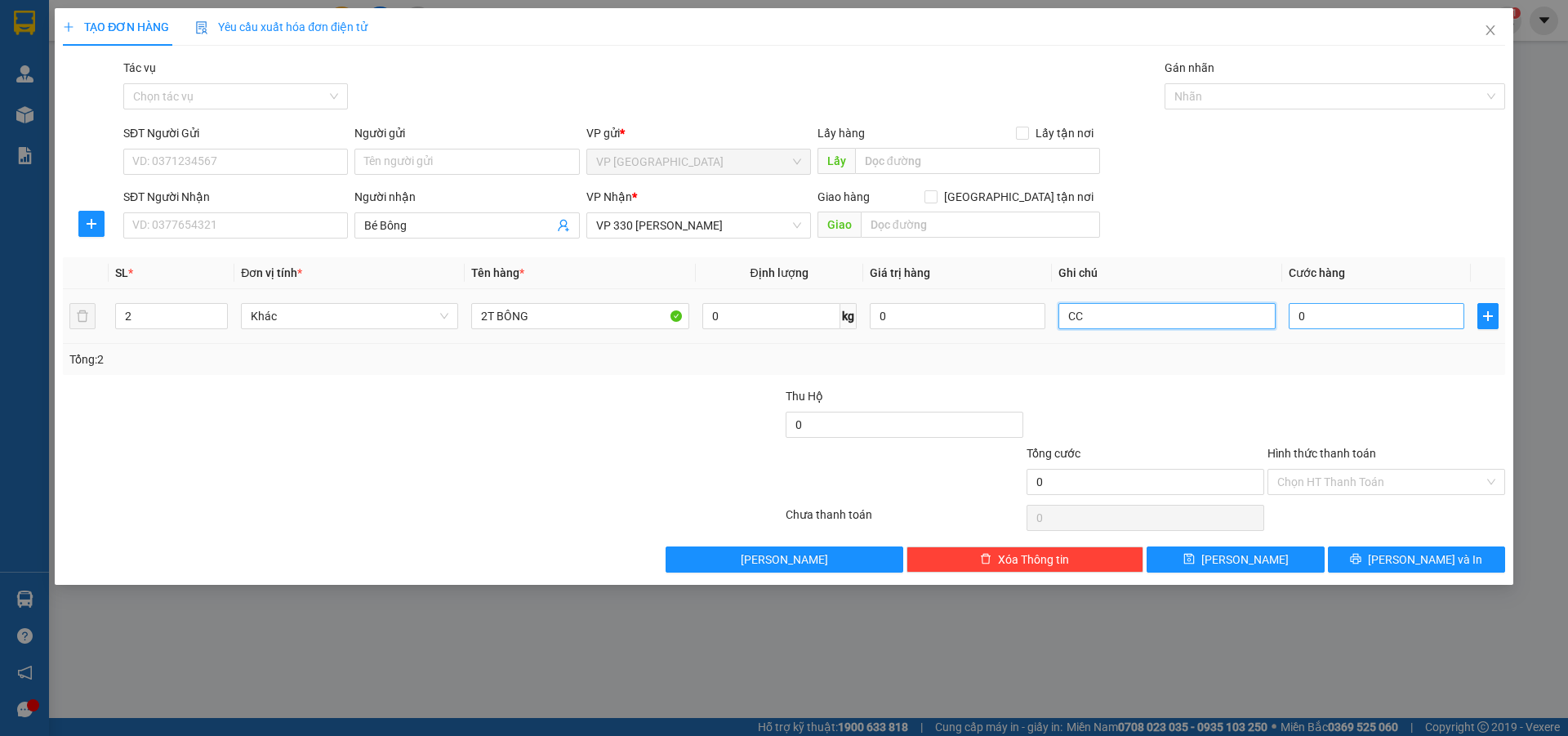
type input "CC"
click at [1350, 312] on input "0" at bounding box center [1376, 316] width 176 height 26
type input "6"
type input "60"
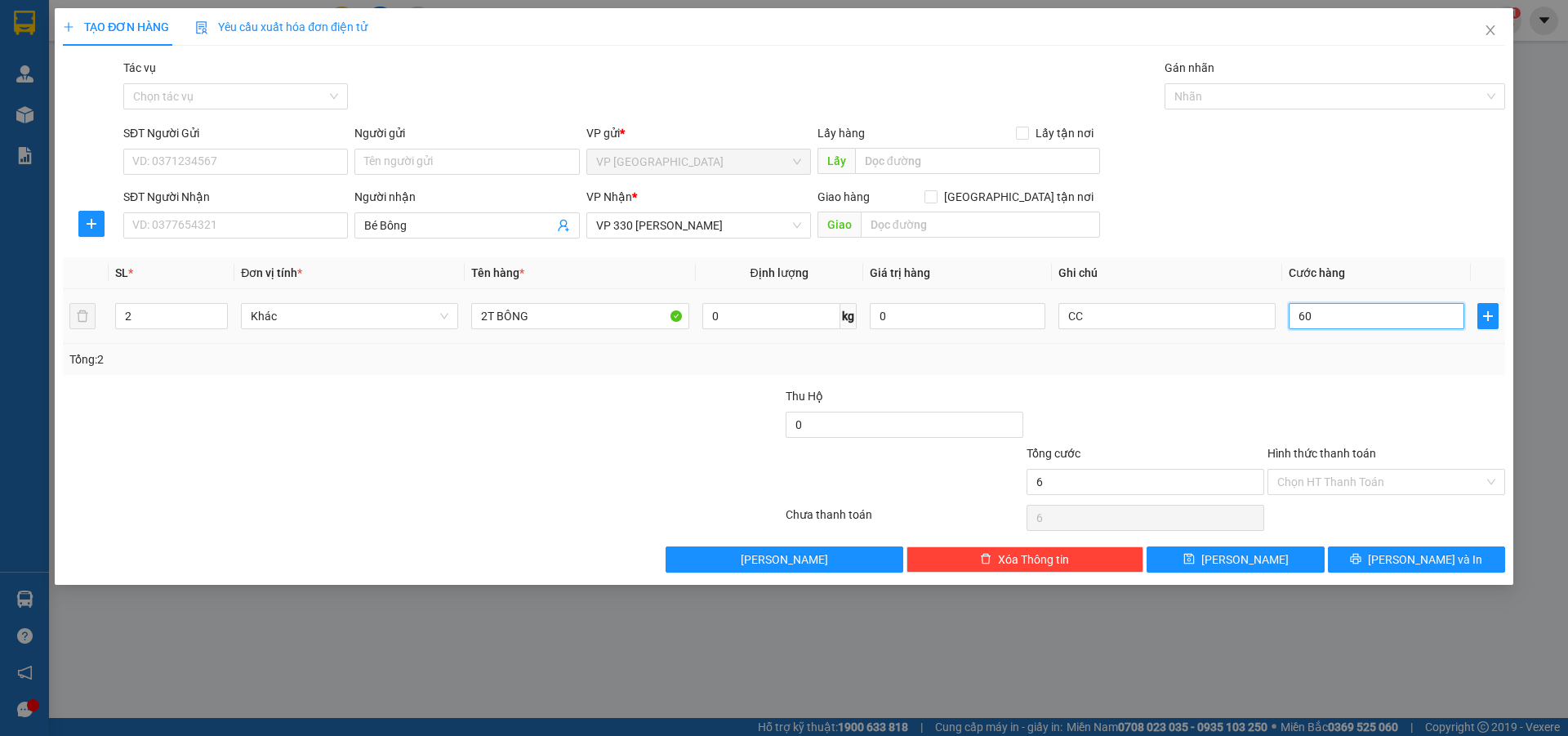
type input "60"
type input "600"
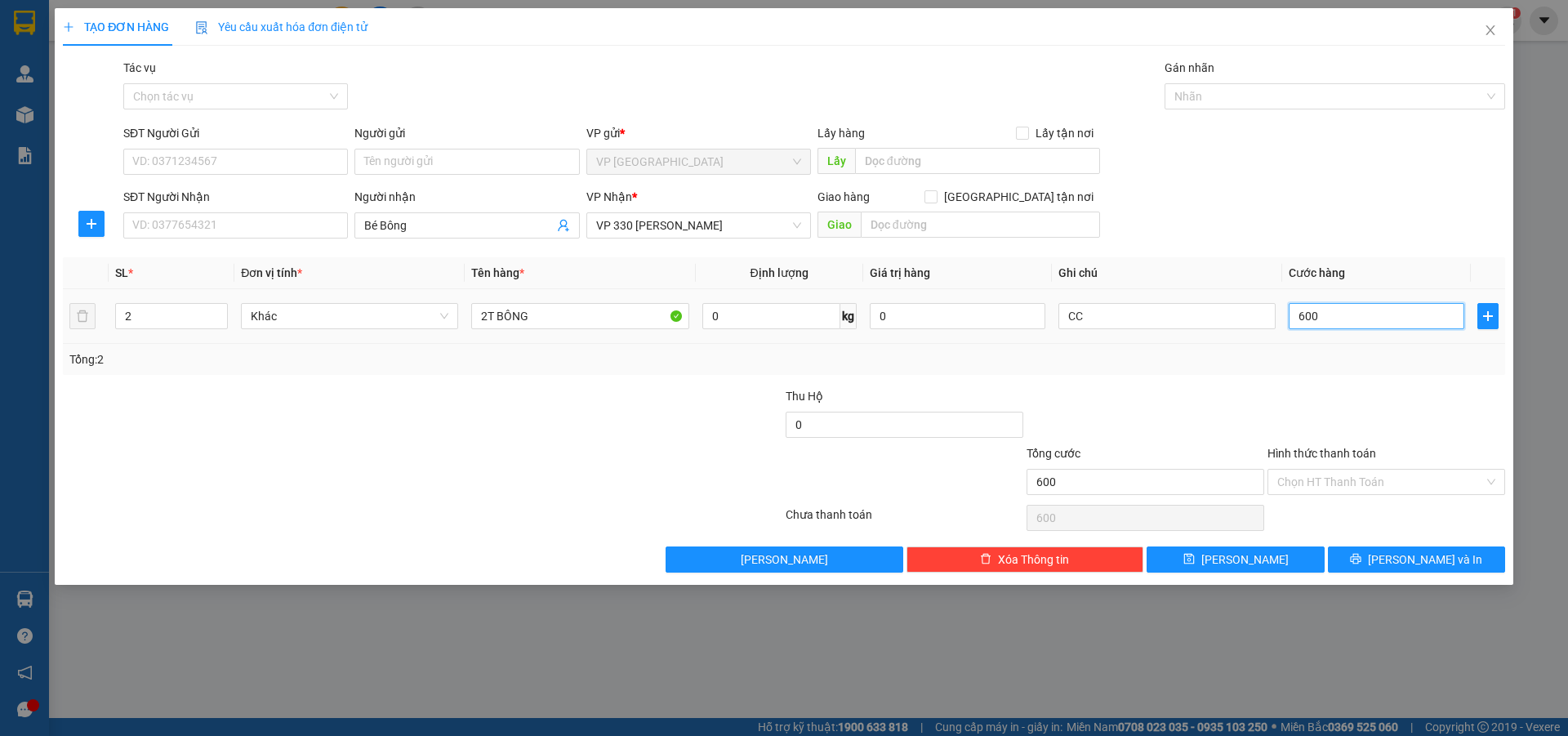
type input "6.000"
type input "60.000"
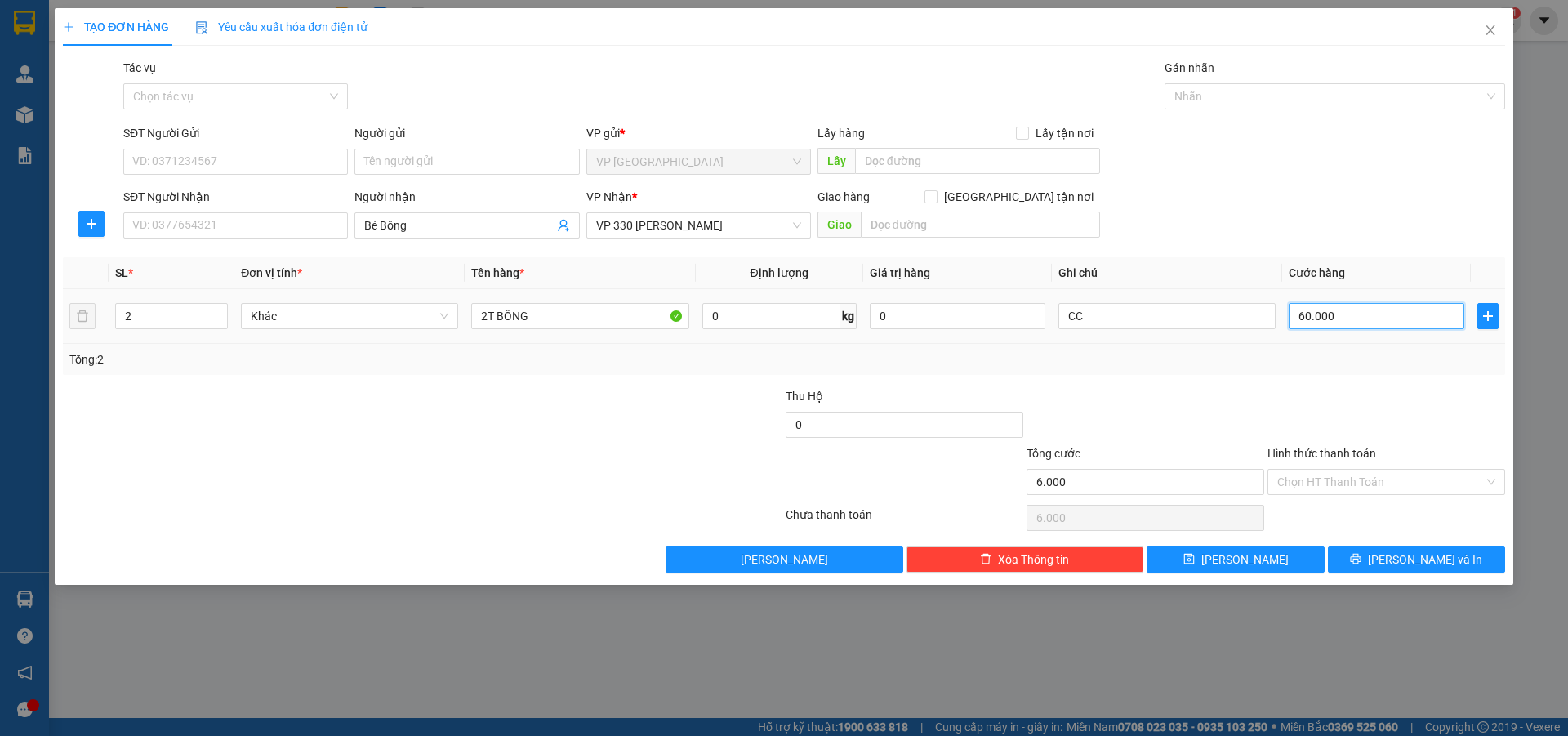
type input "60.000"
type input "600.000"
click at [1292, 567] on button "[PERSON_NAME]" at bounding box center [1235, 559] width 177 height 26
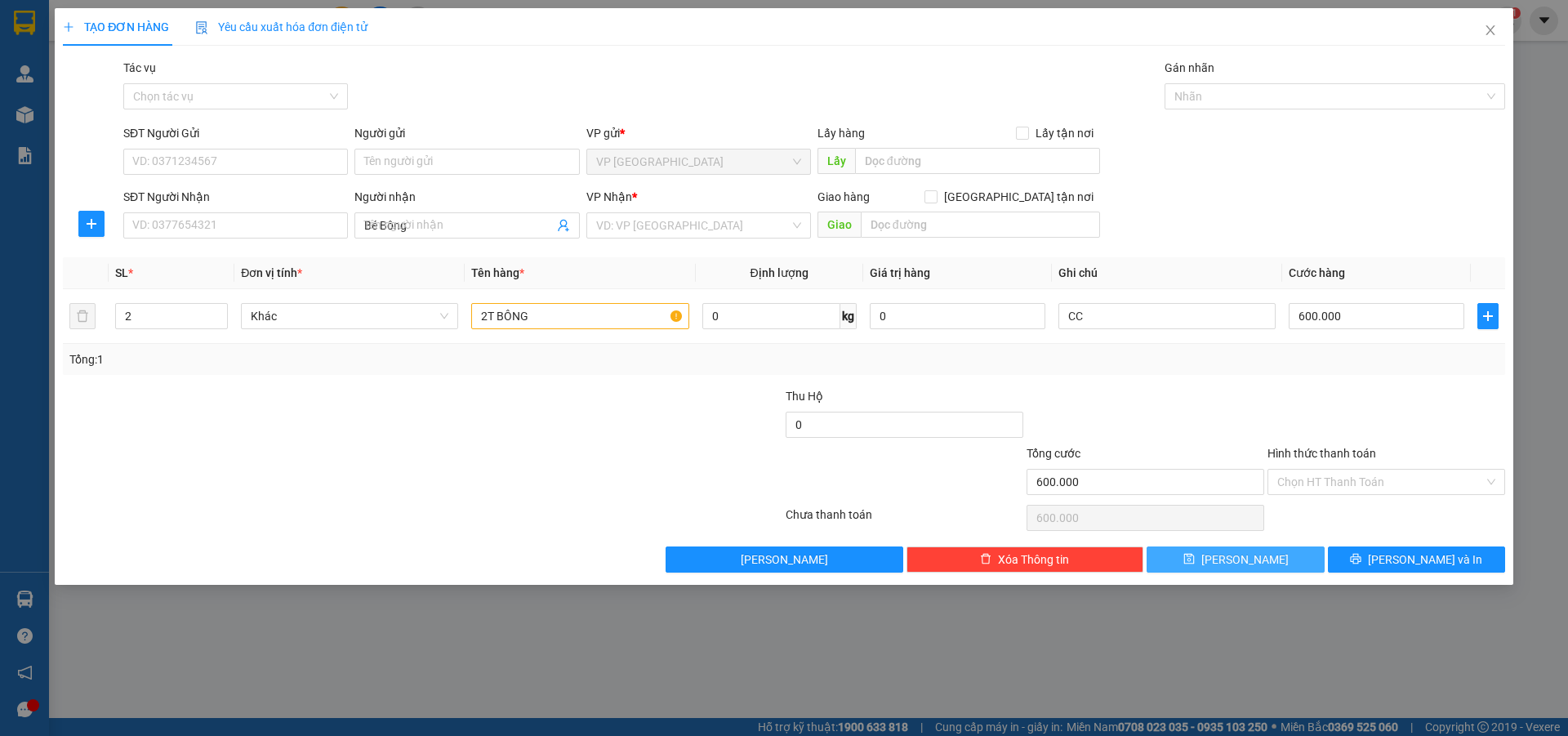
type input "0"
type input "1"
type input "0"
click at [1482, 29] on span "Close" at bounding box center [1490, 31] width 46 height 46
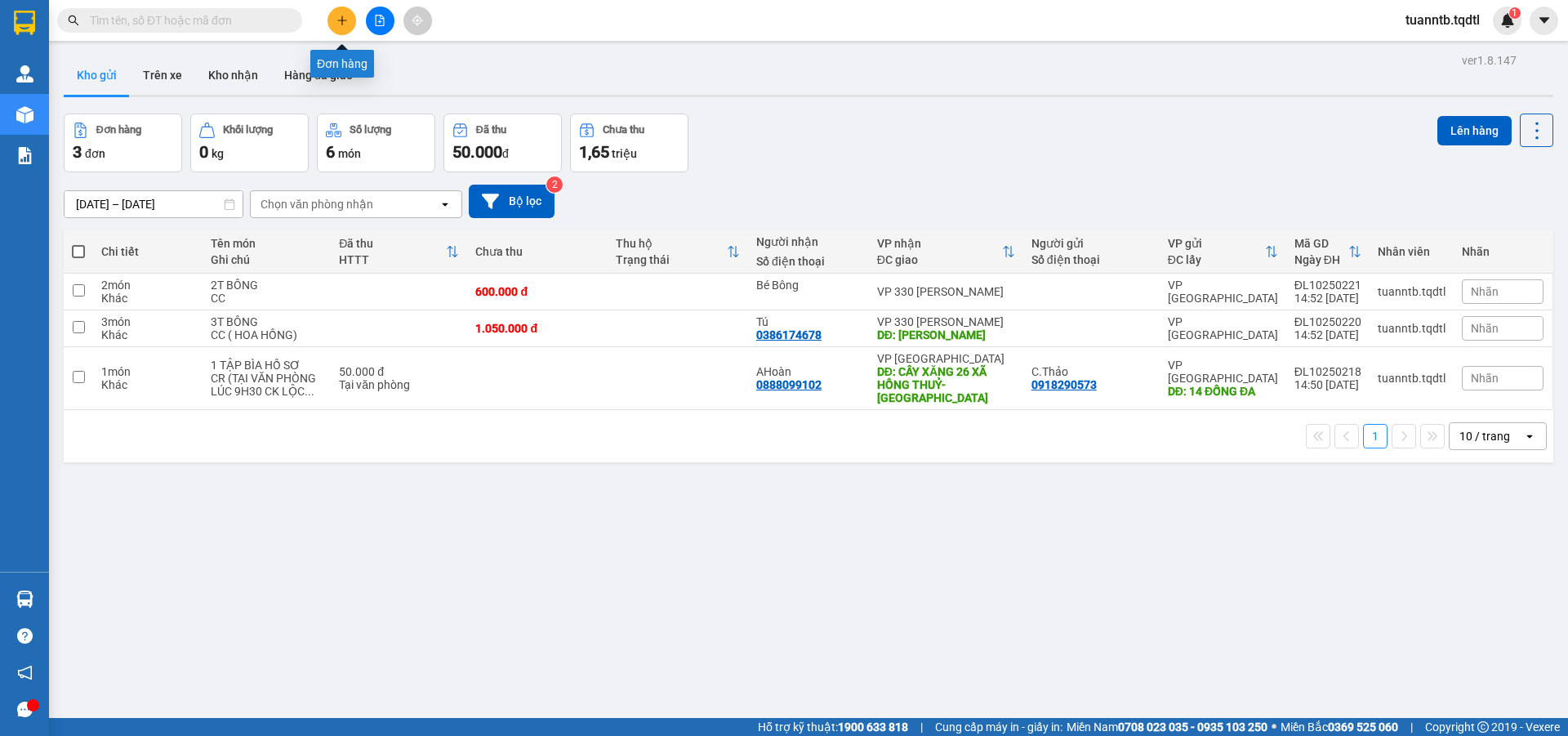
click at [339, 28] on button at bounding box center [341, 20] width 29 height 29
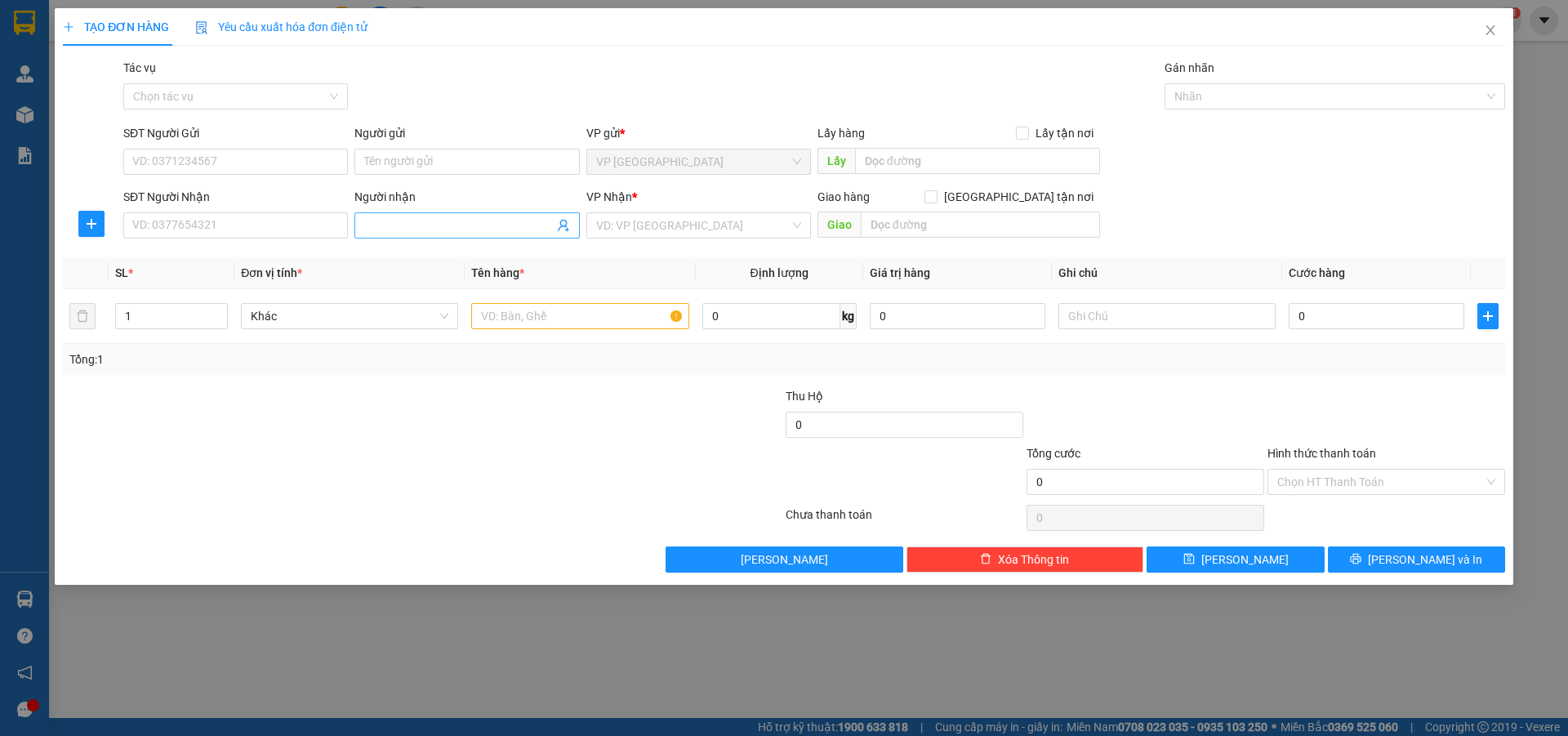
click at [368, 226] on input "Người nhận" at bounding box center [458, 225] width 189 height 18
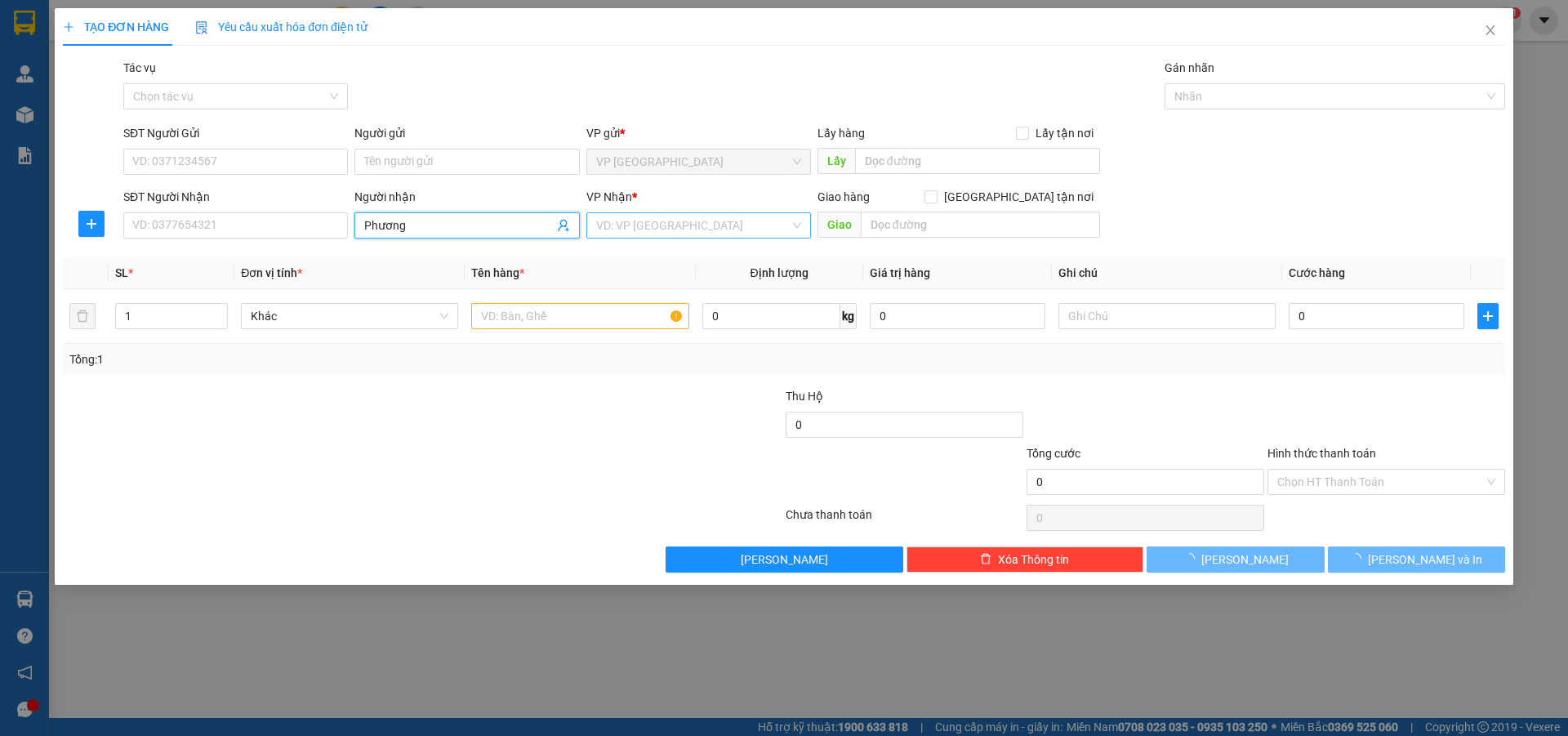
type input "Phương"
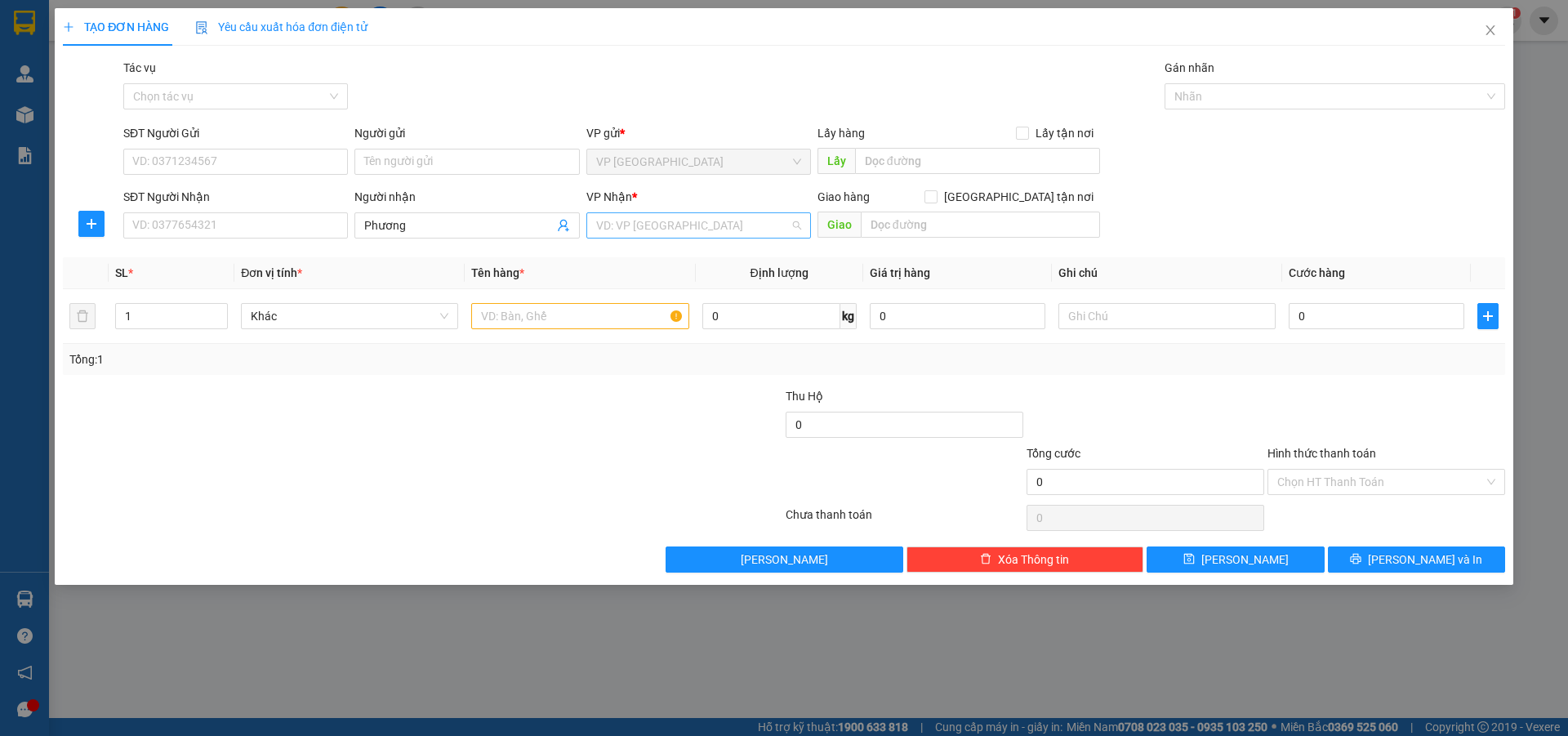
click at [700, 226] on input "search" at bounding box center [692, 226] width 193 height 25
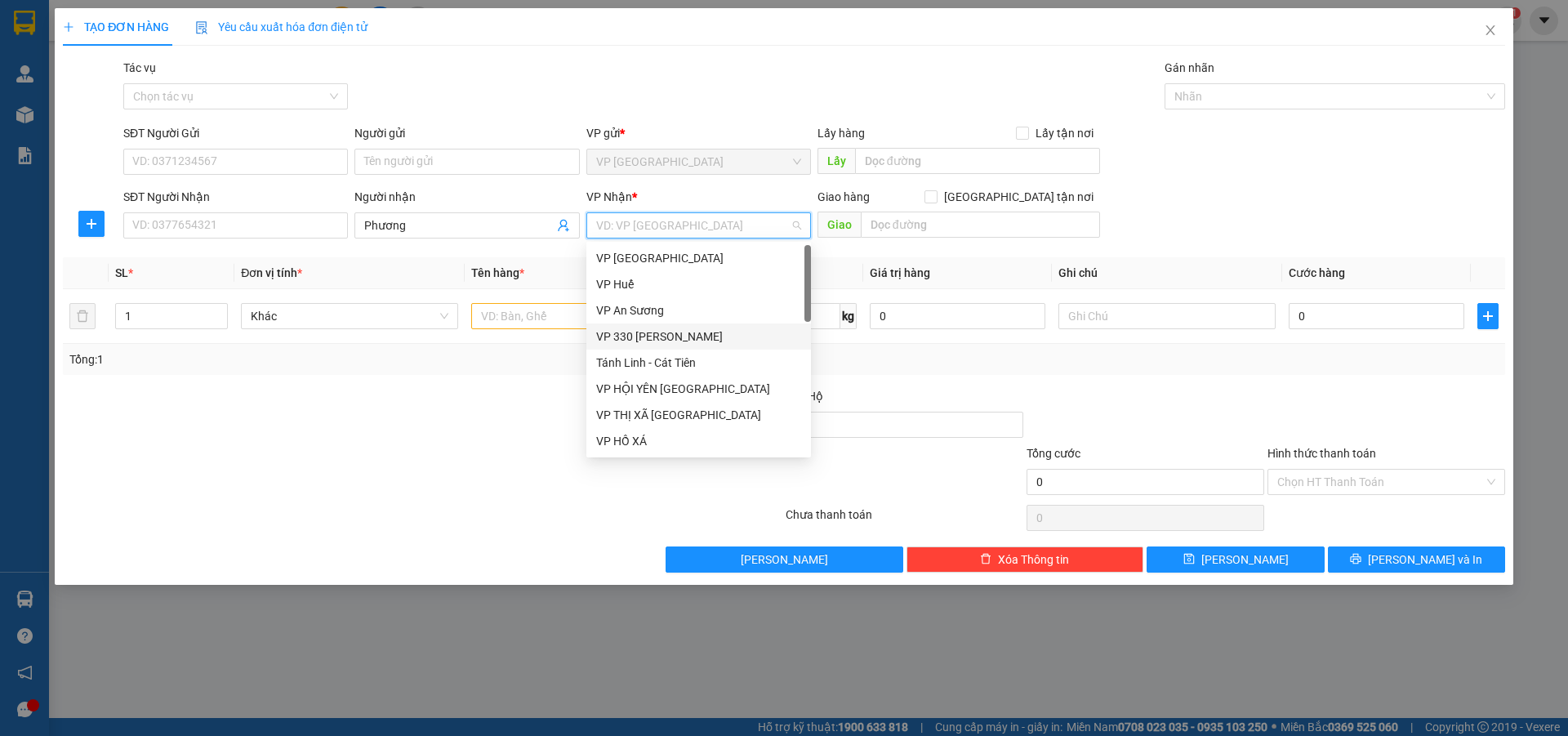
click at [641, 336] on div "VP 330 [PERSON_NAME]" at bounding box center [698, 336] width 205 height 18
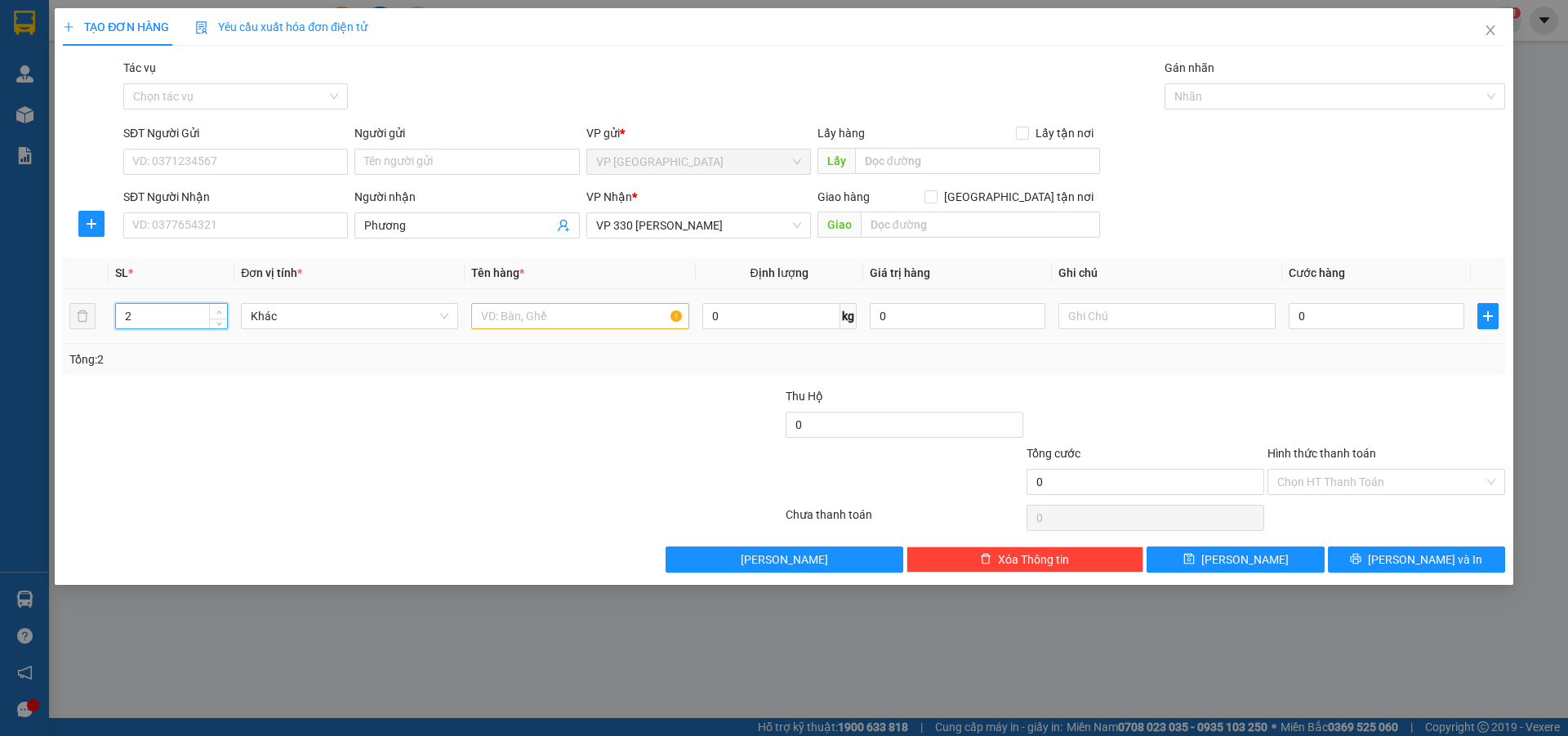
click at [224, 307] on span "up" at bounding box center [218, 312] width 10 height 10
type input "3"
click at [575, 327] on input "text" at bounding box center [579, 316] width 217 height 26
type input "3T BÔNG"
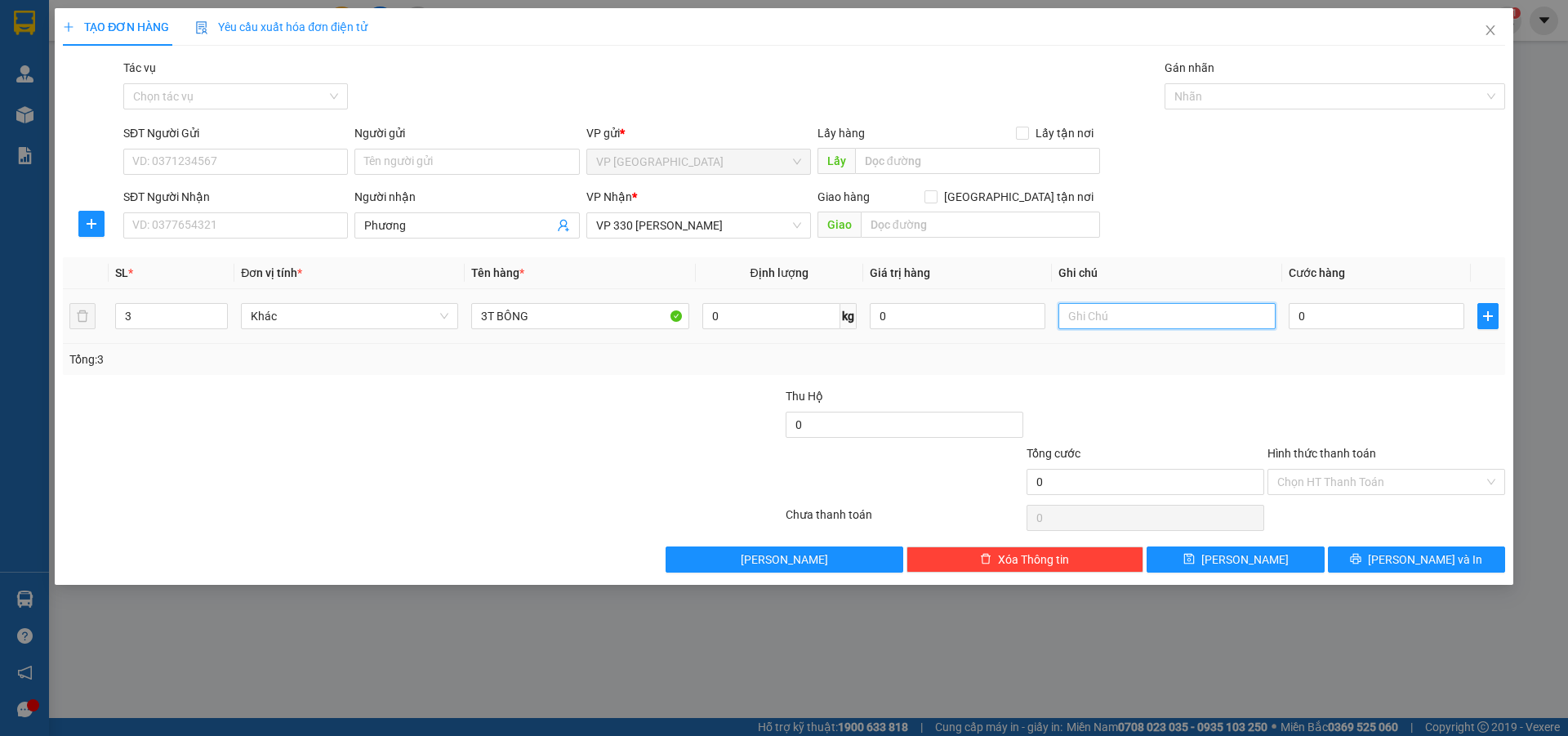
click at [1126, 311] on input "text" at bounding box center [1166, 316] width 217 height 26
type input "CC"
click at [1364, 320] on input "0" at bounding box center [1376, 316] width 176 height 26
type input "9"
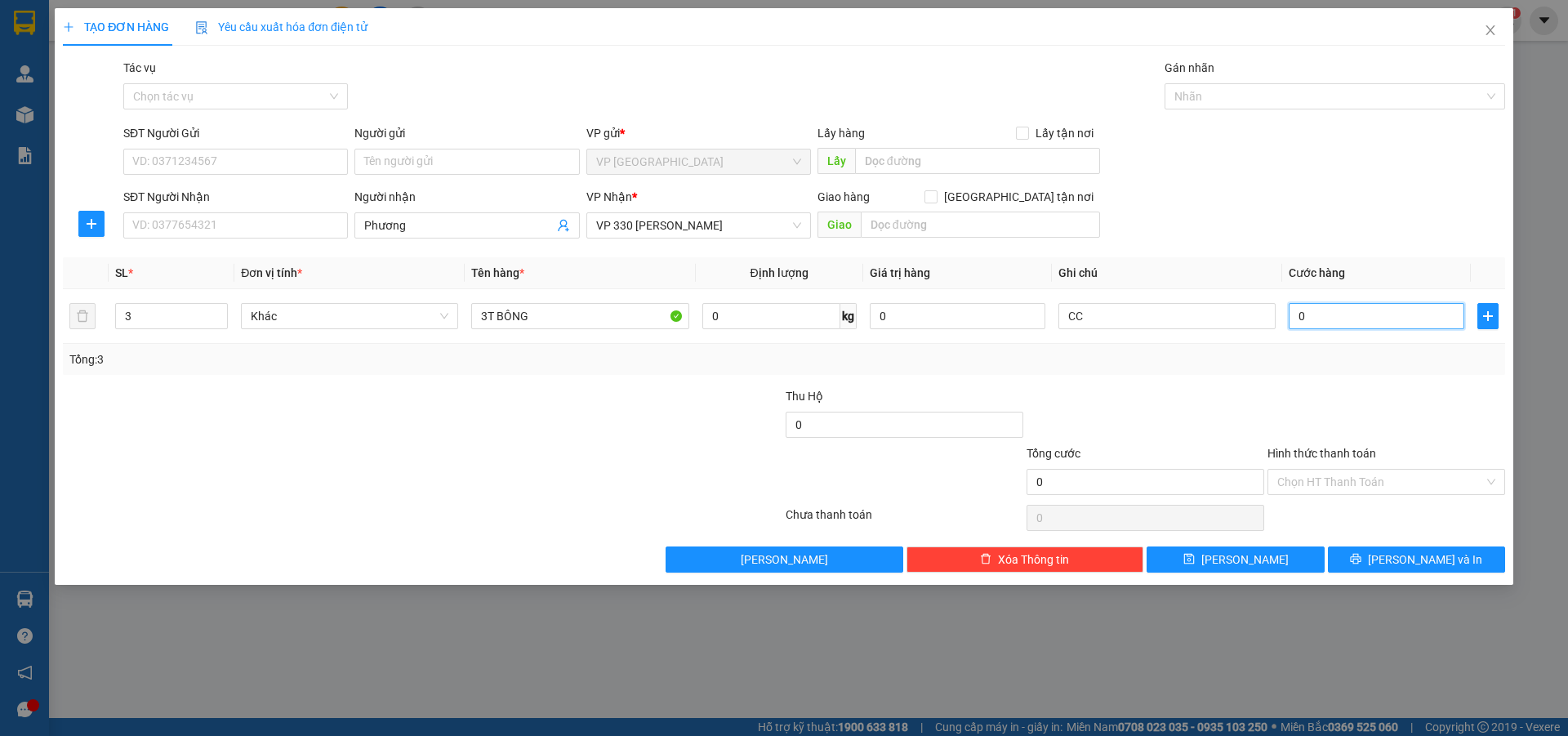
type input "9"
type input "90"
type input "900"
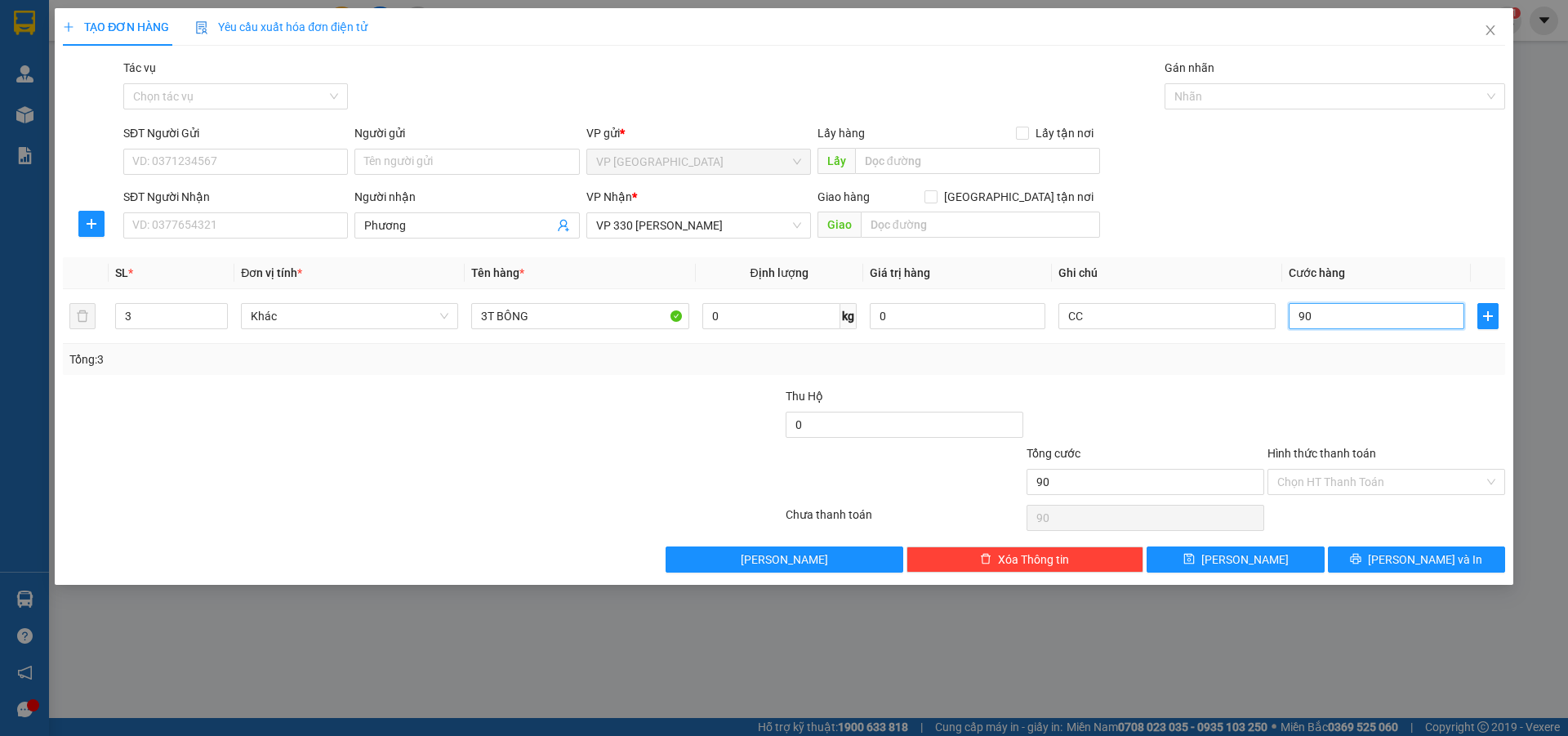
type input "900"
type input "9.000"
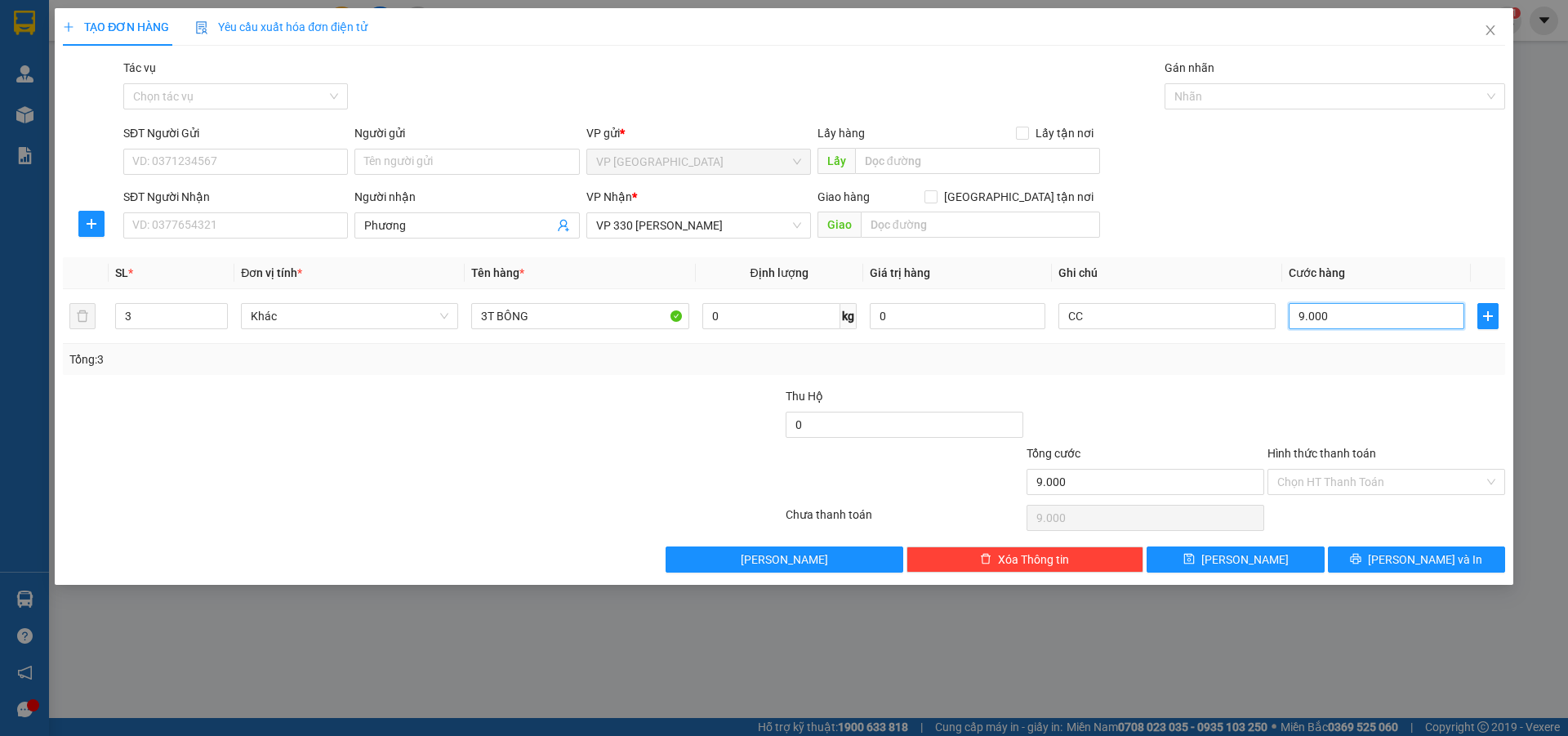
type input "90.000"
click at [1239, 559] on span "[PERSON_NAME]" at bounding box center [1245, 559] width 88 height 18
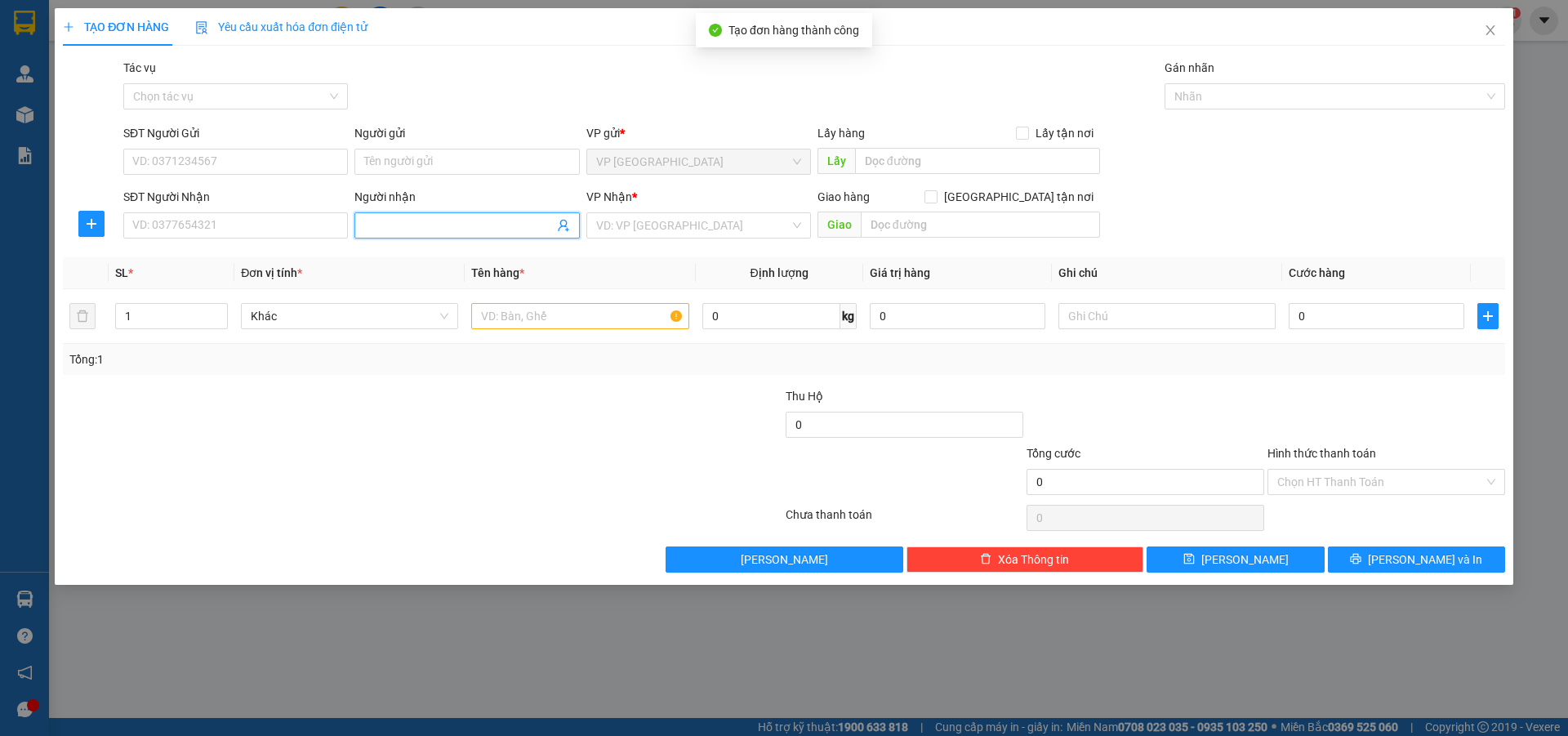
click at [404, 221] on input "Người nhận" at bounding box center [458, 225] width 189 height 18
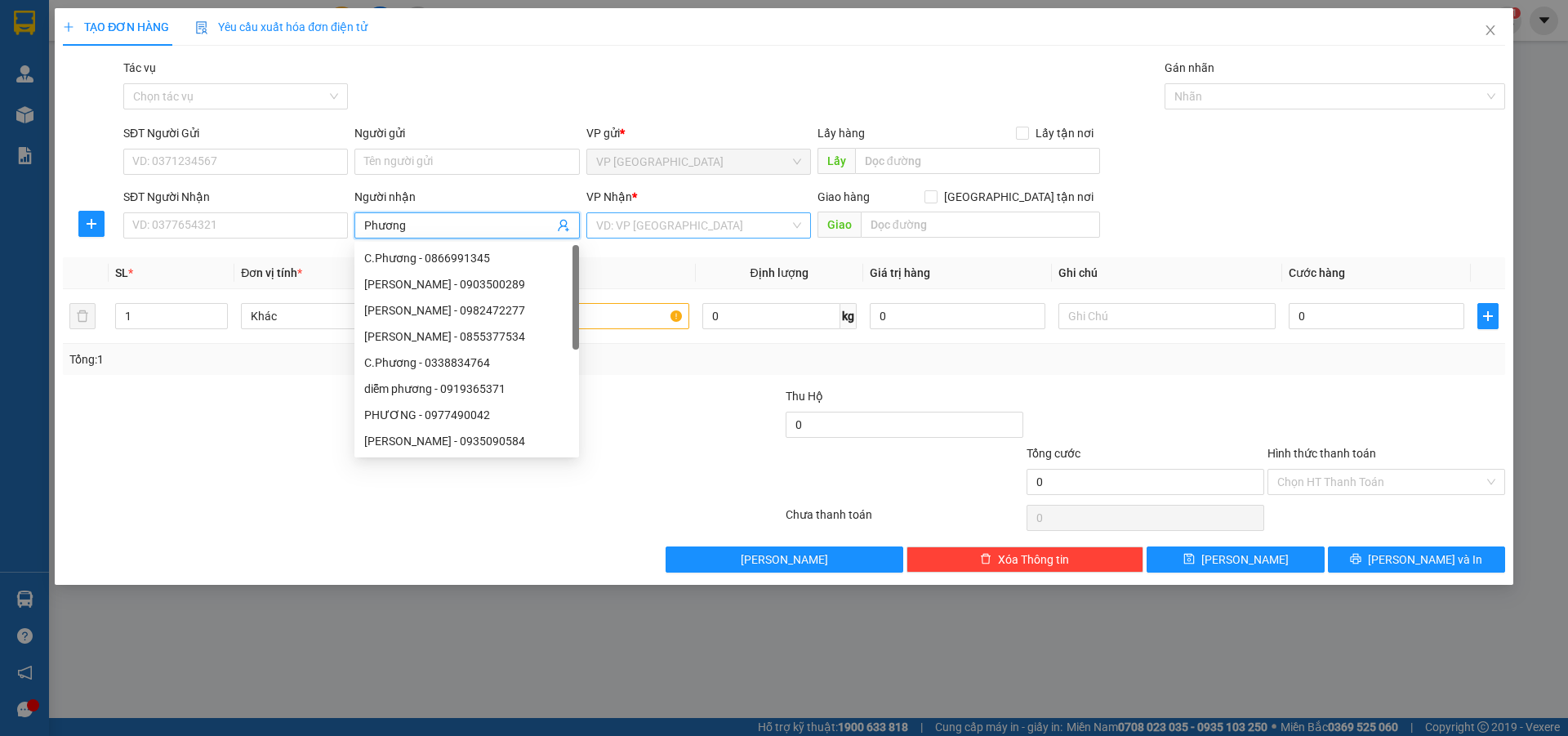
drag, startPoint x: 614, startPoint y: 239, endPoint x: 614, endPoint y: 229, distance: 10.0
click at [614, 235] on div "VP Nhận * VD: VP [GEOGRAPHIC_DATA]" at bounding box center [698, 216] width 225 height 57
click at [614, 229] on input "search" at bounding box center [692, 226] width 193 height 25
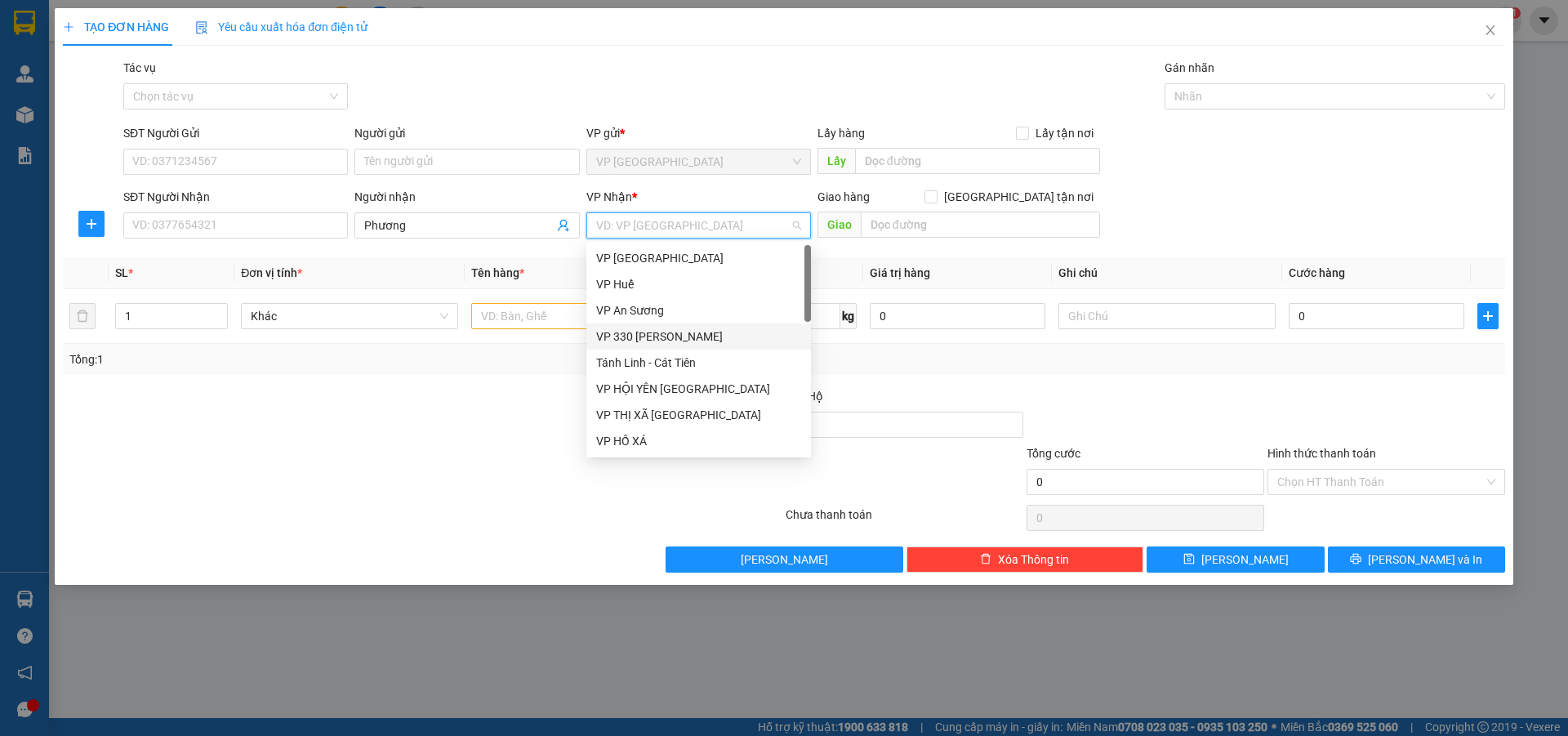
click at [654, 329] on div "VP 330 [PERSON_NAME]" at bounding box center [698, 336] width 205 height 18
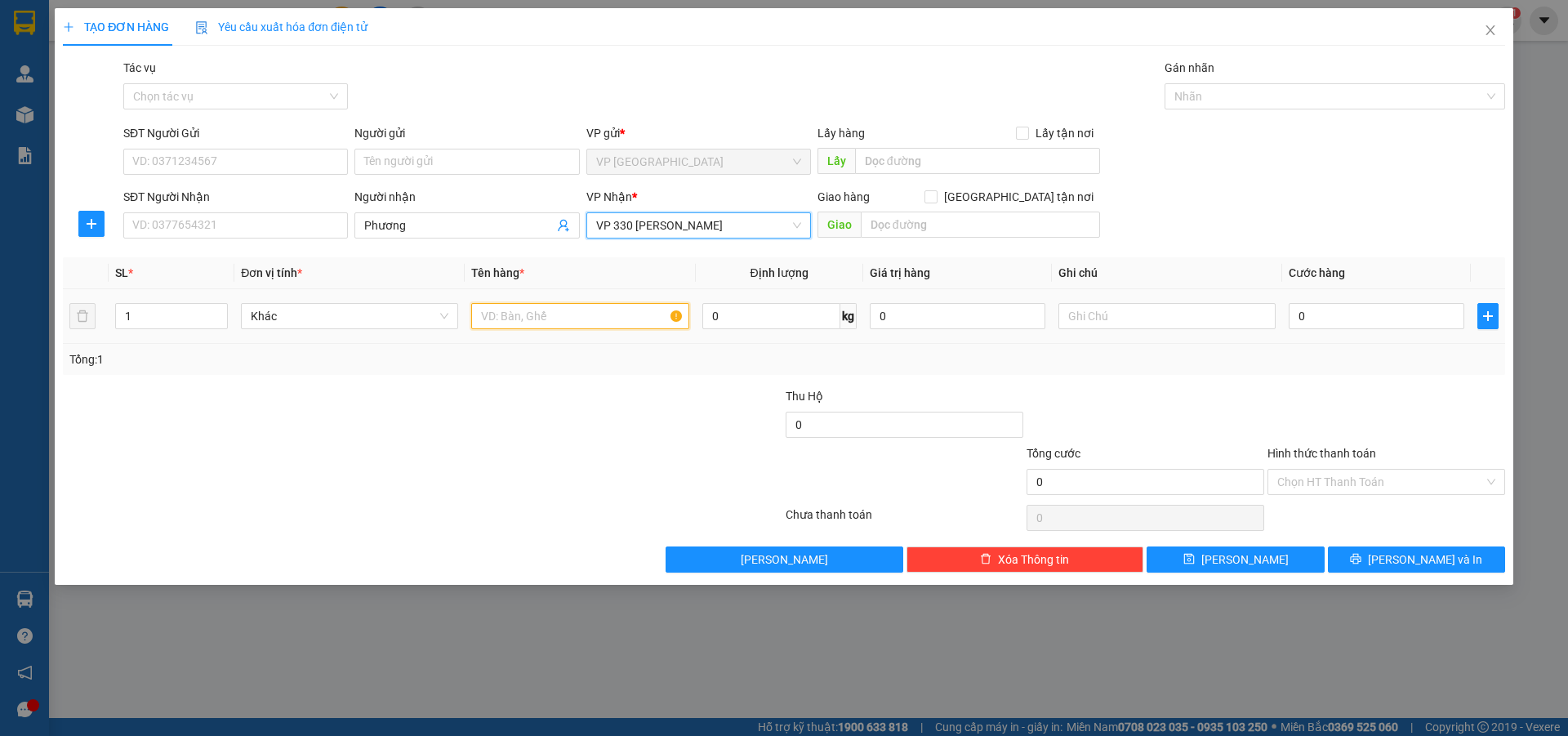
click at [616, 327] on input "text" at bounding box center [579, 316] width 217 height 26
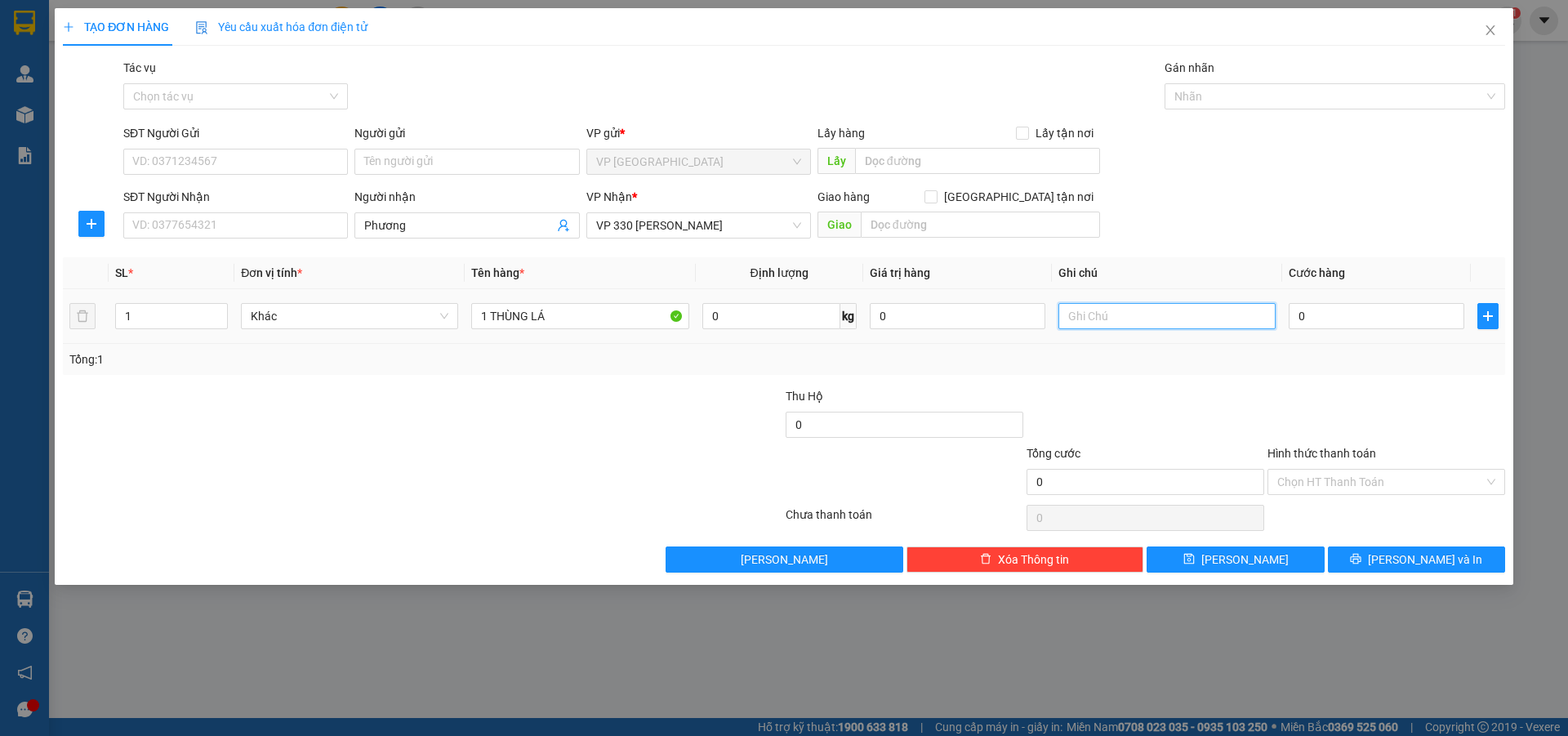
click at [1253, 319] on input "text" at bounding box center [1166, 316] width 217 height 26
click at [1320, 317] on input "0" at bounding box center [1376, 316] width 176 height 26
click at [1267, 561] on button "[PERSON_NAME]" at bounding box center [1235, 559] width 177 height 26
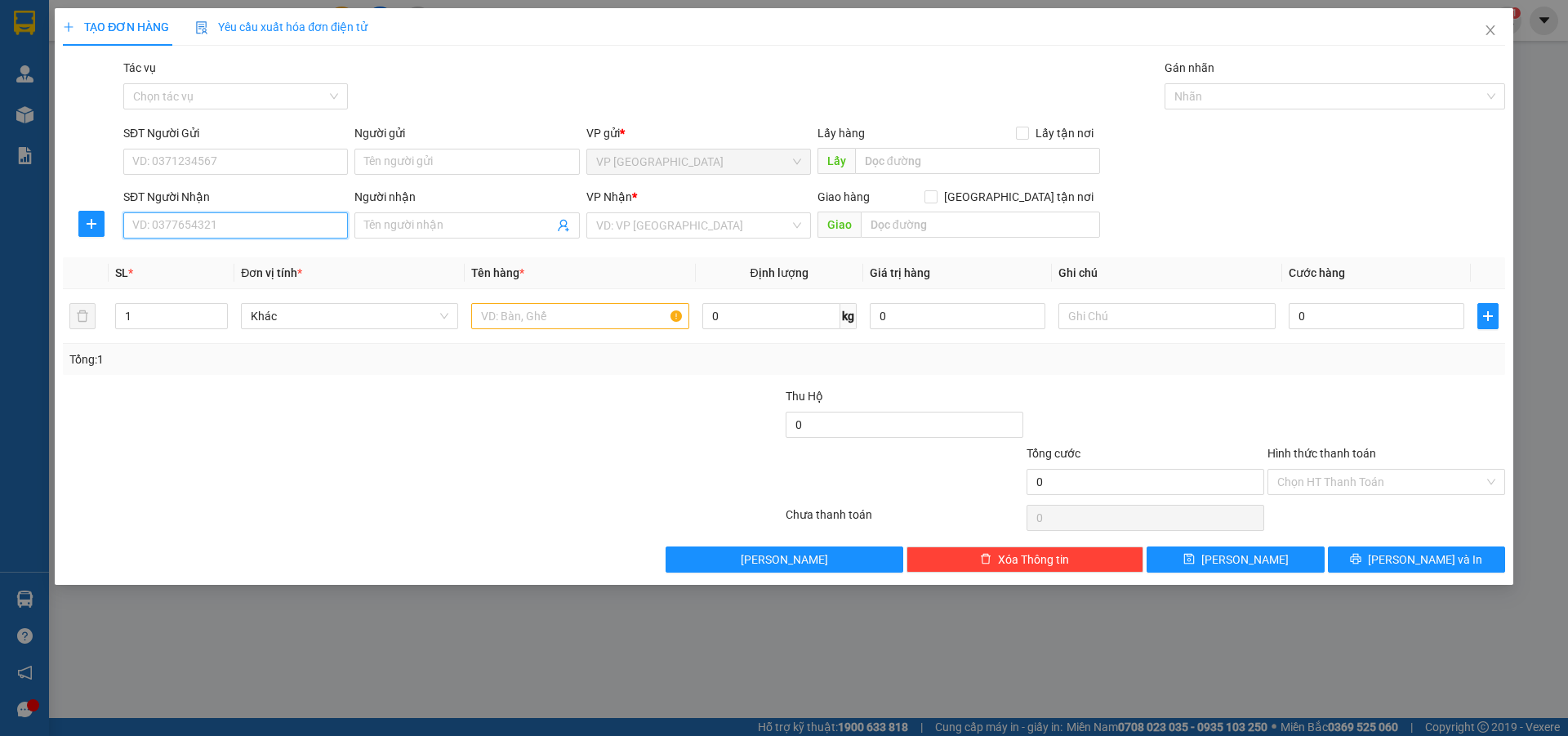
click at [318, 224] on input "SĐT Người Nhận" at bounding box center [235, 226] width 225 height 26
click at [247, 263] on div "0386174678 - Tú" at bounding box center [235, 258] width 205 height 18
click at [219, 323] on icon "down" at bounding box center [219, 321] width 6 height 6
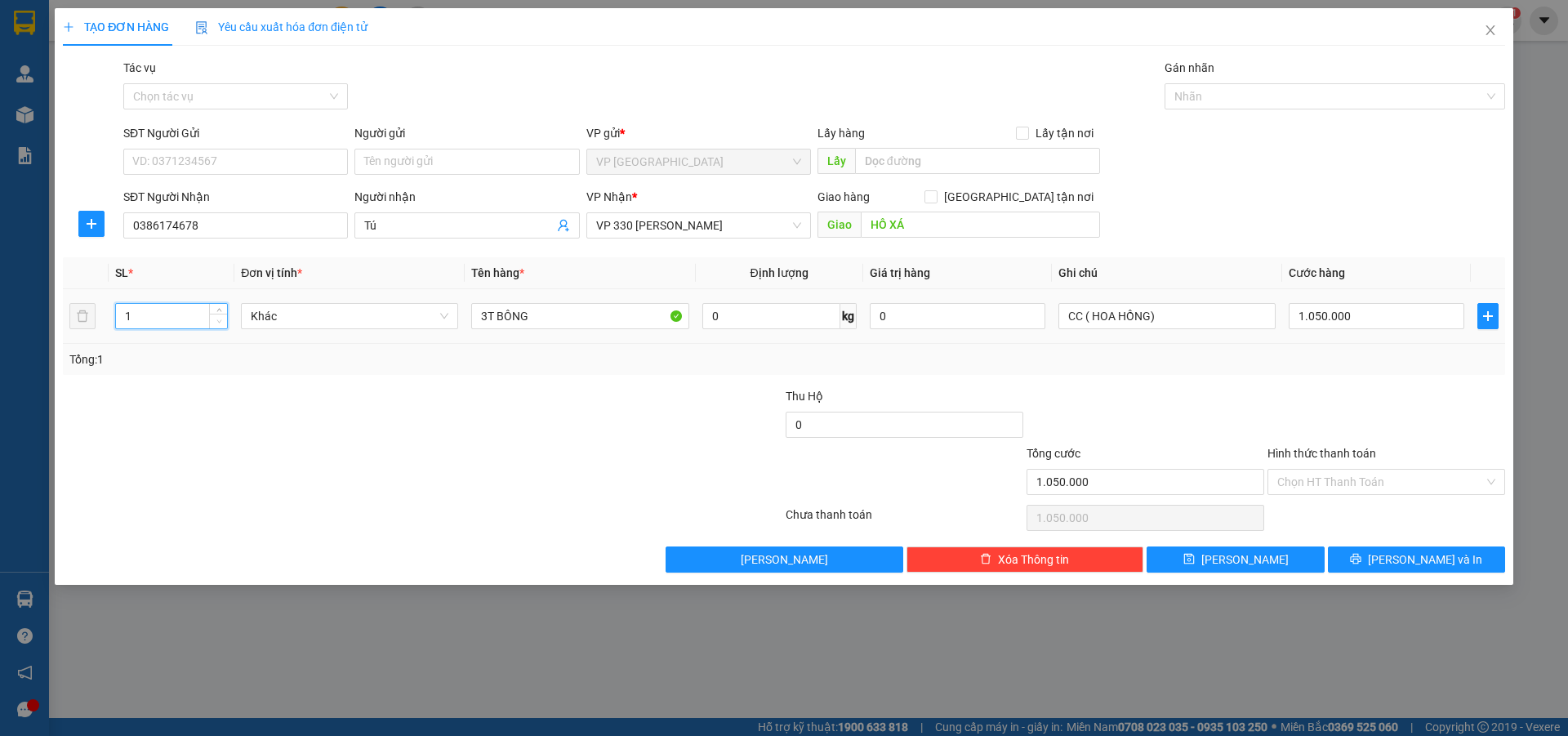
click at [219, 323] on icon "down" at bounding box center [219, 321] width 6 height 6
click at [486, 312] on input "3T BÔNG" at bounding box center [579, 316] width 217 height 26
click at [1376, 320] on input "1.050.000" at bounding box center [1376, 316] width 176 height 26
click at [1297, 314] on input "0" at bounding box center [1376, 316] width 176 height 26
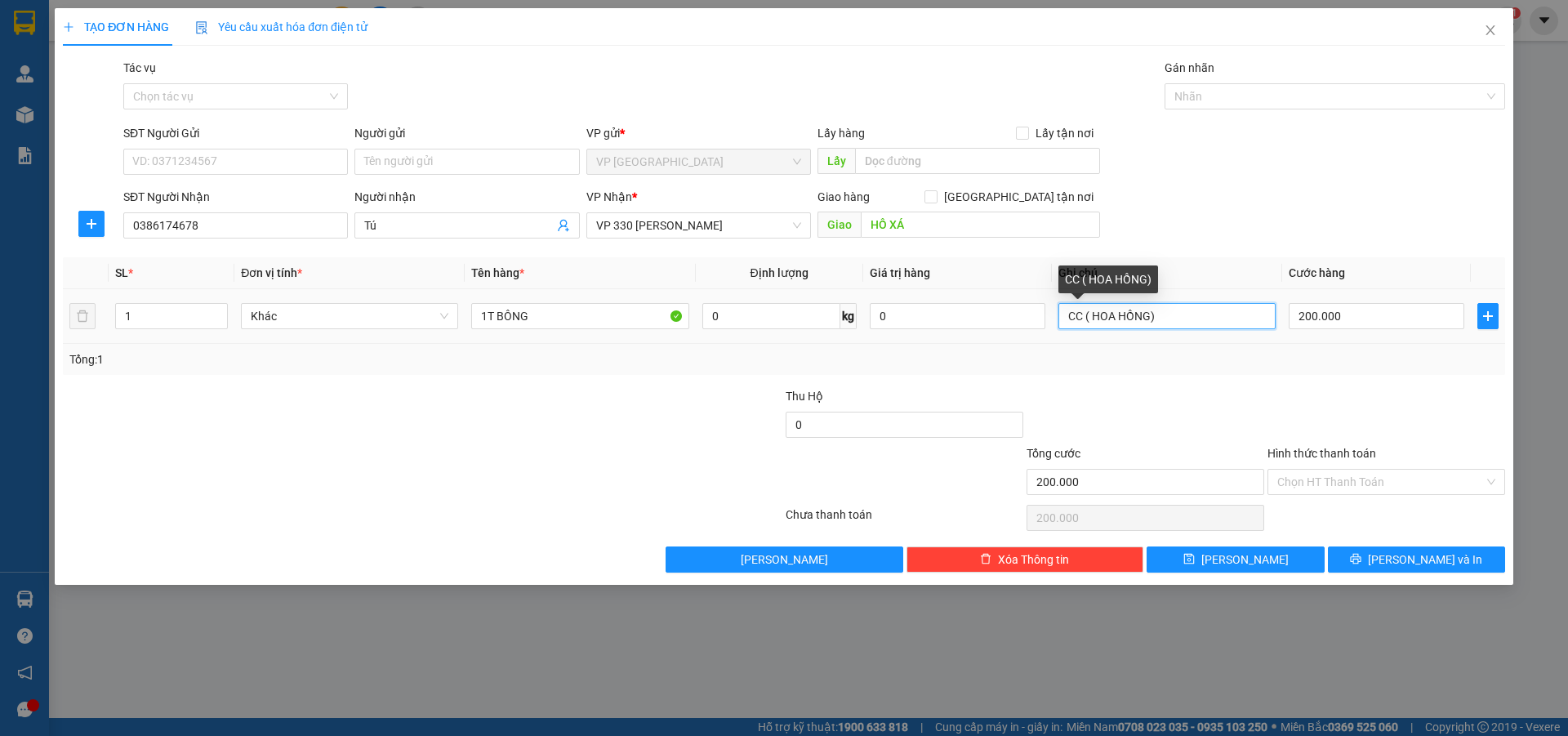
click at [1150, 320] on input "CC ( HOA HỒNG)" at bounding box center [1166, 316] width 217 height 26
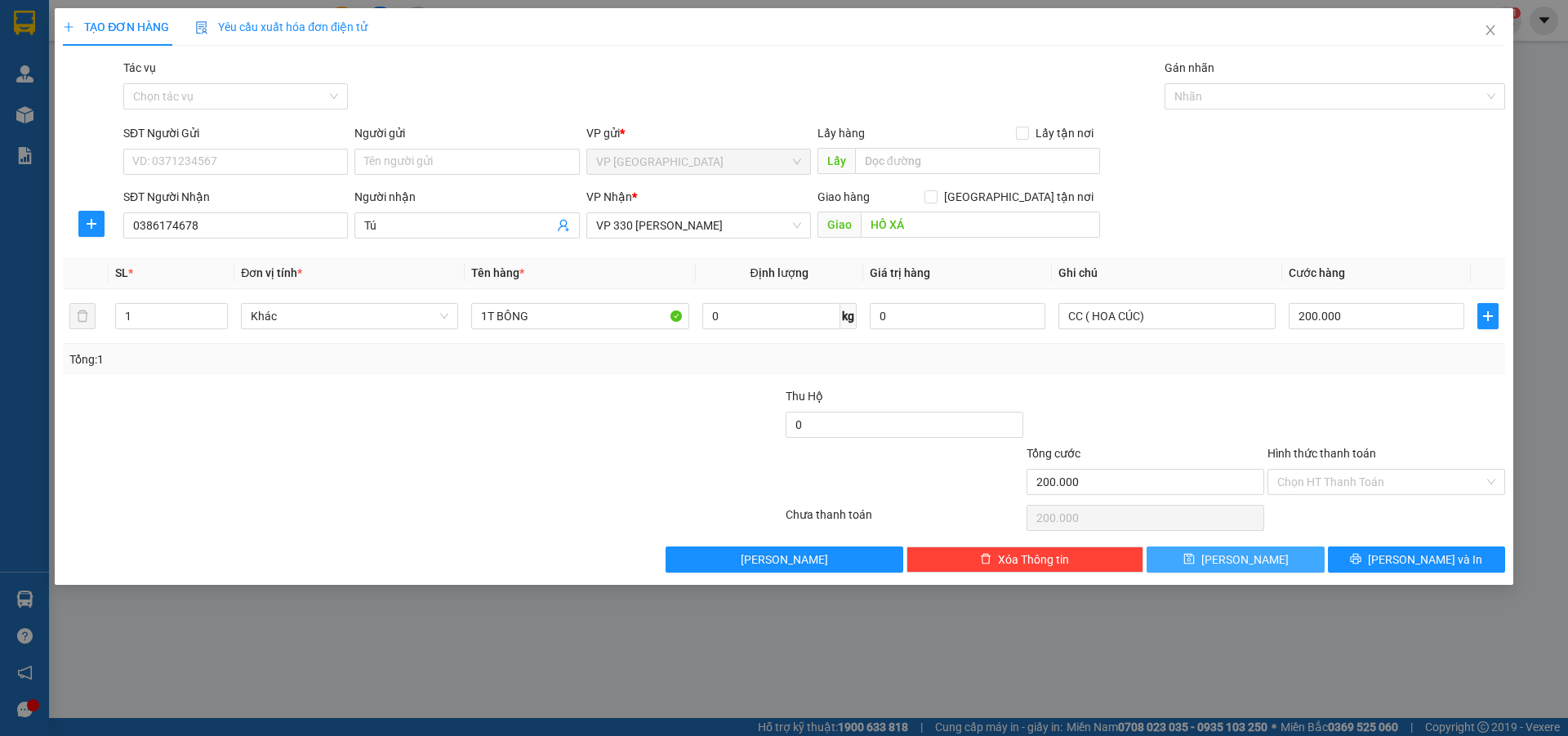
click at [1194, 555] on icon "save" at bounding box center [1188, 559] width 10 height 11
click at [385, 229] on input "Người nhận" at bounding box center [458, 225] width 189 height 18
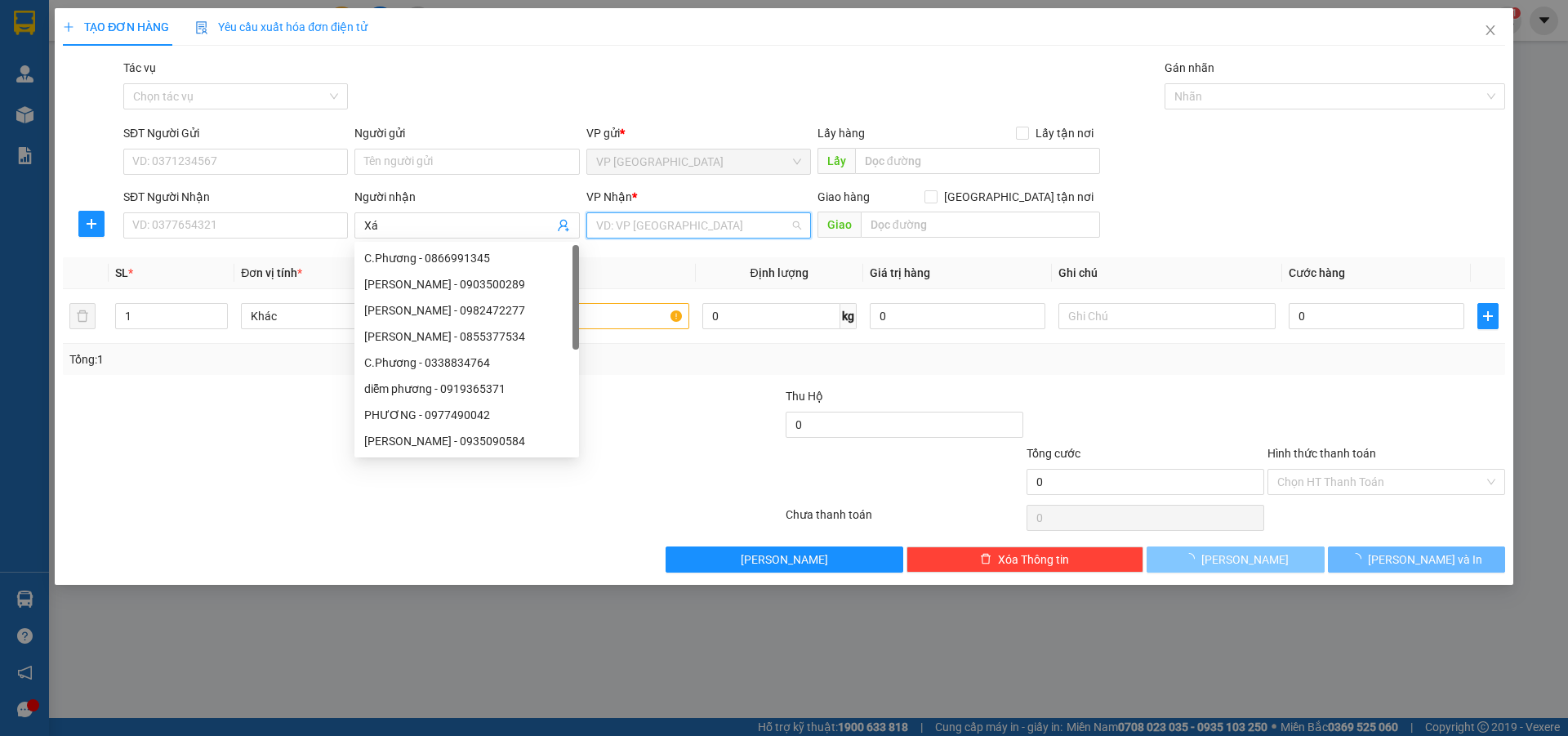
click at [667, 218] on input "search" at bounding box center [692, 226] width 193 height 25
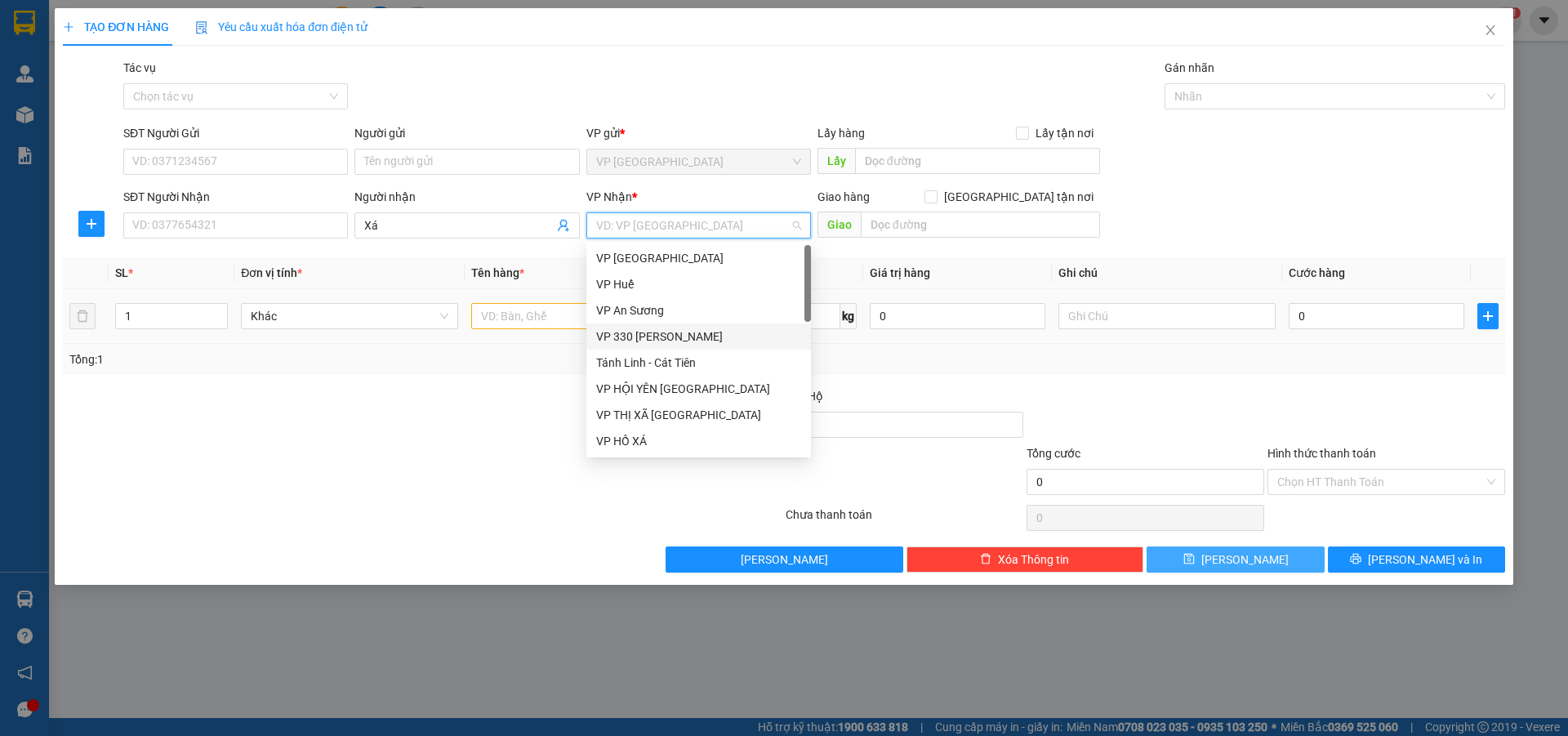
click at [662, 330] on div "VP 330 [PERSON_NAME]" at bounding box center [698, 336] width 205 height 18
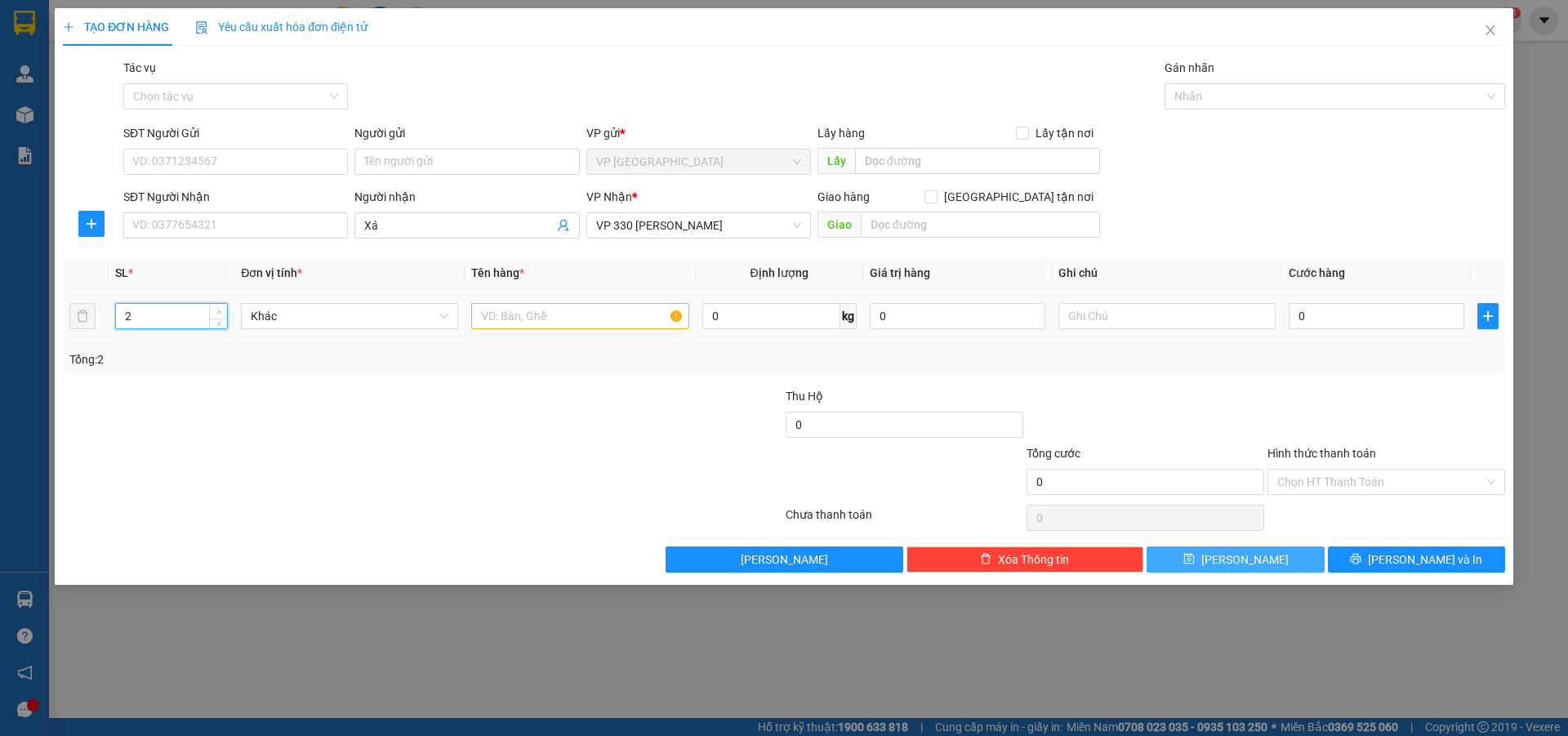
click at [220, 307] on span "up" at bounding box center [218, 312] width 10 height 10
click at [548, 311] on input "text" at bounding box center [579, 316] width 217 height 26
click at [1088, 317] on input "text" at bounding box center [1166, 316] width 217 height 26
click at [1339, 321] on input "0" at bounding box center [1376, 316] width 176 height 26
drag, startPoint x: 1254, startPoint y: 561, endPoint x: 1269, endPoint y: 543, distance: 23.4
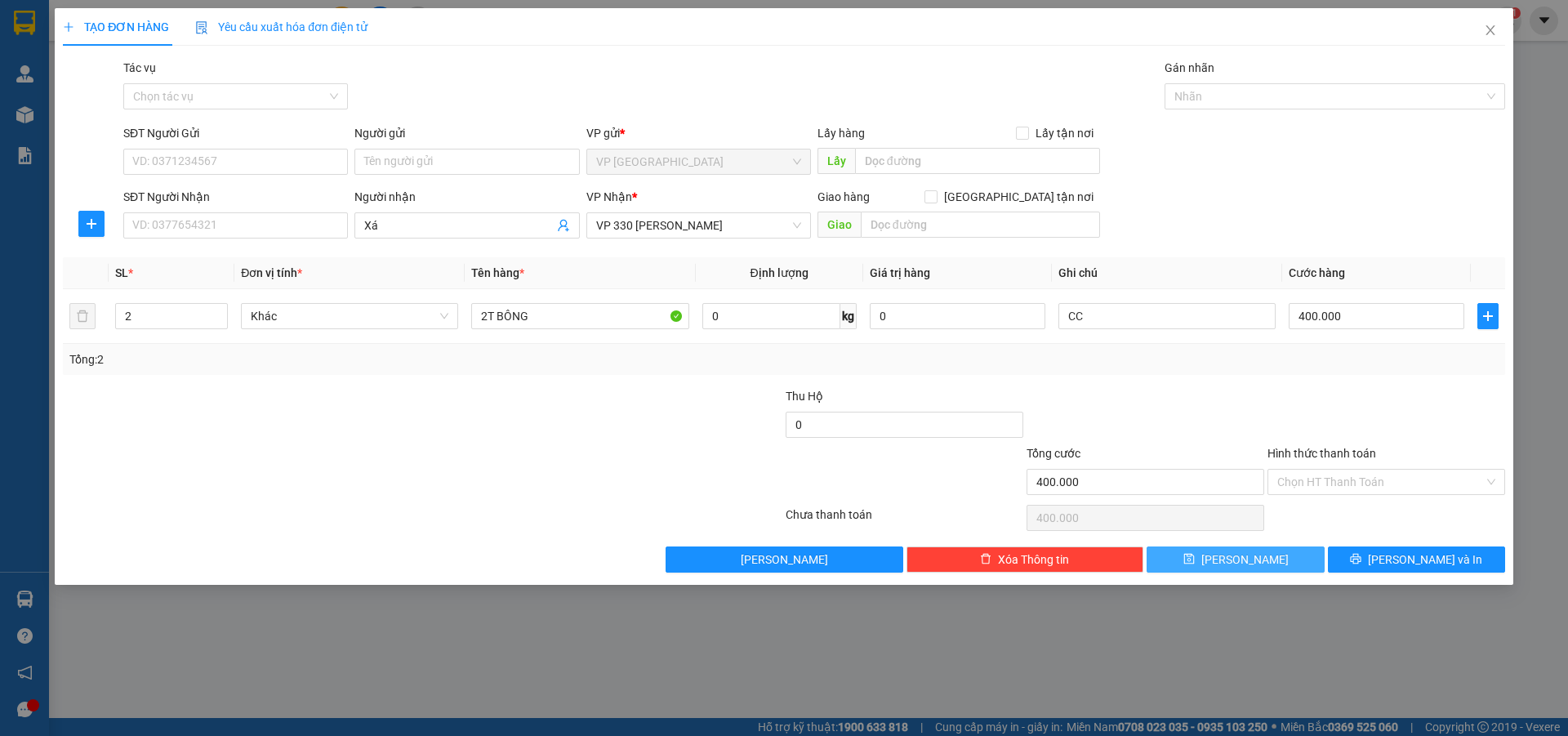
click at [1254, 561] on button "[PERSON_NAME]" at bounding box center [1235, 559] width 177 height 26
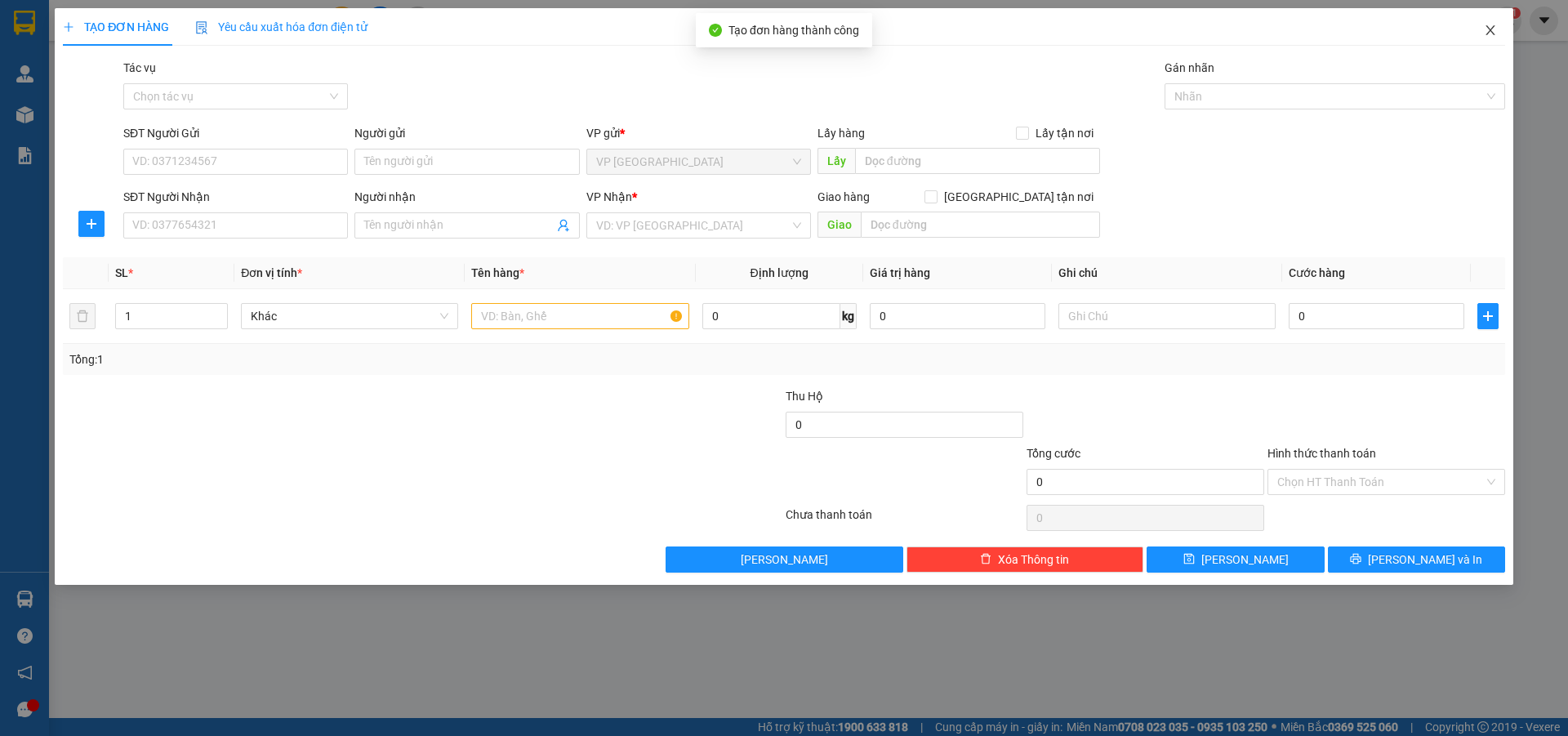
click at [1488, 32] on icon "close" at bounding box center [1490, 30] width 13 height 13
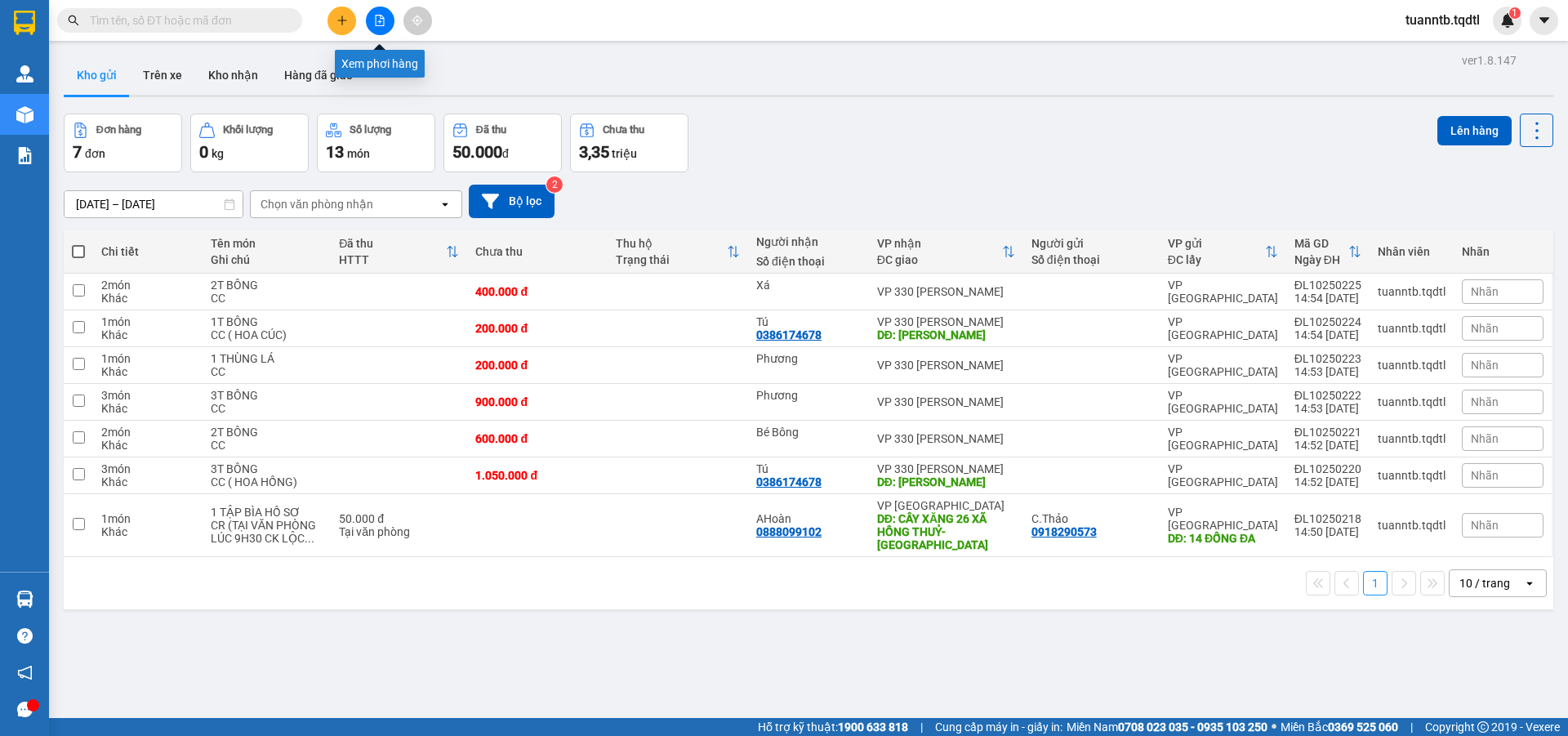
click at [340, 24] on icon "plus" at bounding box center [341, 20] width 11 height 11
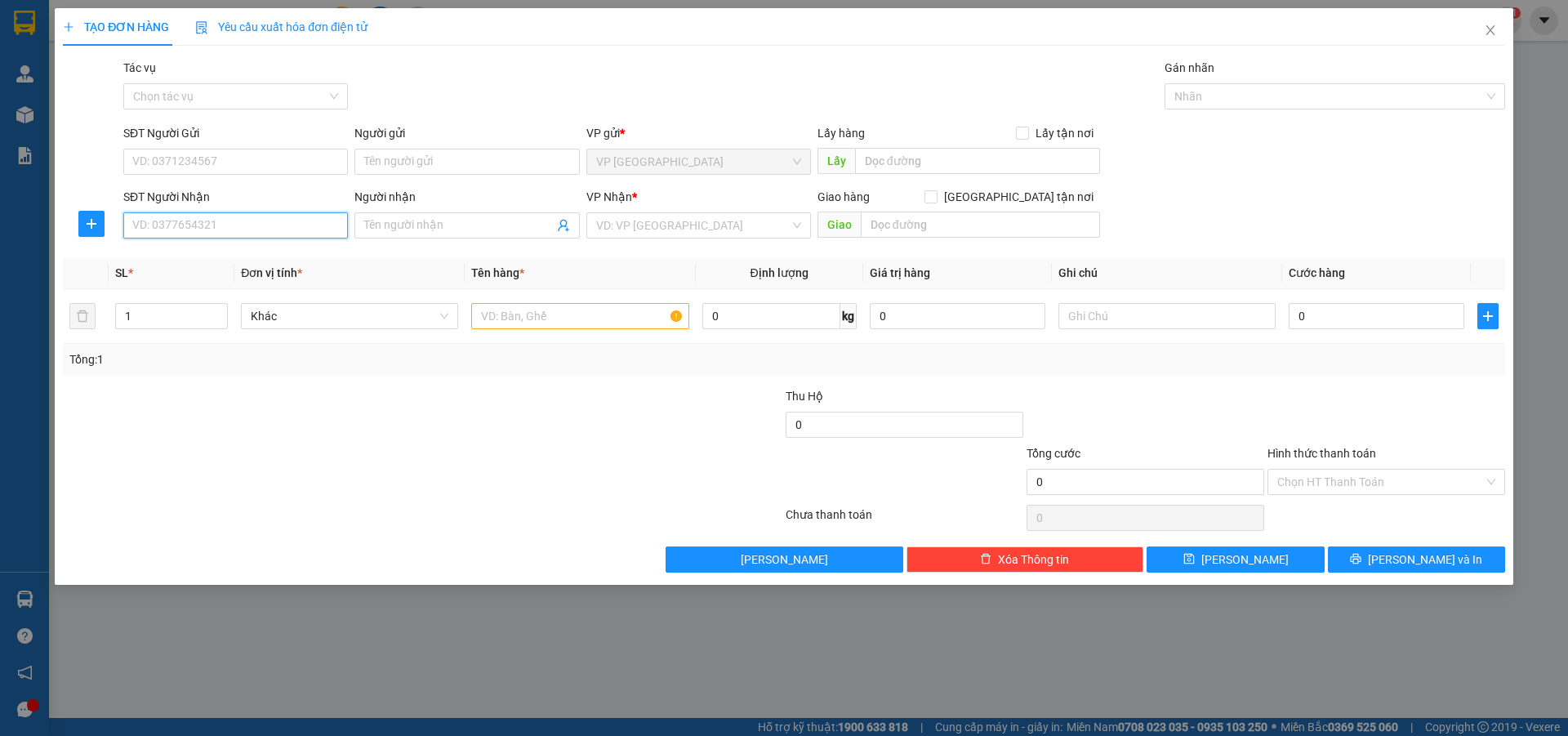
click at [209, 223] on input "SĐT Người Nhận" at bounding box center [235, 226] width 225 height 26
click at [200, 254] on div "0816051551 - [PERSON_NAME]" at bounding box center [235, 258] width 205 height 18
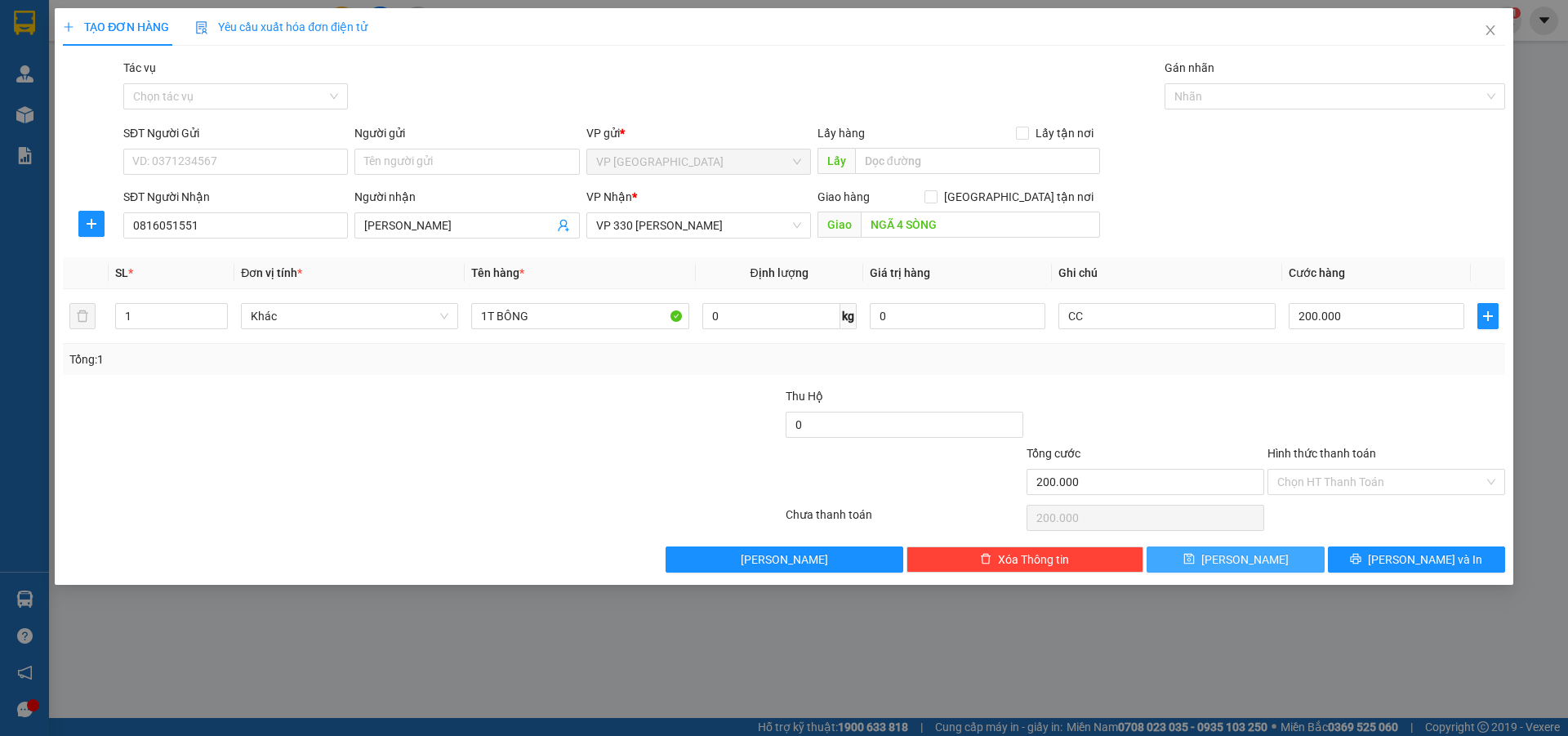
click at [1233, 564] on button "[PERSON_NAME]" at bounding box center [1235, 559] width 177 height 26
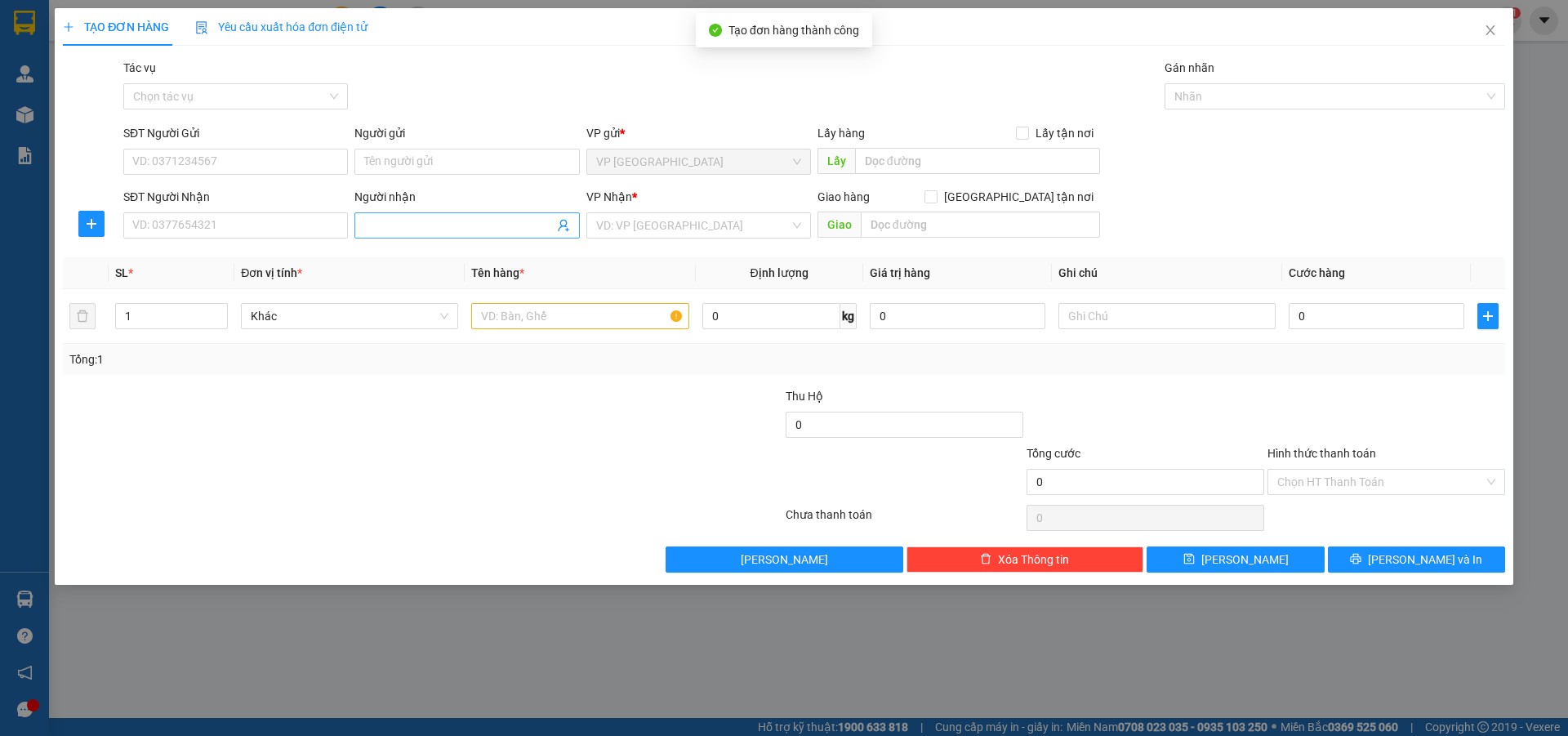
click at [420, 228] on input "Người nhận" at bounding box center [458, 225] width 189 height 18
click at [626, 235] on input "search" at bounding box center [692, 226] width 193 height 25
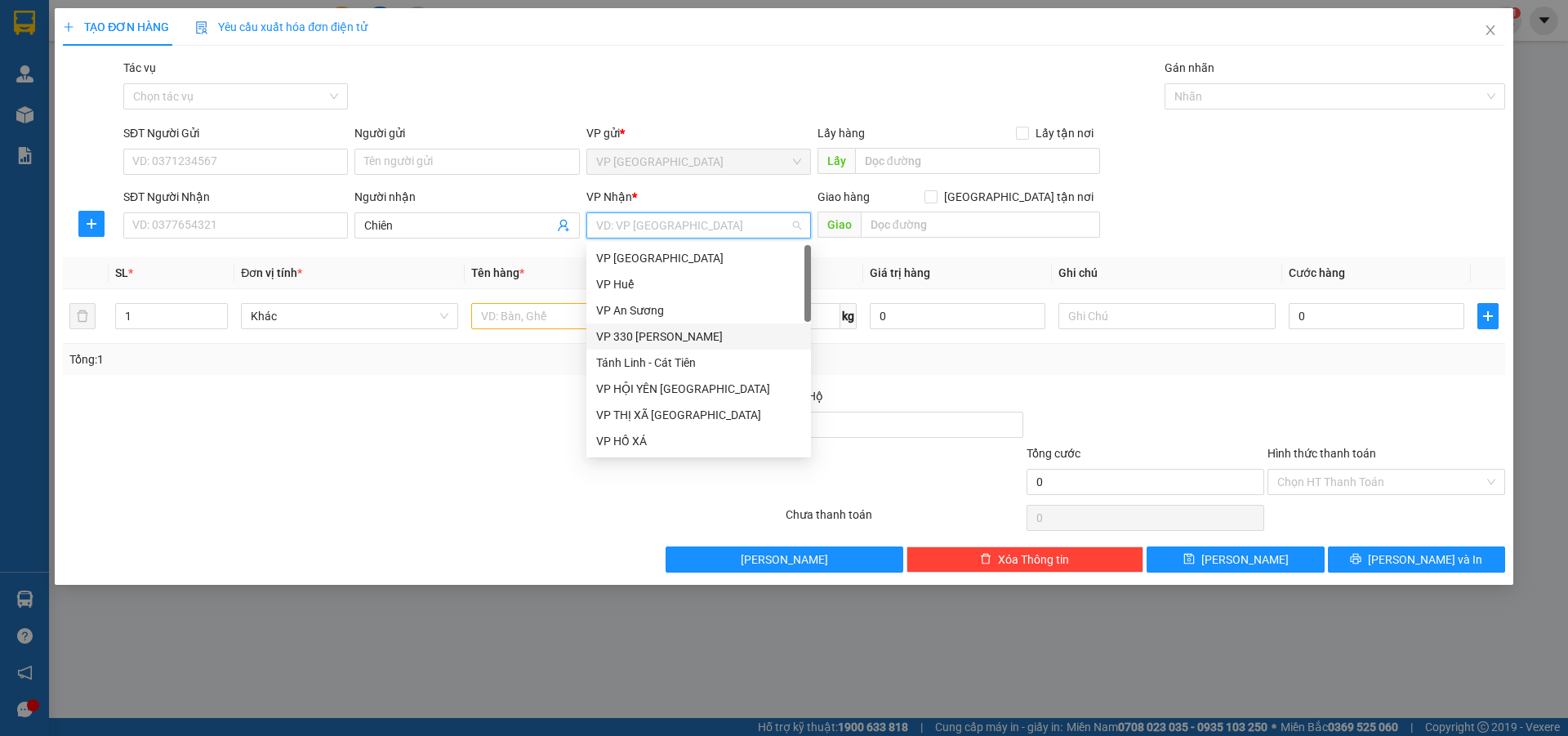
click at [664, 331] on div "VP 330 [PERSON_NAME]" at bounding box center [698, 336] width 205 height 18
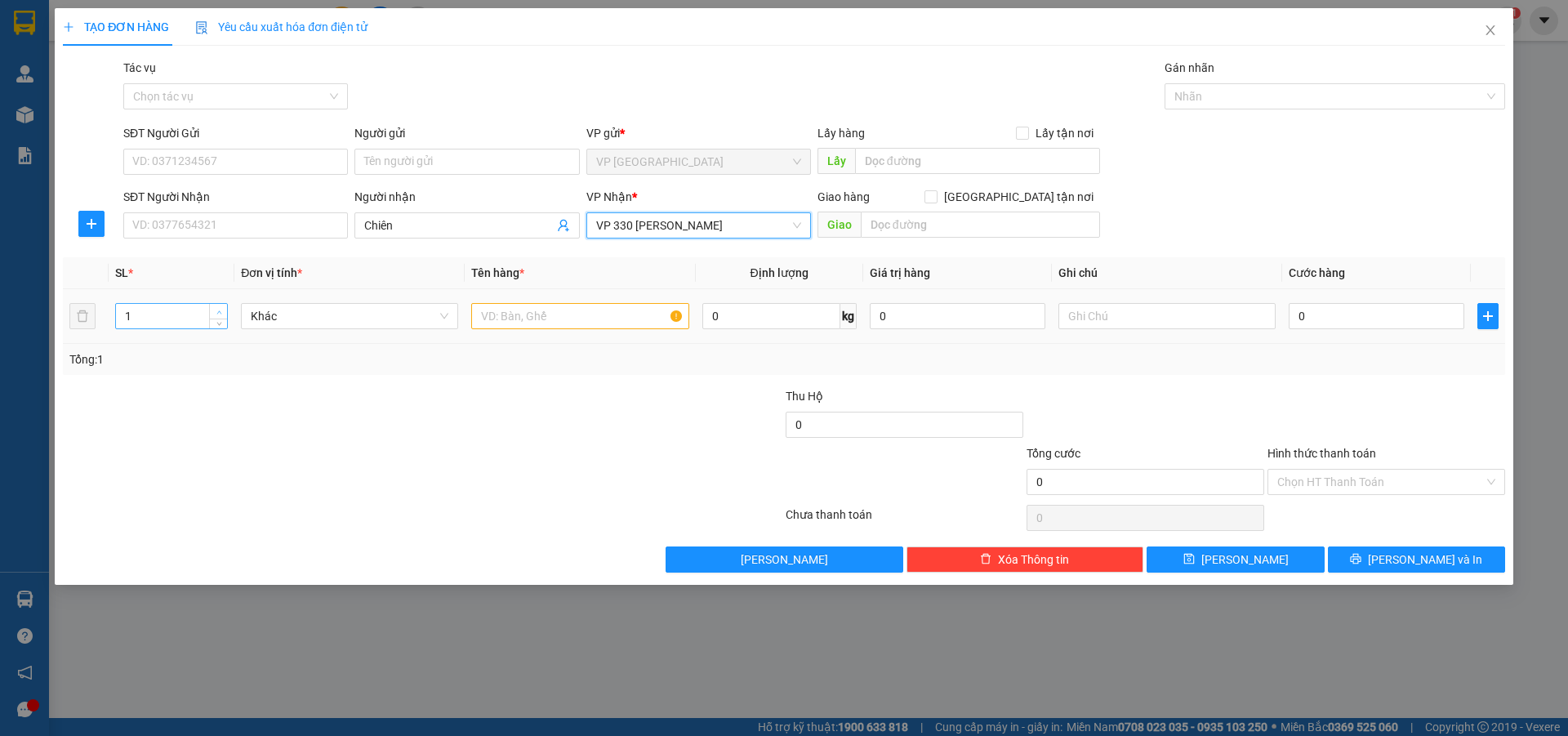
click at [224, 312] on span "up" at bounding box center [218, 312] width 10 height 10
click at [221, 312] on icon "up" at bounding box center [219, 312] width 6 height 6
click at [492, 316] on input "text" at bounding box center [579, 316] width 217 height 26
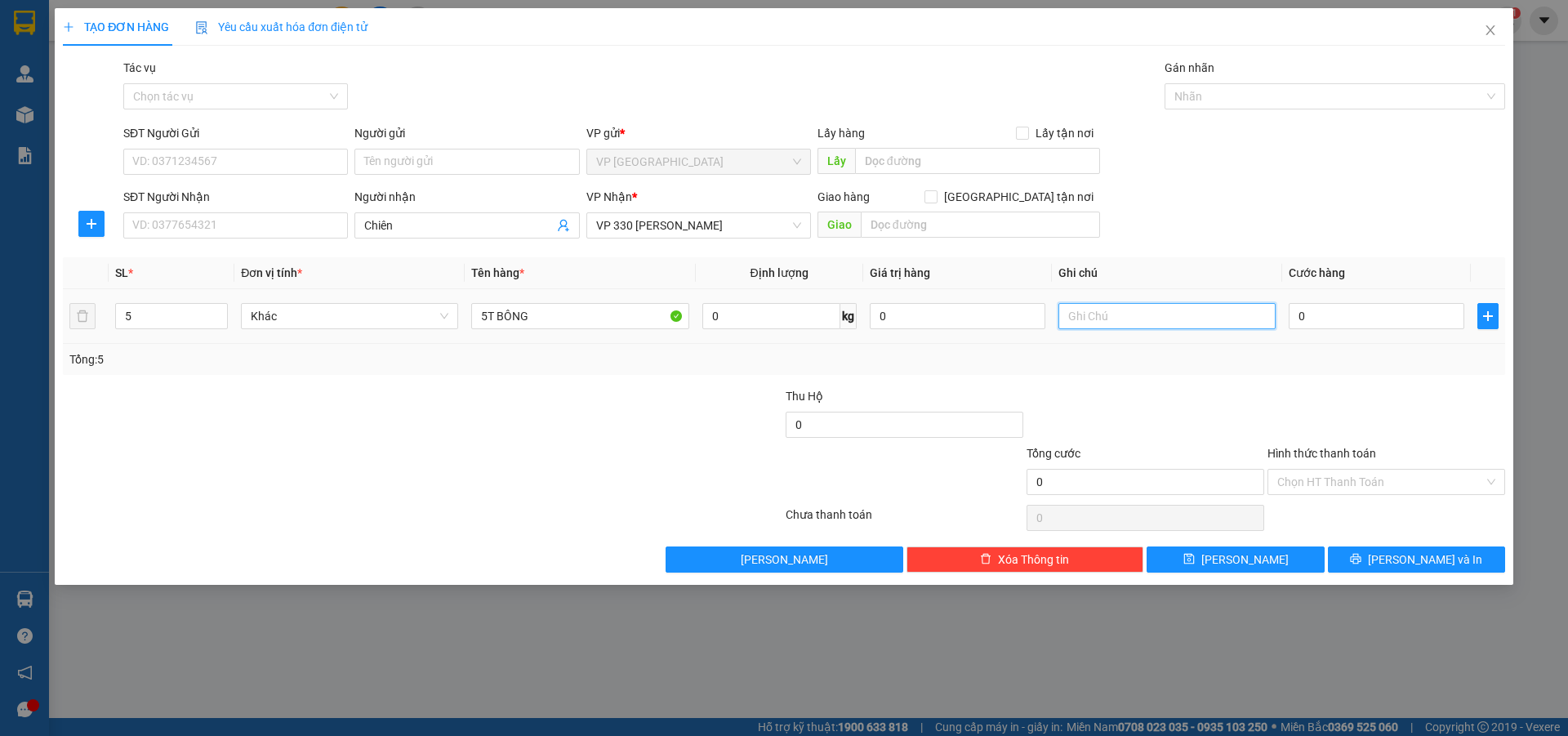
click at [1241, 315] on input "text" at bounding box center [1166, 316] width 217 height 26
click at [1346, 323] on input "0" at bounding box center [1376, 316] width 176 height 26
click at [1214, 551] on button "[PERSON_NAME]" at bounding box center [1235, 559] width 177 height 26
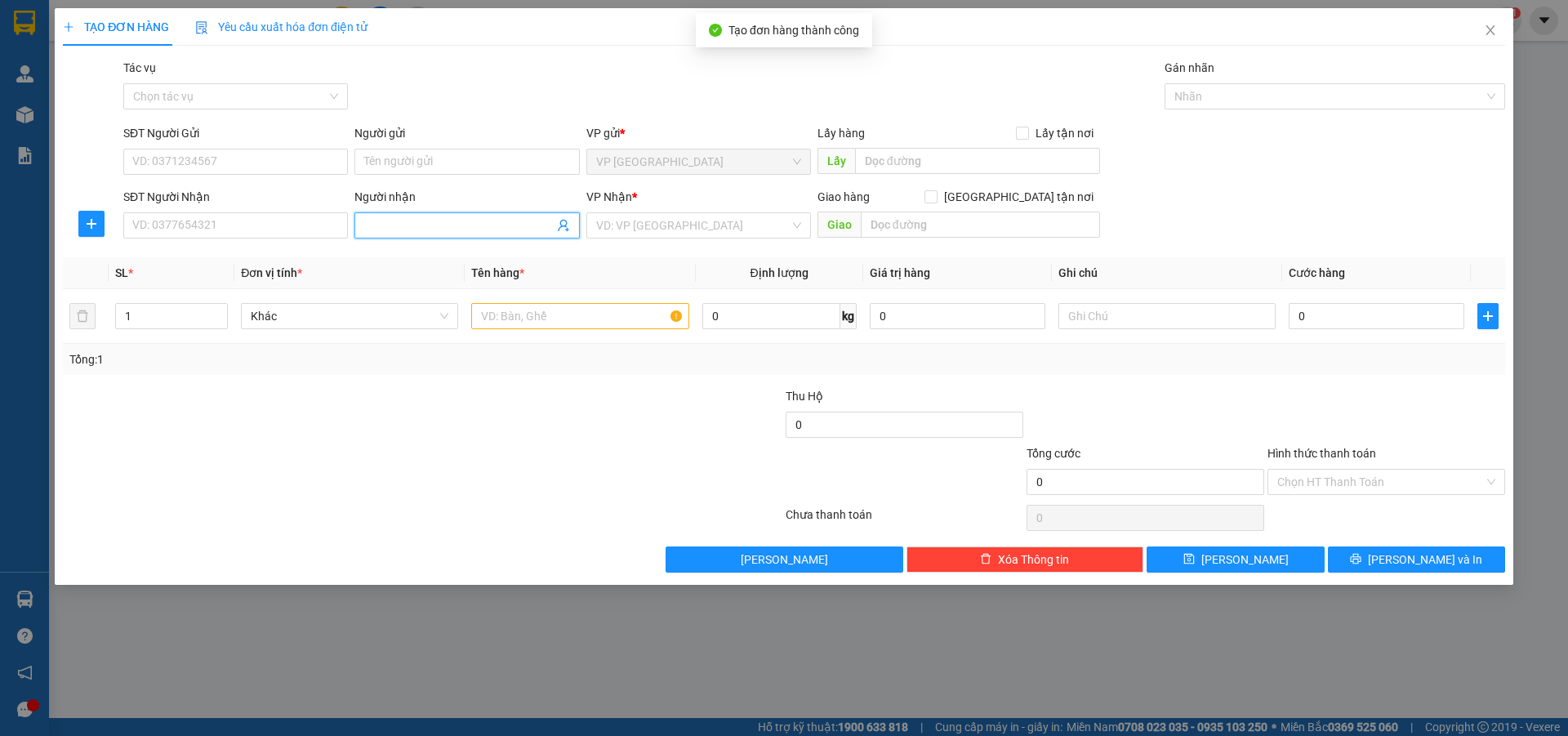
click at [521, 229] on input "Người nhận" at bounding box center [458, 225] width 189 height 18
click at [422, 253] on div "Mơ - 0975149444" at bounding box center [466, 258] width 205 height 18
click at [683, 223] on input "search" at bounding box center [692, 226] width 193 height 25
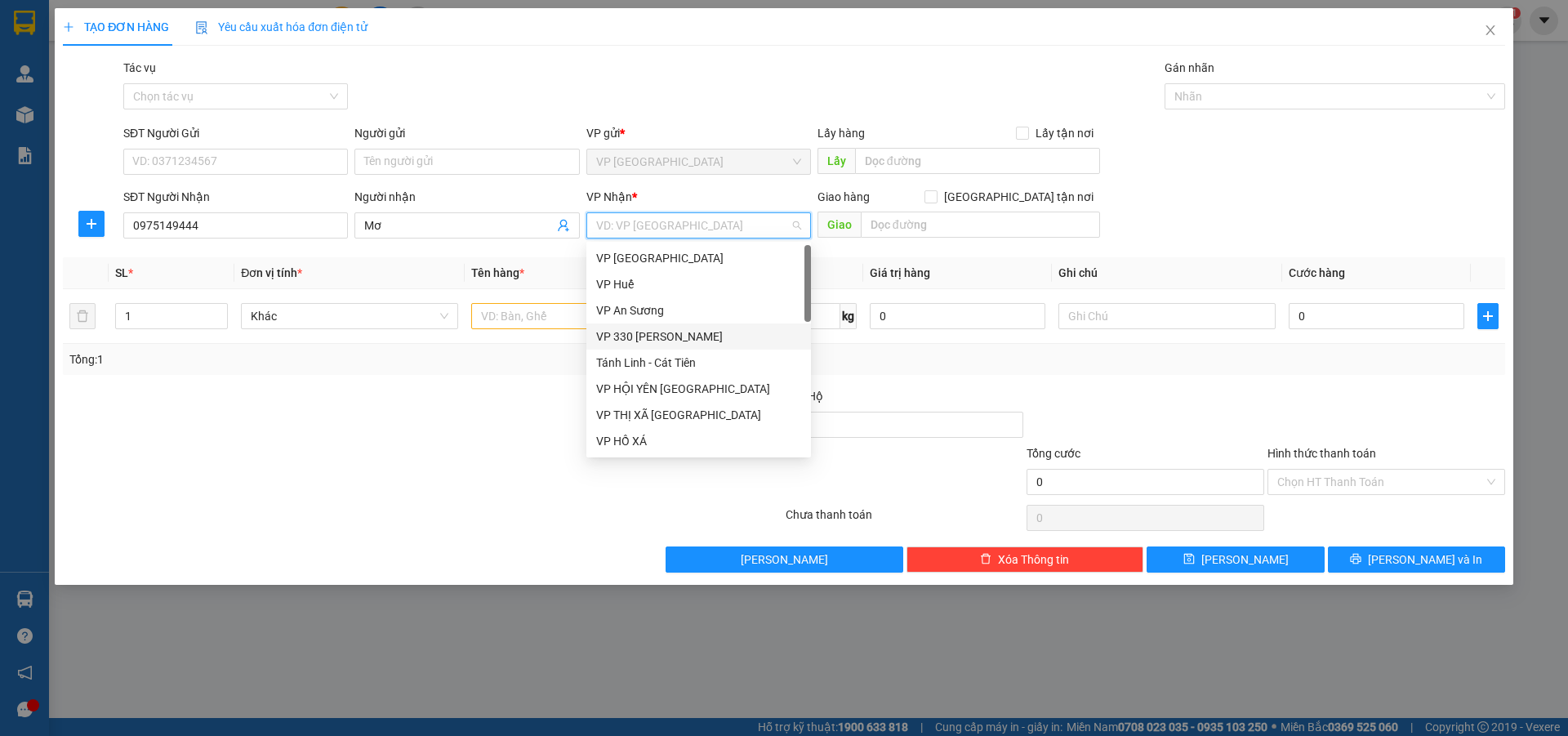
click at [674, 332] on div "VP 330 [PERSON_NAME]" at bounding box center [698, 336] width 205 height 18
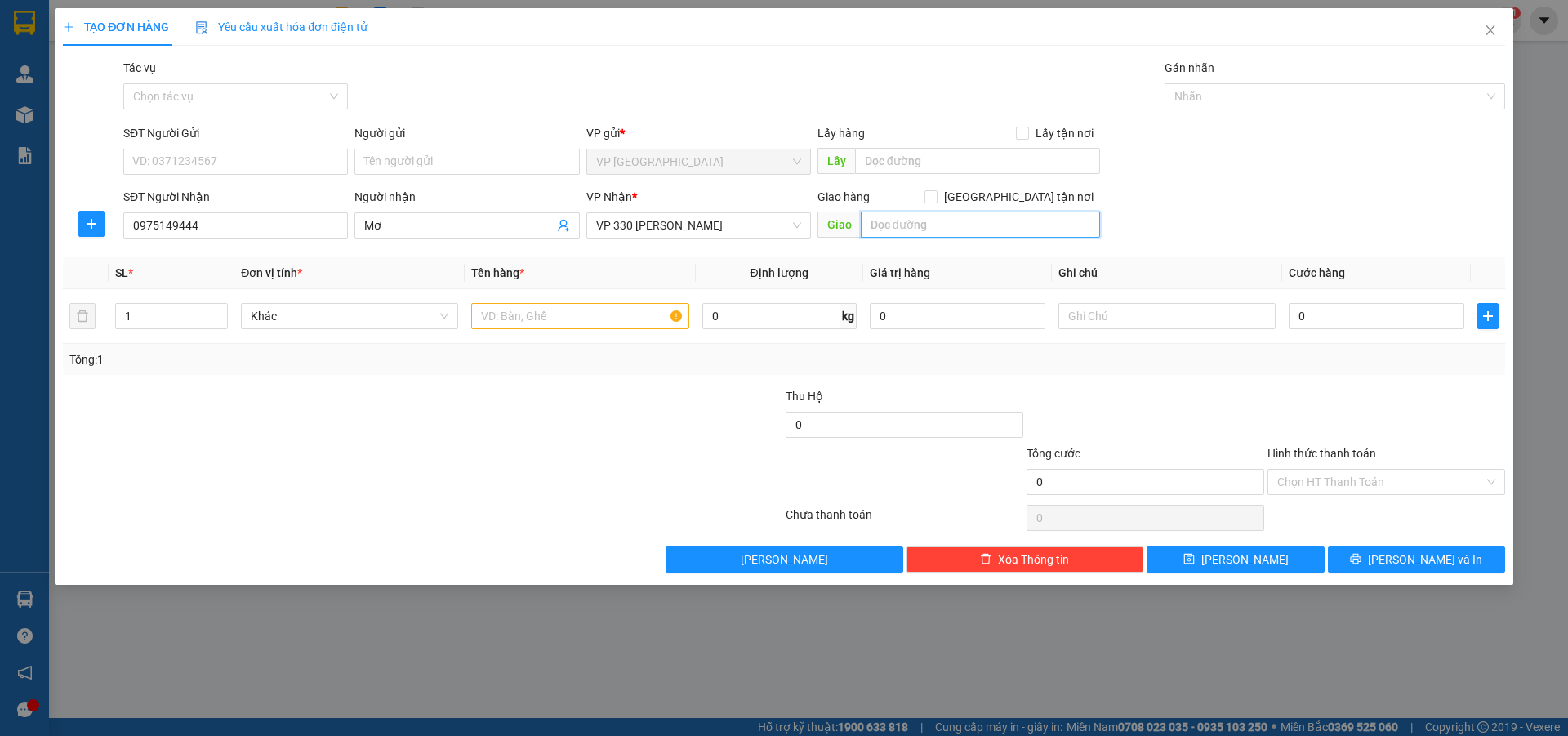
click at [931, 231] on input "text" at bounding box center [980, 225] width 239 height 26
click at [216, 312] on icon "up" at bounding box center [219, 312] width 6 height 6
click at [532, 312] on input "text" at bounding box center [579, 316] width 217 height 26
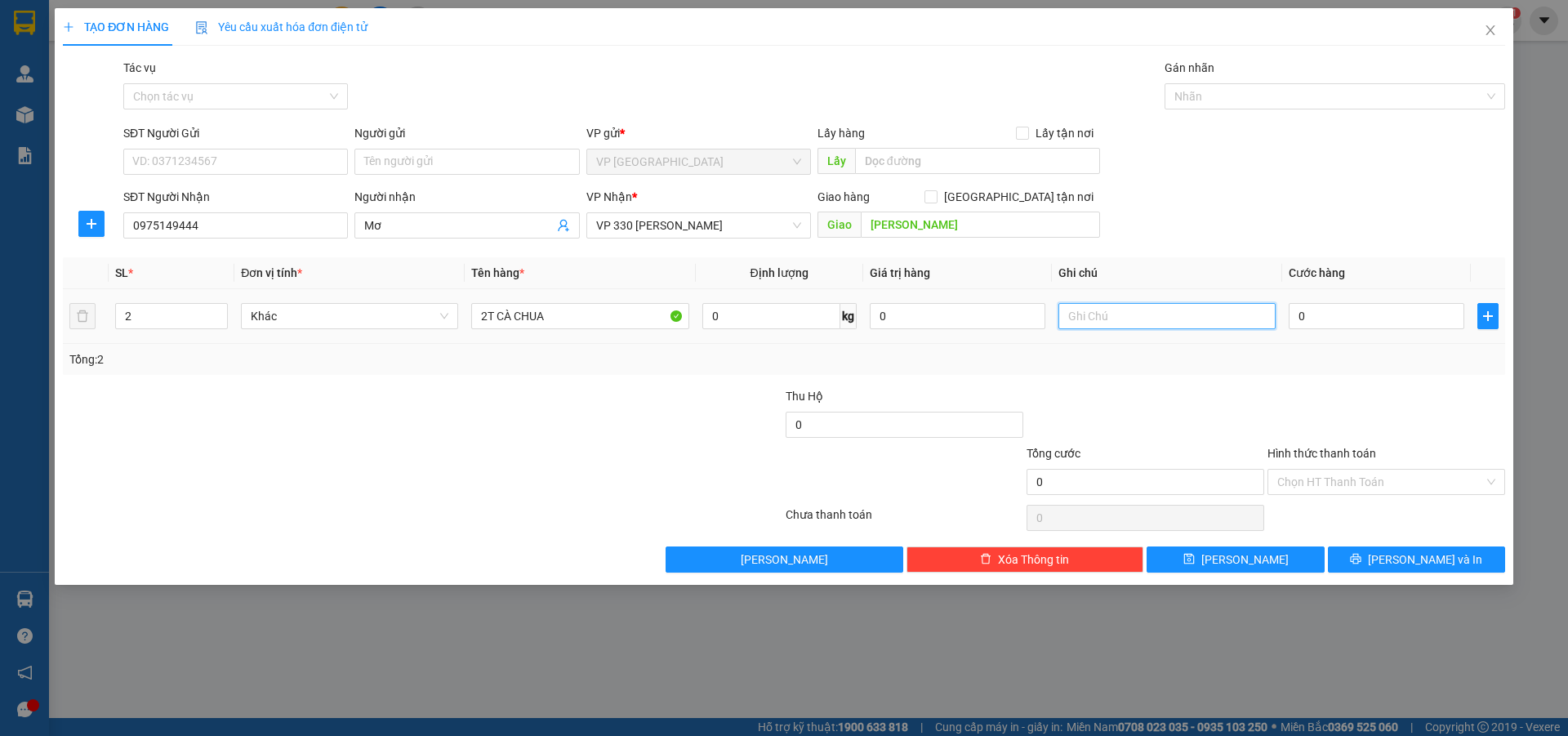
click at [1251, 323] on input "text" at bounding box center [1166, 316] width 217 height 26
click at [1316, 312] on input "0" at bounding box center [1376, 316] width 176 height 26
click at [1260, 555] on button "[PERSON_NAME]" at bounding box center [1235, 559] width 177 height 26
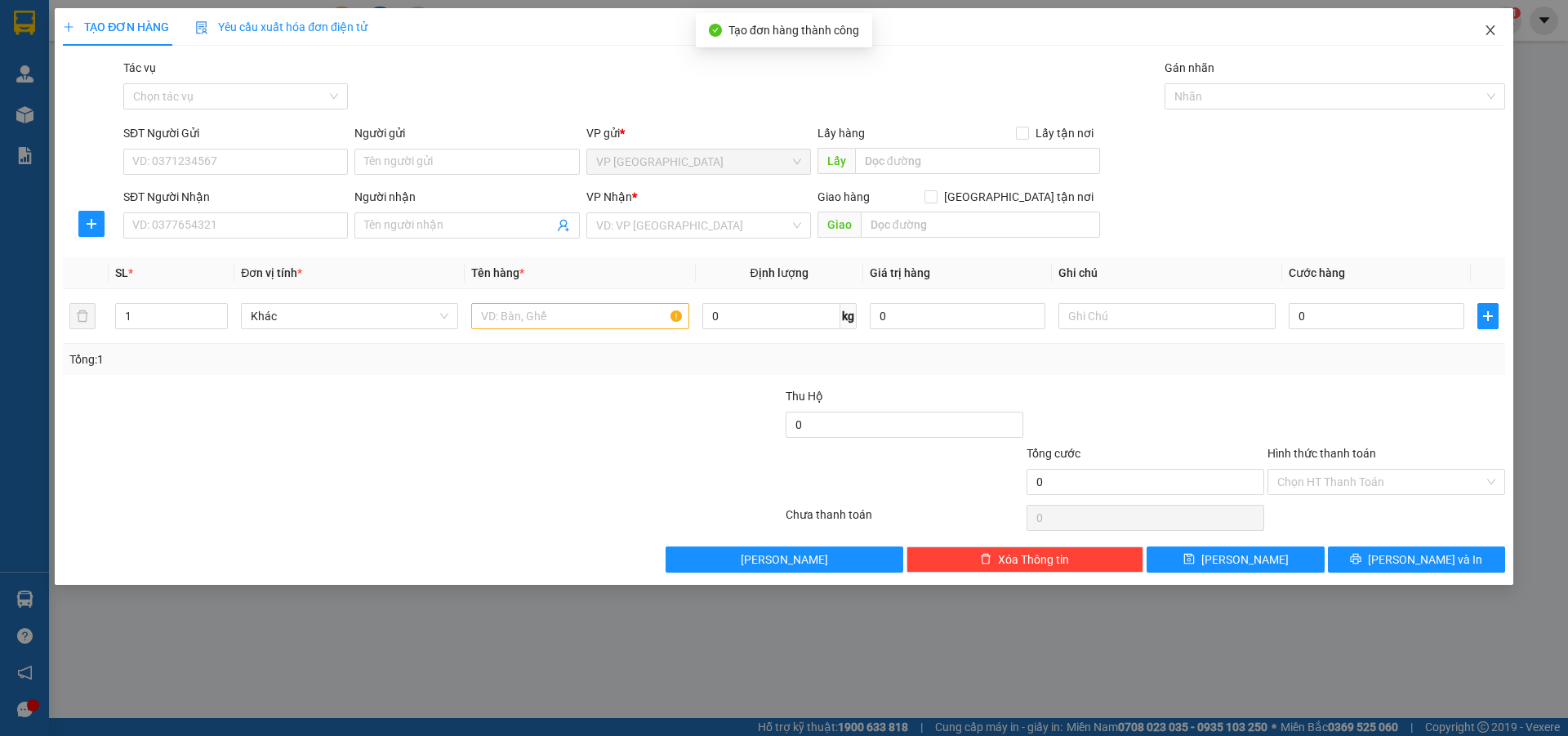
click at [1486, 35] on icon "close" at bounding box center [1489, 30] width 9 height 10
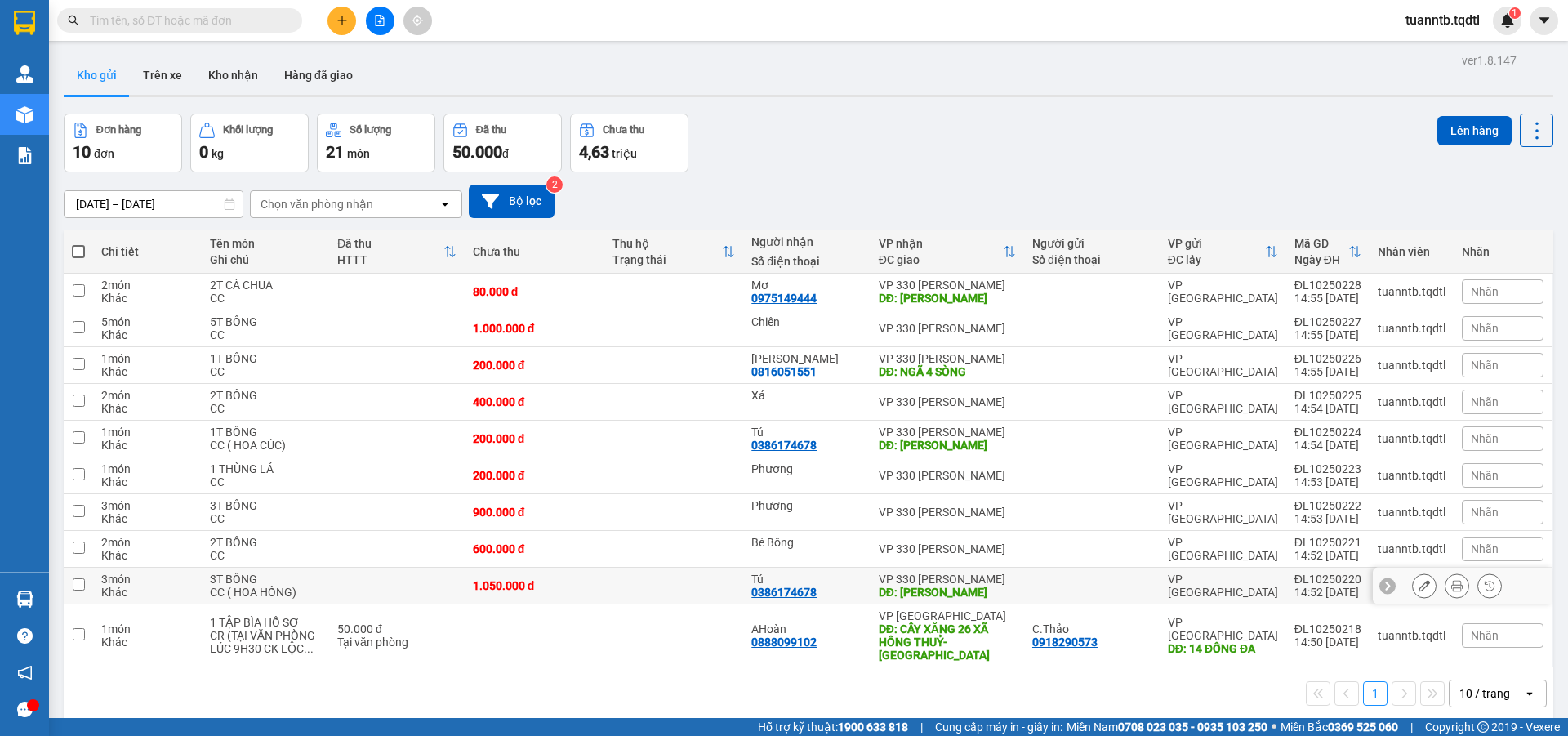
click at [81, 589] on input "checkbox" at bounding box center [79, 585] width 12 height 12
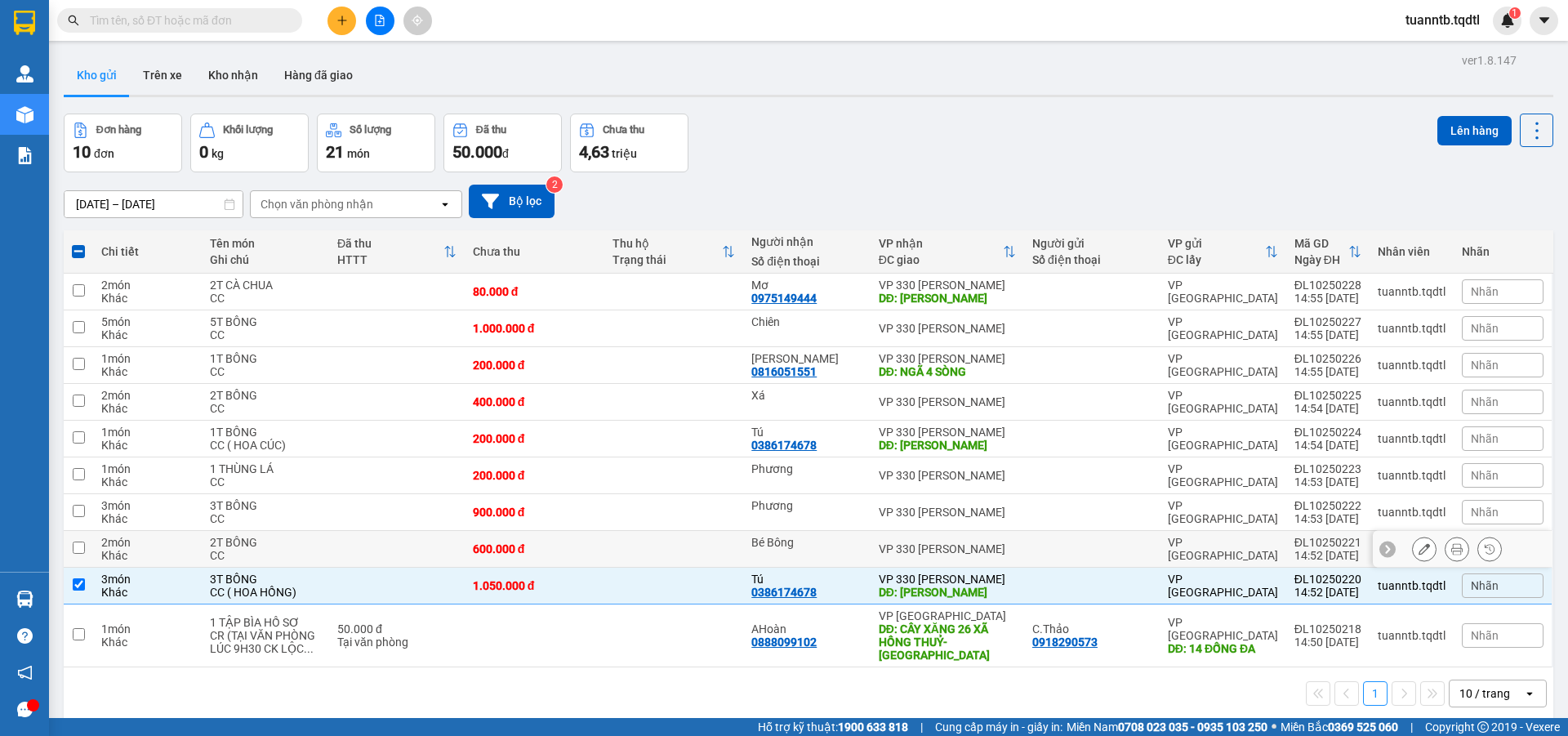
click at [73, 550] on input "checkbox" at bounding box center [79, 548] width 12 height 12
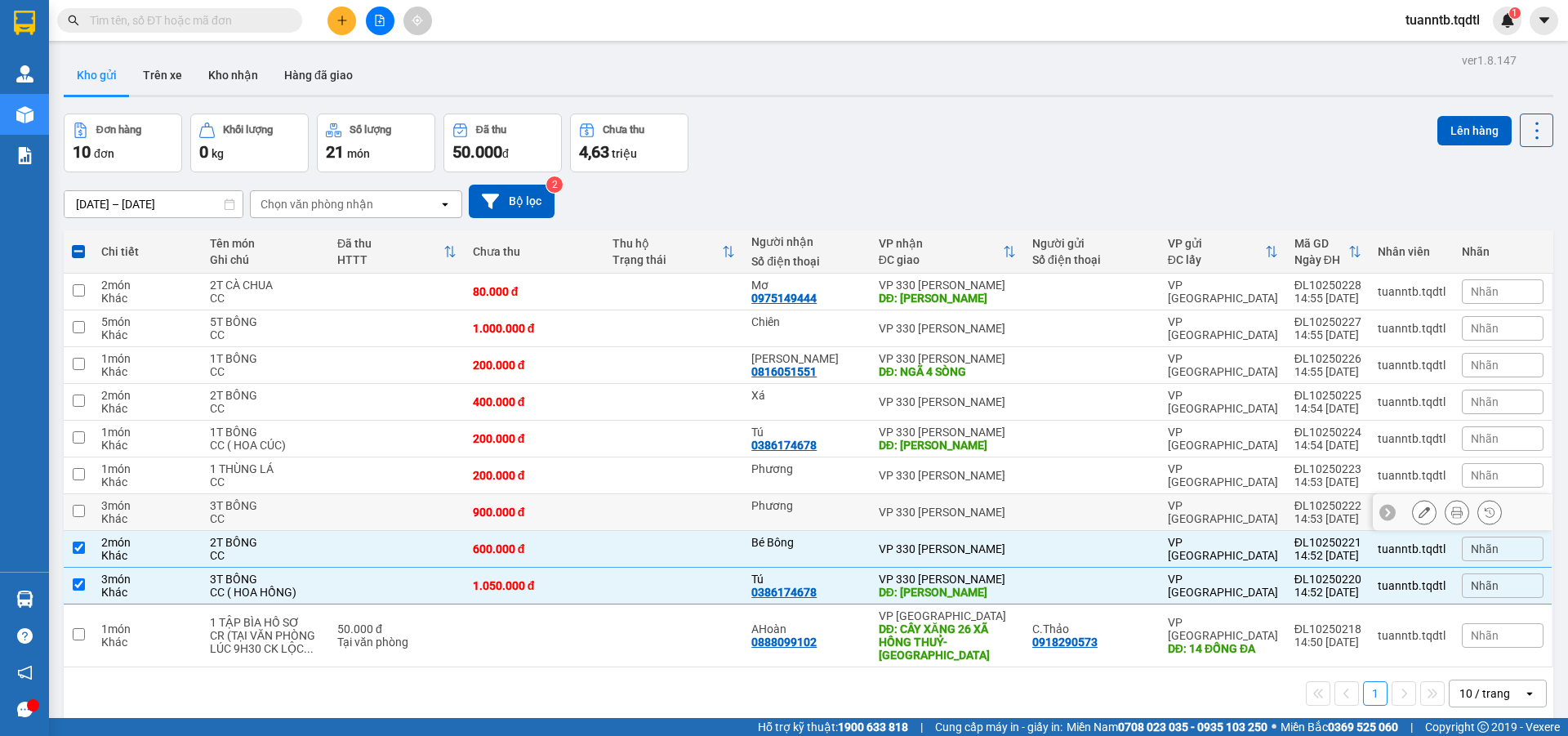
click at [76, 519] on td at bounding box center [79, 513] width 30 height 37
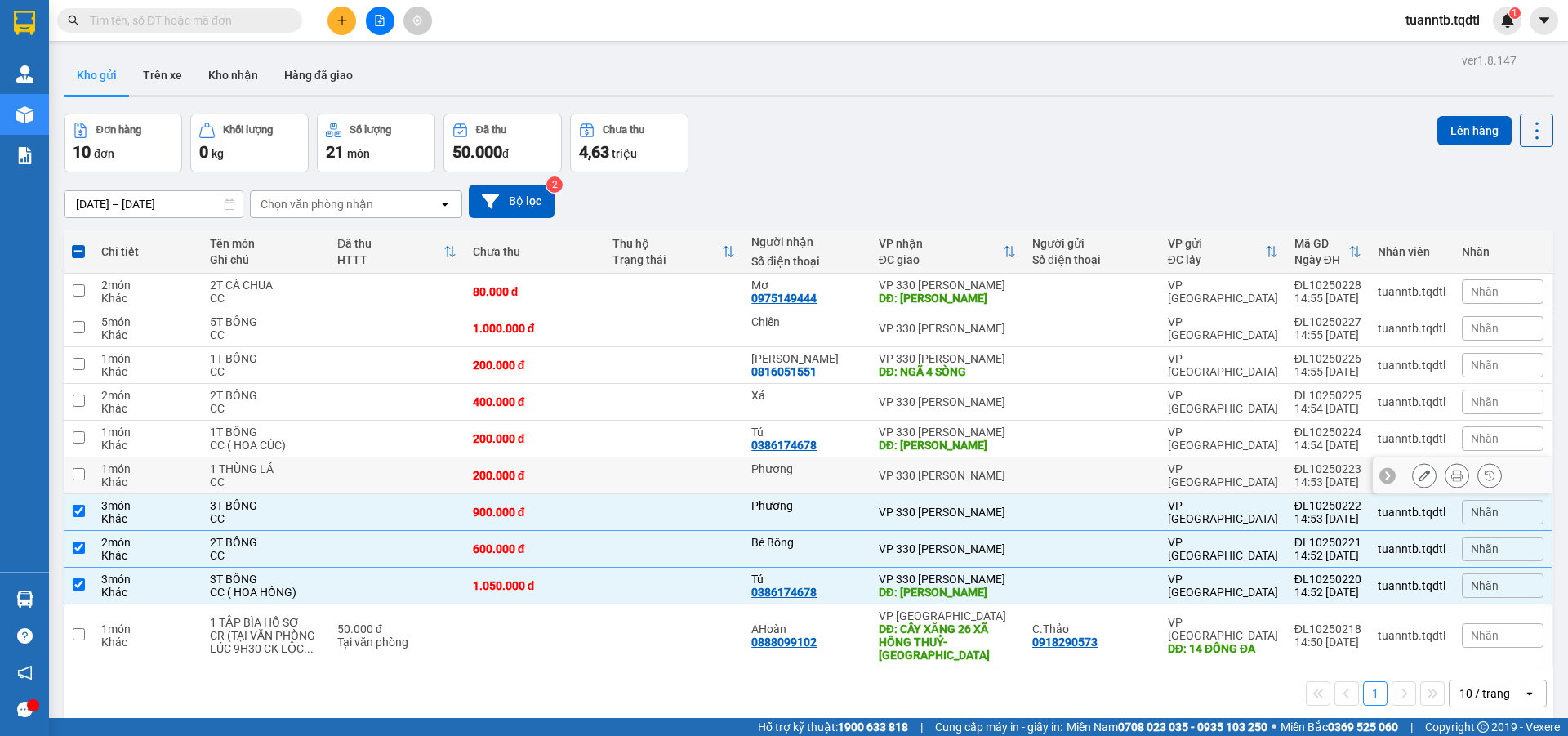
click at [81, 471] on input "checkbox" at bounding box center [79, 474] width 12 height 12
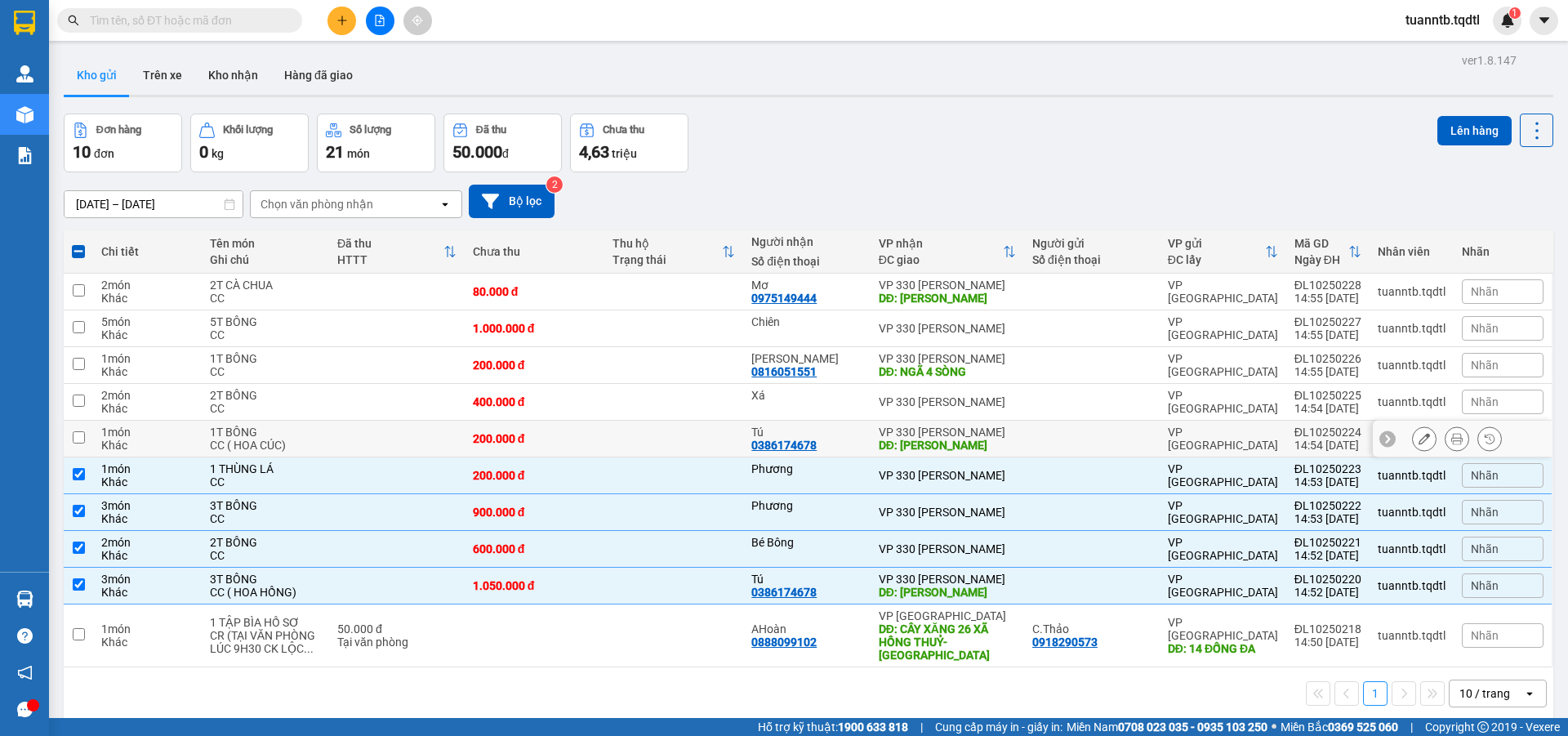
click at [80, 441] on input "checkbox" at bounding box center [79, 438] width 12 height 12
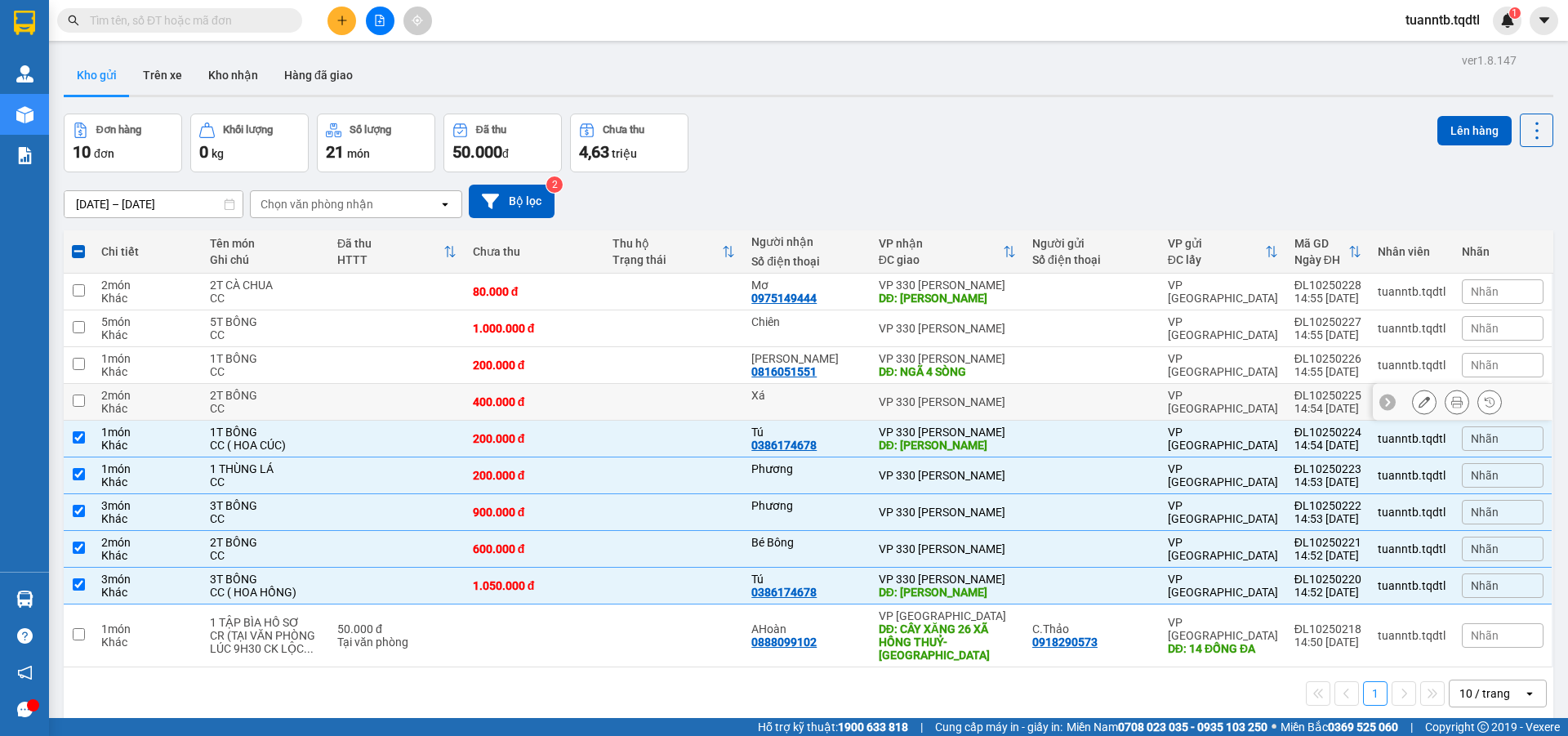
click at [83, 403] on input "checkbox" at bounding box center [79, 401] width 12 height 12
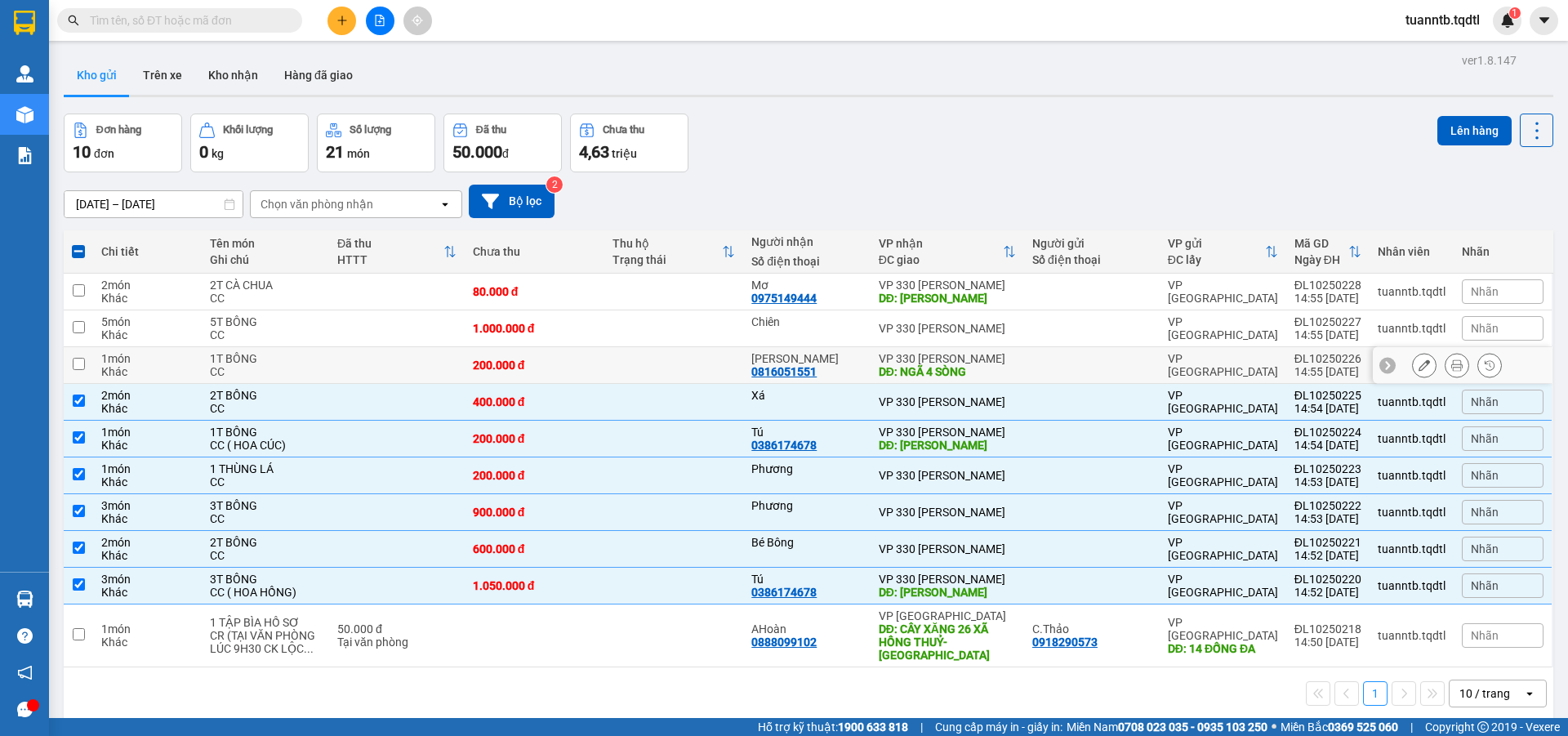
click at [82, 374] on td at bounding box center [79, 366] width 30 height 37
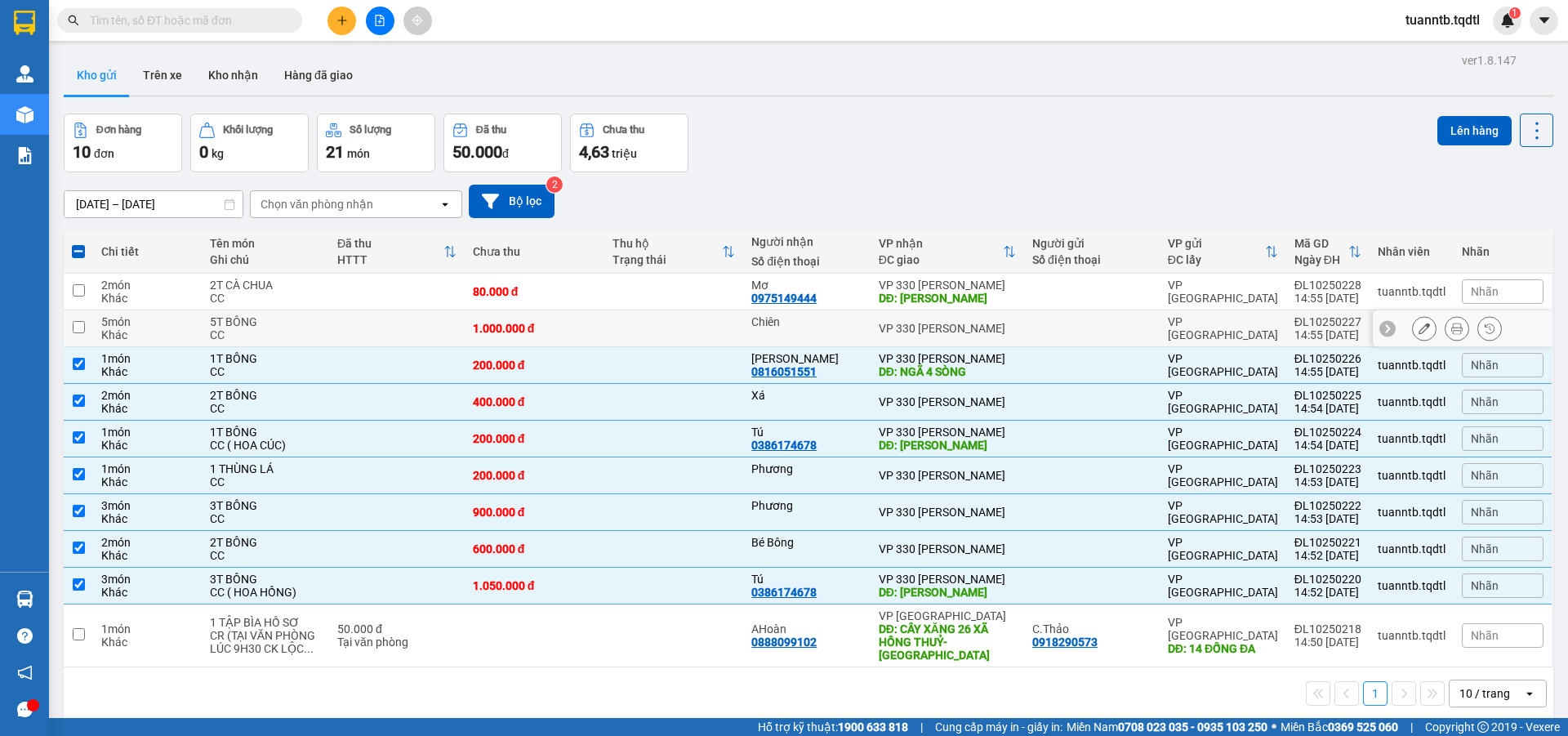
drag, startPoint x: 83, startPoint y: 324, endPoint x: 76, endPoint y: 315, distance: 11.4
click at [80, 324] on input "checkbox" at bounding box center [79, 327] width 12 height 12
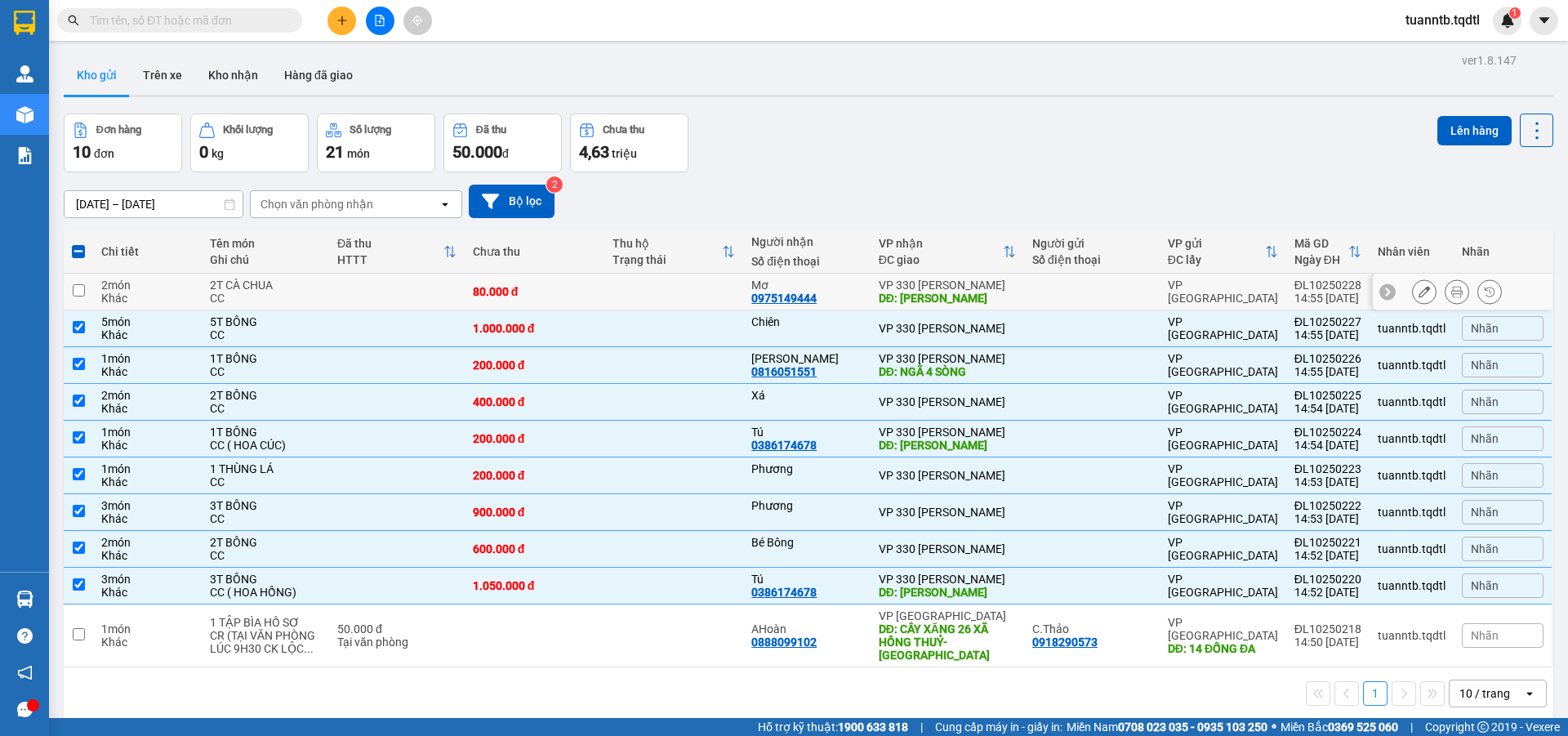
click at [82, 289] on input "checkbox" at bounding box center [79, 291] width 12 height 12
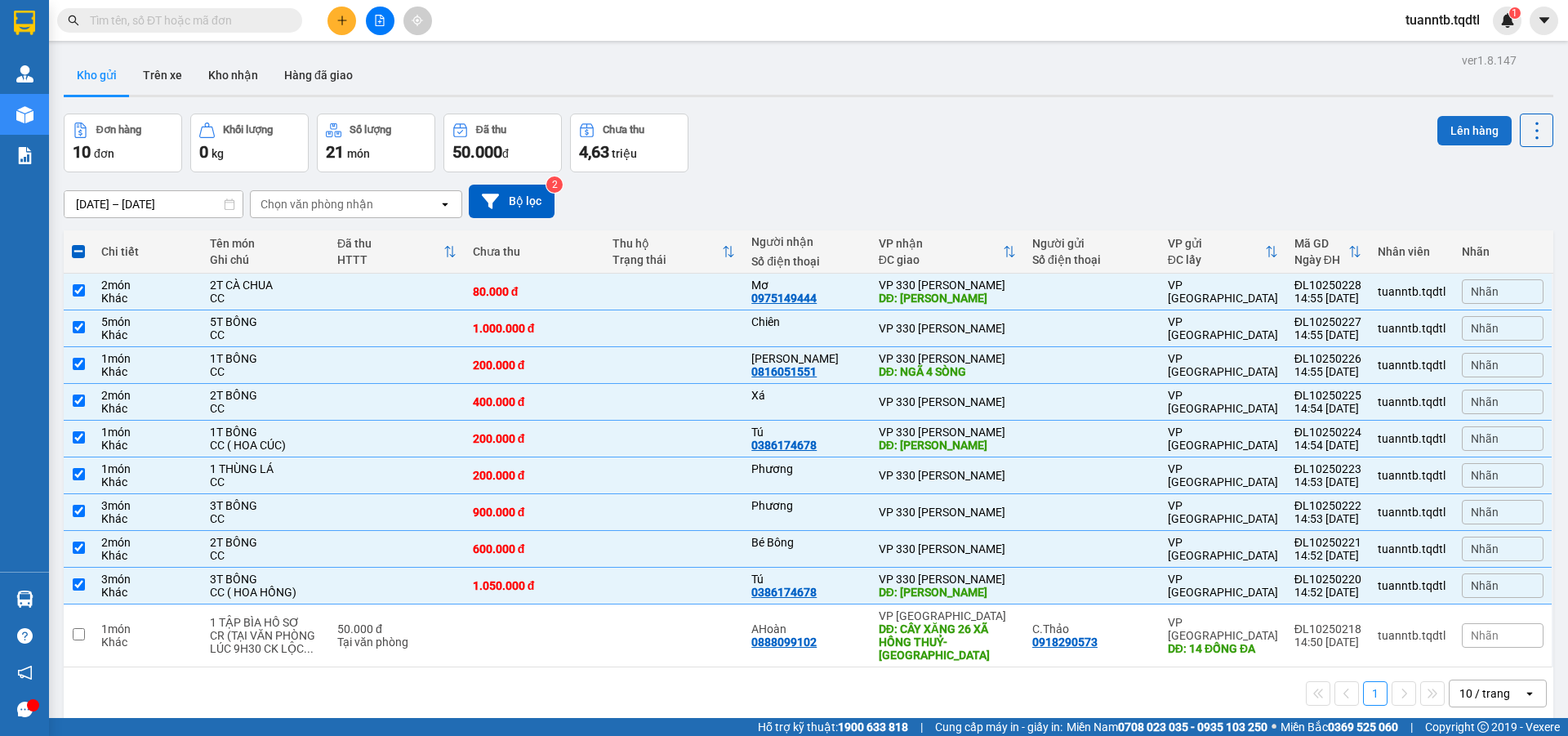
click at [1452, 129] on button "Lên hàng" at bounding box center [1474, 131] width 74 height 30
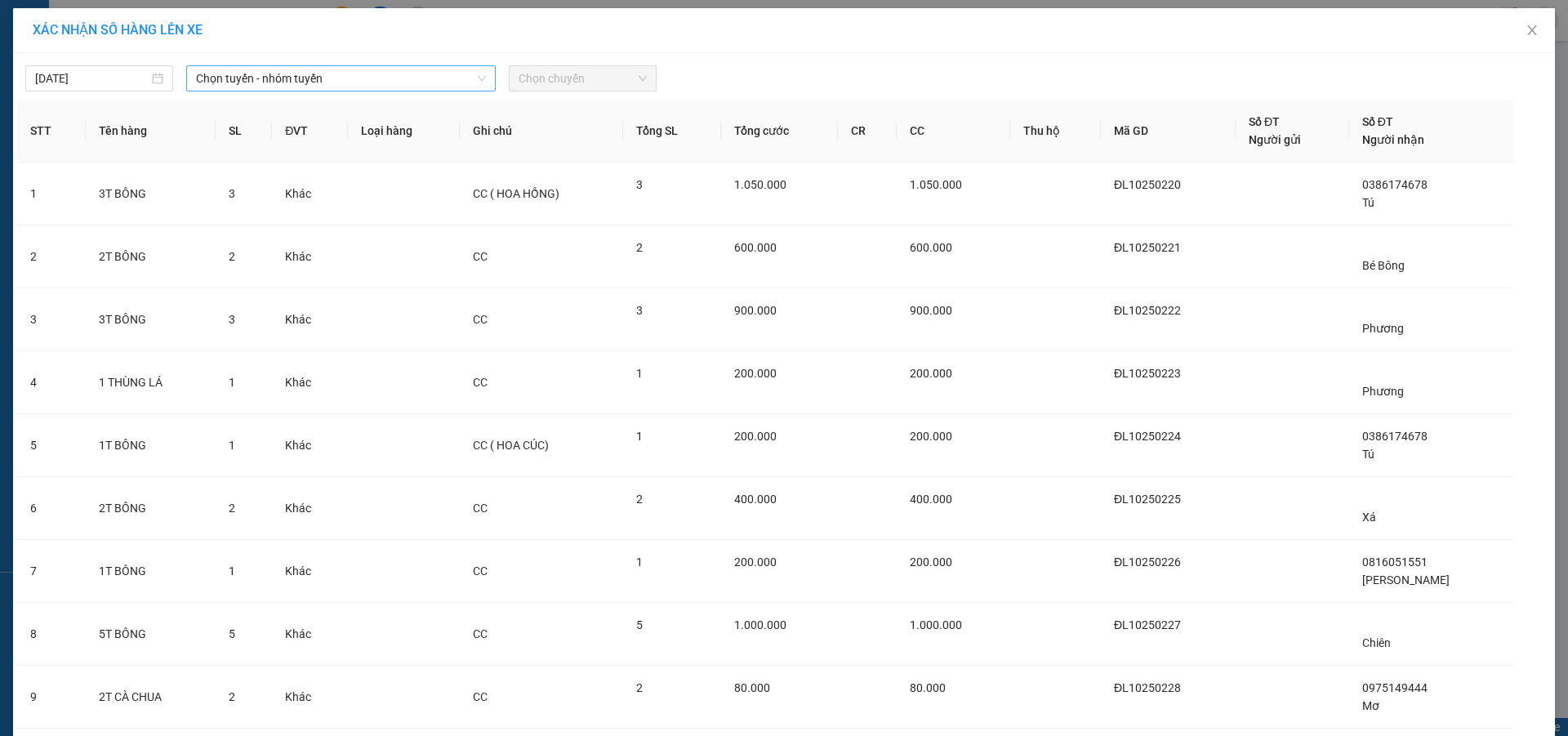
click at [323, 77] on span "Chọn tuyến - nhóm tuyến" at bounding box center [340, 79] width 290 height 25
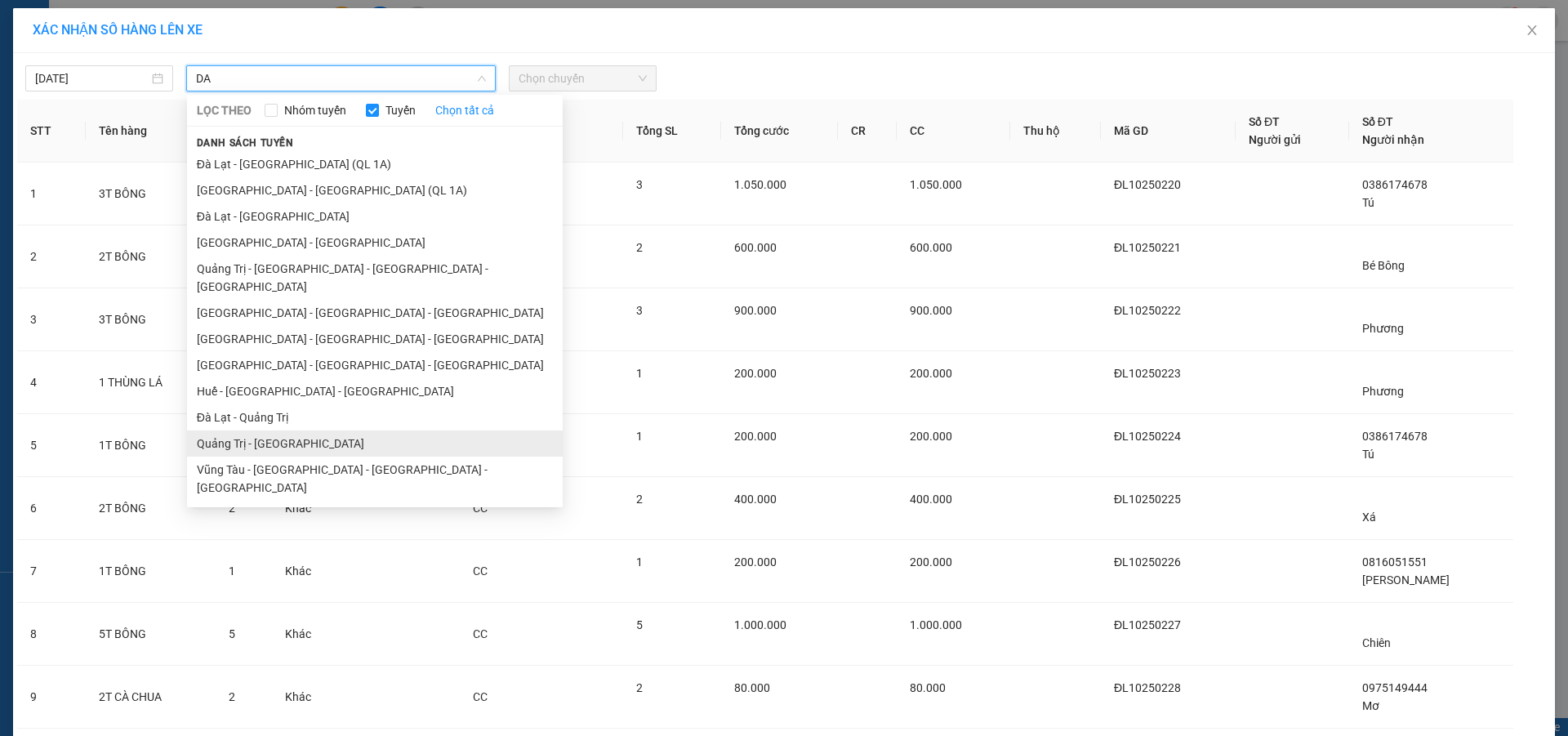
scroll to position [112, 0]
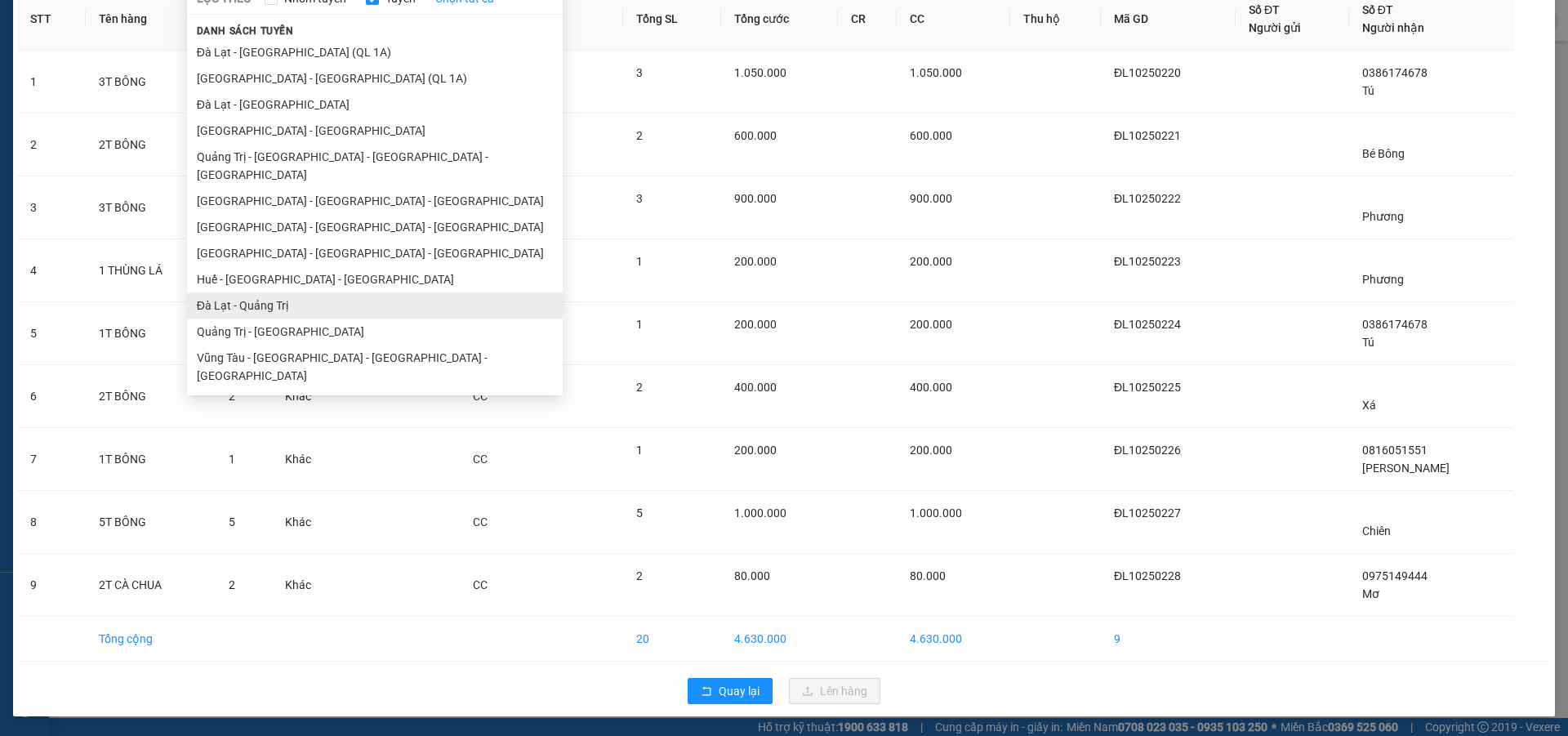
click at [258, 291] on ul "[GEOGRAPHIC_DATA] - [GEOGRAPHIC_DATA] (QL 1A) [GEOGRAPHIC_DATA] - [GEOGRAPHIC_D…" at bounding box center [374, 214] width 375 height 349
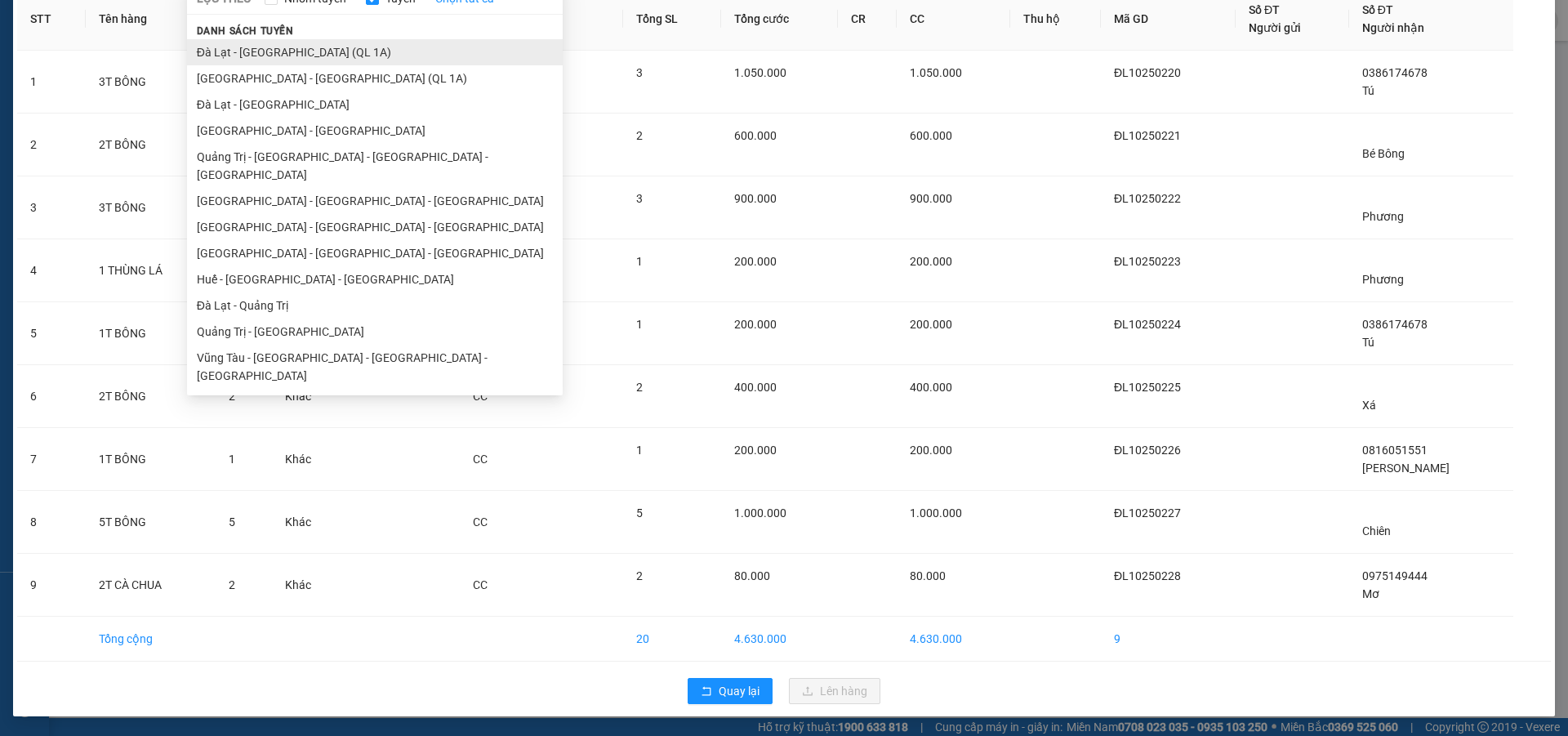
scroll to position [0, 0]
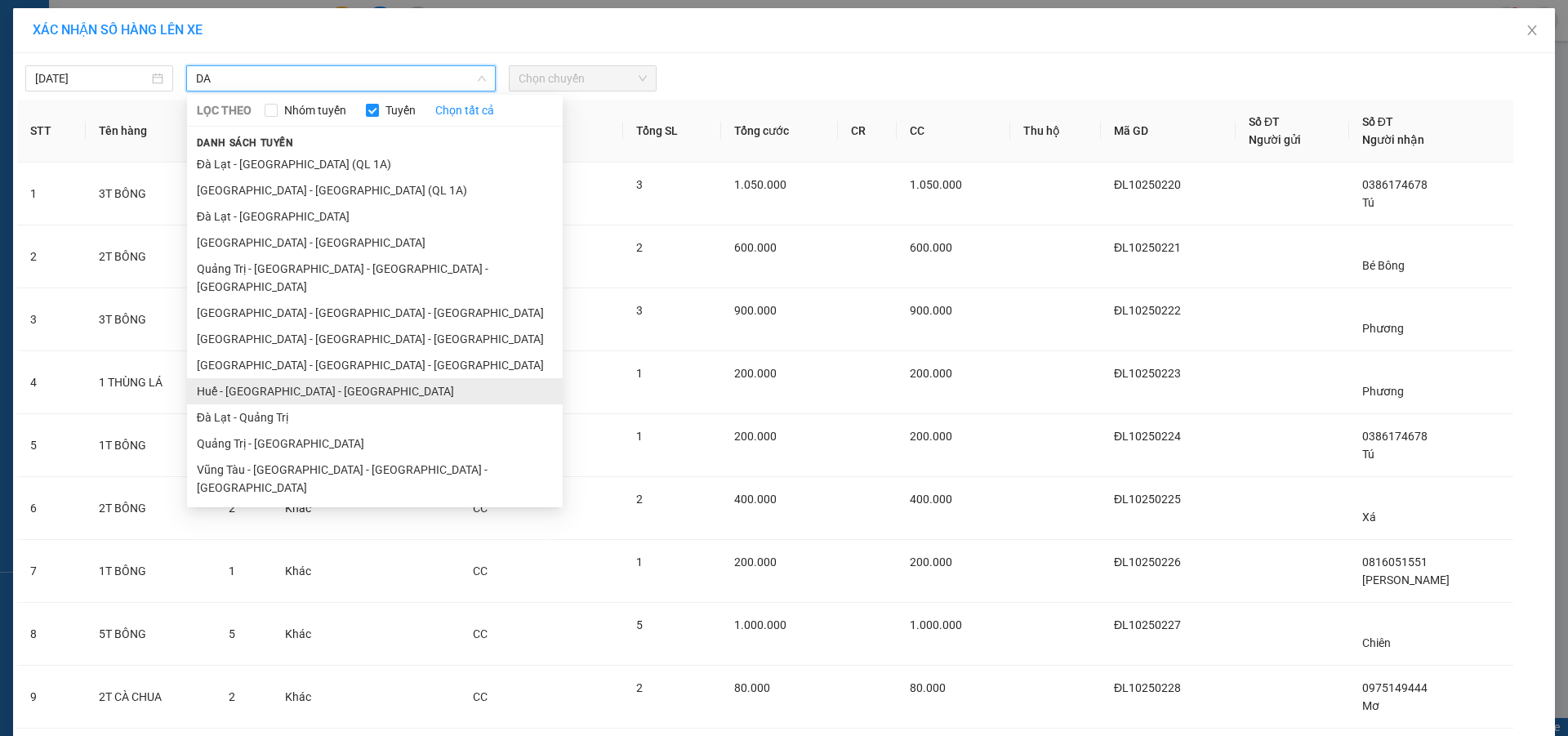
click at [248, 385] on li "Huế - [GEOGRAPHIC_DATA] - [GEOGRAPHIC_DATA]" at bounding box center [374, 391] width 375 height 26
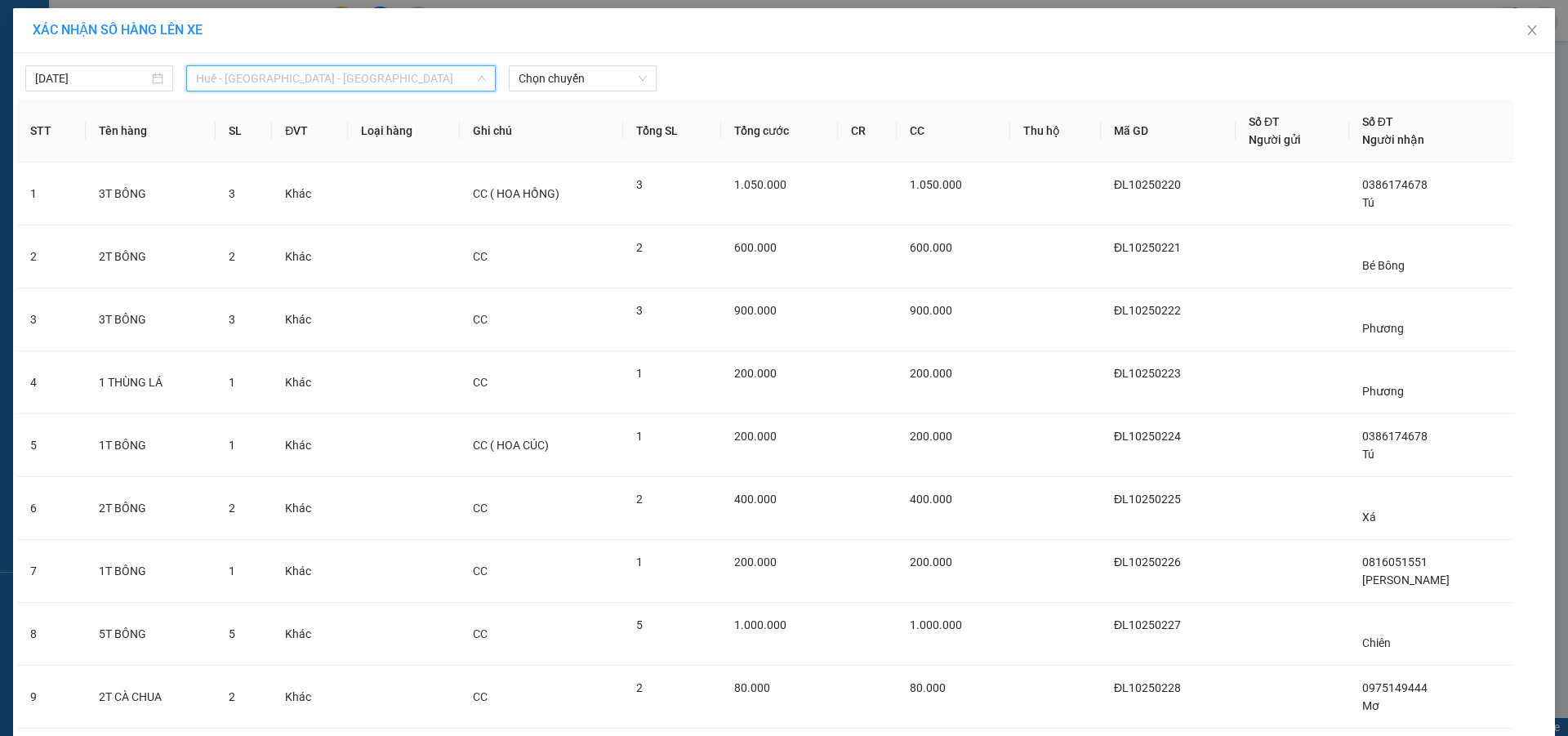
click at [225, 81] on span "Huế - [GEOGRAPHIC_DATA] - [GEOGRAPHIC_DATA]" at bounding box center [340, 79] width 290 height 25
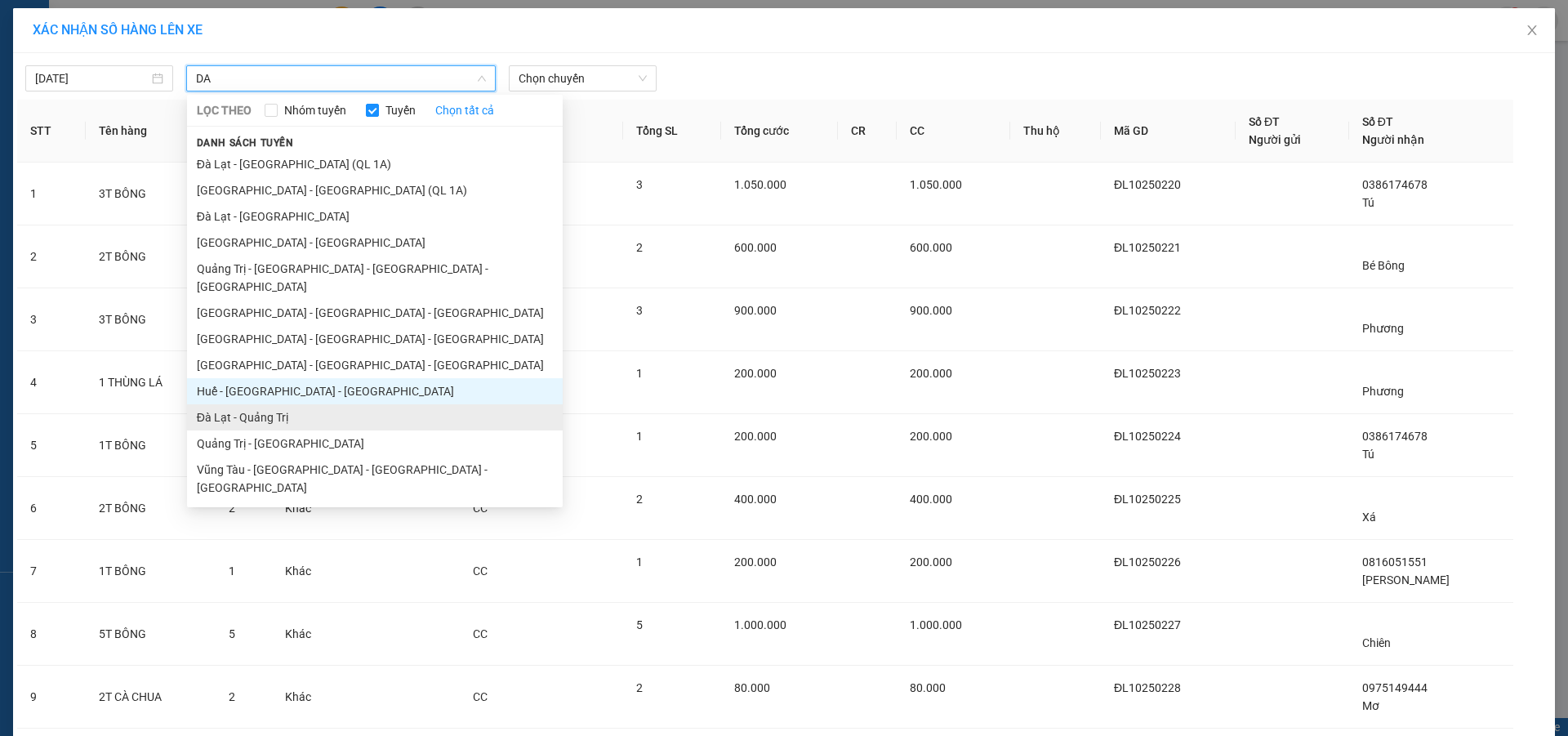
click at [272, 404] on li "Đà Lạt - Quảng Trị" at bounding box center [374, 417] width 375 height 26
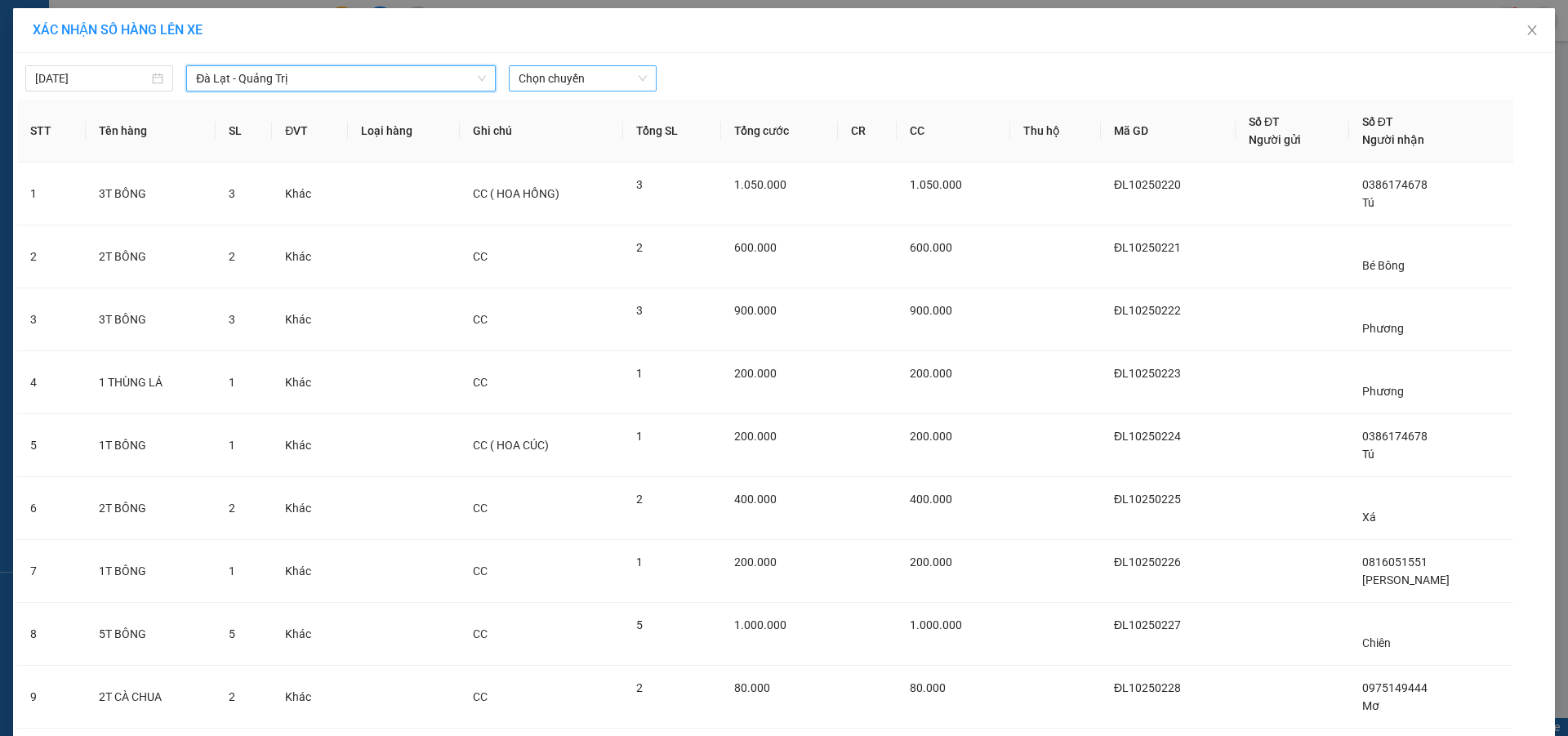
click at [559, 71] on span "Chọn chuyến" at bounding box center [583, 79] width 129 height 25
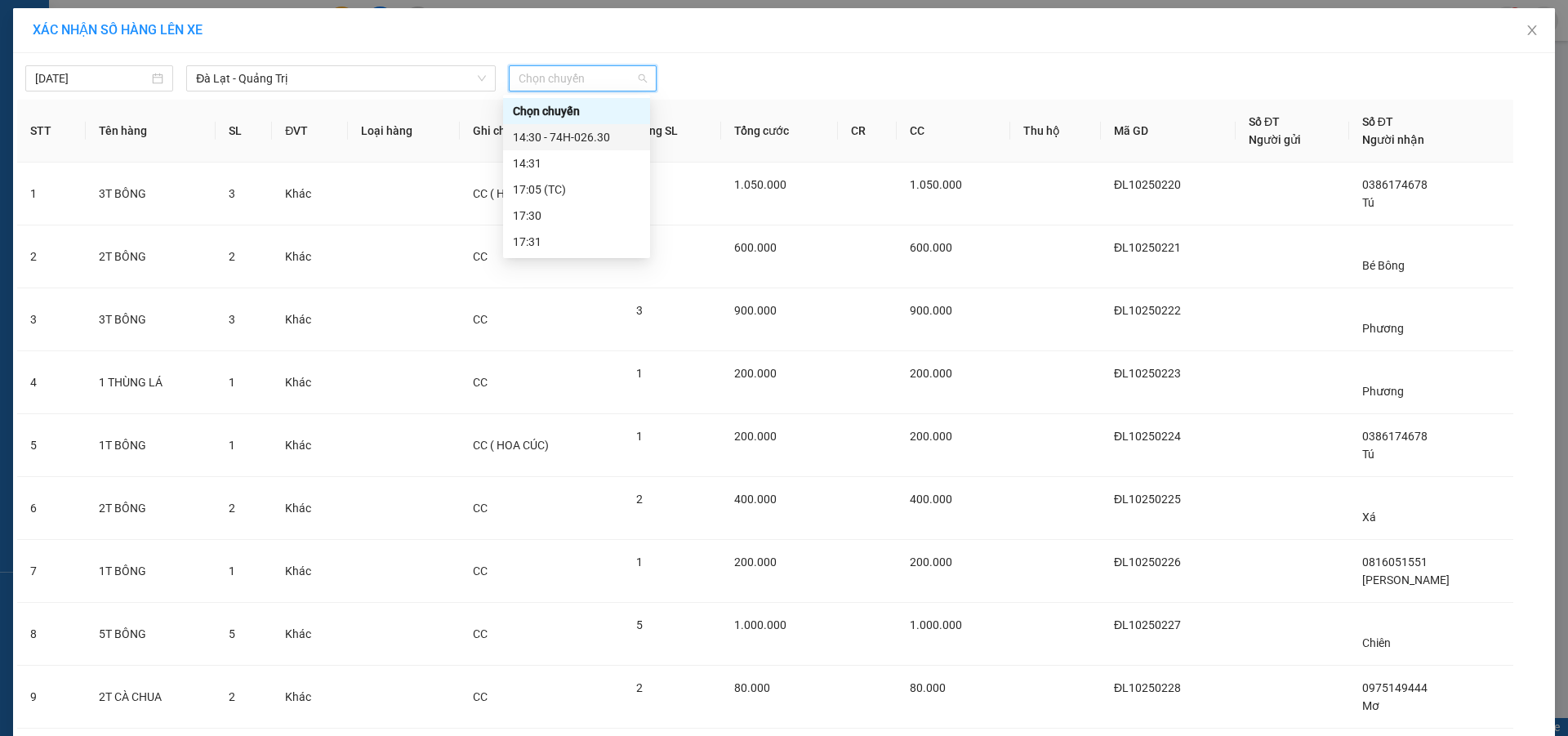
click at [580, 139] on div "14:30 - 74H-026.30" at bounding box center [577, 137] width 128 height 18
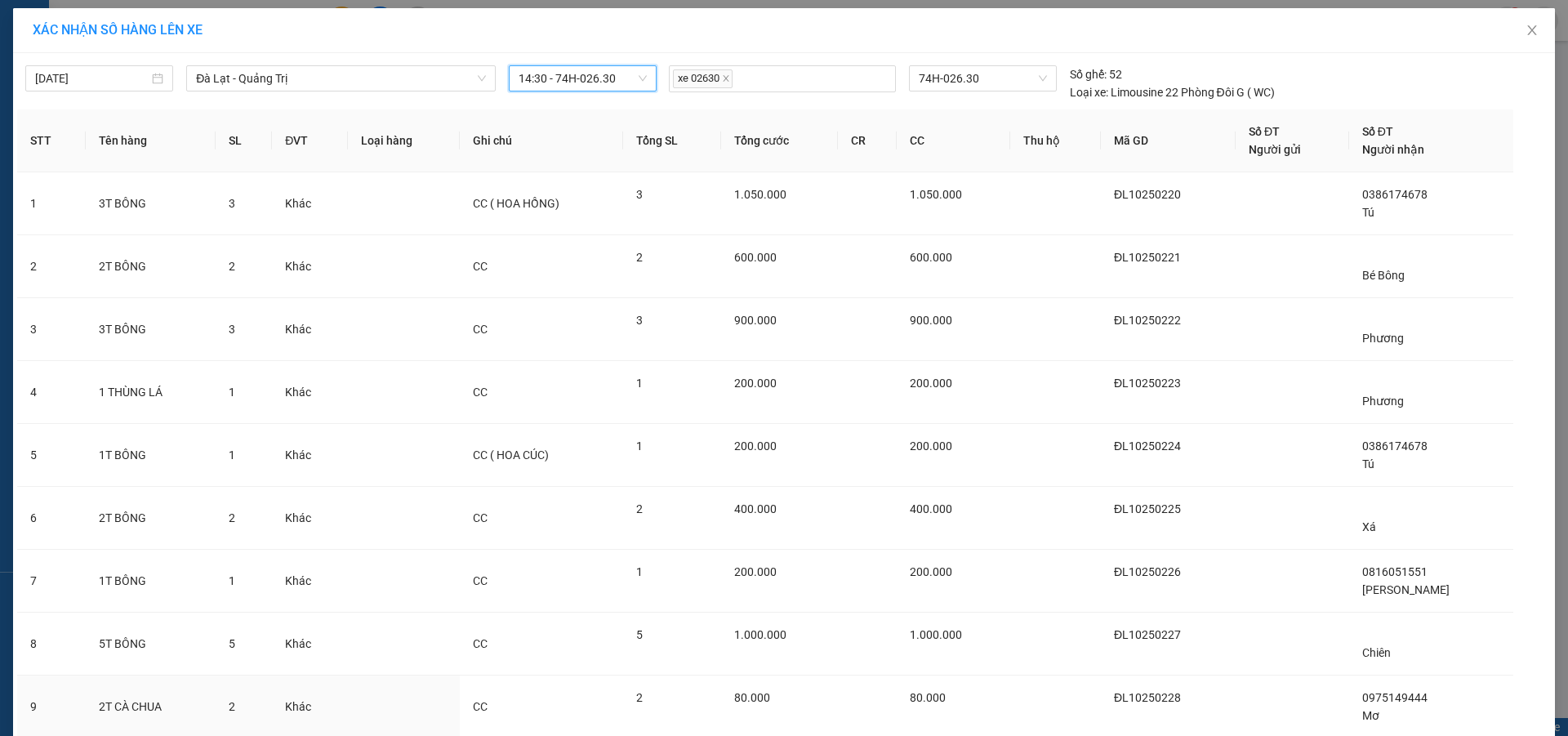
scroll to position [122, 0]
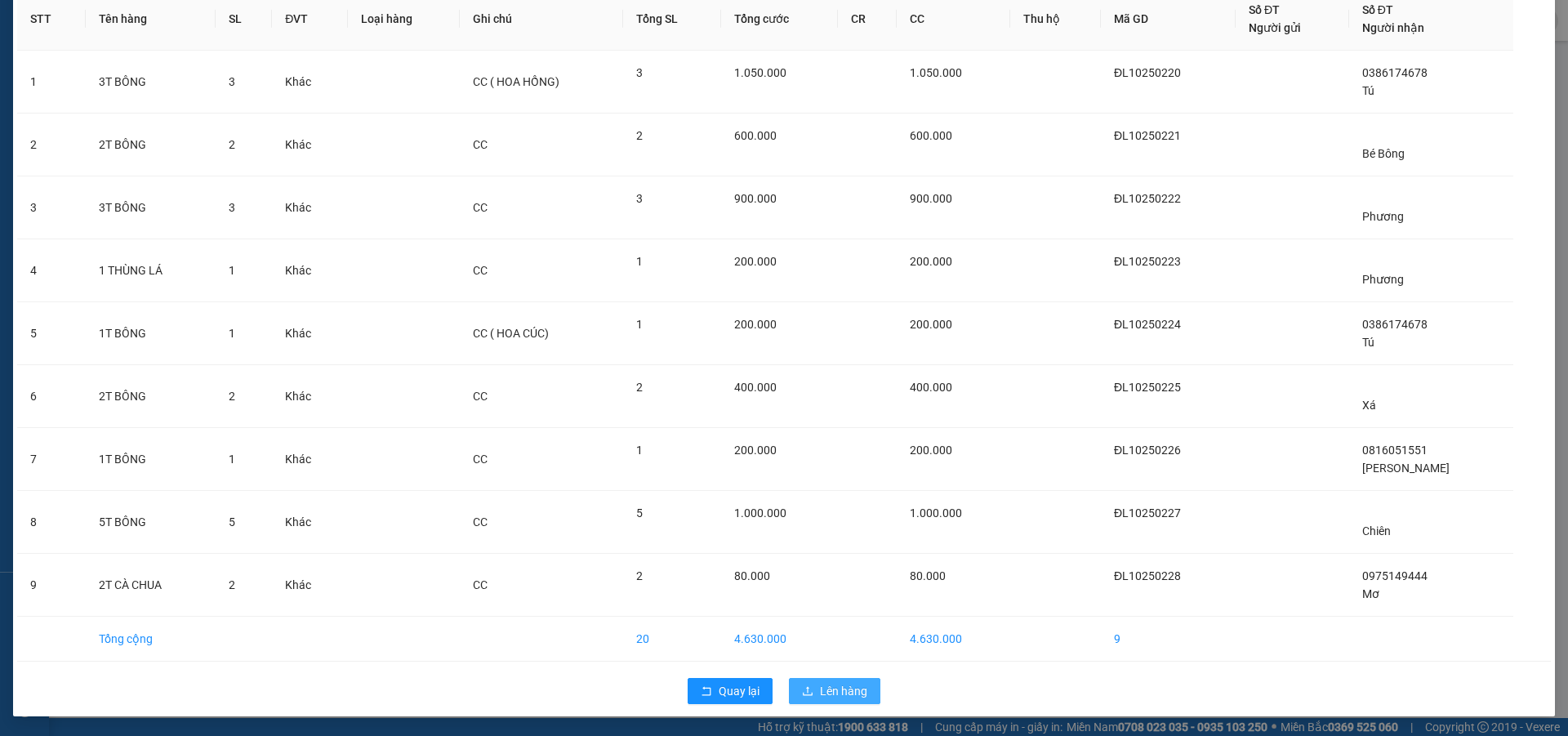
click at [824, 692] on span "Lên hàng" at bounding box center [844, 690] width 47 height 18
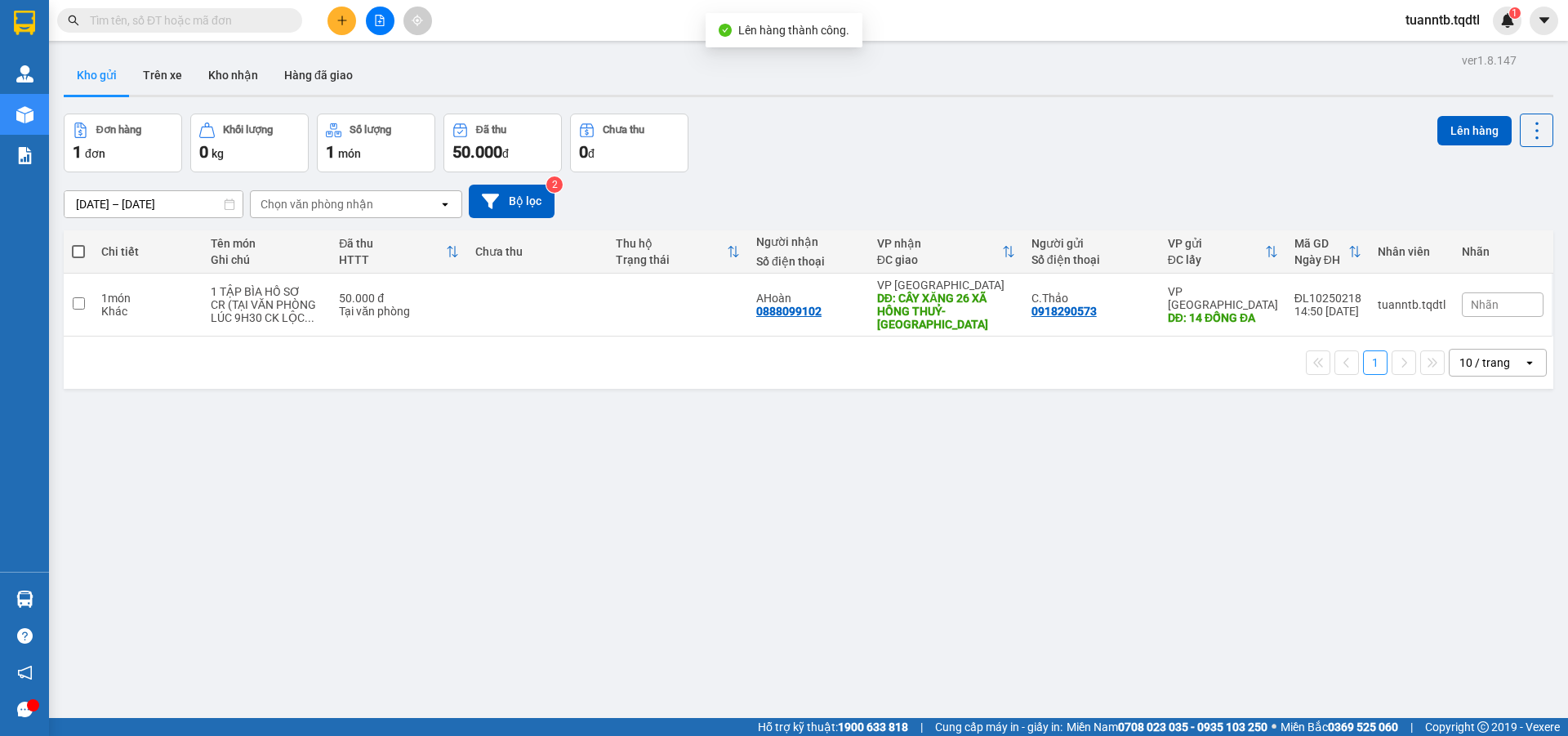
click at [375, 19] on icon "file-add" at bounding box center [380, 20] width 9 height 11
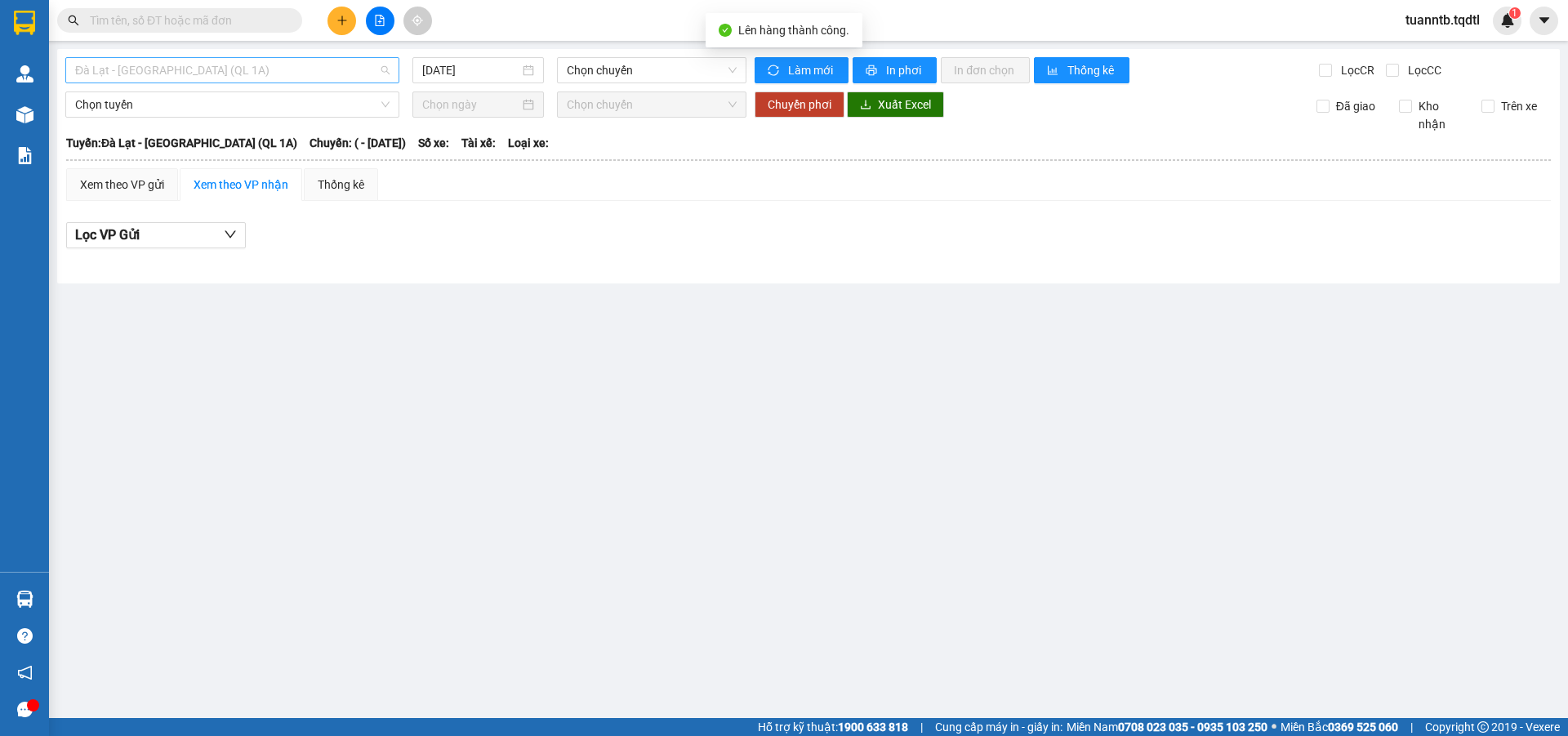
click at [274, 67] on span "Đà Lạt - [GEOGRAPHIC_DATA] (QL 1A)" at bounding box center [232, 70] width 314 height 25
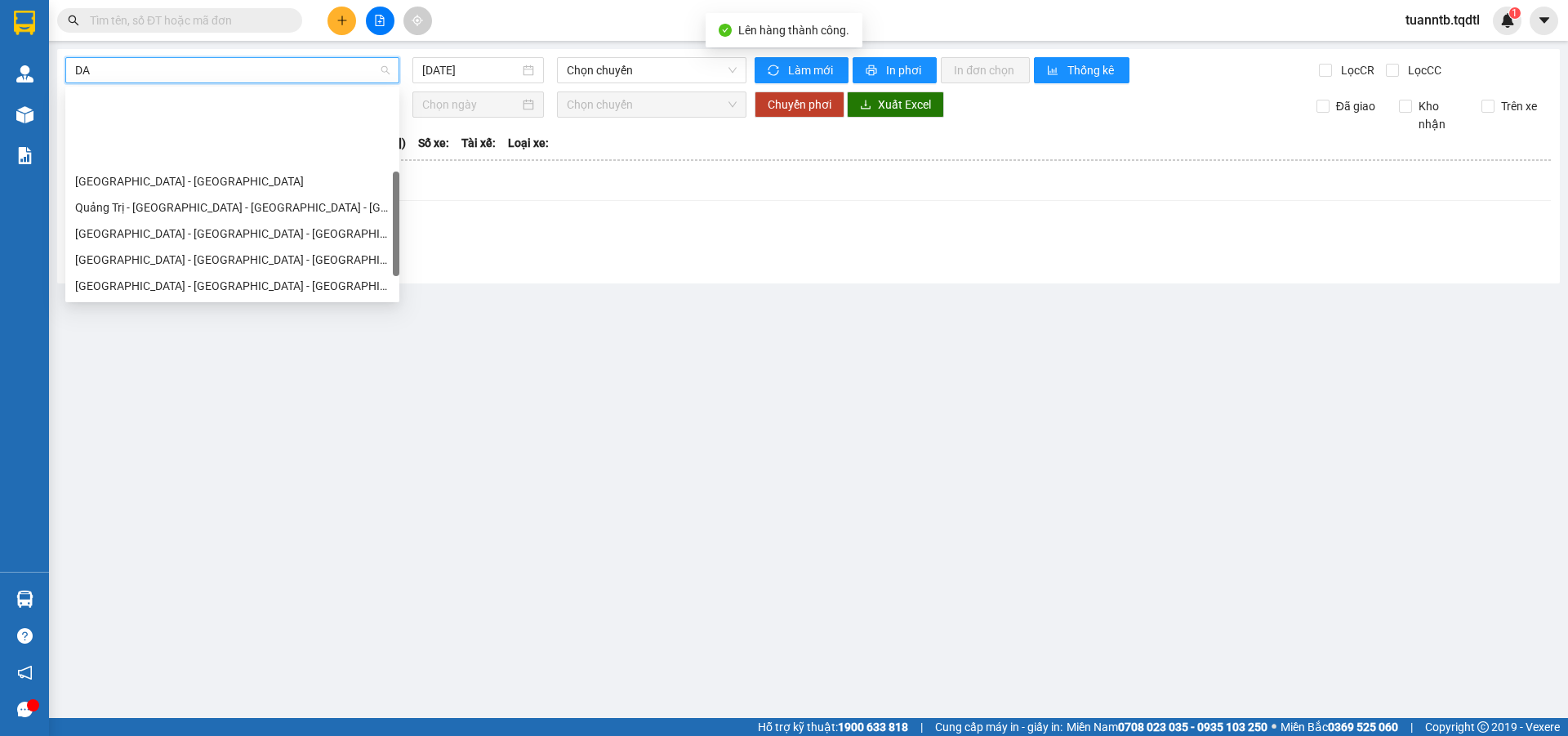
scroll to position [104, 0]
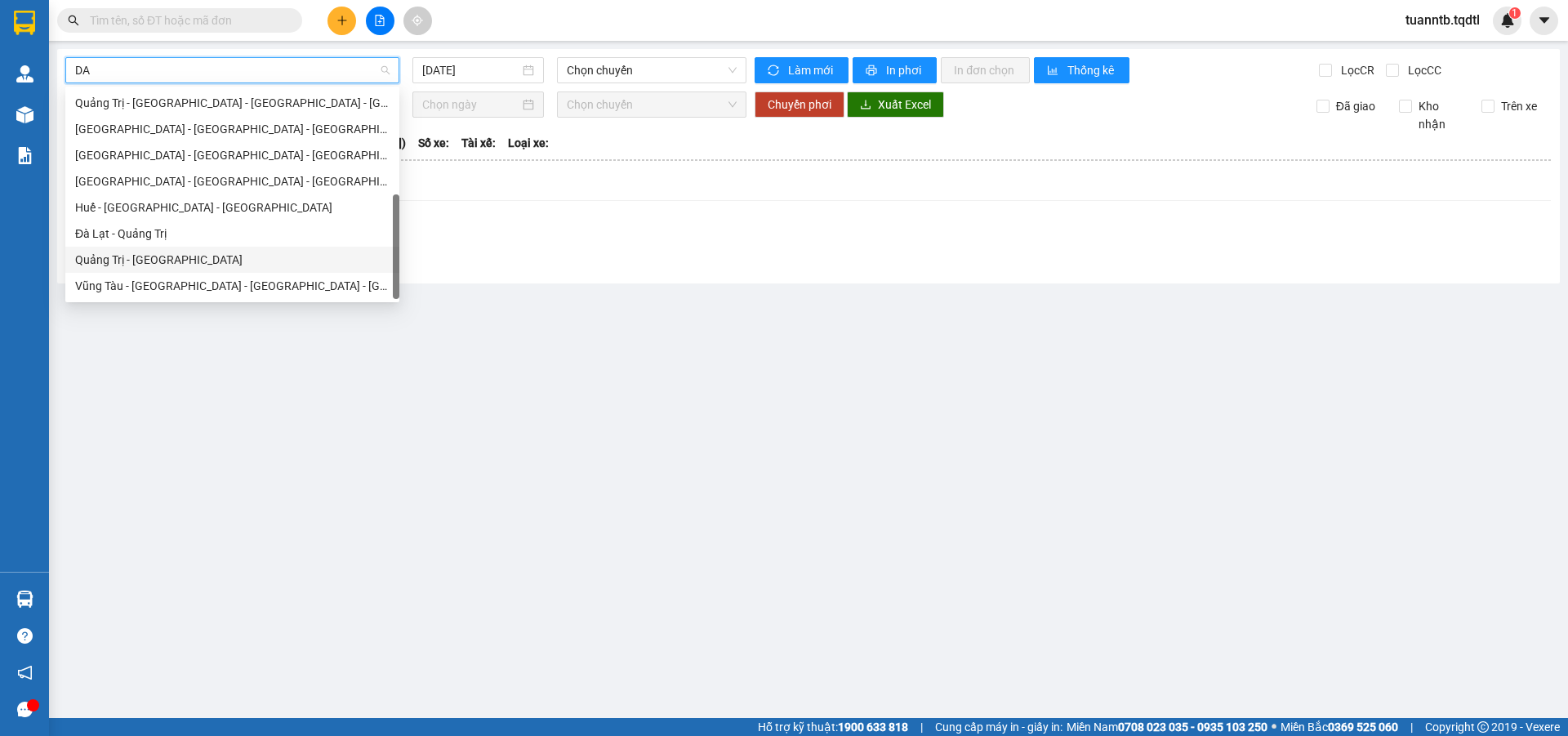
click at [206, 233] on div "Đà Lạt - Quảng Trị" at bounding box center [232, 234] width 314 height 18
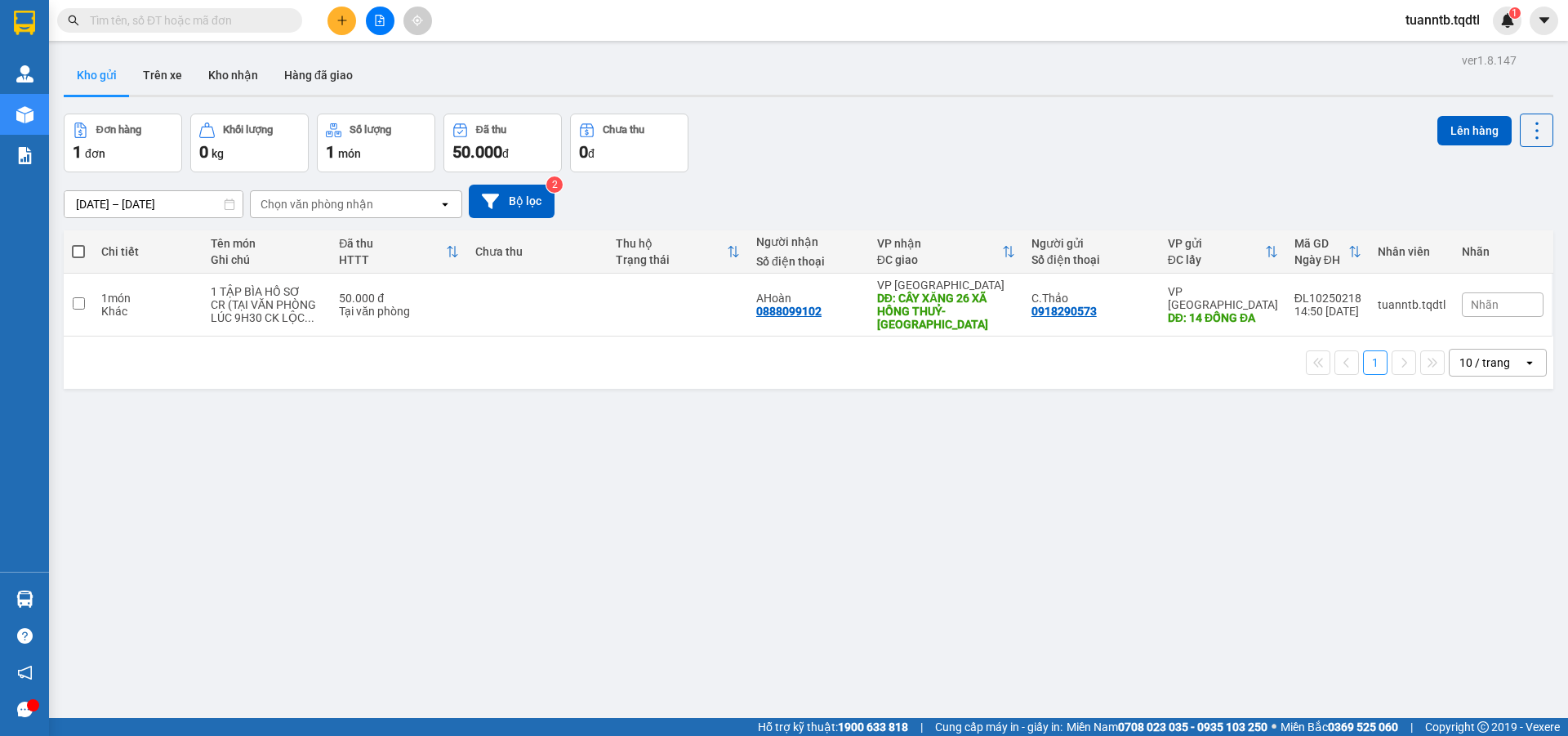
click at [333, 24] on button at bounding box center [341, 20] width 29 height 29
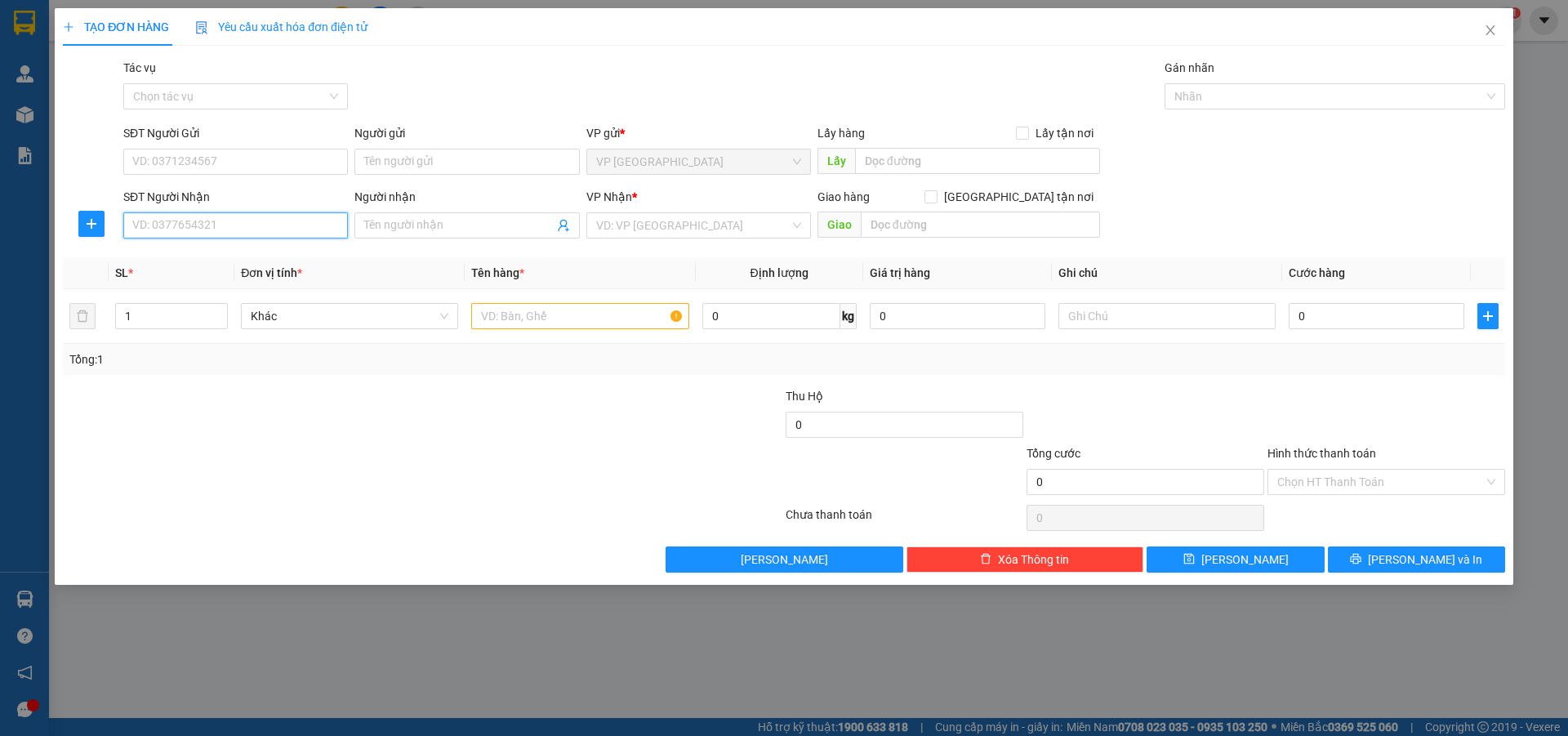
click at [334, 225] on input "SĐT Người Nhận" at bounding box center [235, 226] width 225 height 26
click at [270, 261] on div "0918452816 - [GEOGRAPHIC_DATA]" at bounding box center [235, 258] width 205 height 18
click at [354, 229] on span "Nga" at bounding box center [466, 226] width 225 height 26
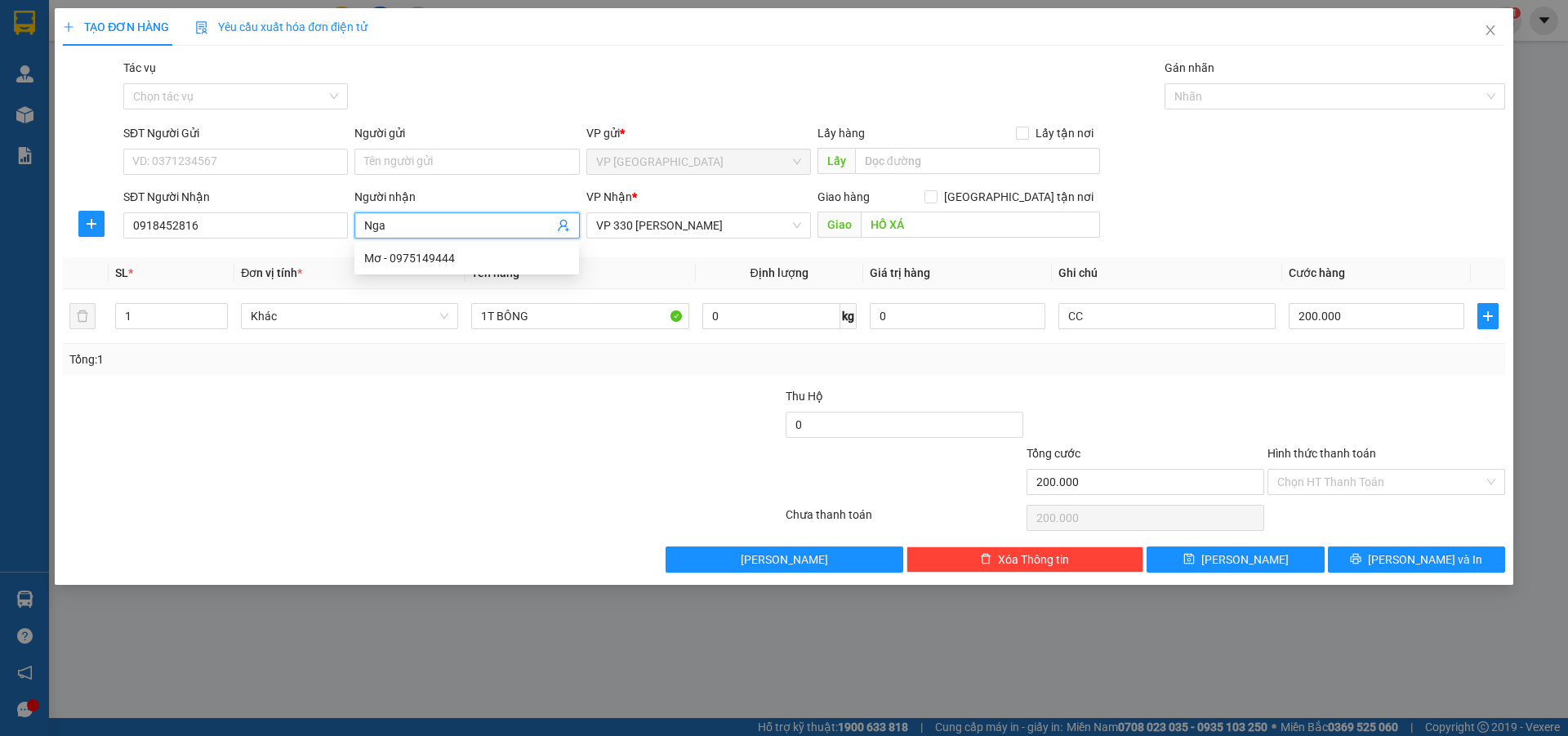
click at [409, 225] on input "Nga" at bounding box center [458, 225] width 189 height 18
click at [1369, 319] on input "200.000" at bounding box center [1376, 316] width 176 height 26
click at [1294, 321] on input "0" at bounding box center [1376, 316] width 176 height 26
click at [1214, 564] on button "[PERSON_NAME]" at bounding box center [1235, 559] width 177 height 26
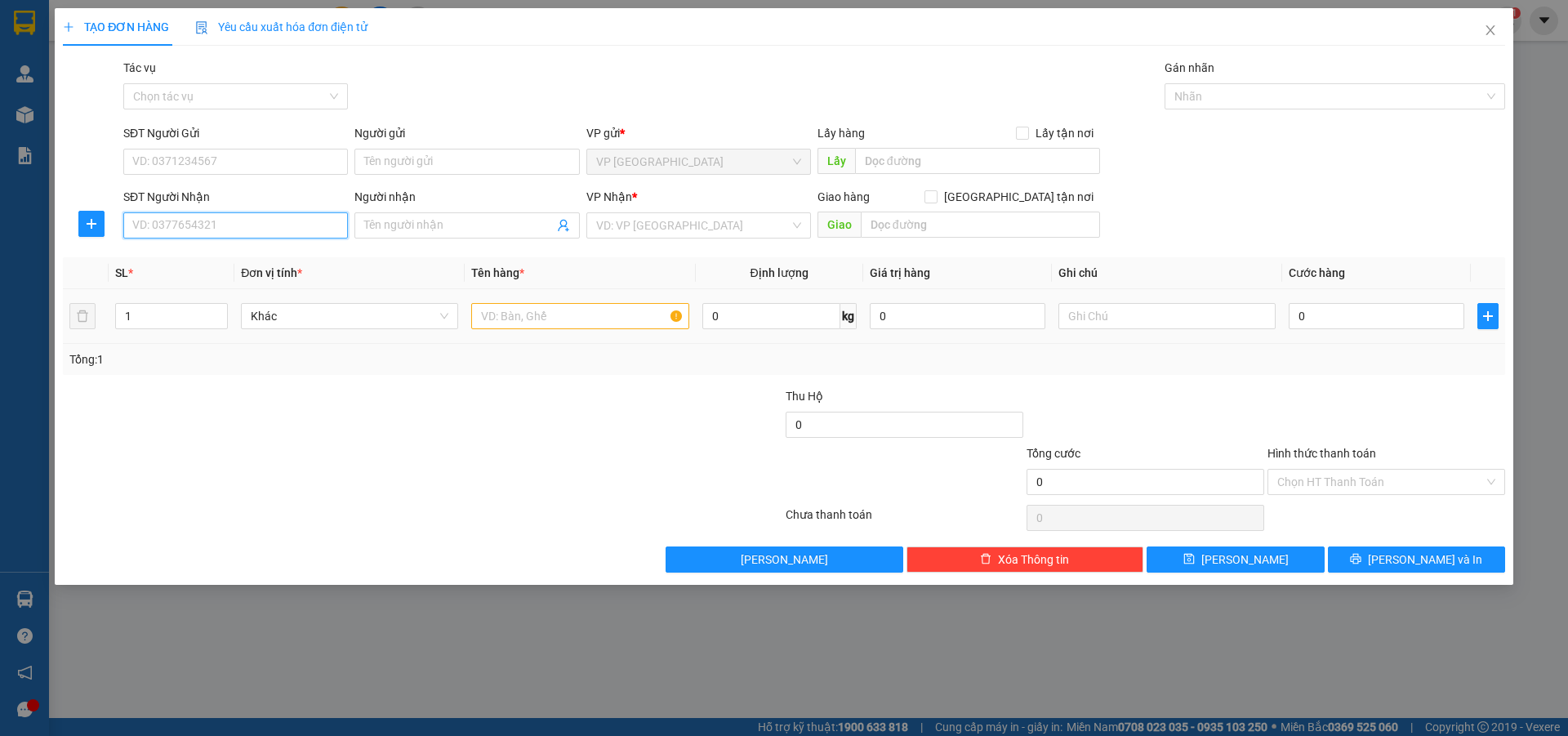
click at [270, 225] on input "SĐT Người Nhận" at bounding box center [235, 226] width 225 height 26
click at [686, 227] on input "search" at bounding box center [692, 226] width 193 height 25
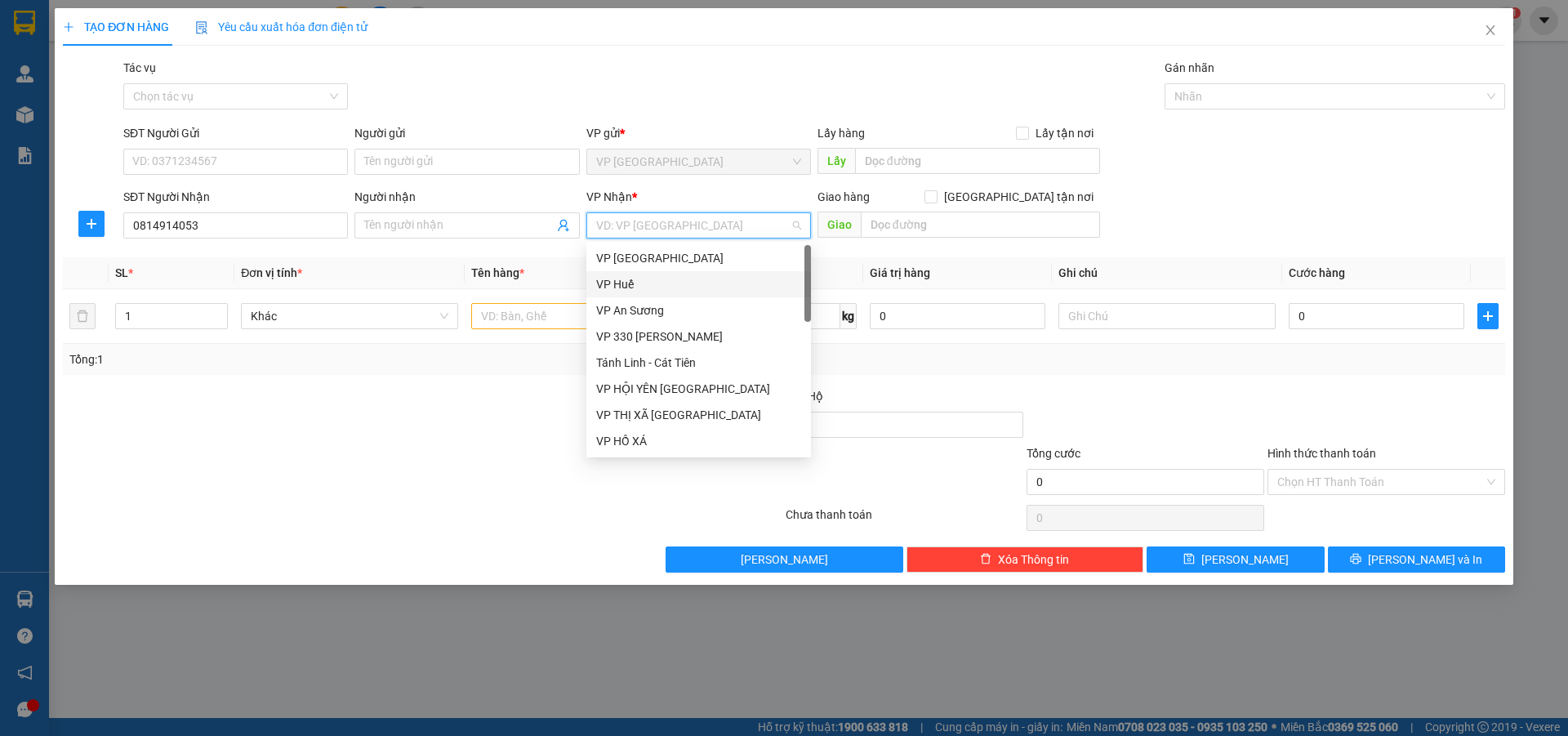
click at [628, 284] on div "VP Huế" at bounding box center [698, 284] width 205 height 18
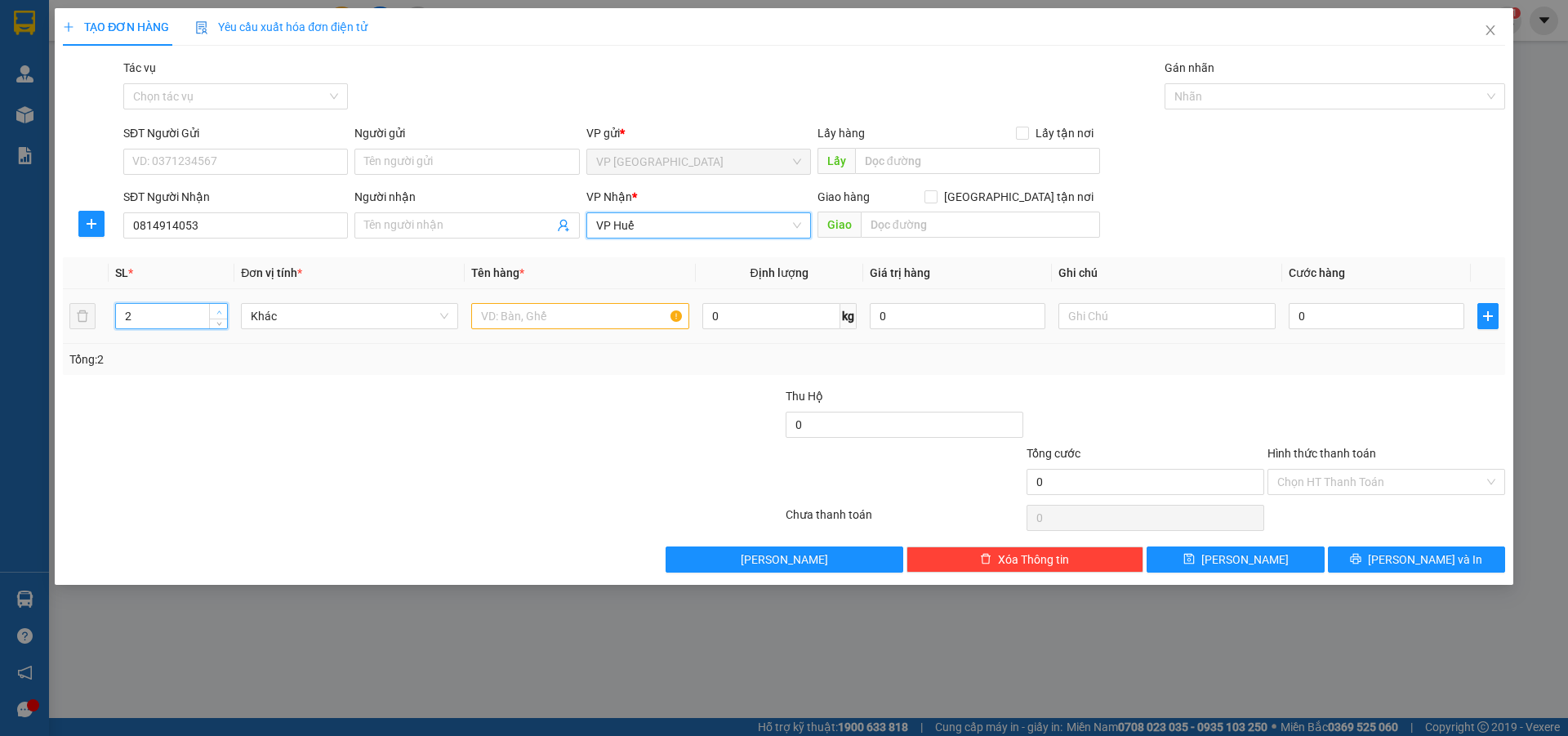
click at [220, 312] on icon "up" at bounding box center [219, 312] width 6 height 6
click at [220, 312] on icon "up" at bounding box center [219, 312] width 5 height 4
click at [216, 311] on icon "up" at bounding box center [219, 312] width 6 height 6
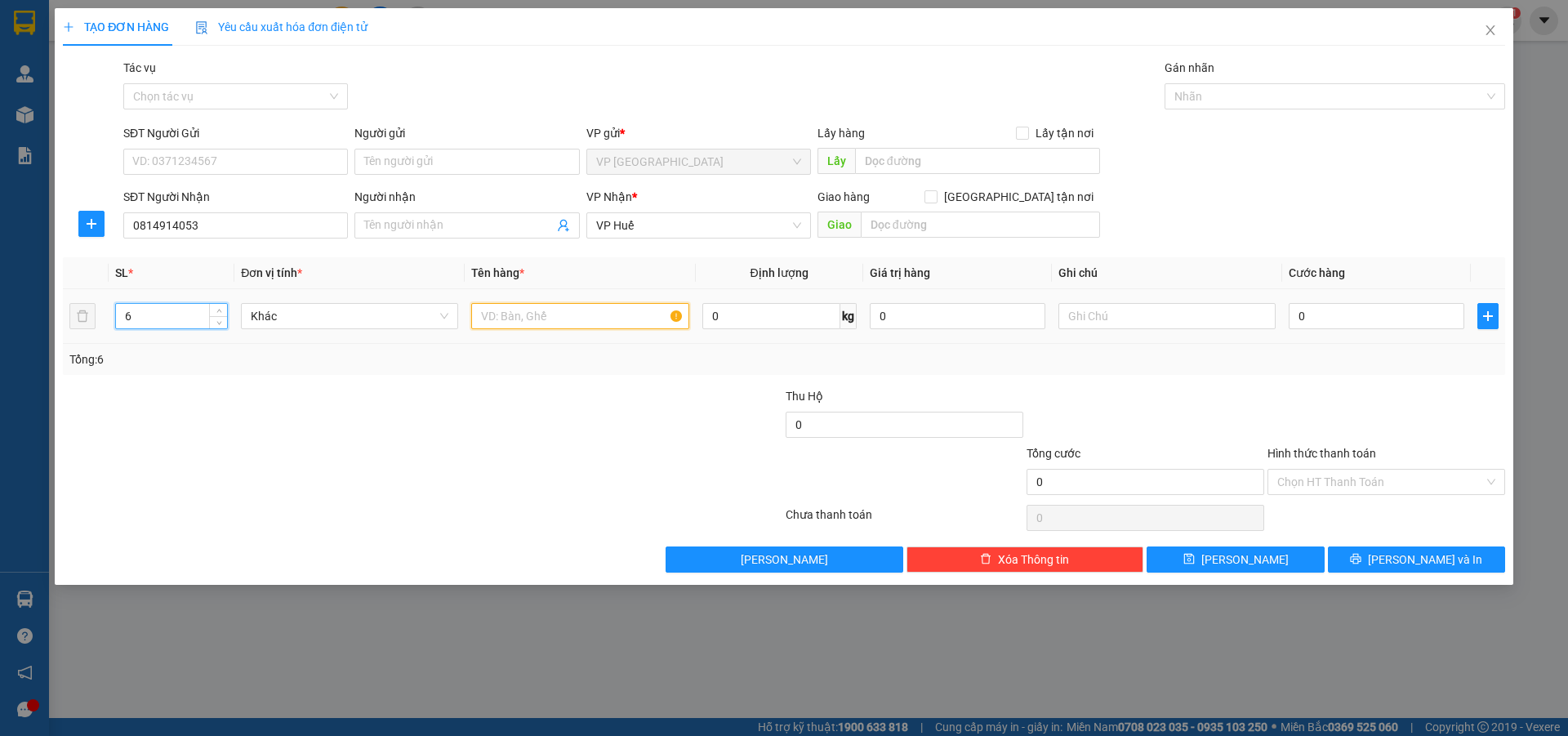
click at [488, 319] on input "text" at bounding box center [579, 316] width 217 height 26
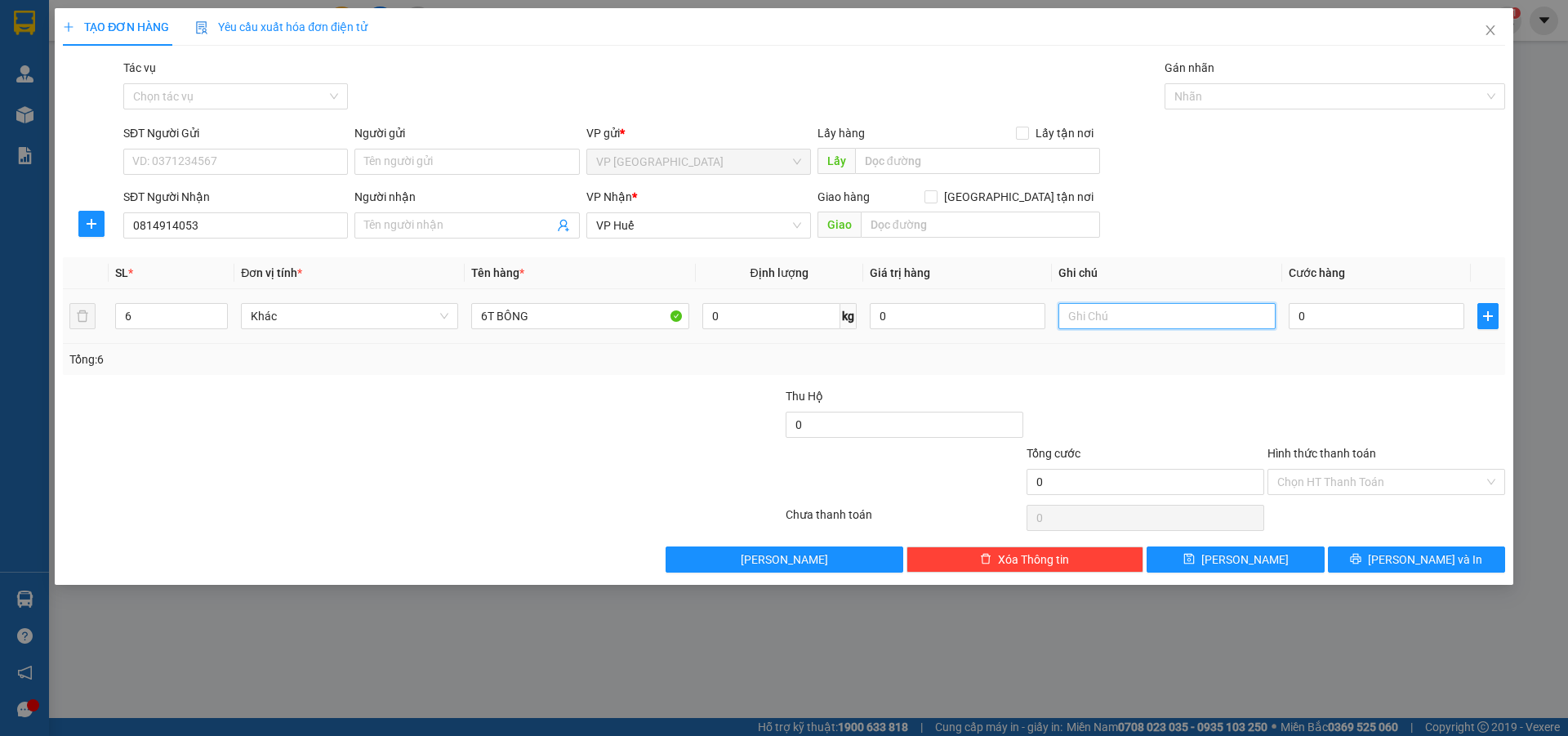
click at [1194, 319] on input "text" at bounding box center [1166, 316] width 217 height 26
click at [485, 223] on input "Người nhận" at bounding box center [458, 225] width 189 height 18
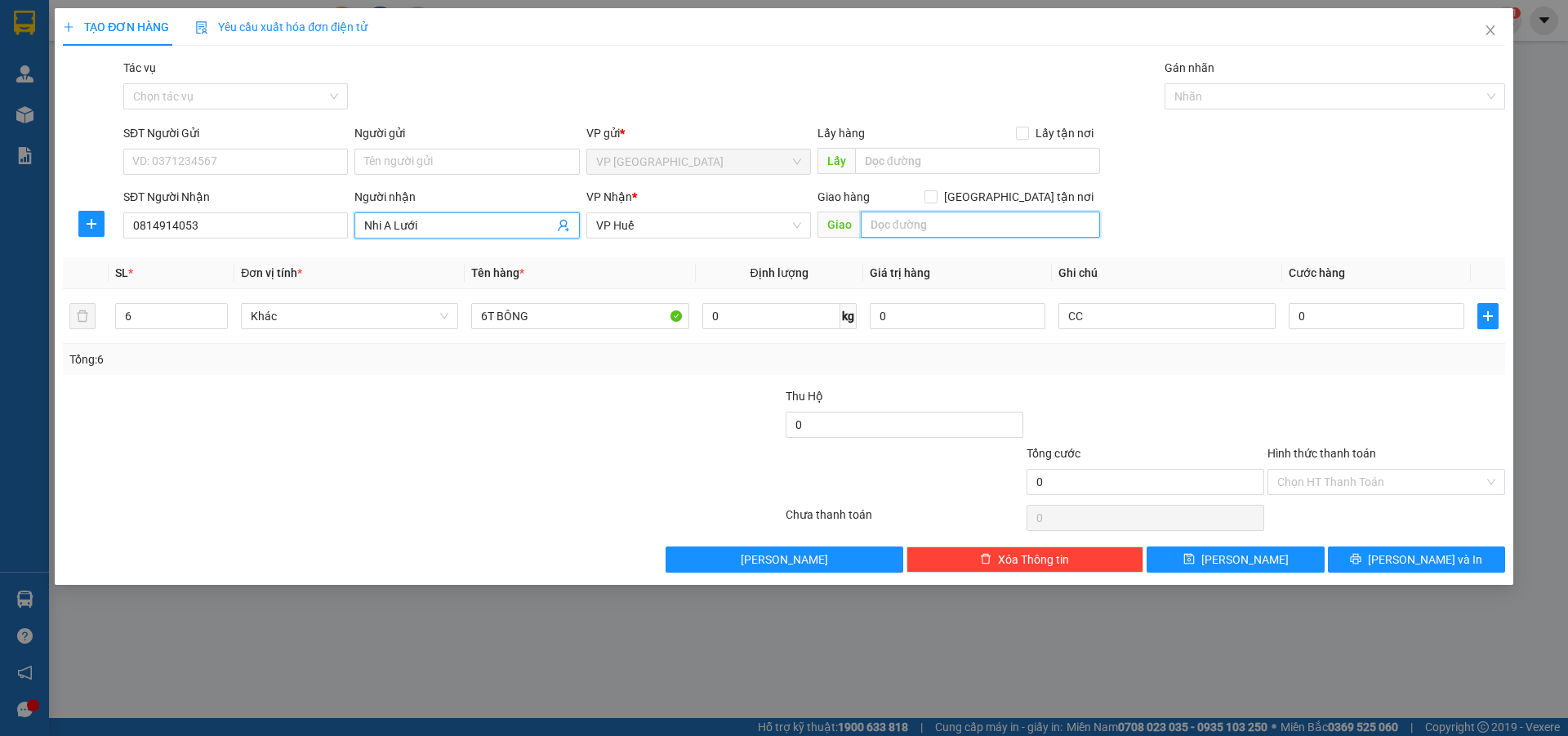
click at [1002, 235] on input "text" at bounding box center [980, 225] width 239 height 26
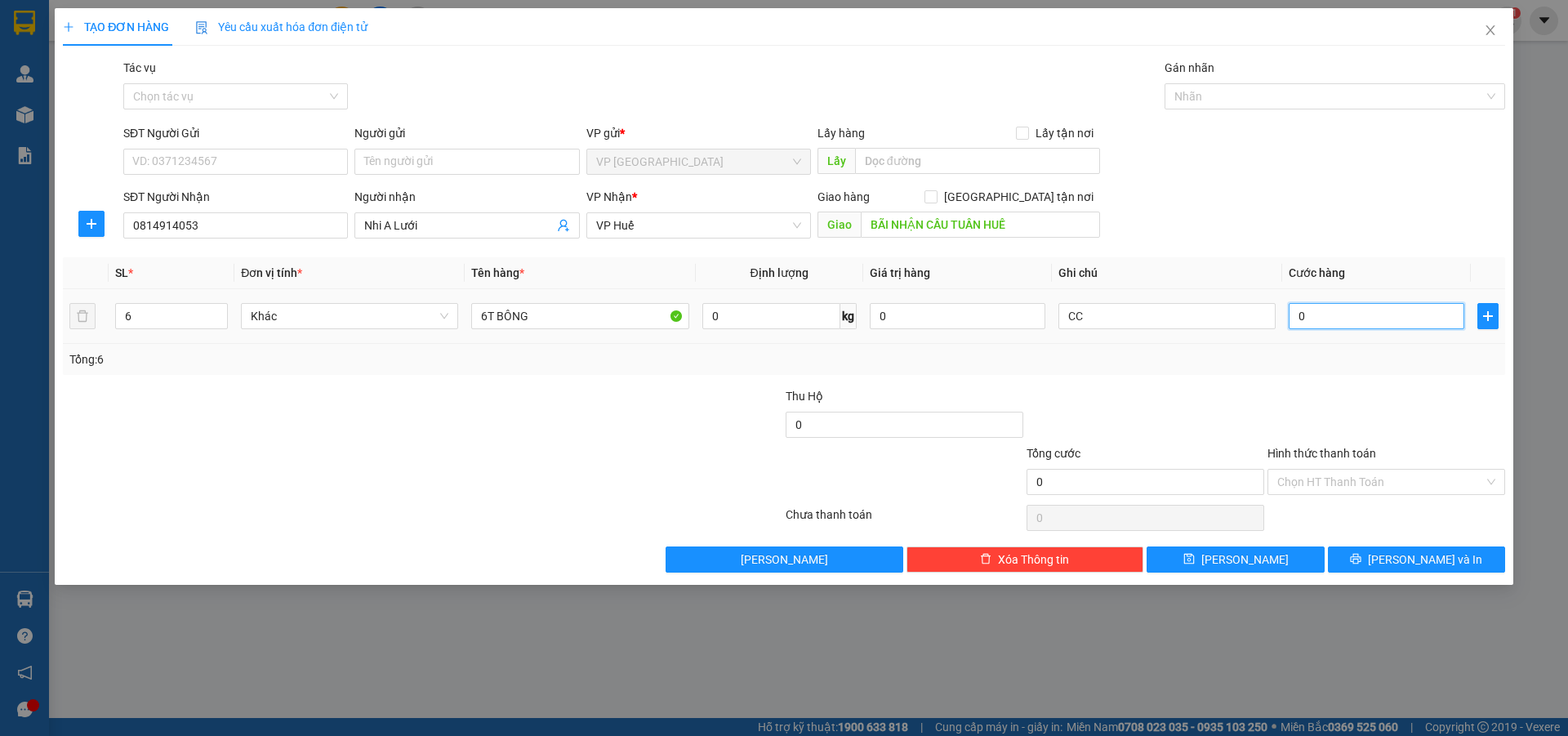
click at [1320, 326] on input "0" at bounding box center [1376, 316] width 176 height 26
drag, startPoint x: 1270, startPoint y: 562, endPoint x: 1353, endPoint y: 461, distance: 130.7
click at [1271, 562] on button "[PERSON_NAME]" at bounding box center [1235, 559] width 177 height 26
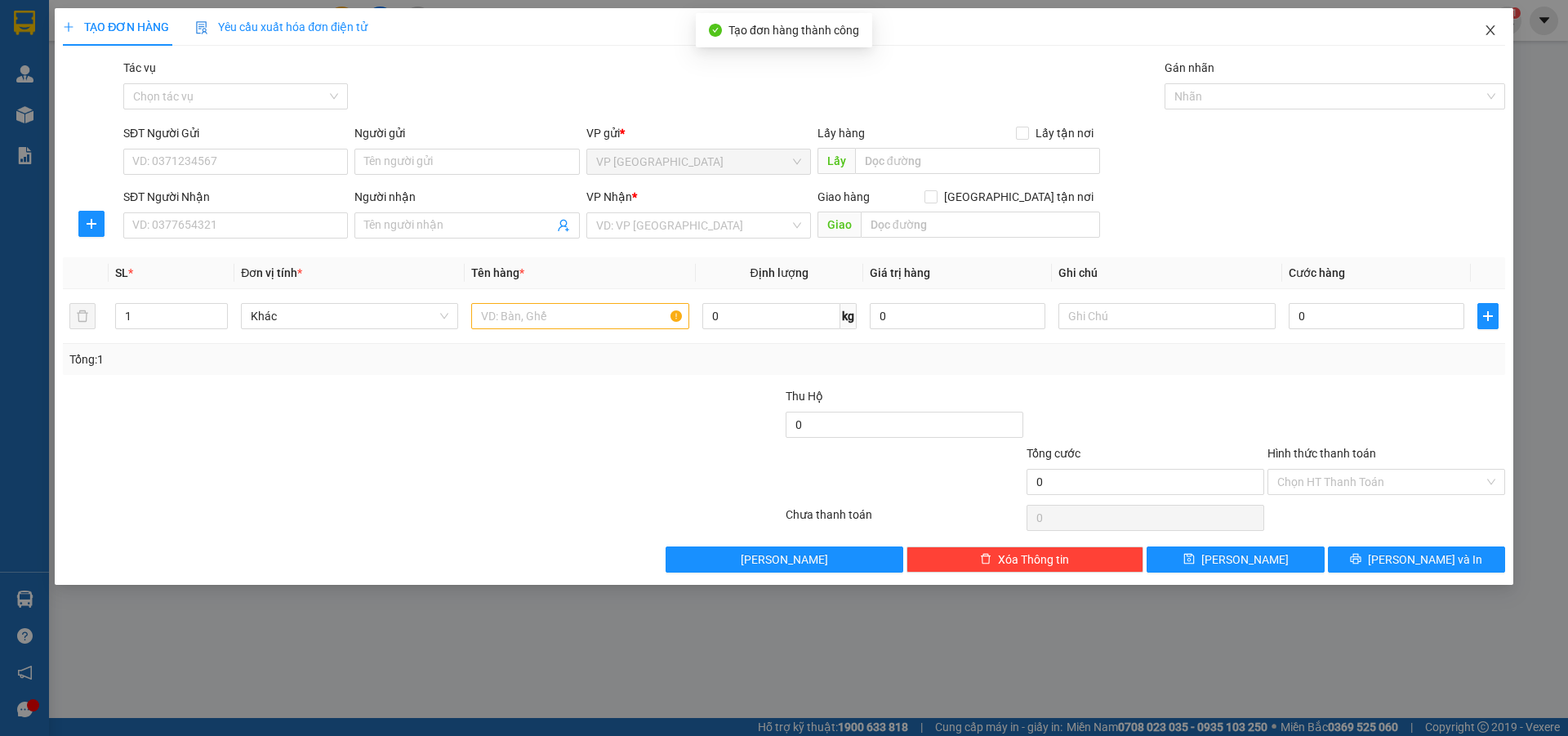
click at [1496, 28] on icon "close" at bounding box center [1490, 30] width 13 height 13
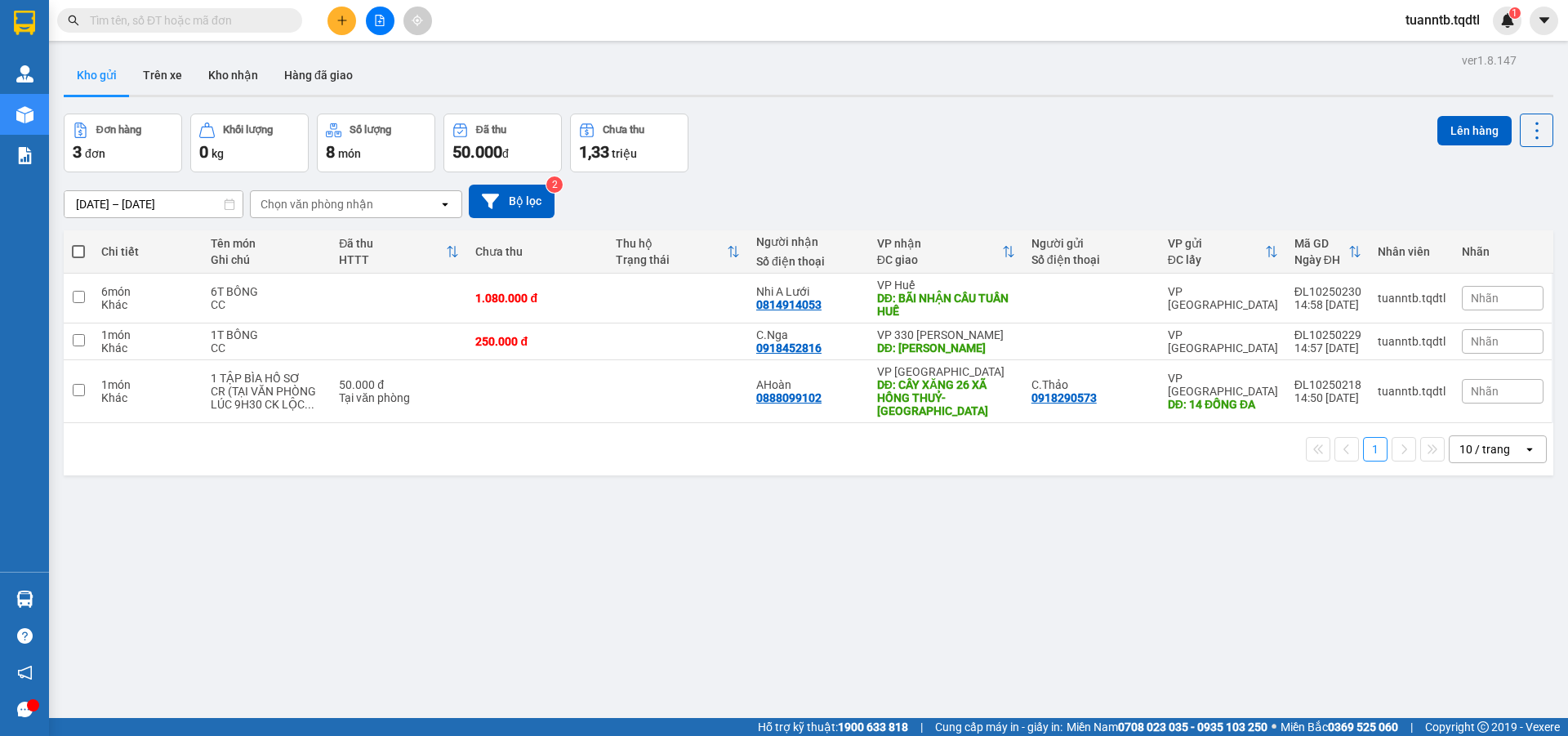
click at [372, 20] on button at bounding box center [380, 20] width 29 height 29
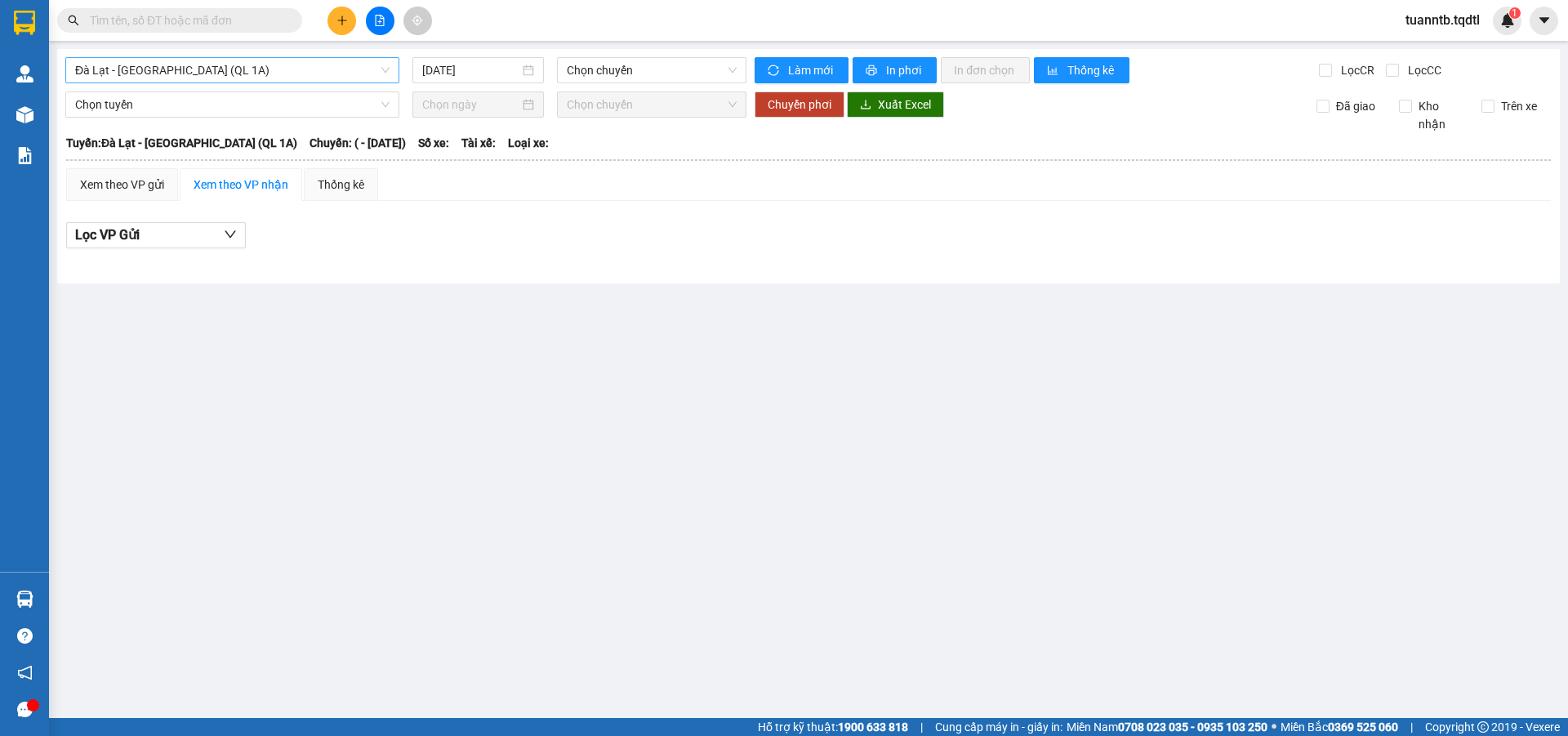
click at [310, 72] on span "Đà Lạt - [GEOGRAPHIC_DATA] (QL 1A)" at bounding box center [232, 70] width 314 height 25
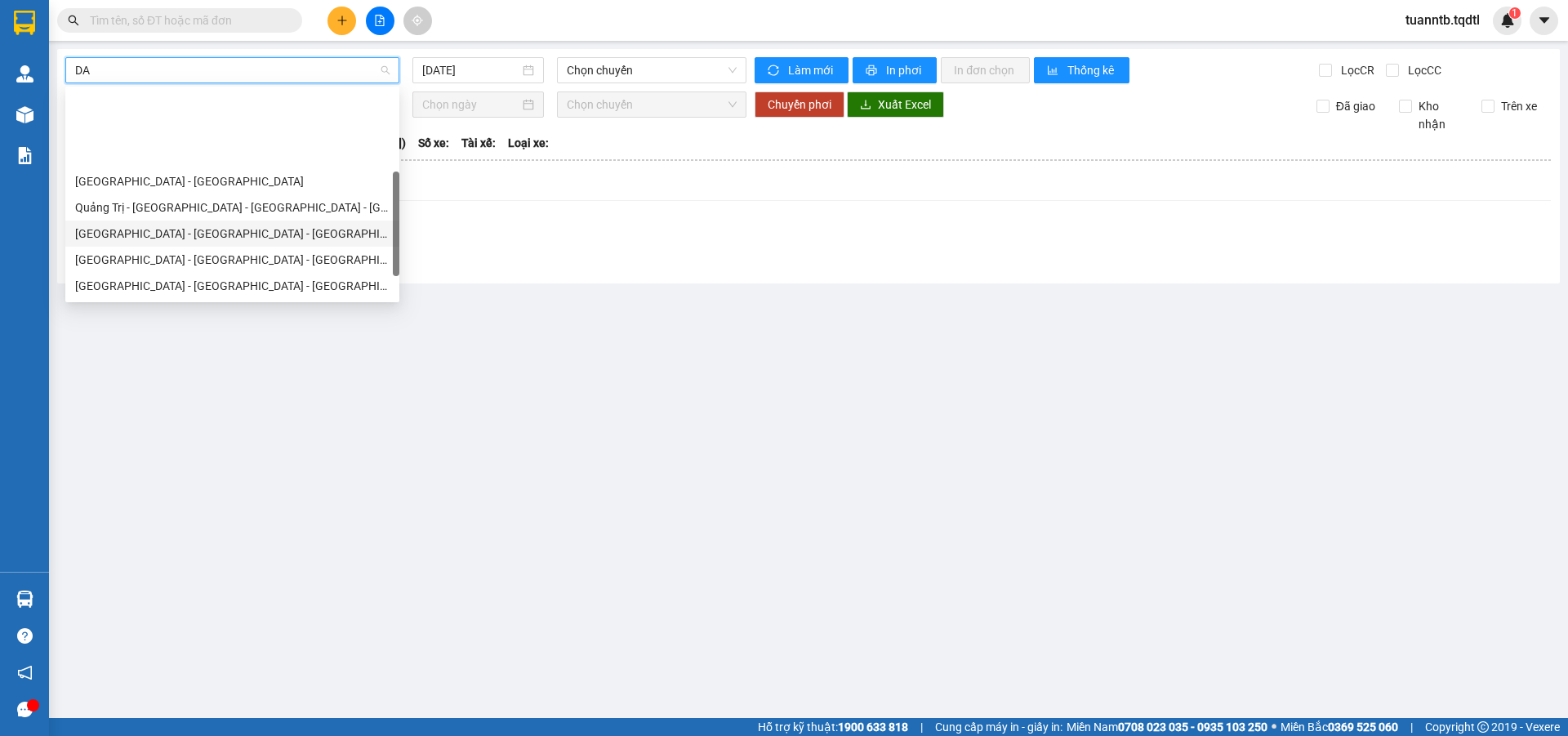
scroll to position [81, 0]
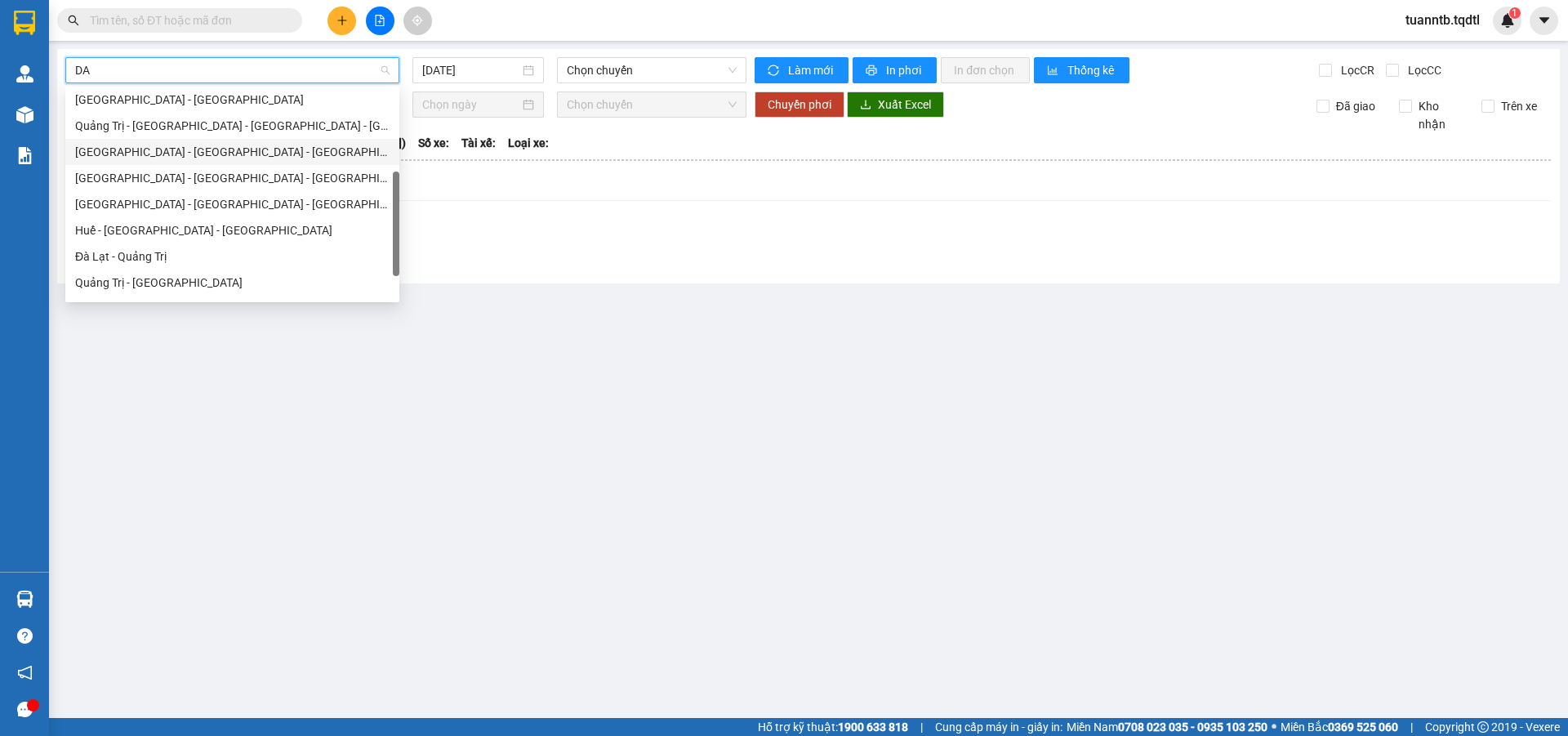
click at [131, 158] on div "[GEOGRAPHIC_DATA] - [GEOGRAPHIC_DATA] - [GEOGRAPHIC_DATA]" at bounding box center [232, 151] width 314 height 18
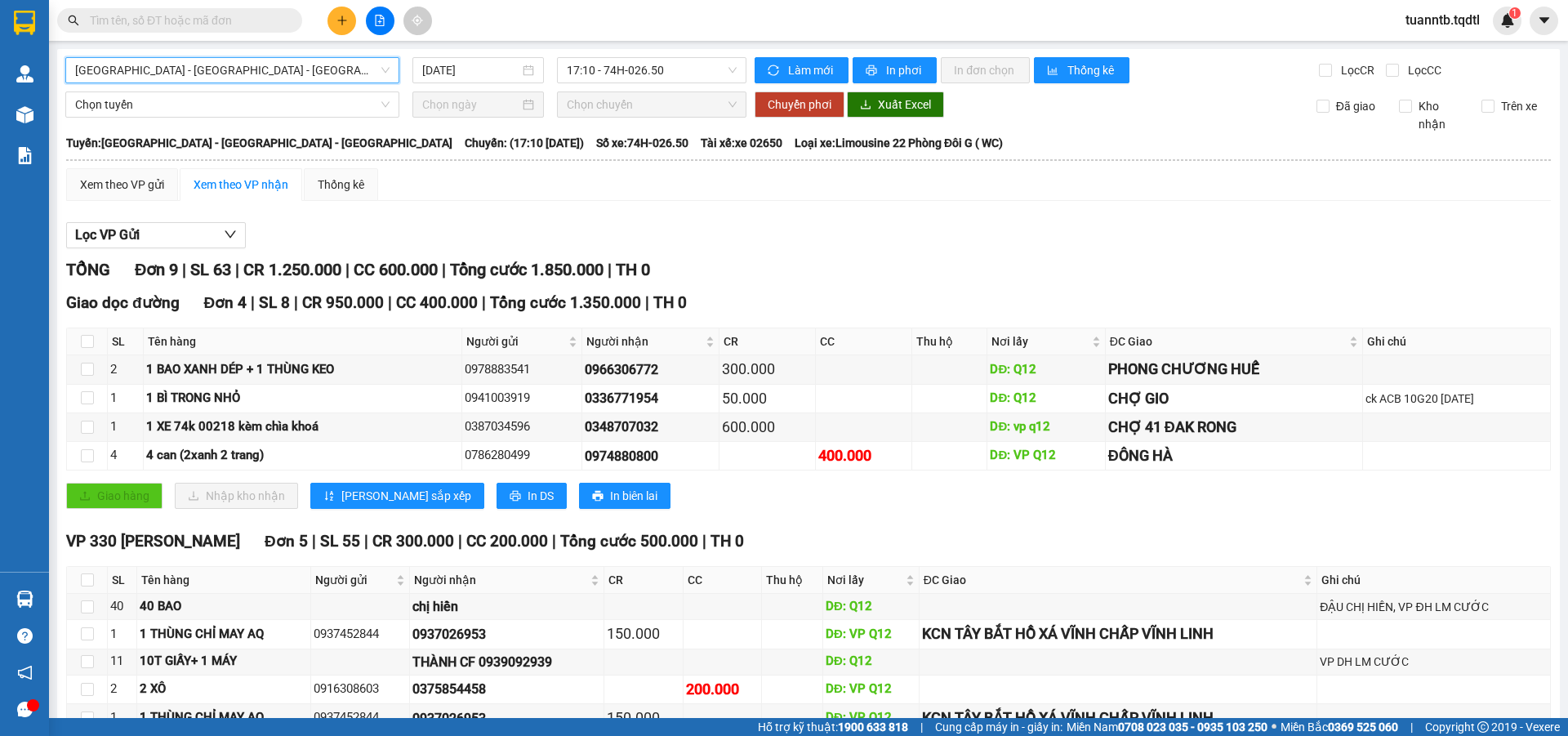
scroll to position [99, 0]
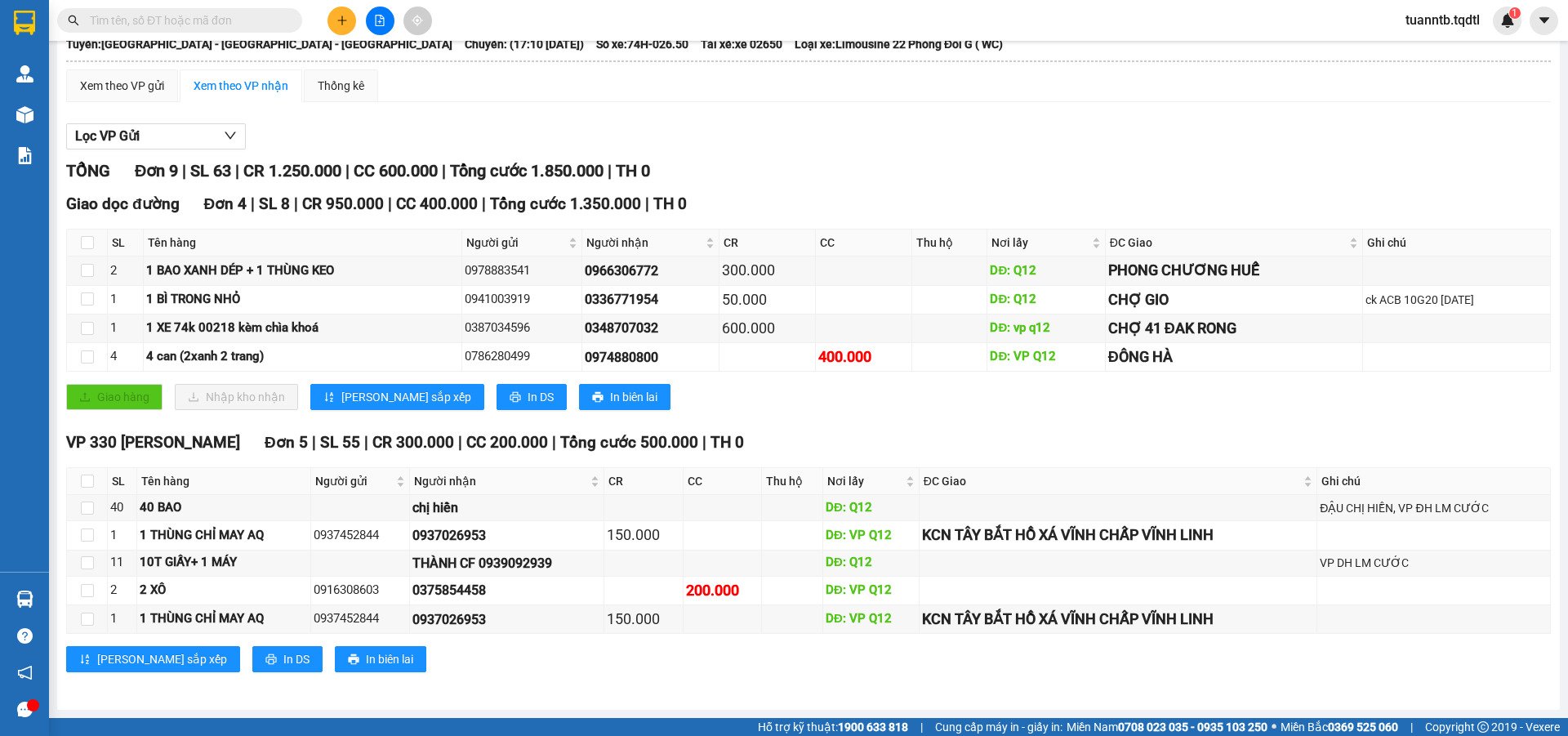
click at [84, 254] on th at bounding box center [88, 242] width 41 height 27
click at [84, 240] on input "checkbox" at bounding box center [87, 242] width 13 height 13
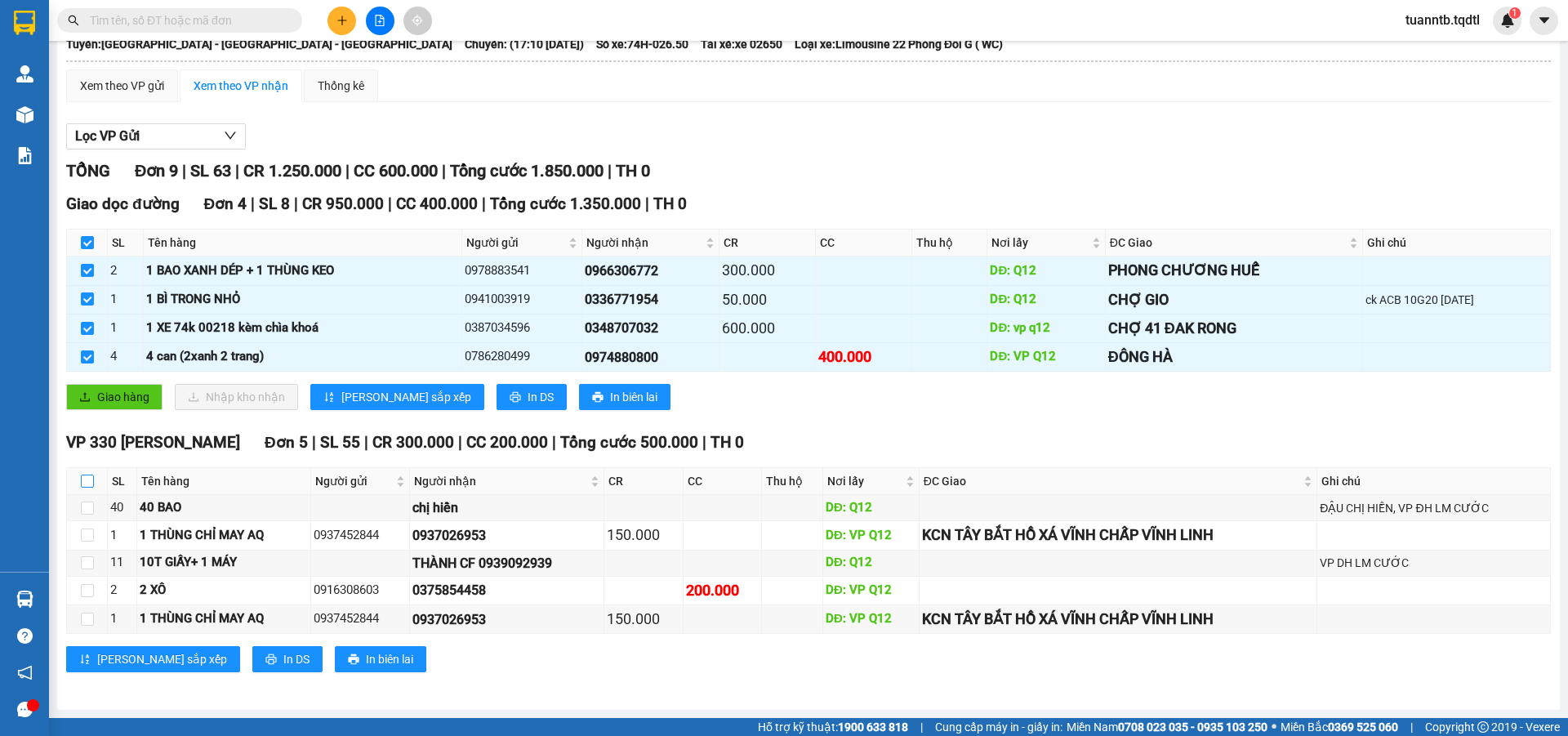
click at [88, 478] on input "checkbox" at bounding box center [87, 480] width 13 height 13
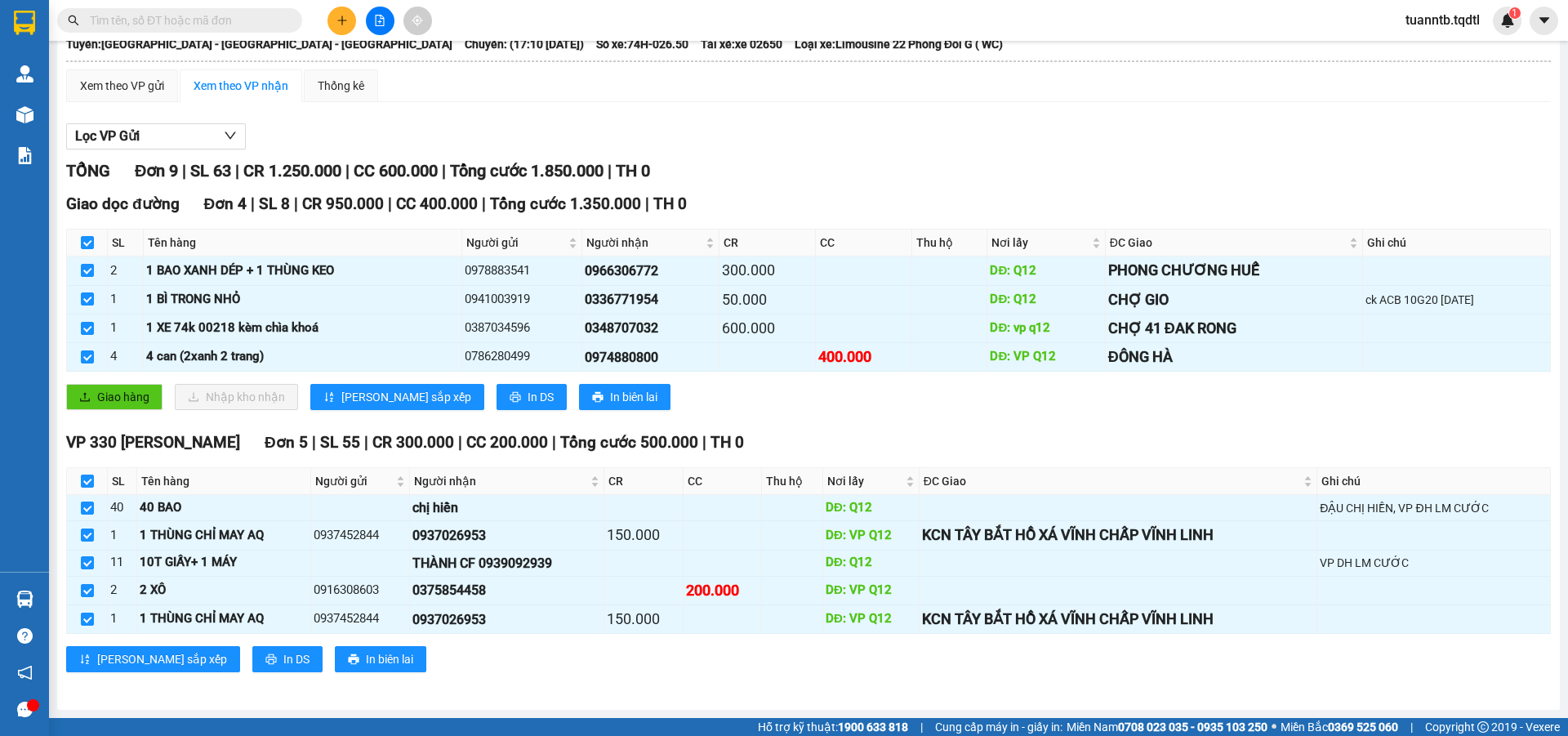
scroll to position [0, 0]
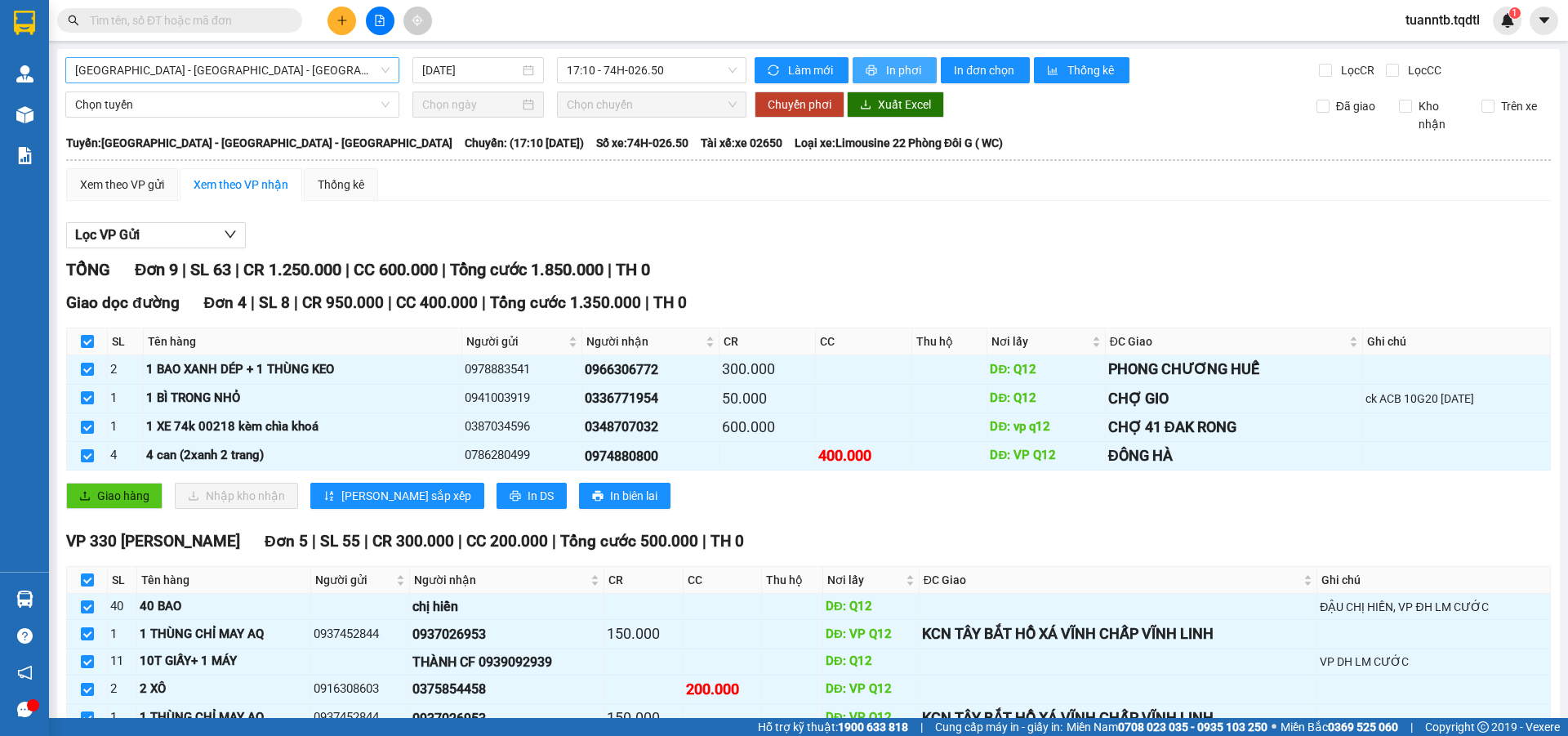
click at [866, 70] on icon "printer" at bounding box center [872, 71] width 10 height 11
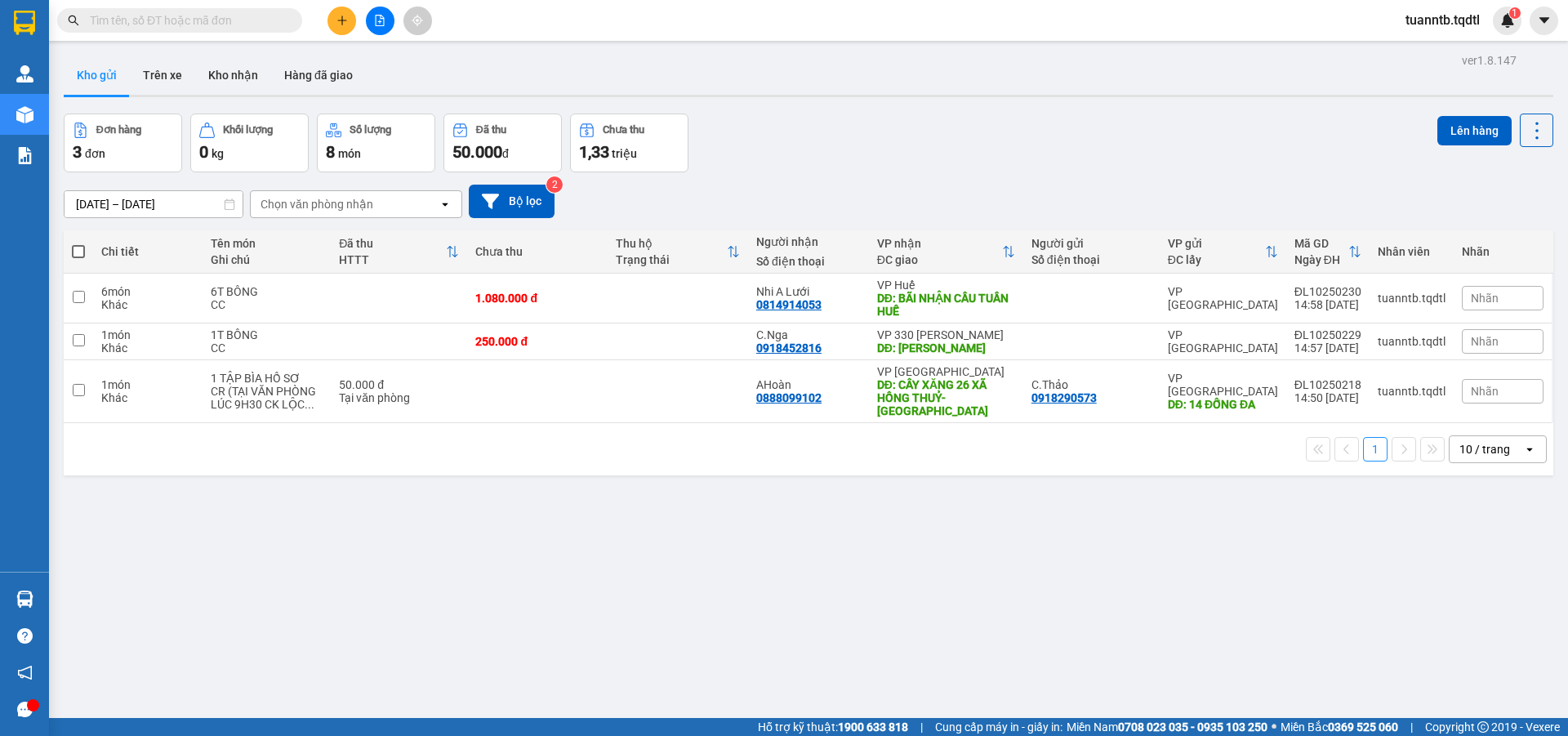
click at [381, 31] on button at bounding box center [380, 20] width 29 height 29
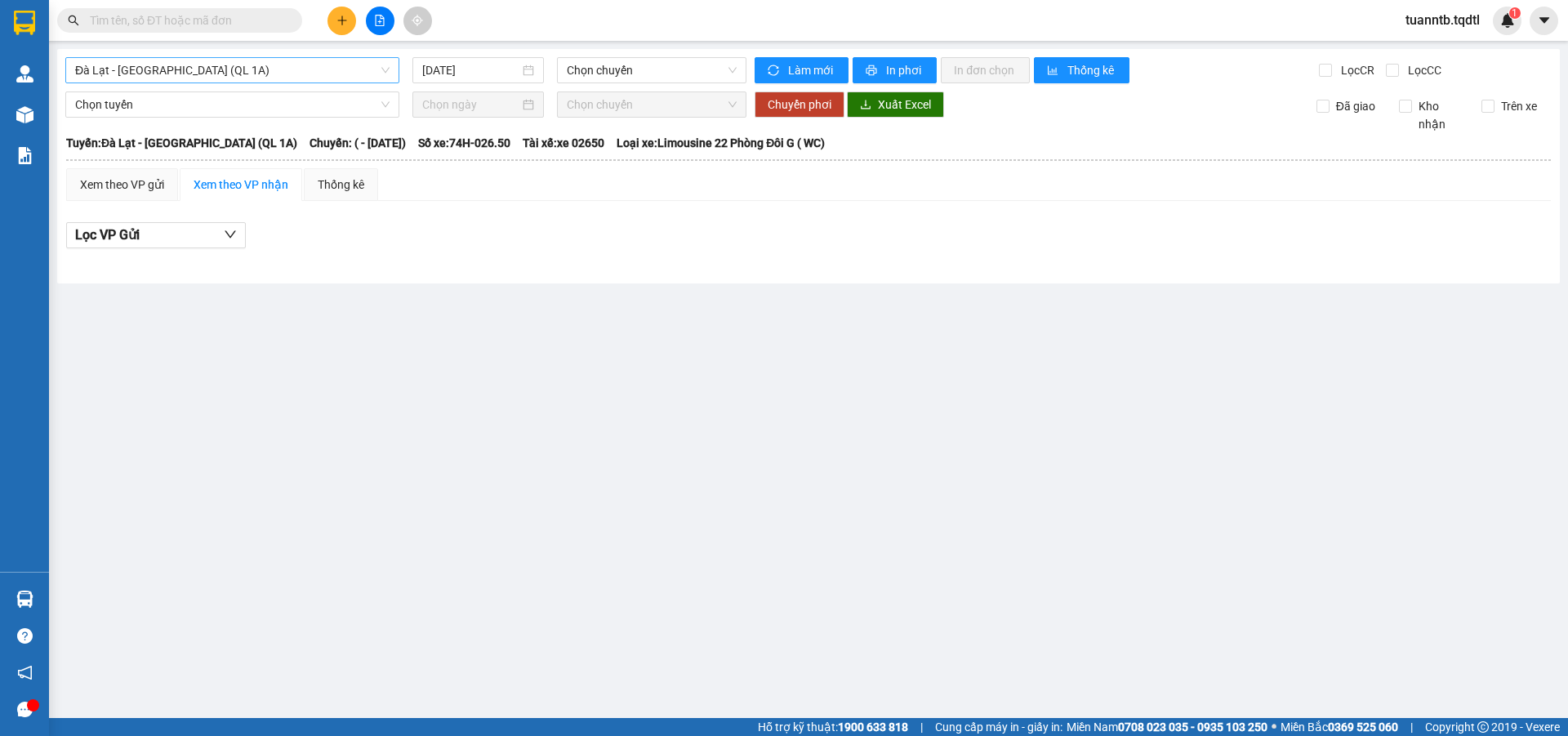
click at [133, 70] on span "Đà Lạt - [GEOGRAPHIC_DATA] (QL 1A)" at bounding box center [232, 70] width 314 height 25
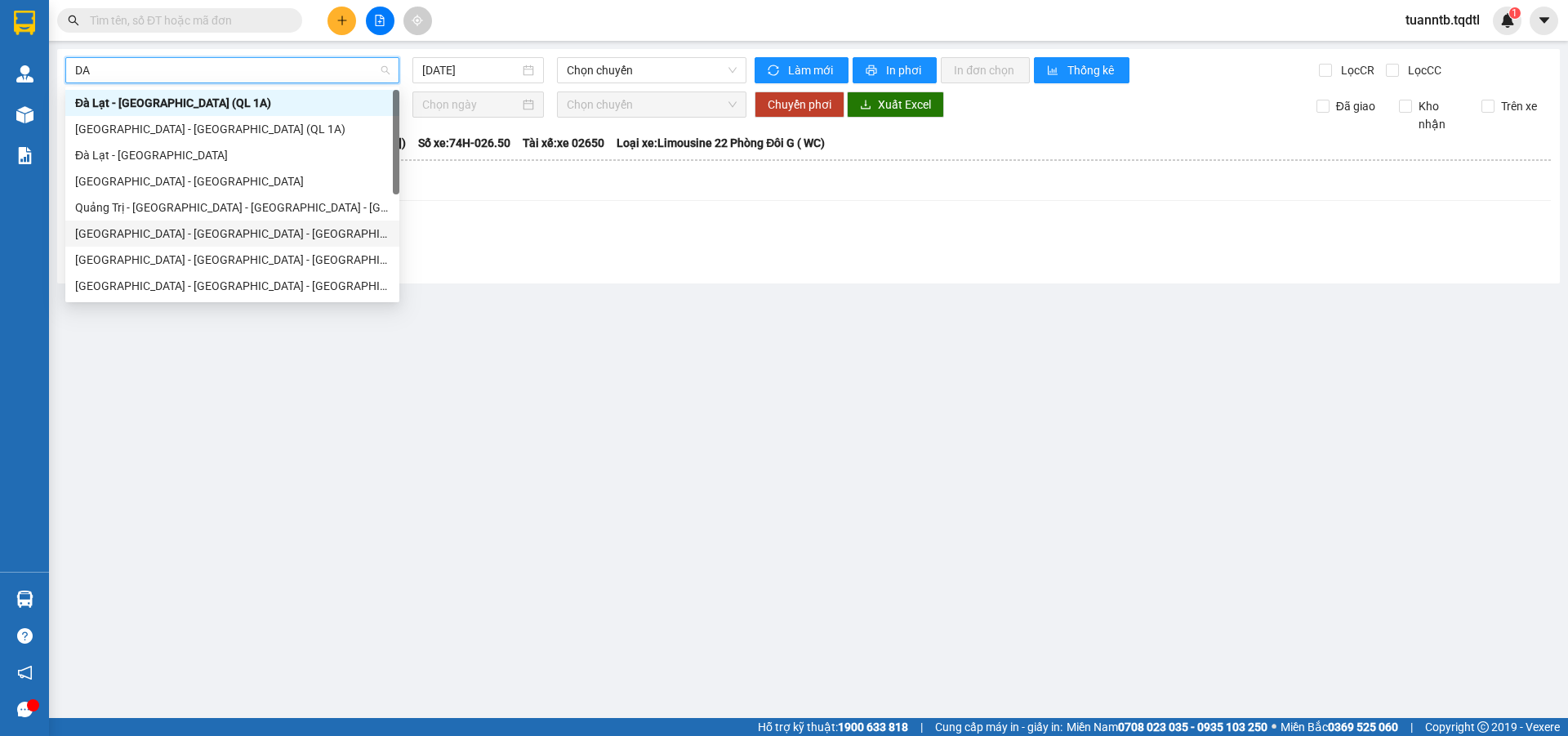
click at [150, 228] on div "[GEOGRAPHIC_DATA] - [GEOGRAPHIC_DATA] - [GEOGRAPHIC_DATA]" at bounding box center [232, 234] width 314 height 18
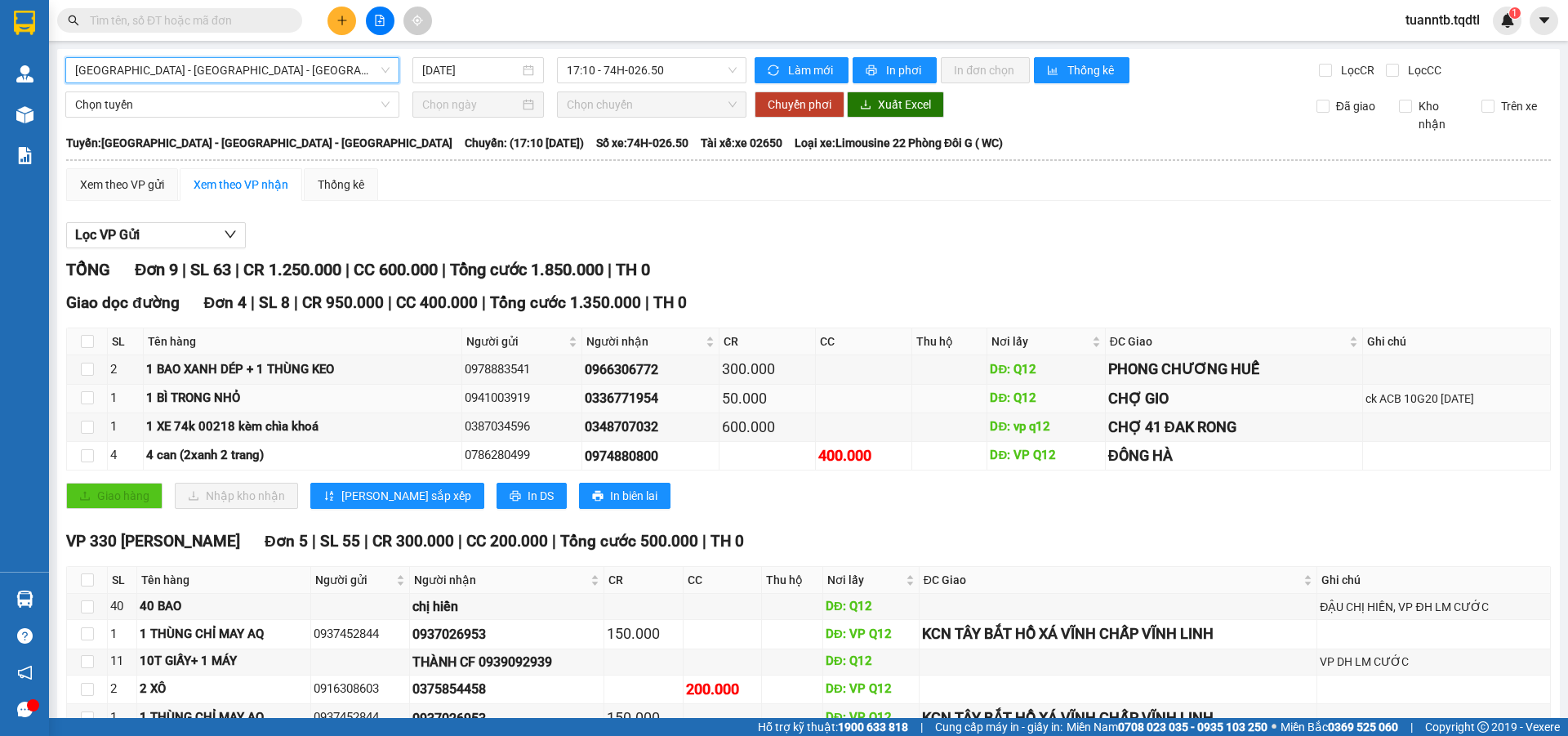
scroll to position [81, 0]
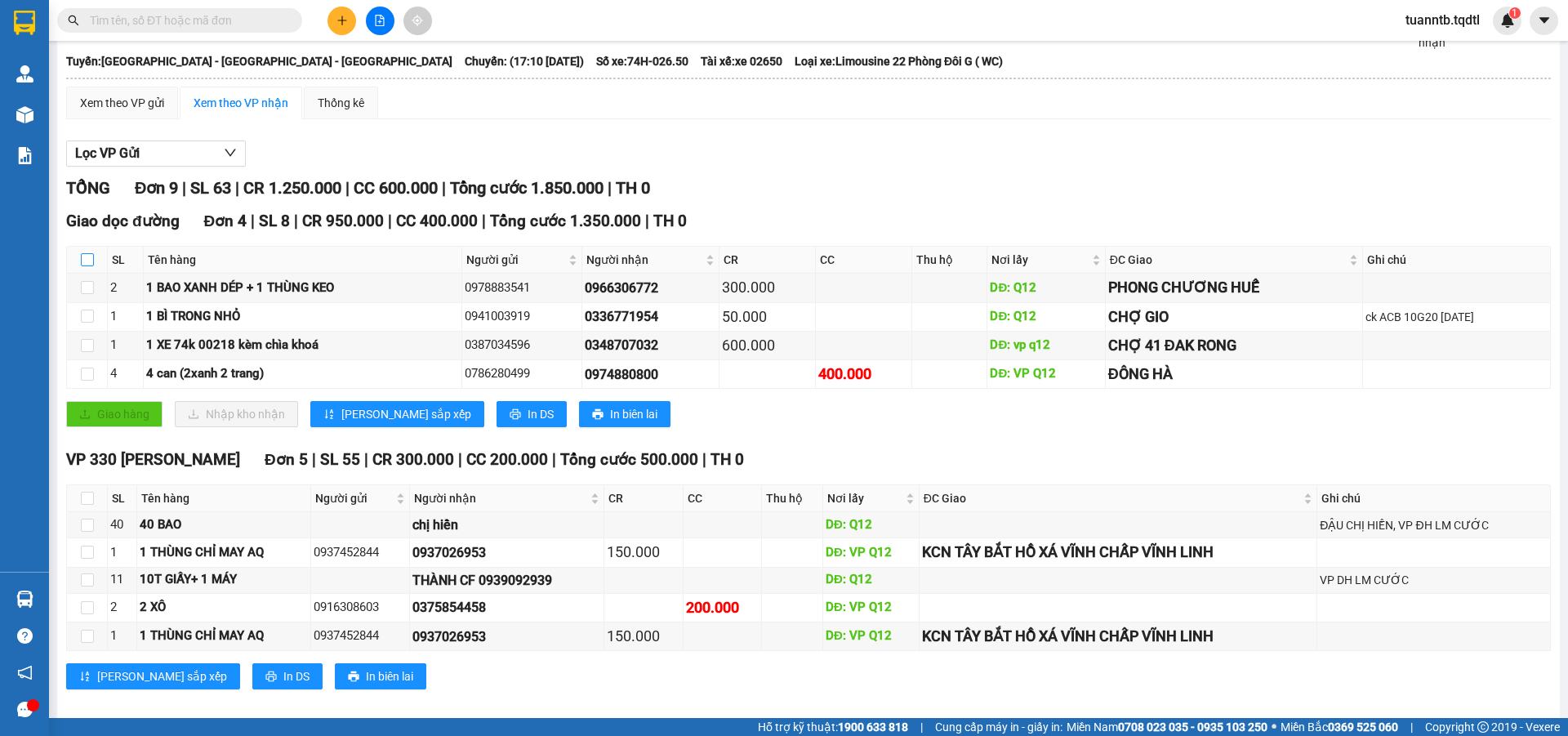
click at [92, 254] on input "checkbox" at bounding box center [87, 259] width 13 height 13
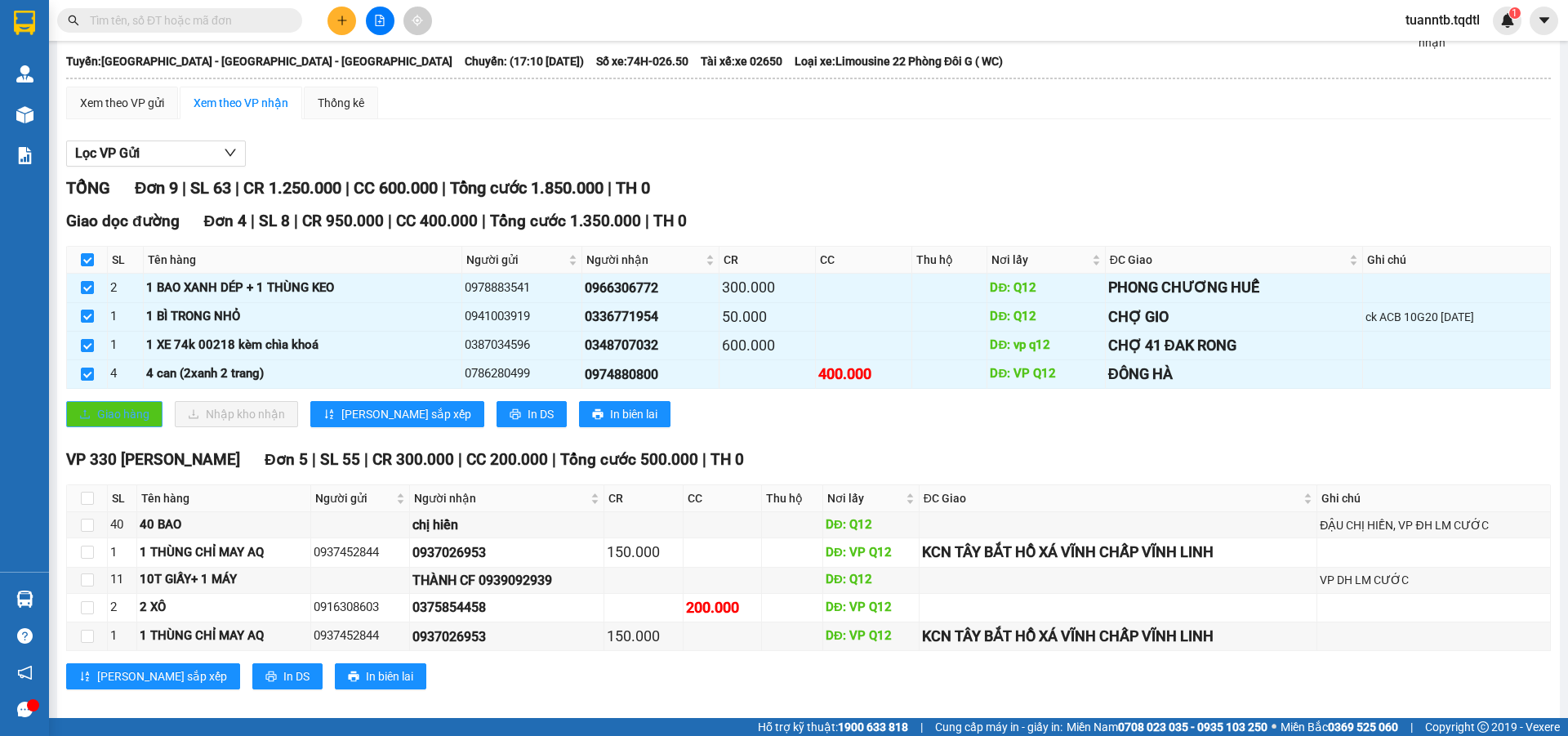
scroll to position [99, 0]
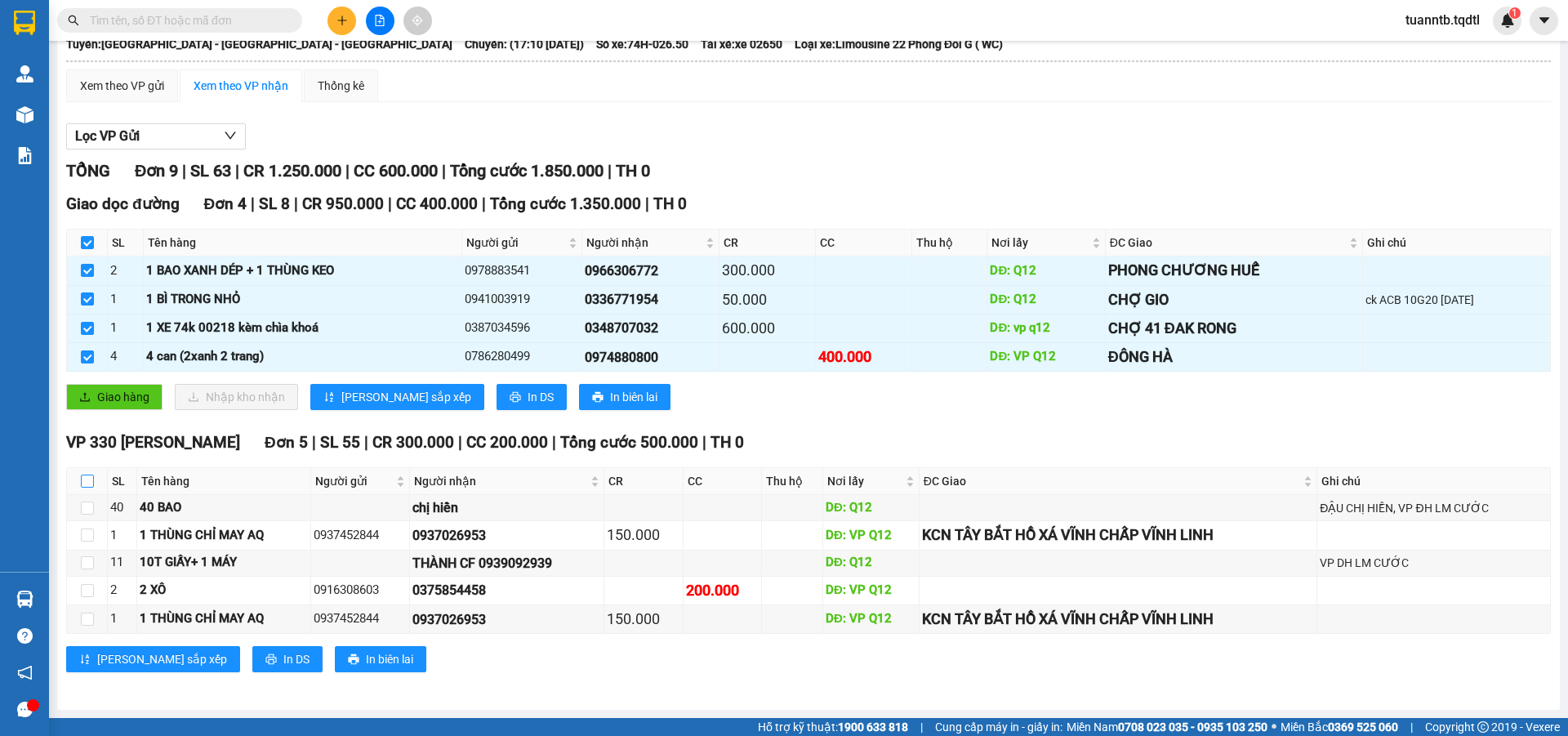
click at [89, 483] on input "checkbox" at bounding box center [87, 480] width 13 height 13
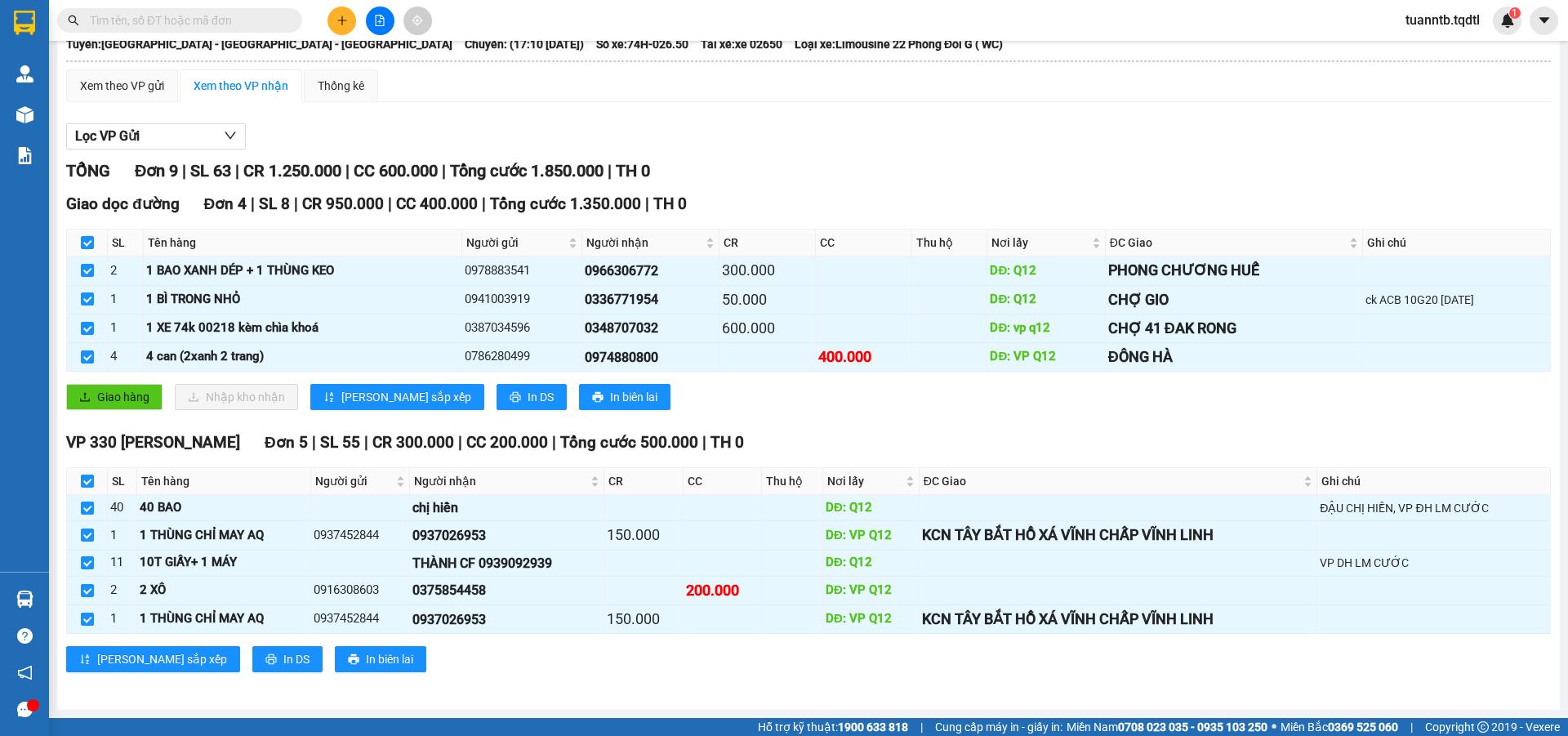
scroll to position [0, 0]
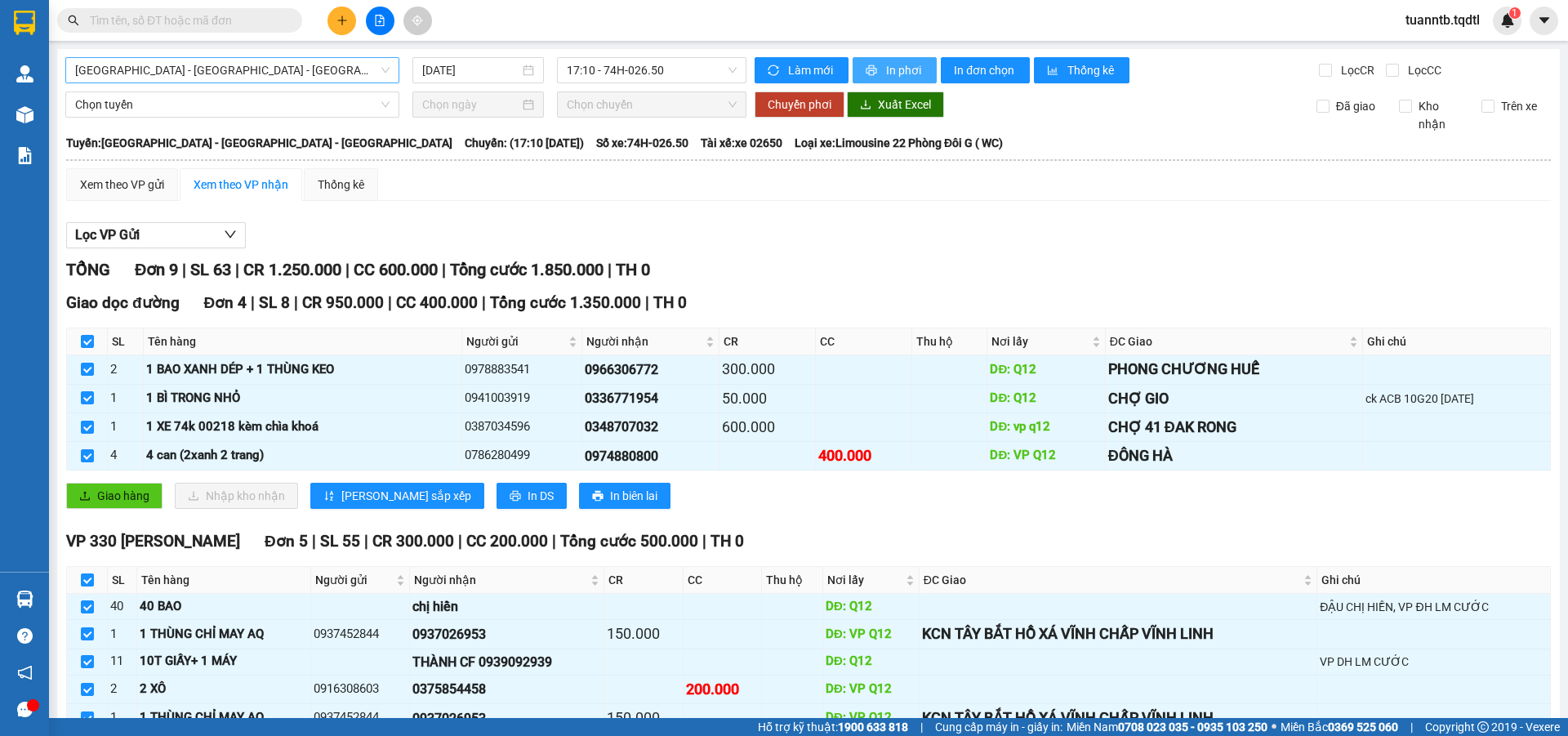
click at [886, 75] on span "In phơi" at bounding box center [904, 70] width 38 height 18
